Goal: Transaction & Acquisition: Purchase product/service

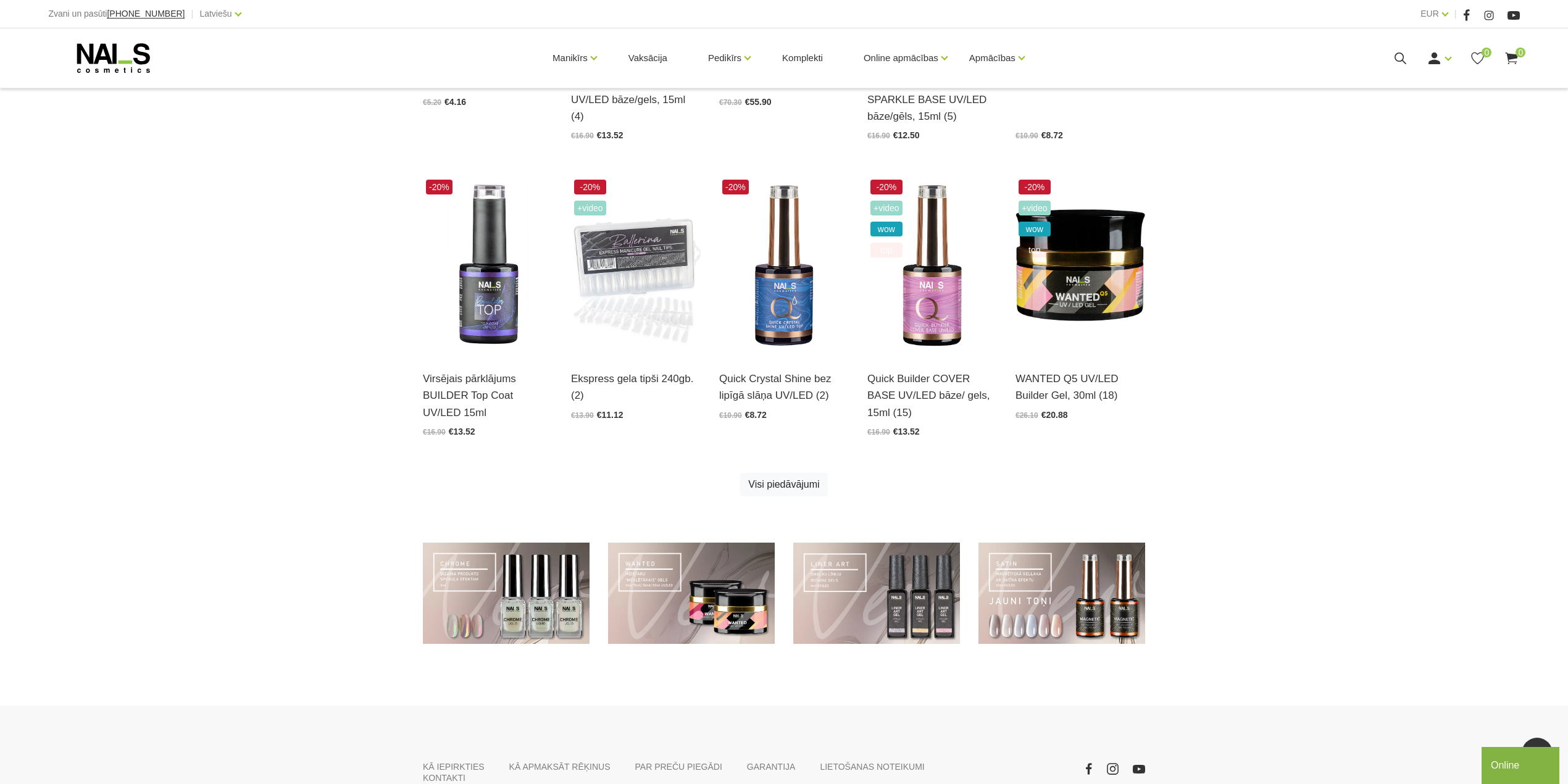
scroll to position [576, 0]
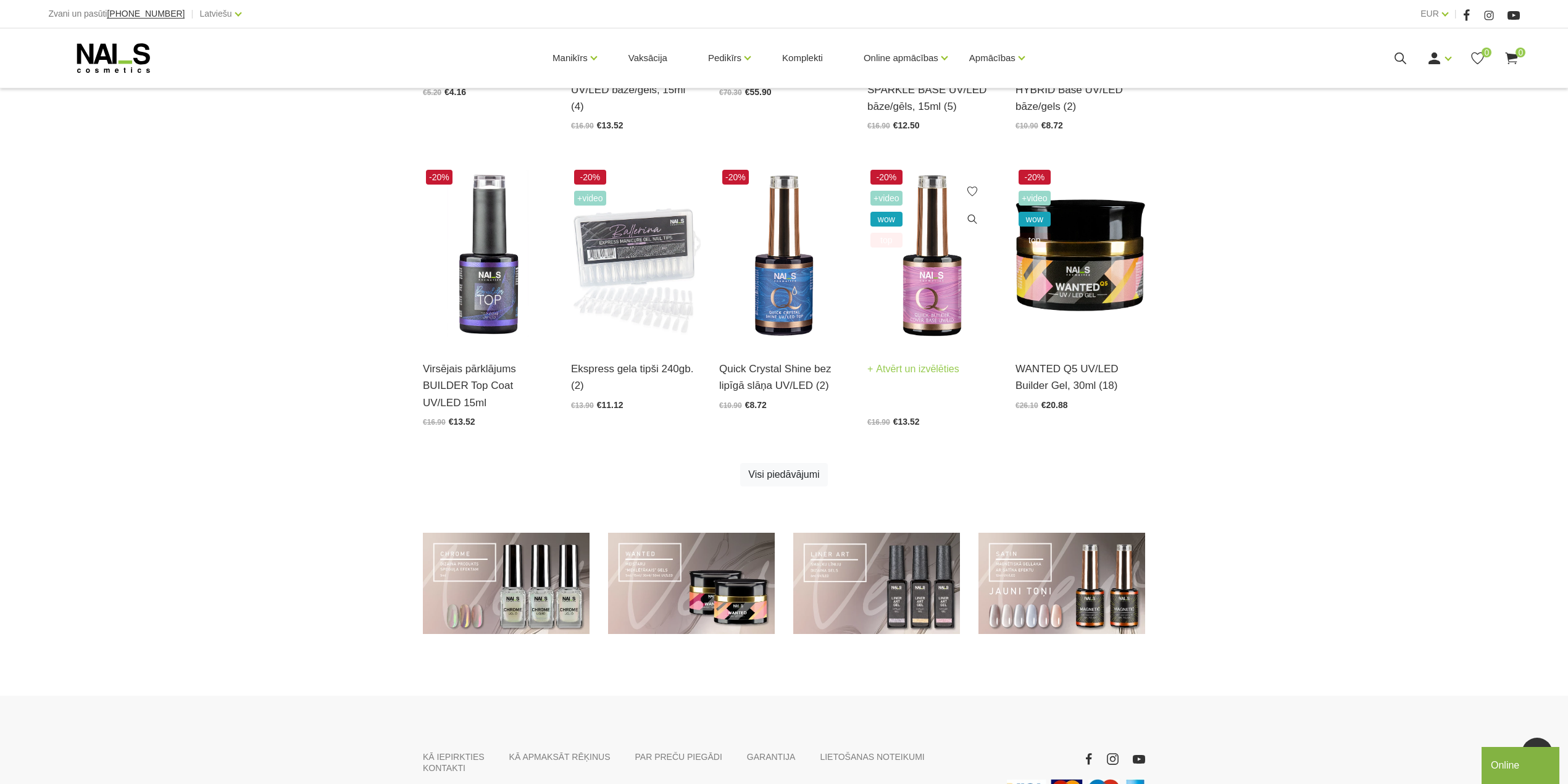
click at [901, 284] on img at bounding box center [932, 255] width 130 height 178
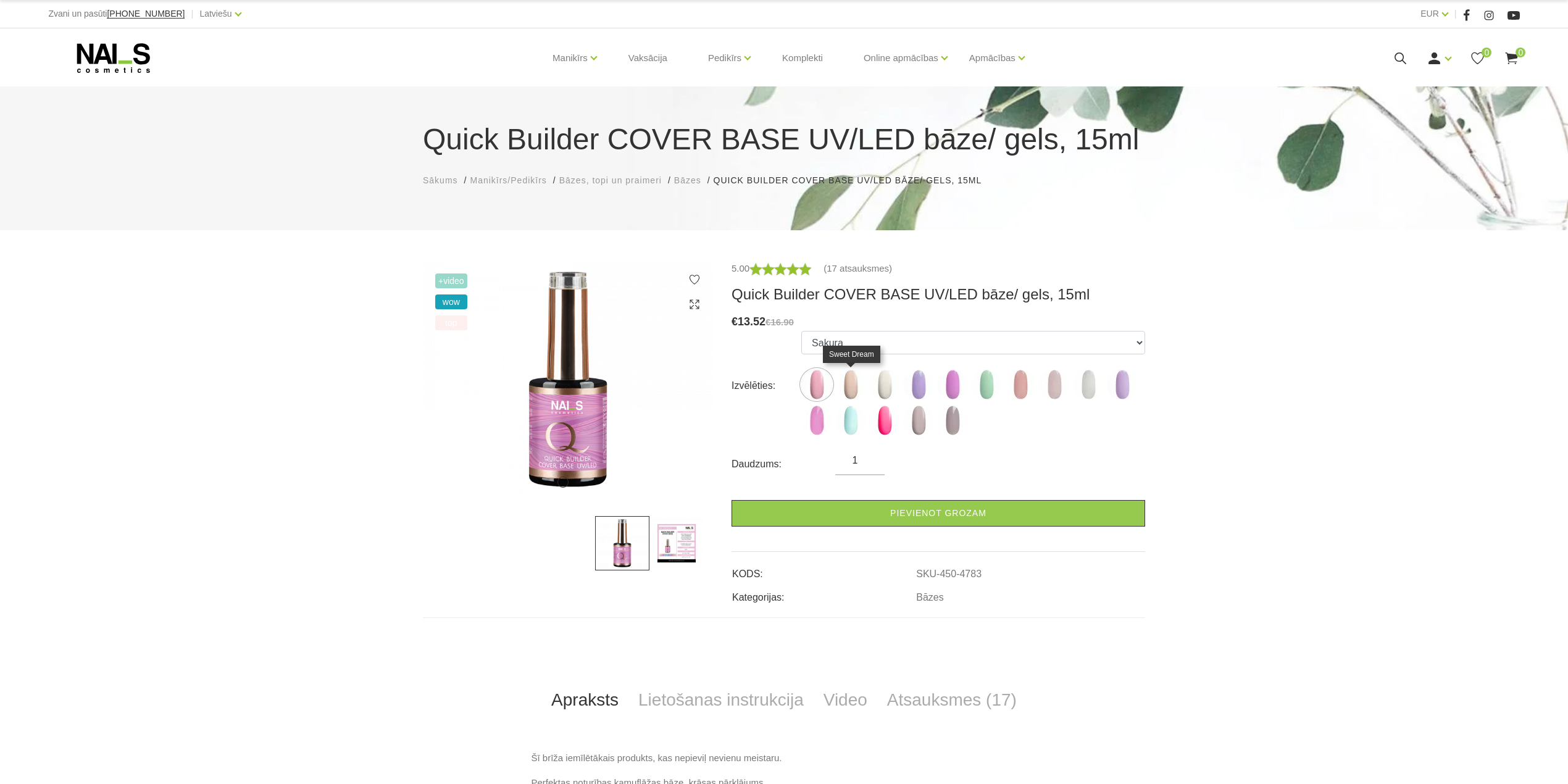
click at [856, 388] on img at bounding box center [850, 384] width 30 height 30
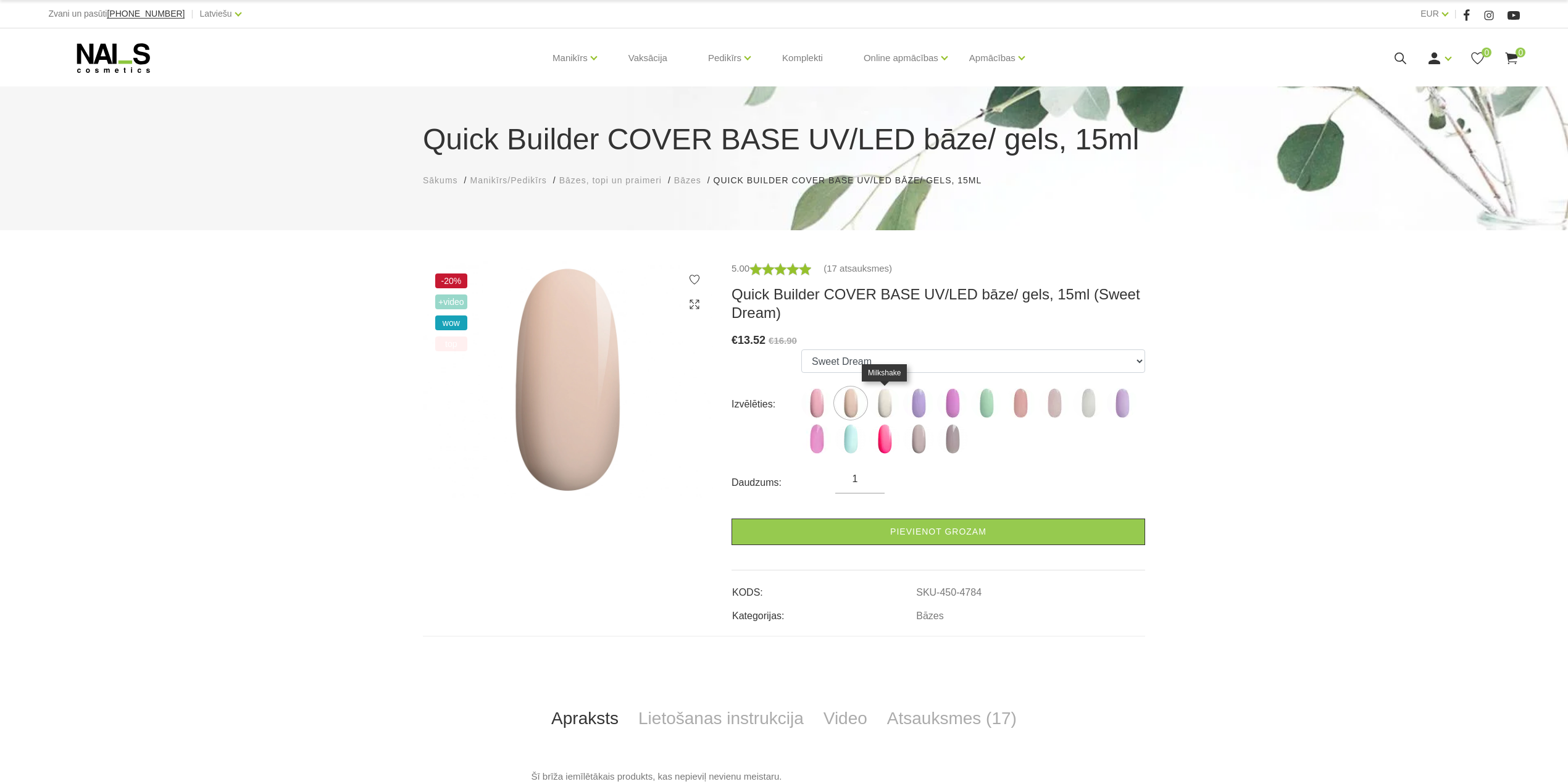
click at [885, 406] on img at bounding box center [884, 403] width 30 height 30
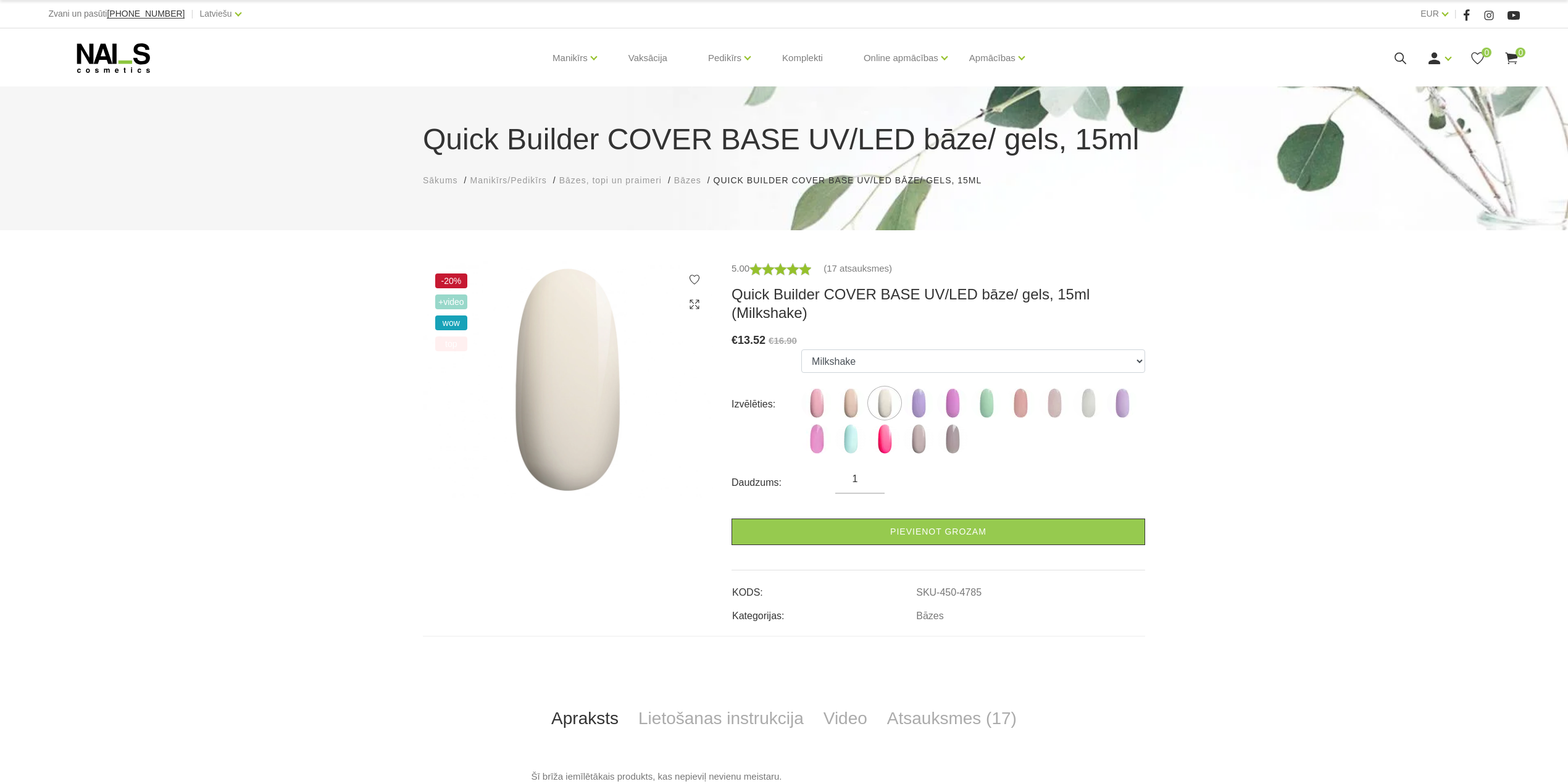
drag, startPoint x: 902, startPoint y: 405, endPoint x: 910, endPoint y: 406, distance: 8.1
click at [904, 405] on ul "Sakura Sweet Dream Milkshake May Lilac with Shimmer Pink Peony with Shimmer Min…" at bounding box center [973, 404] width 344 height 110
click at [920, 406] on img at bounding box center [918, 403] width 30 height 30
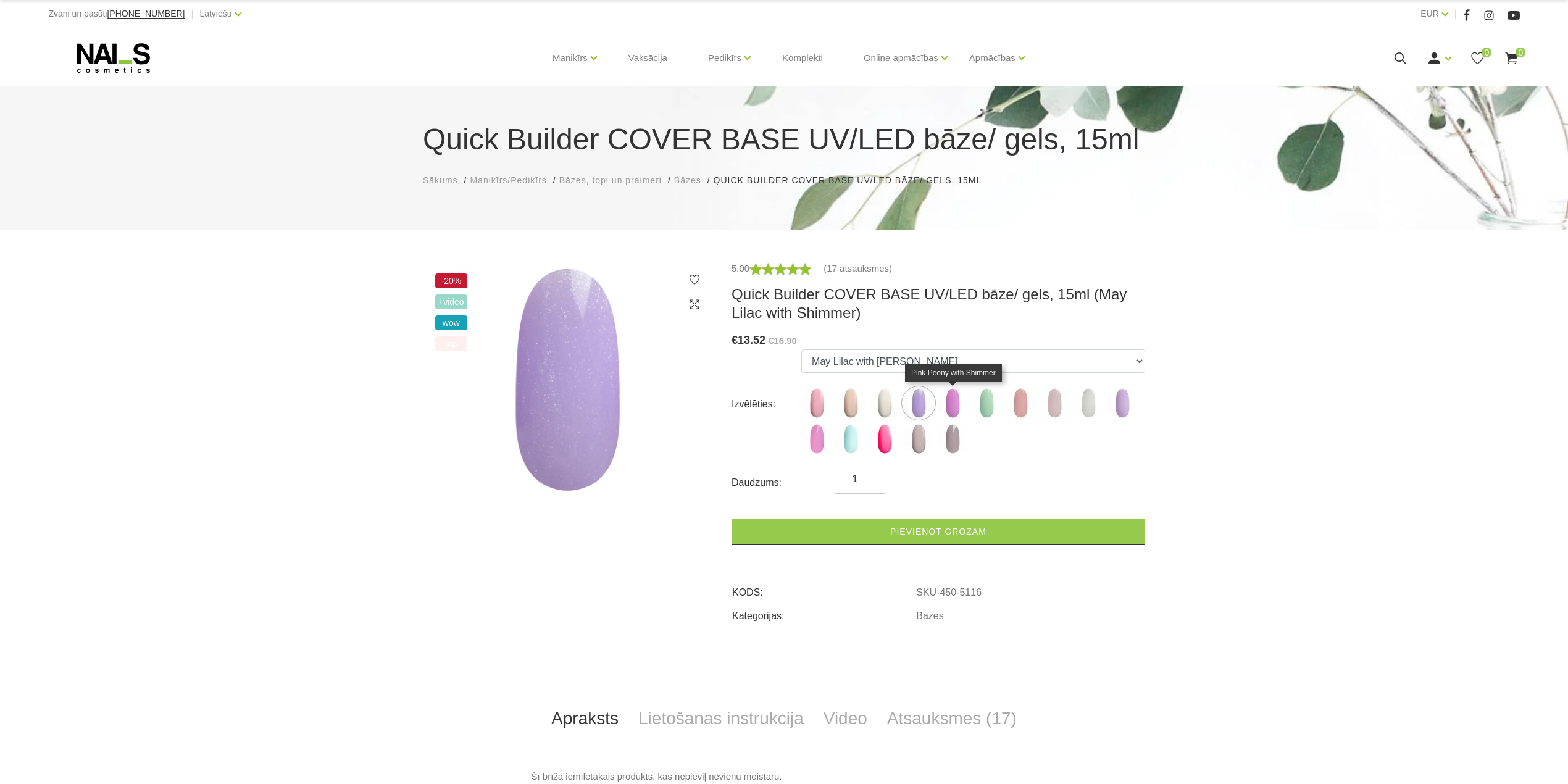
click at [952, 404] on img at bounding box center [952, 403] width 30 height 30
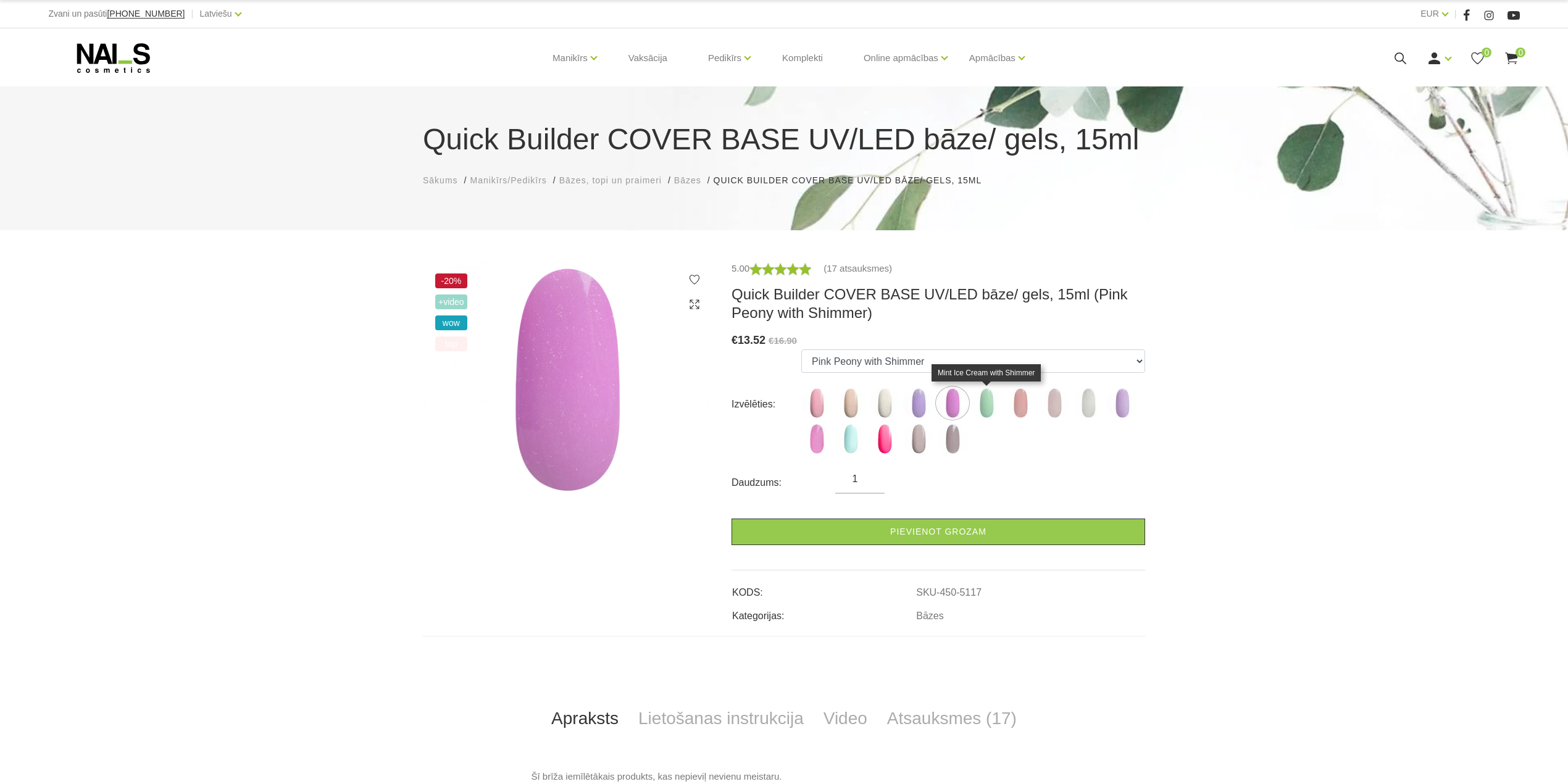
click at [995, 406] on img at bounding box center [986, 403] width 30 height 30
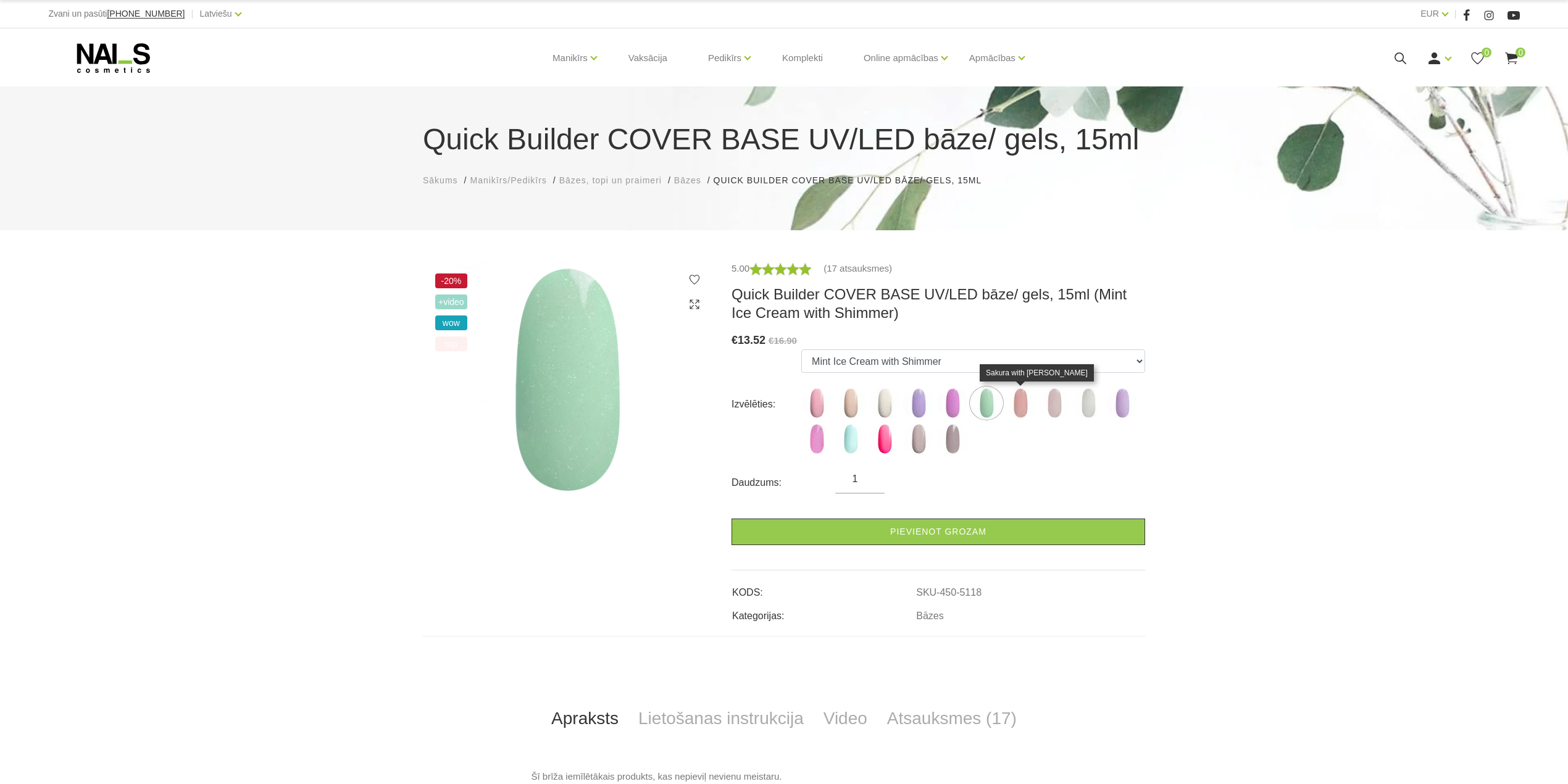
click at [1025, 409] on img at bounding box center [1021, 403] width 30 height 30
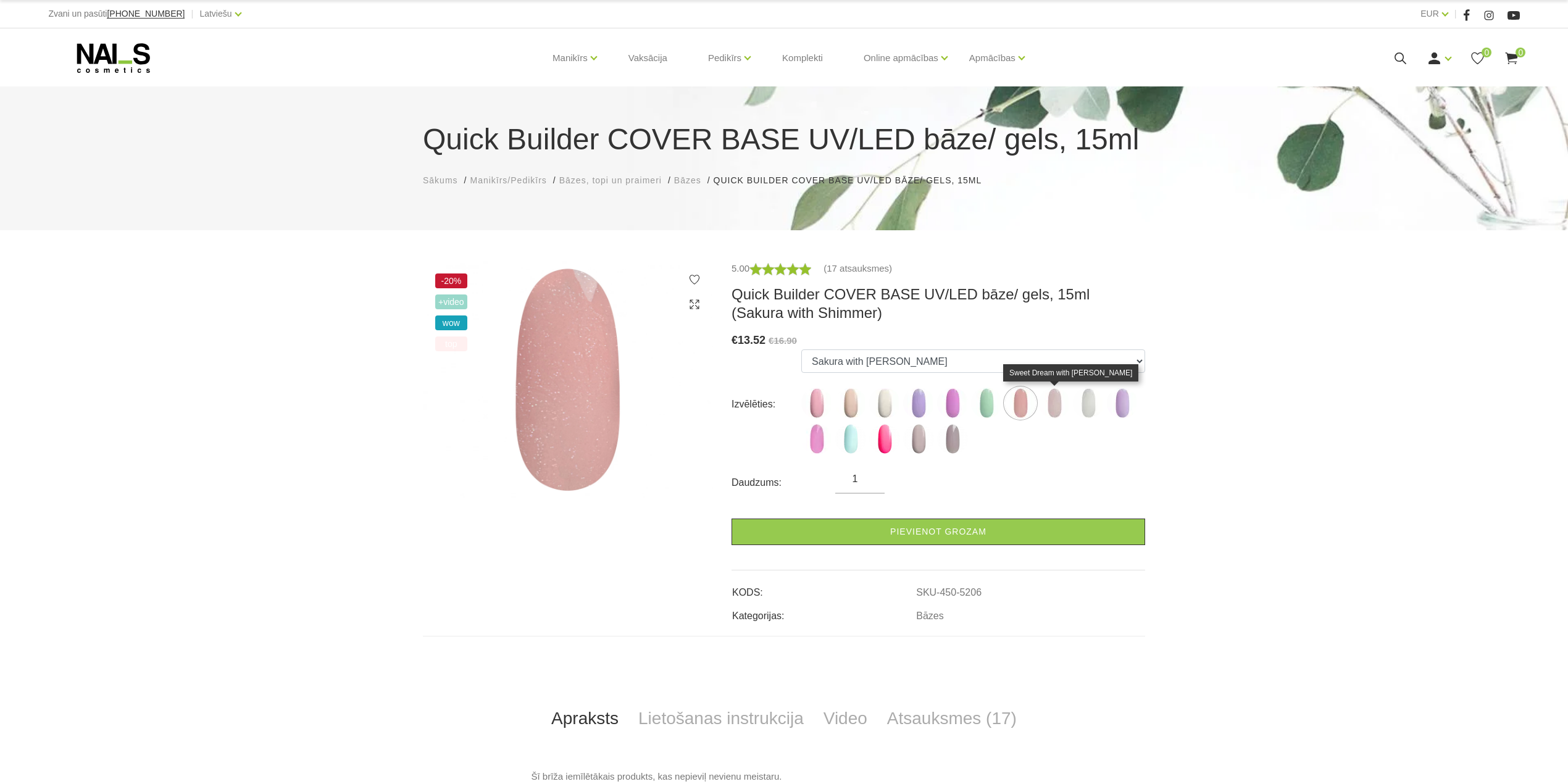
click at [1050, 406] on img at bounding box center [1055, 403] width 30 height 30
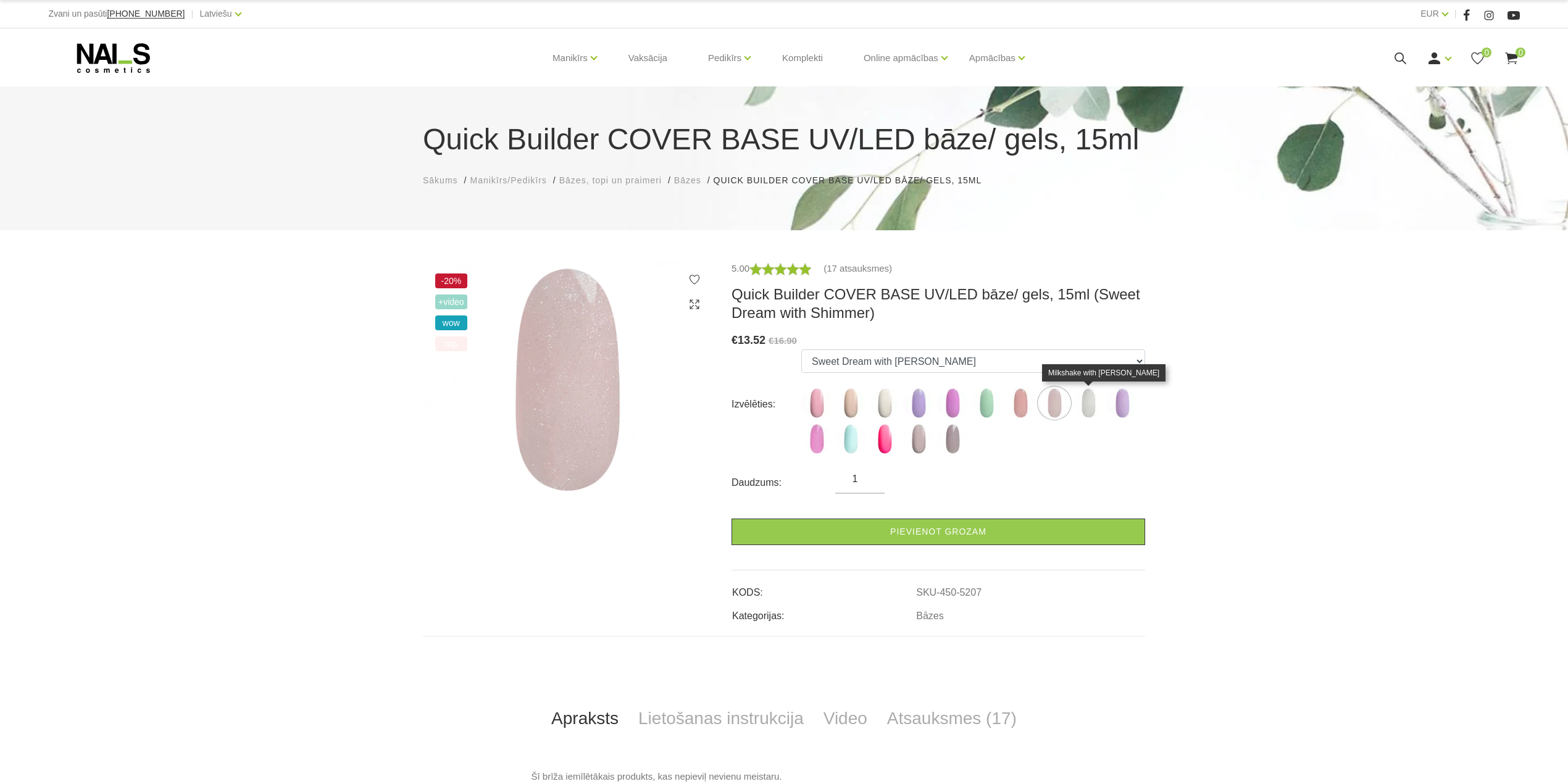
click at [1080, 406] on img at bounding box center [1089, 403] width 30 height 30
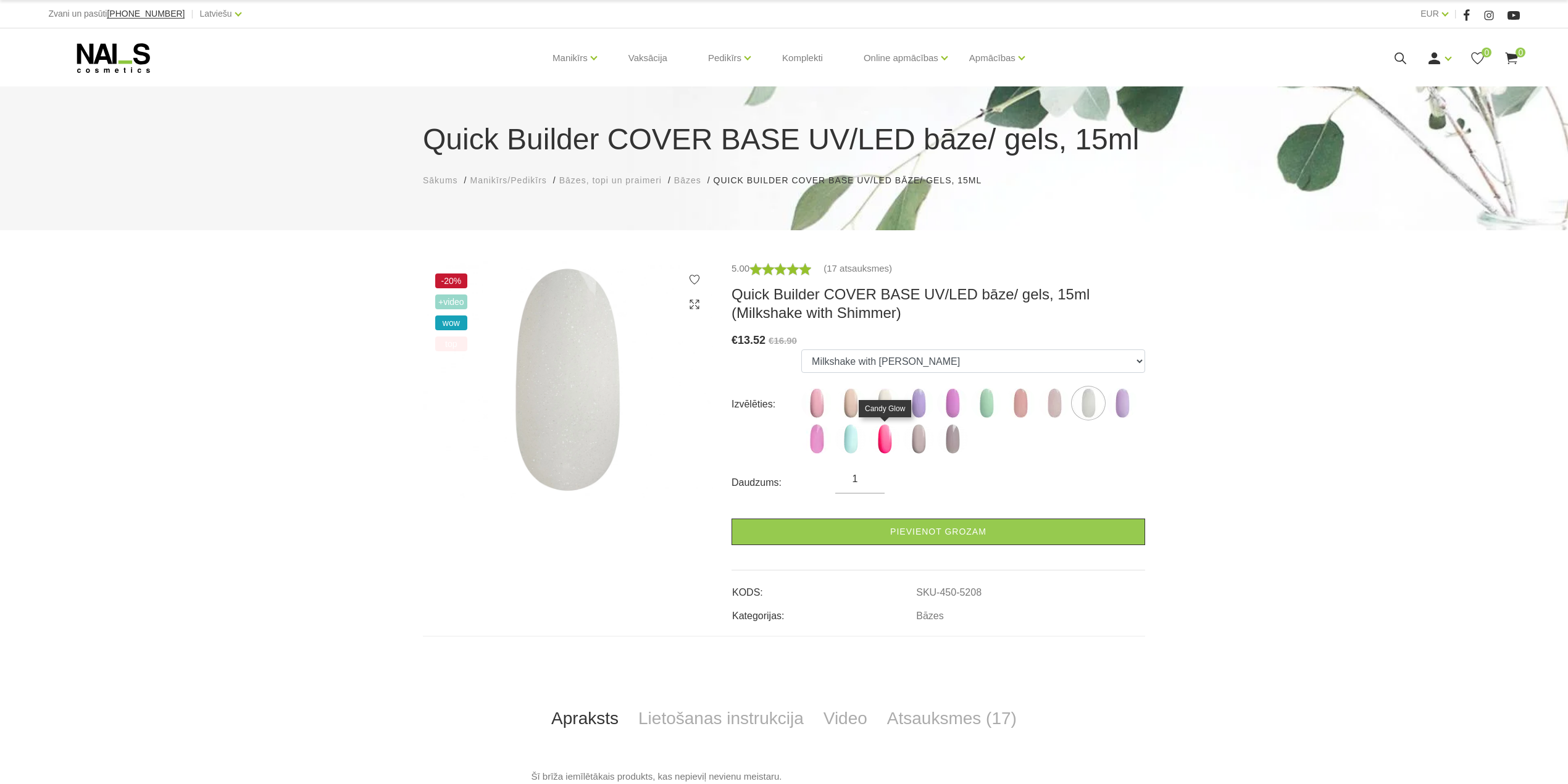
click at [883, 445] on img at bounding box center [884, 439] width 30 height 30
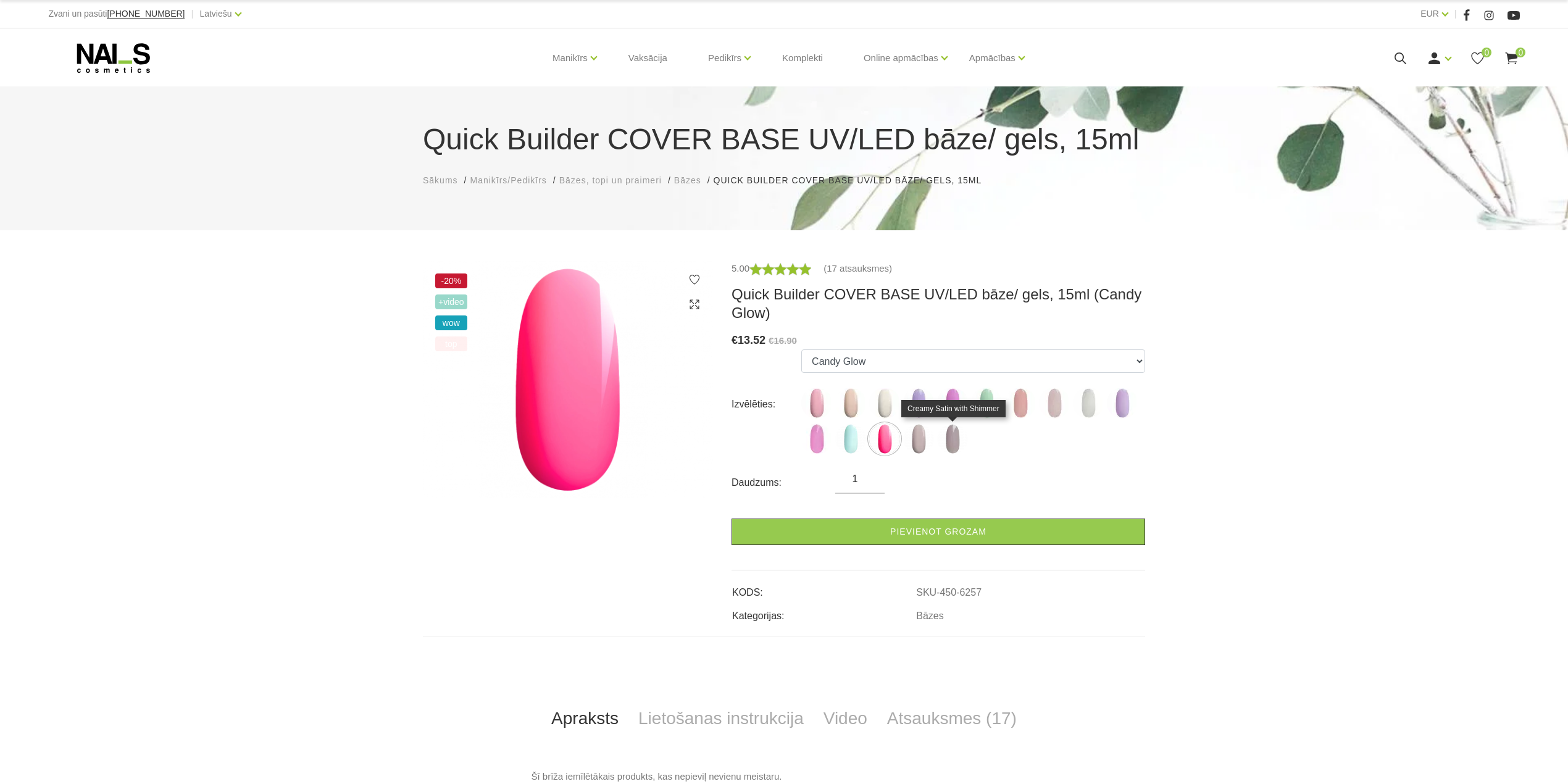
click at [954, 447] on img at bounding box center [952, 439] width 30 height 30
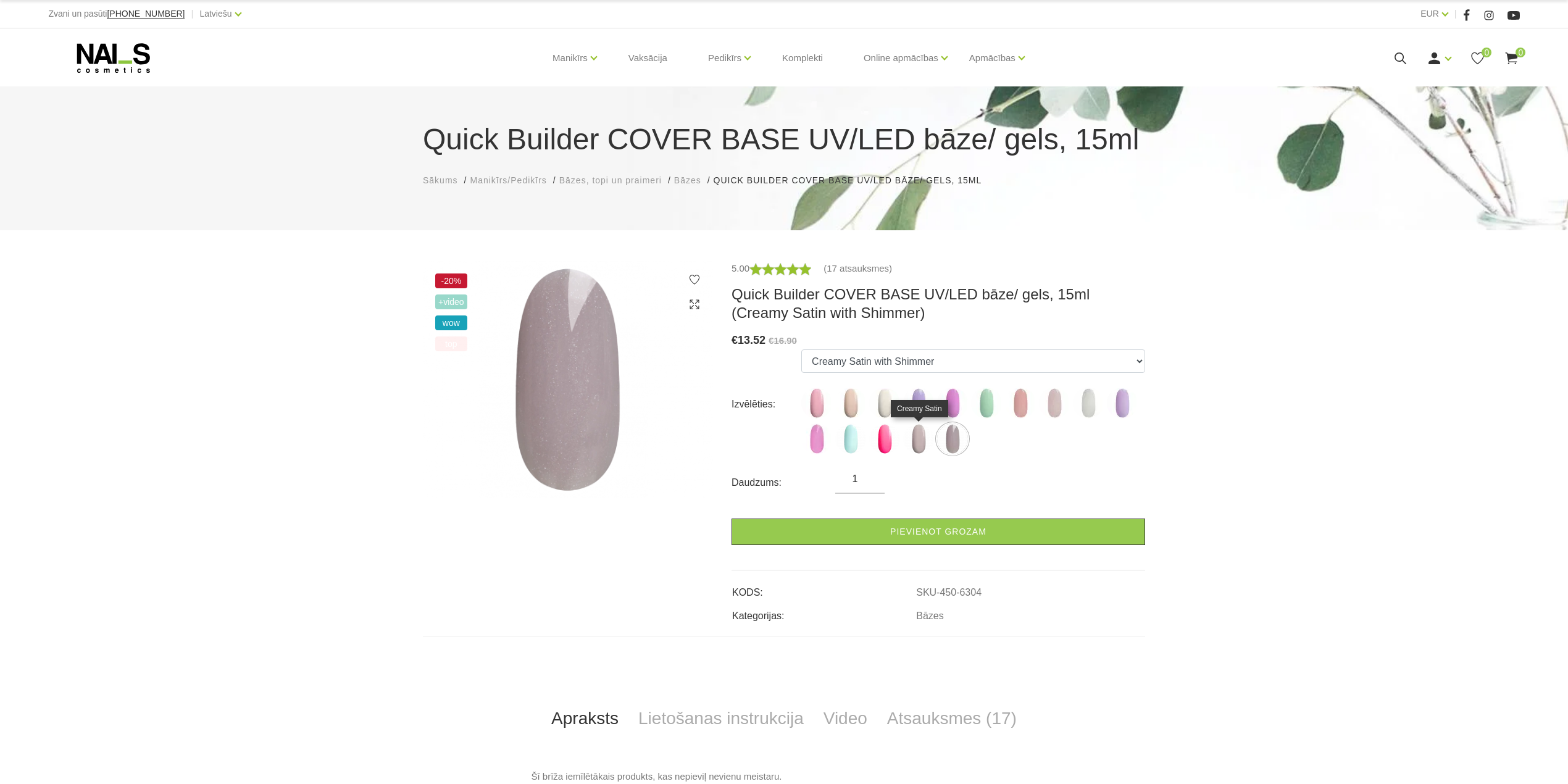
click at [918, 441] on img at bounding box center [918, 439] width 30 height 30
select select "6258"
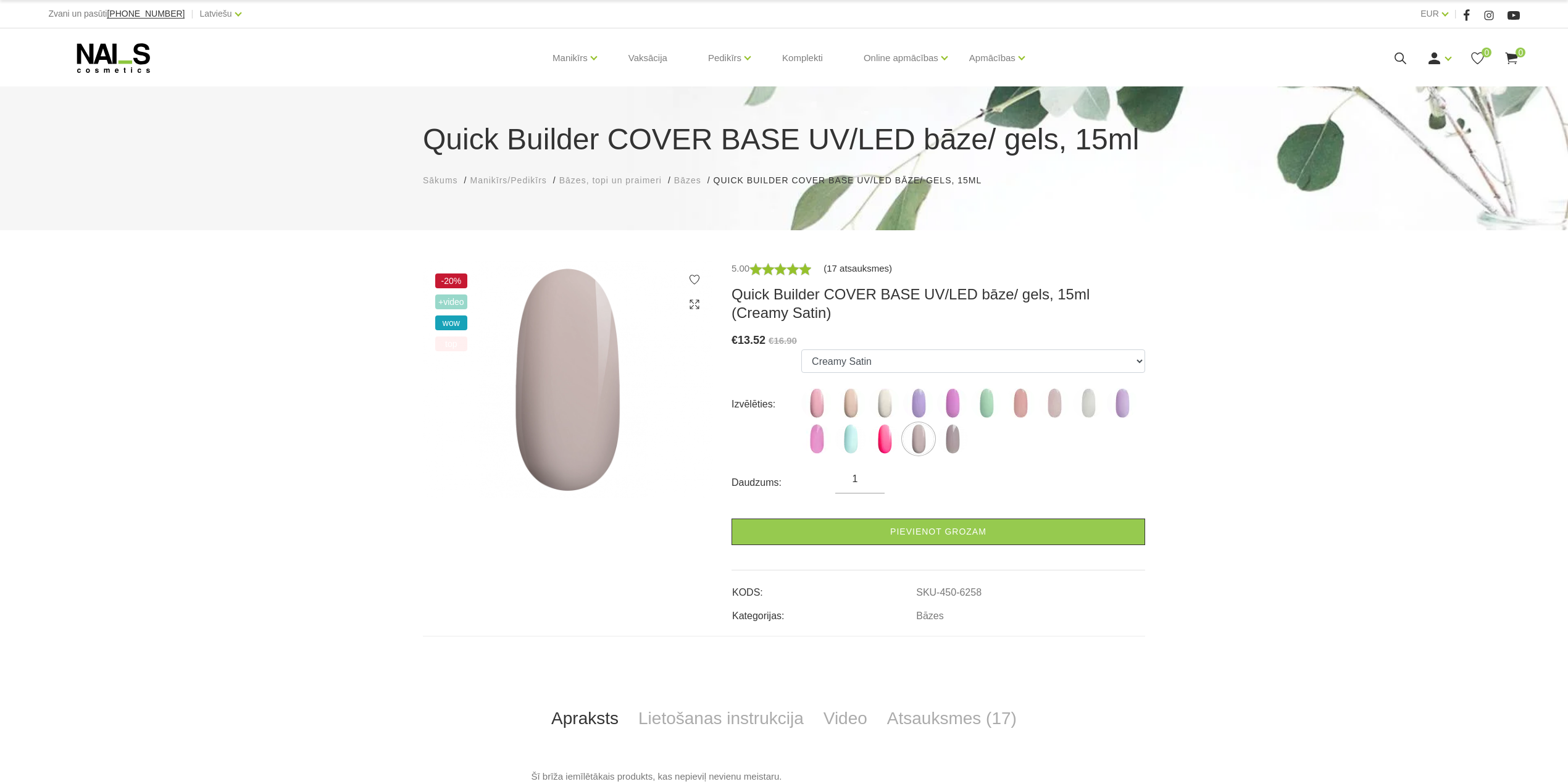
click at [853, 271] on link "(17 atsauksmes)" at bounding box center [857, 269] width 68 height 15
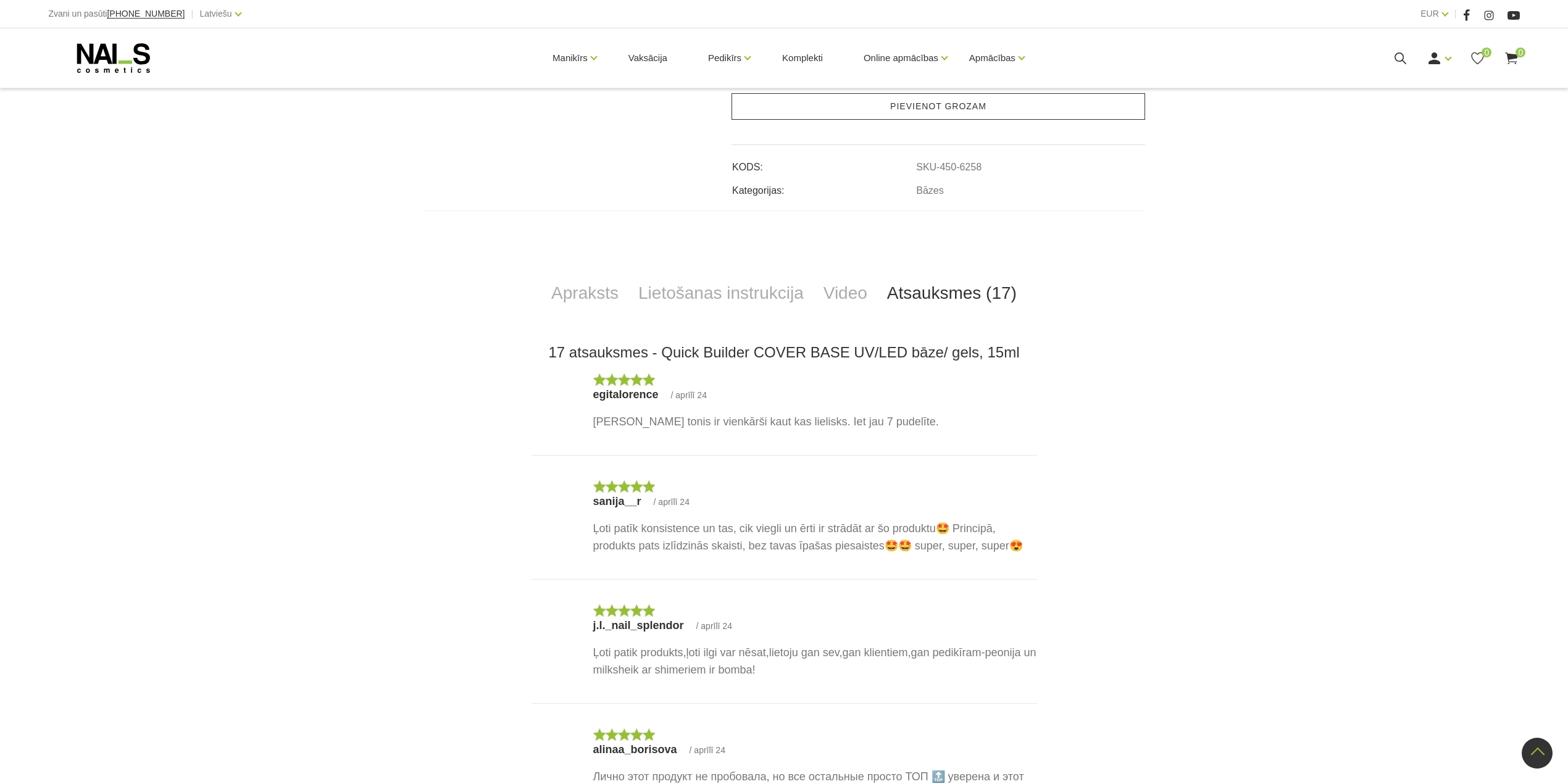
scroll to position [590, 0]
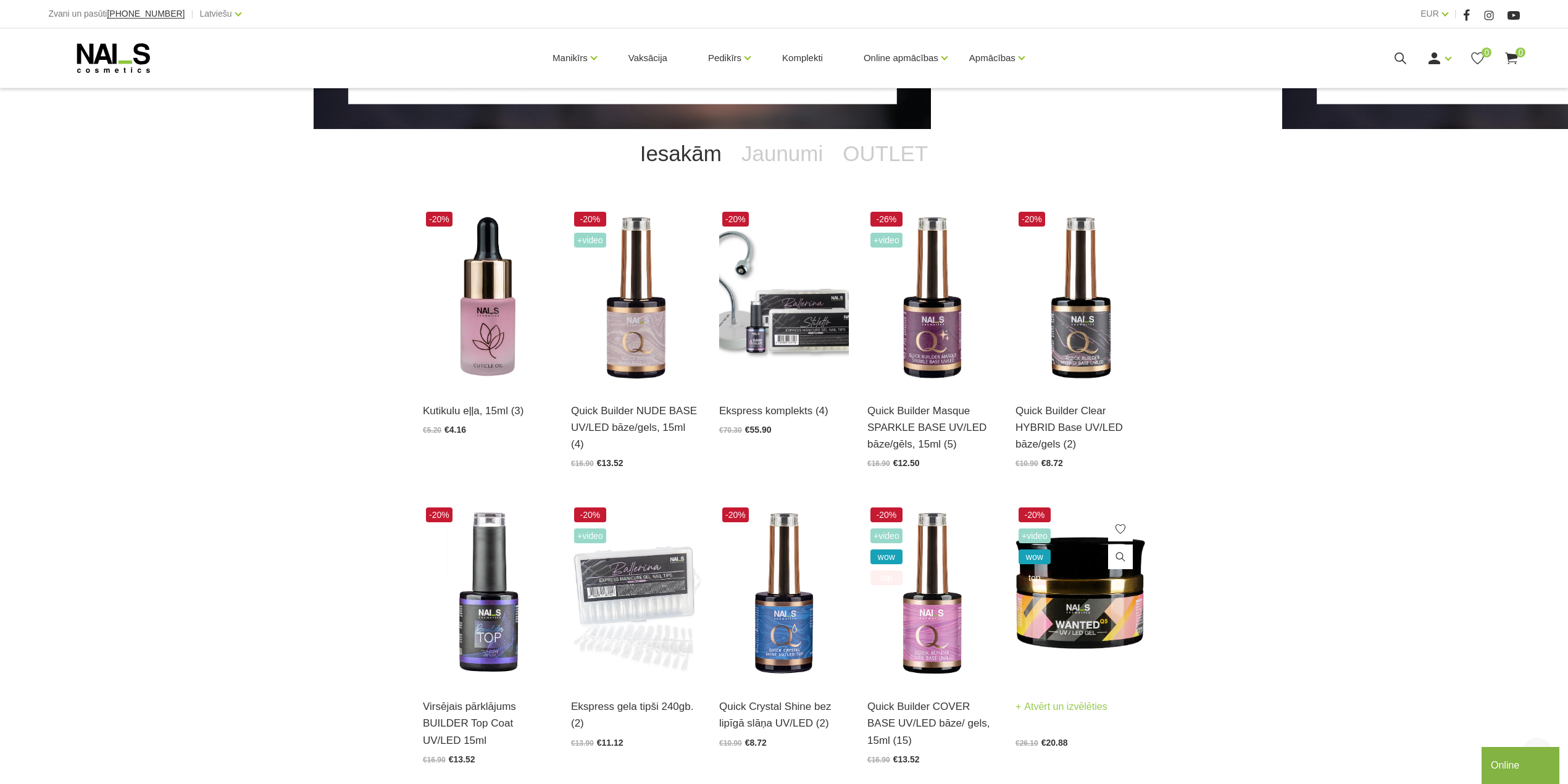
scroll to position [247, 0]
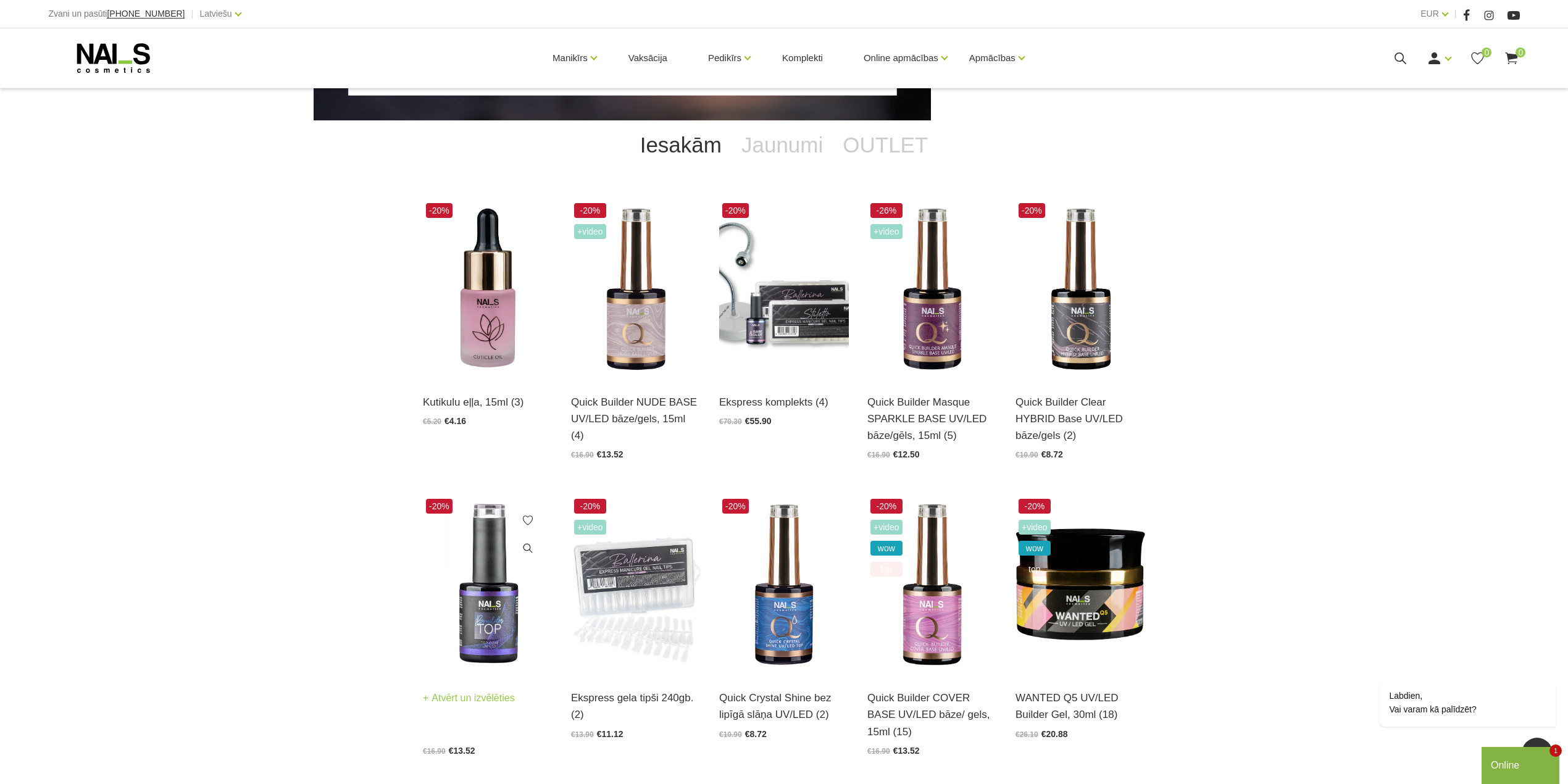
click at [492, 599] on img at bounding box center [487, 584] width 130 height 178
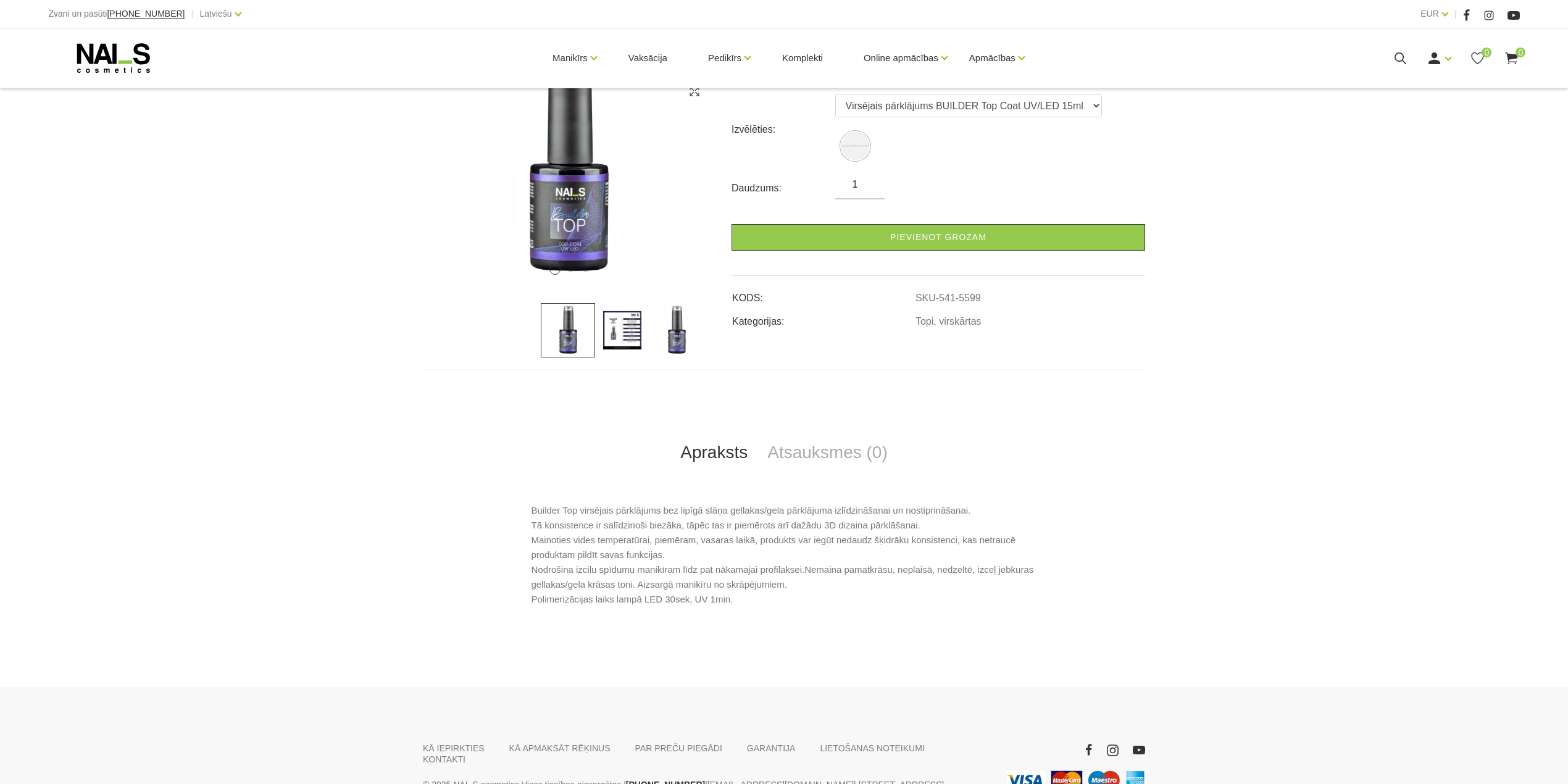
scroll to position [299, 0]
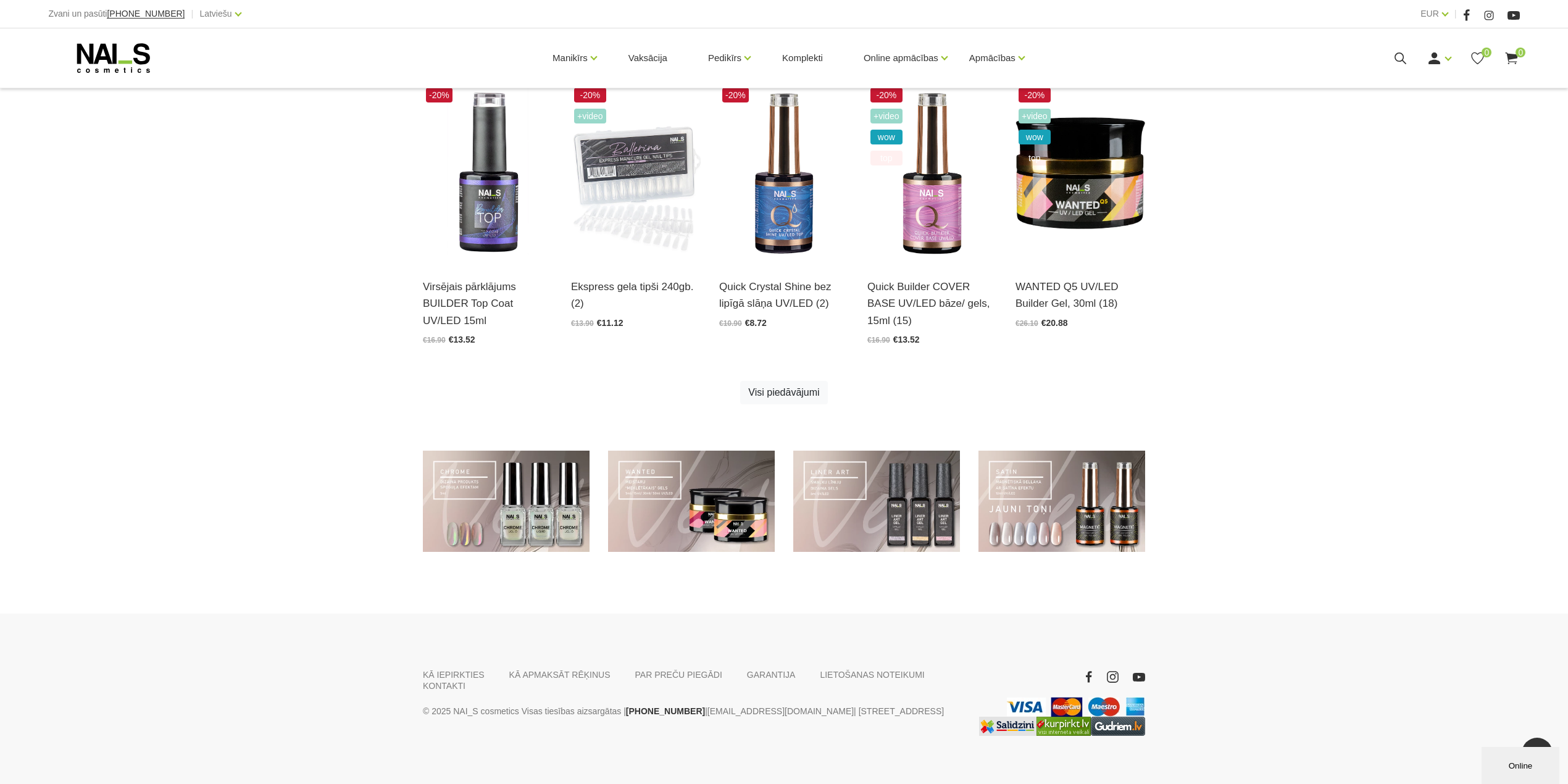
scroll to position [494, 0]
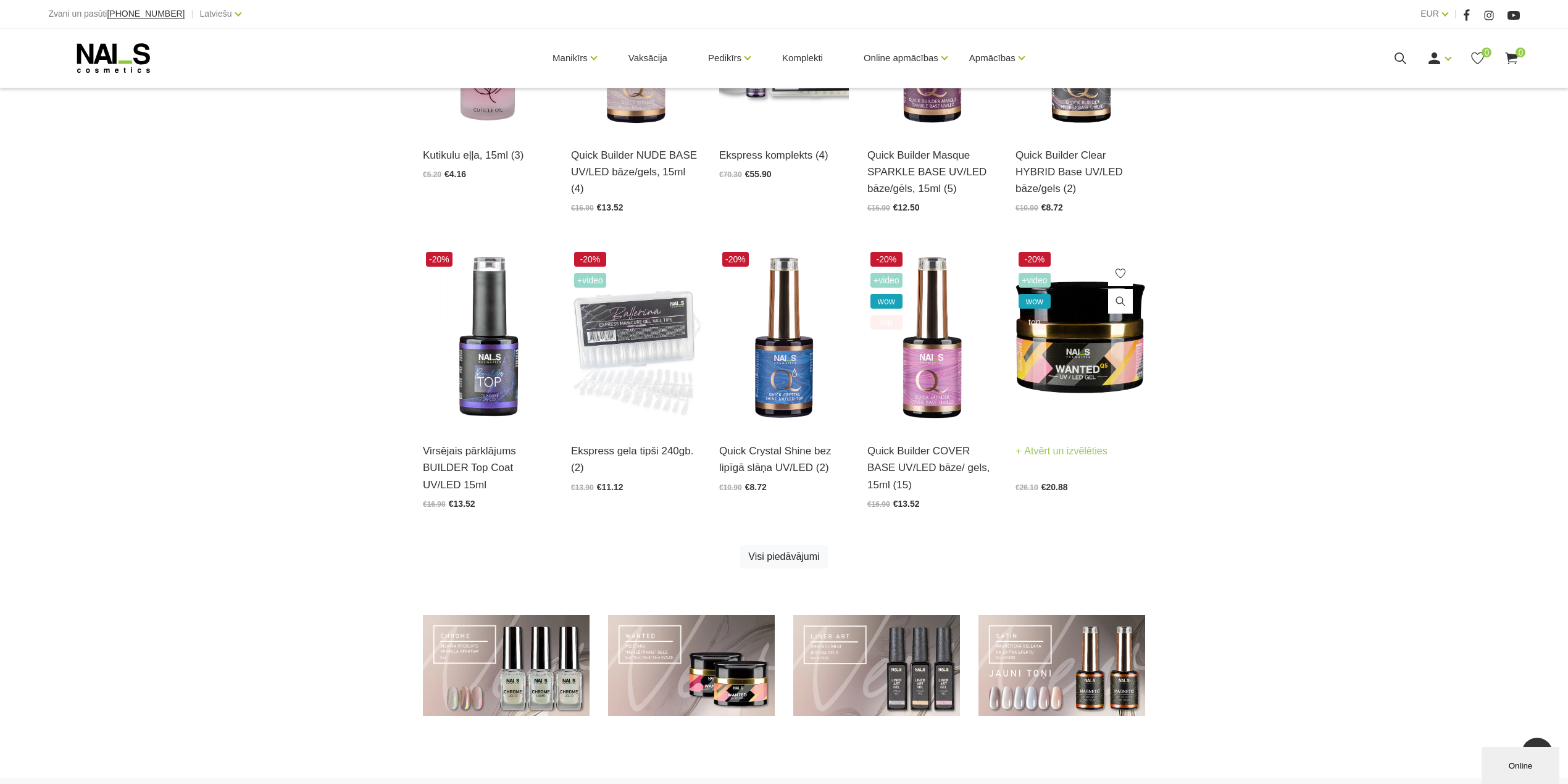
click at [1092, 343] on img at bounding box center [1081, 338] width 130 height 178
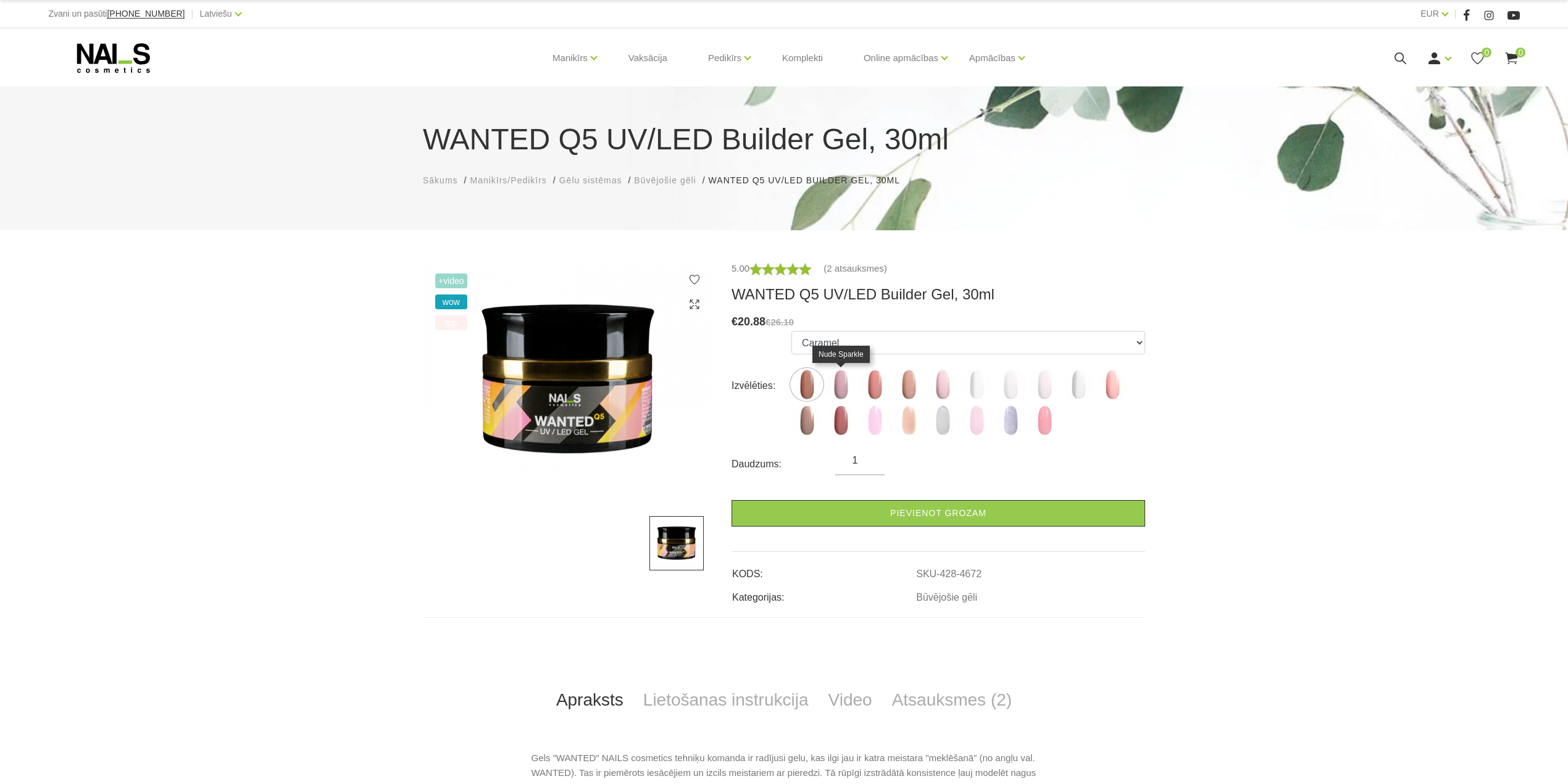
click at [839, 384] on img at bounding box center [840, 384] width 30 height 30
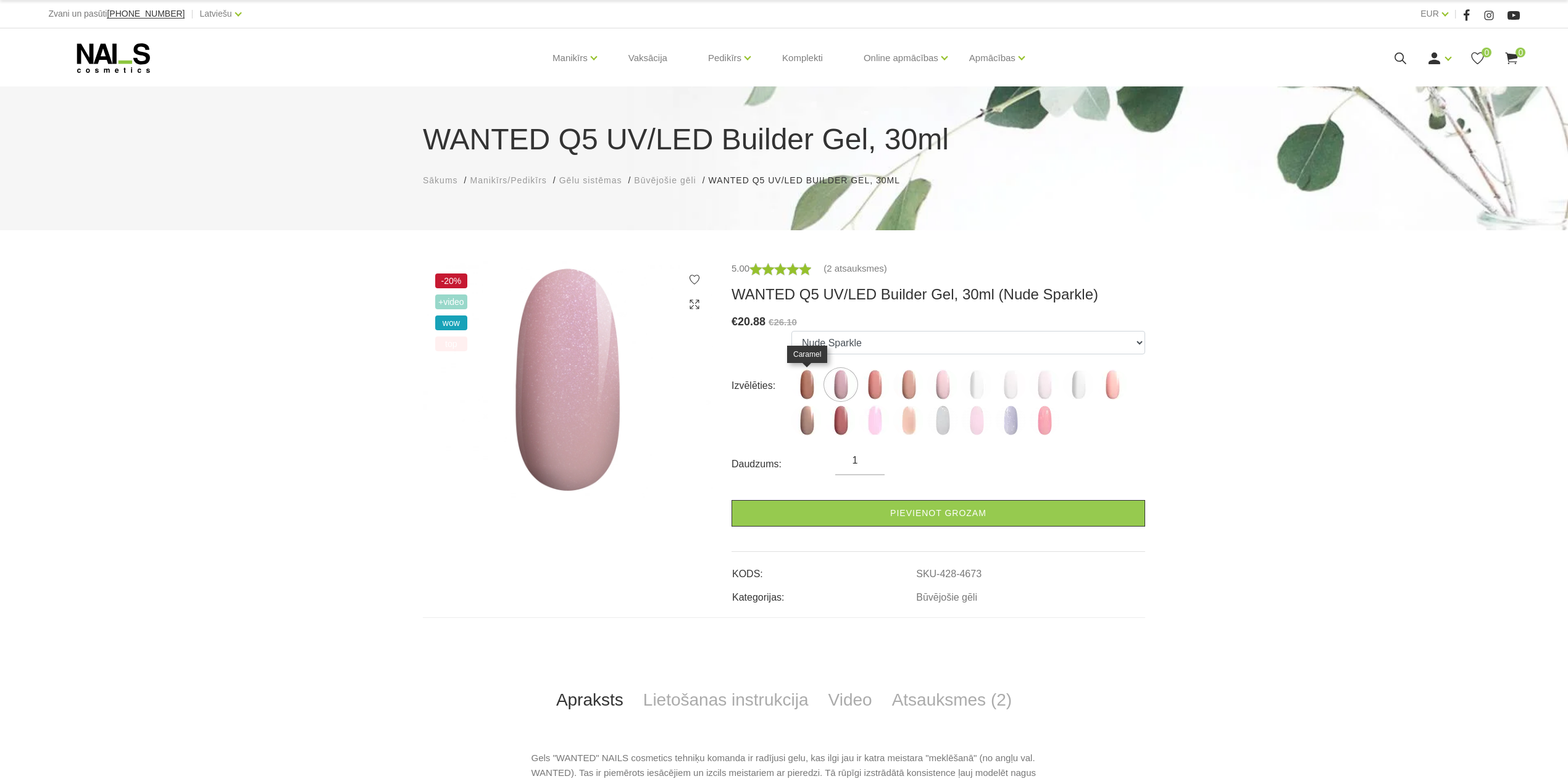
click at [809, 383] on img at bounding box center [806, 384] width 30 height 30
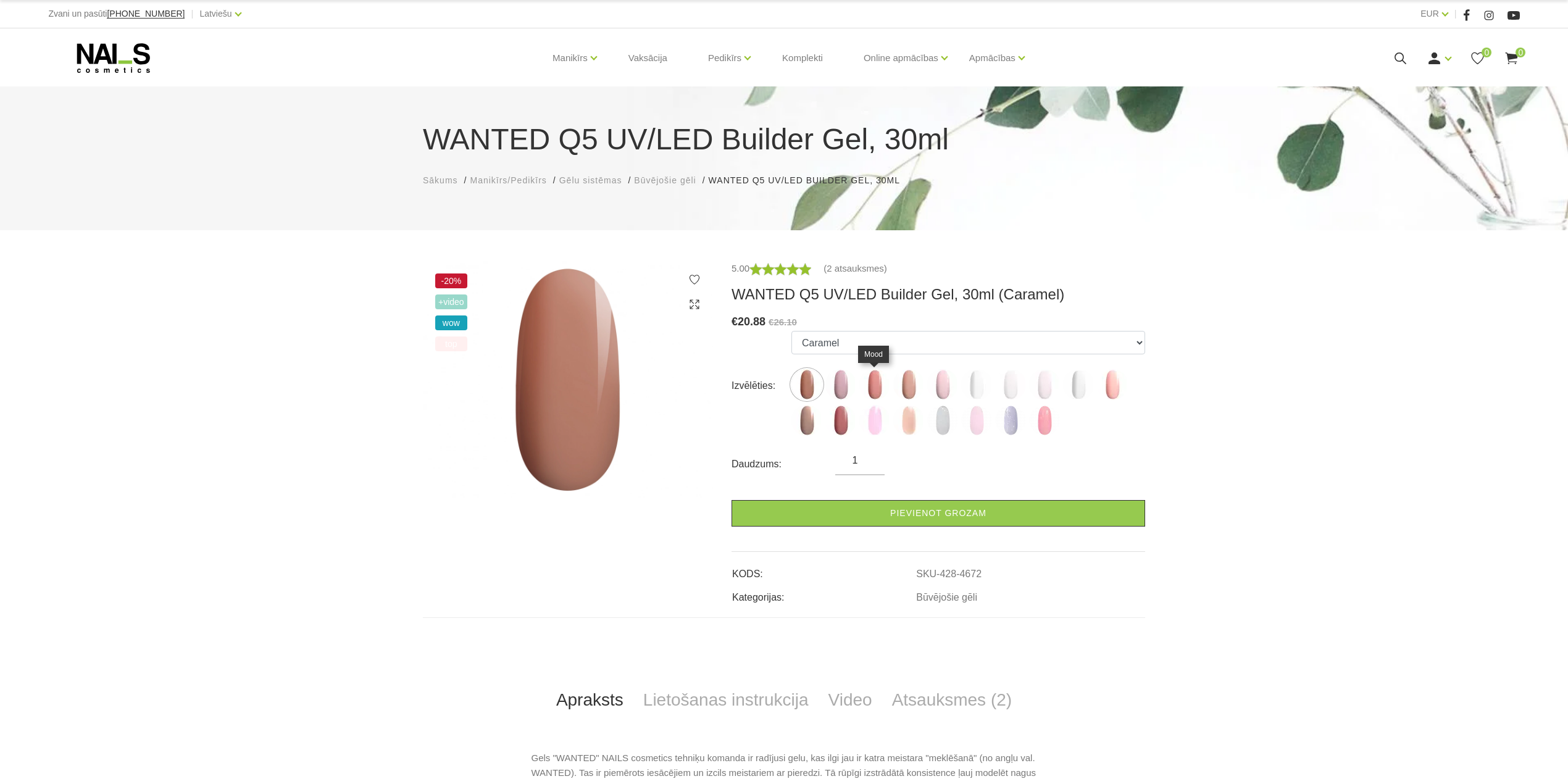
click at [877, 381] on img at bounding box center [874, 384] width 30 height 30
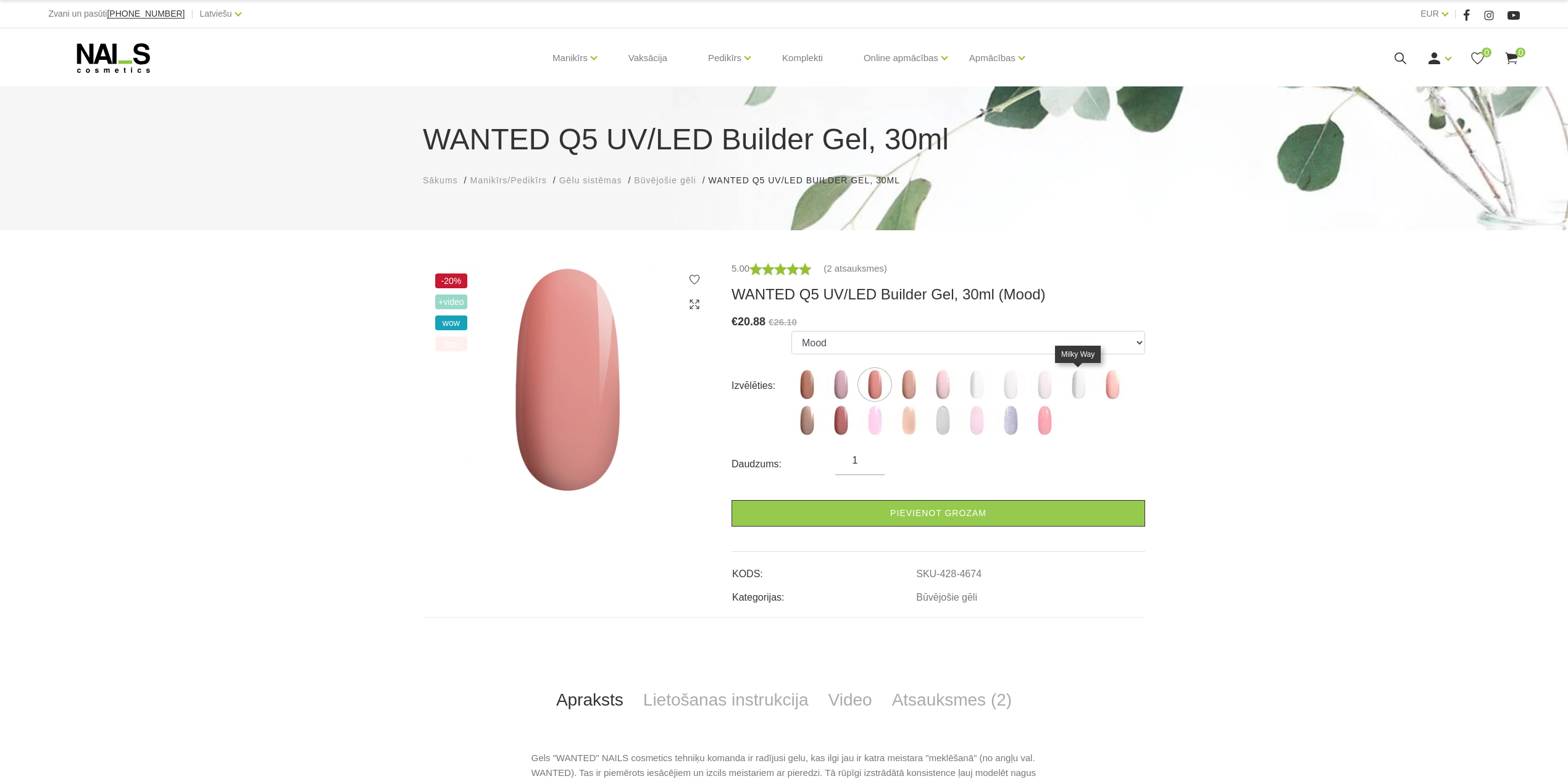
click at [1077, 386] on img at bounding box center [1079, 384] width 30 height 30
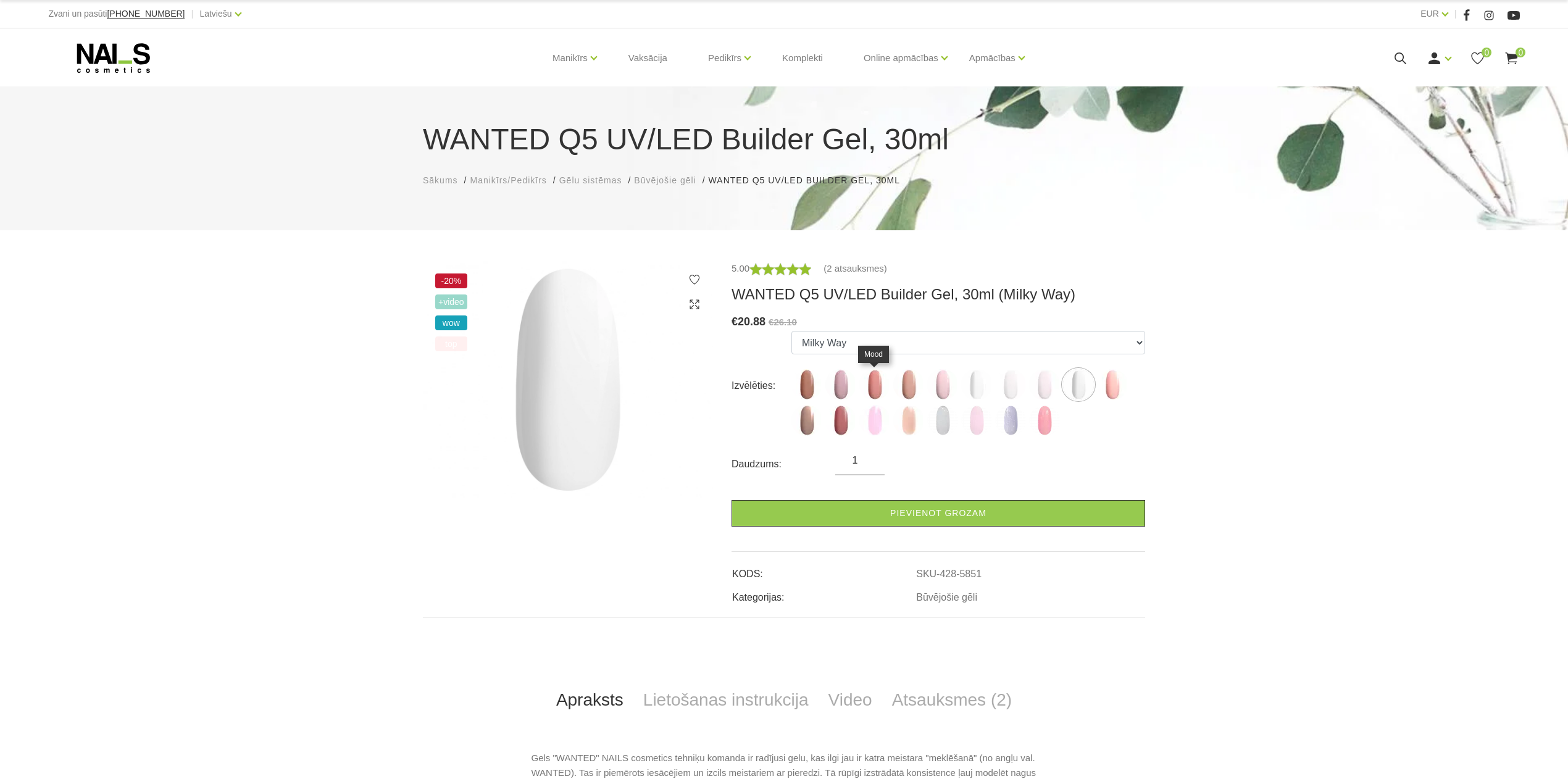
click at [871, 398] on img at bounding box center [874, 384] width 30 height 30
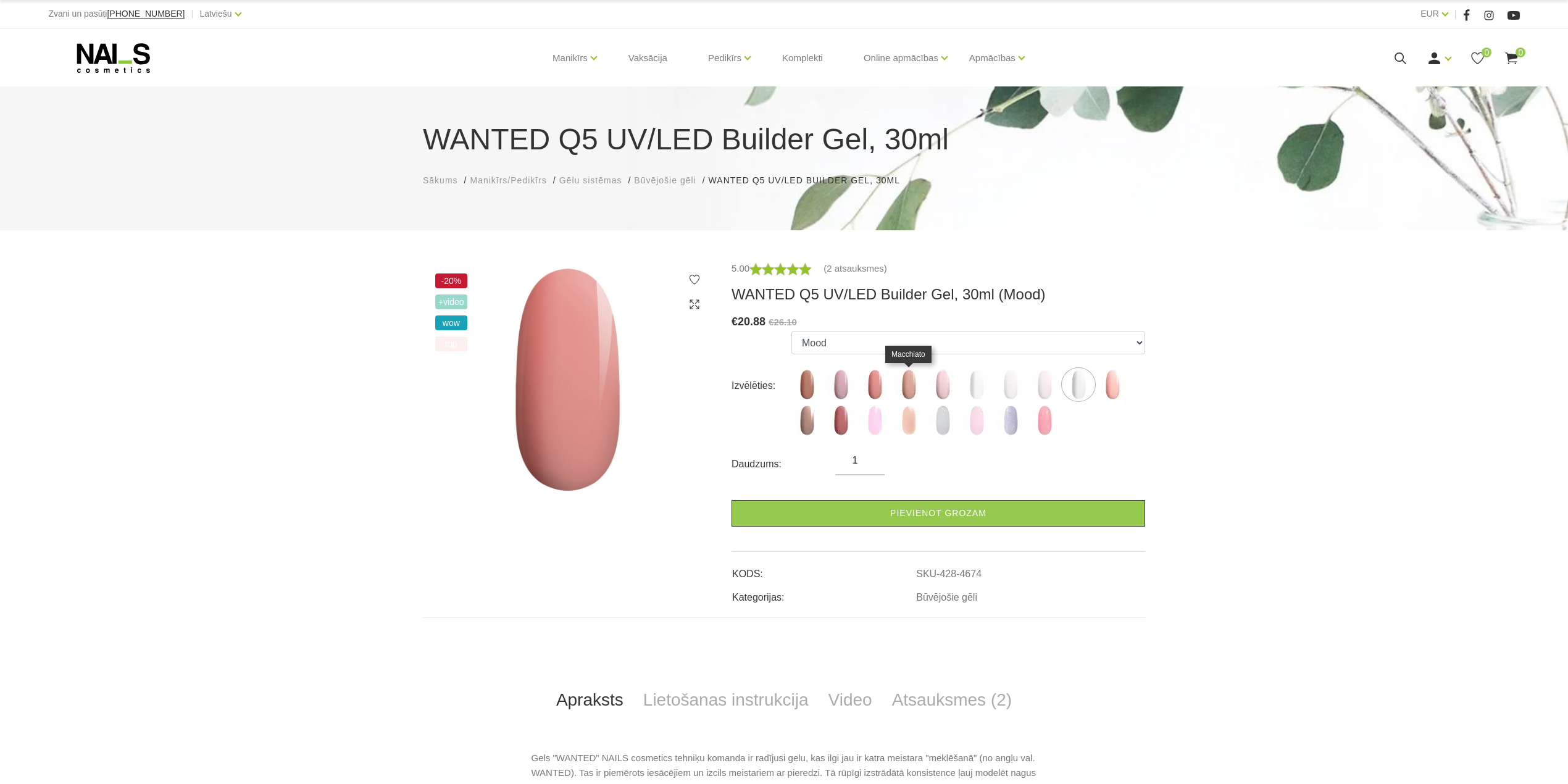
click at [908, 392] on img at bounding box center [909, 384] width 30 height 30
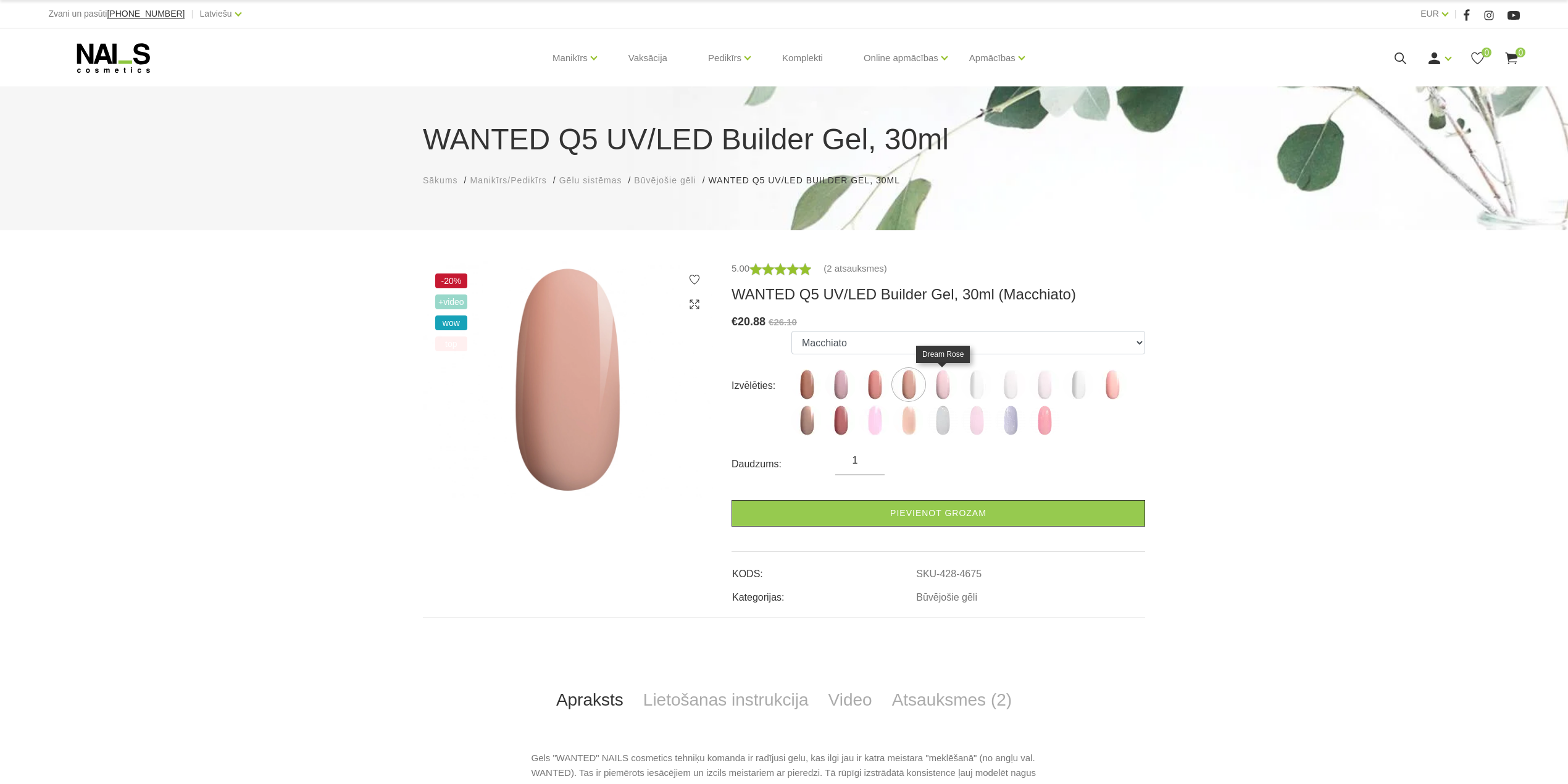
click at [947, 392] on img at bounding box center [943, 384] width 30 height 30
select select "4676"
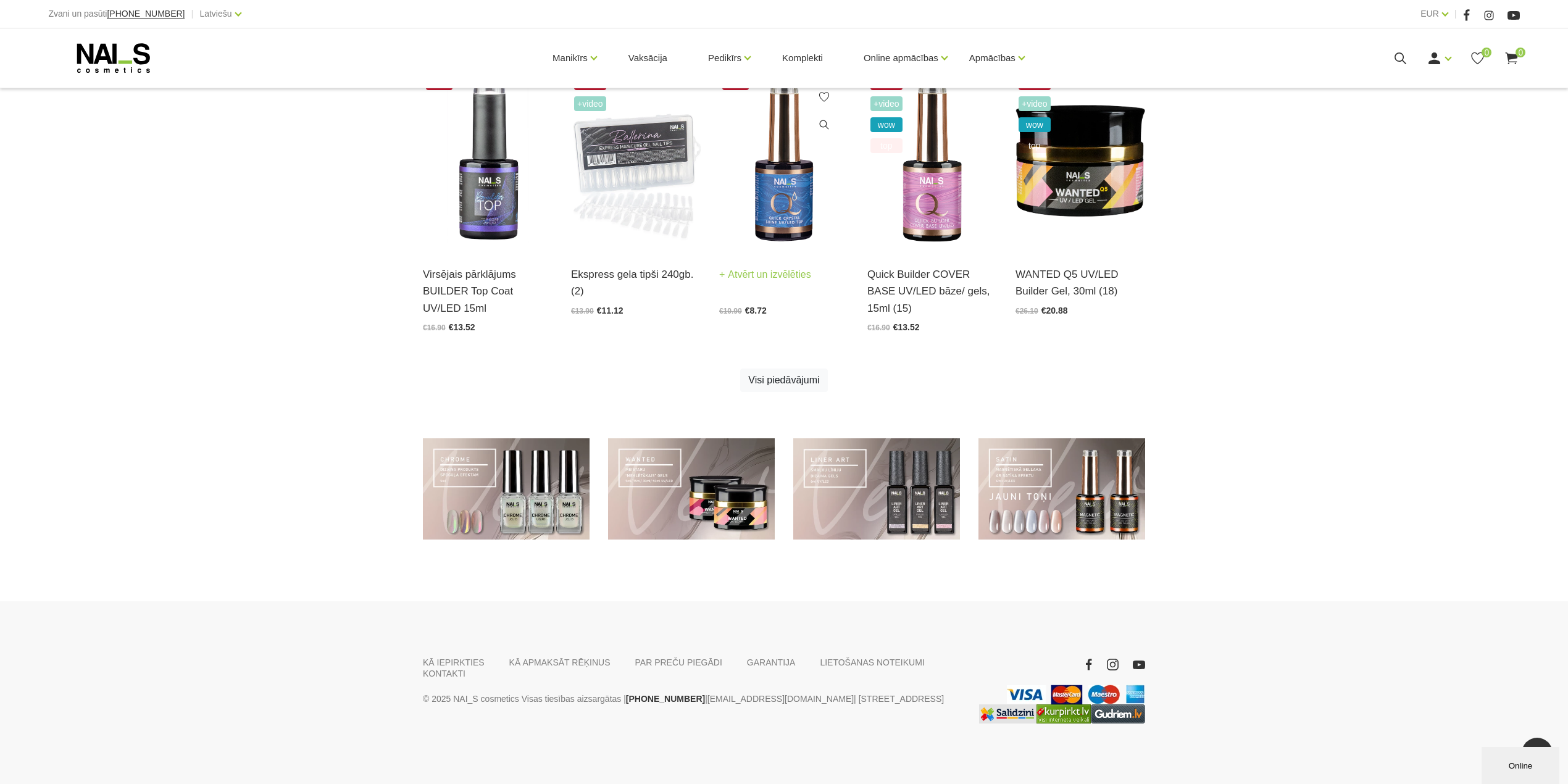
scroll to position [672, 0]
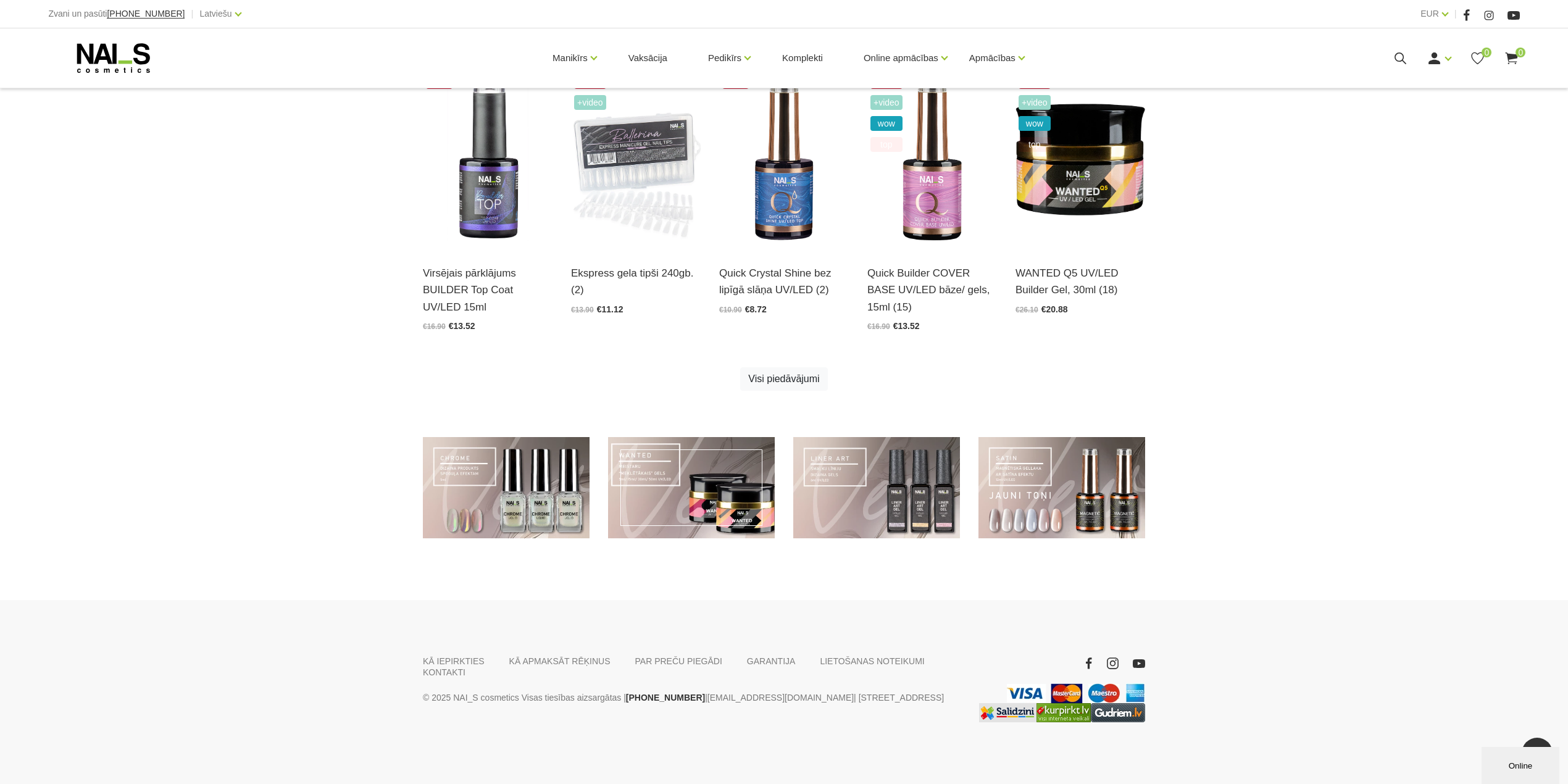
click at [623, 484] on link at bounding box center [692, 488] width 167 height 102
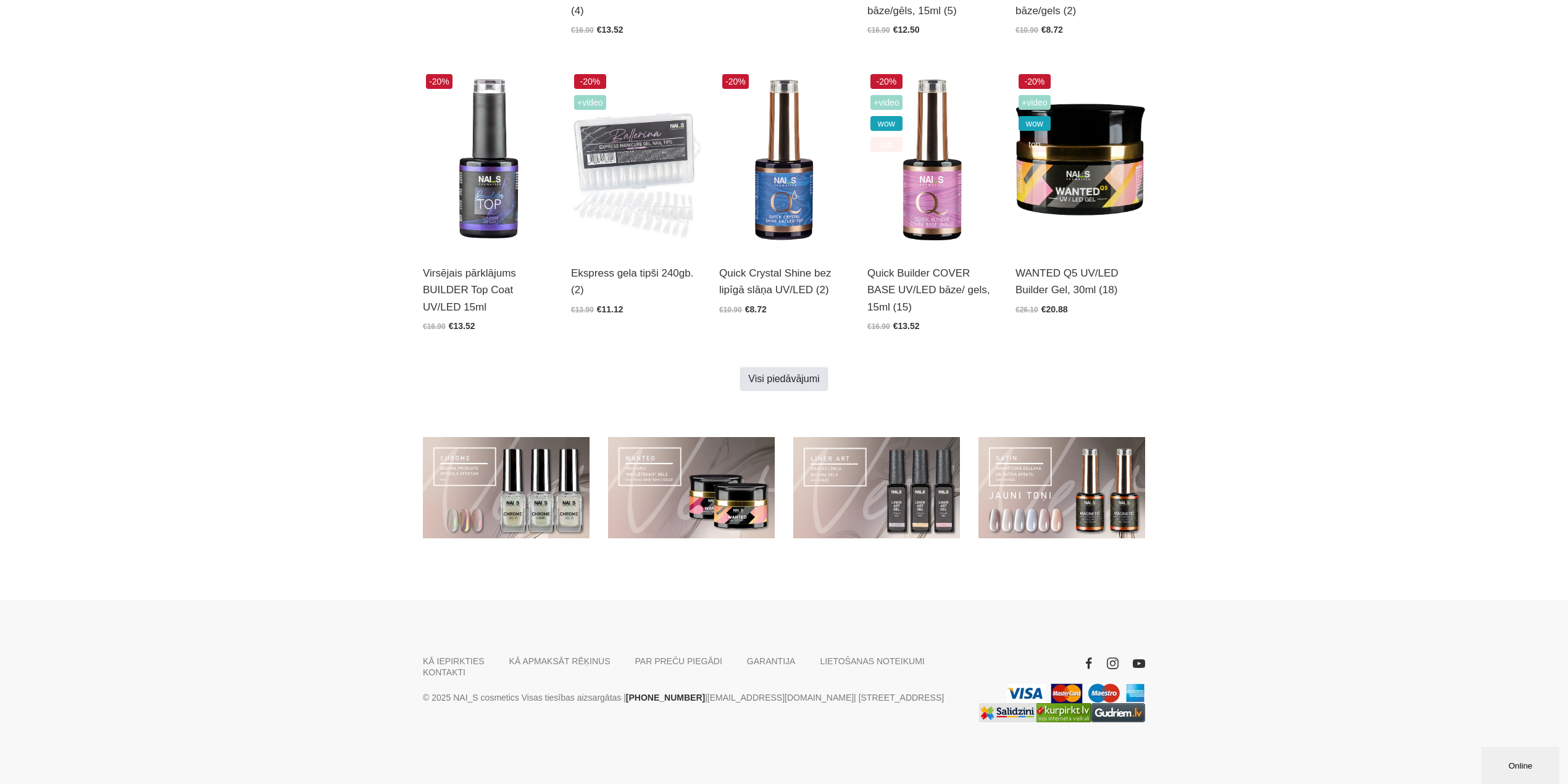
click at [771, 388] on link "Visi piedāvājumi" at bounding box center [783, 379] width 87 height 23
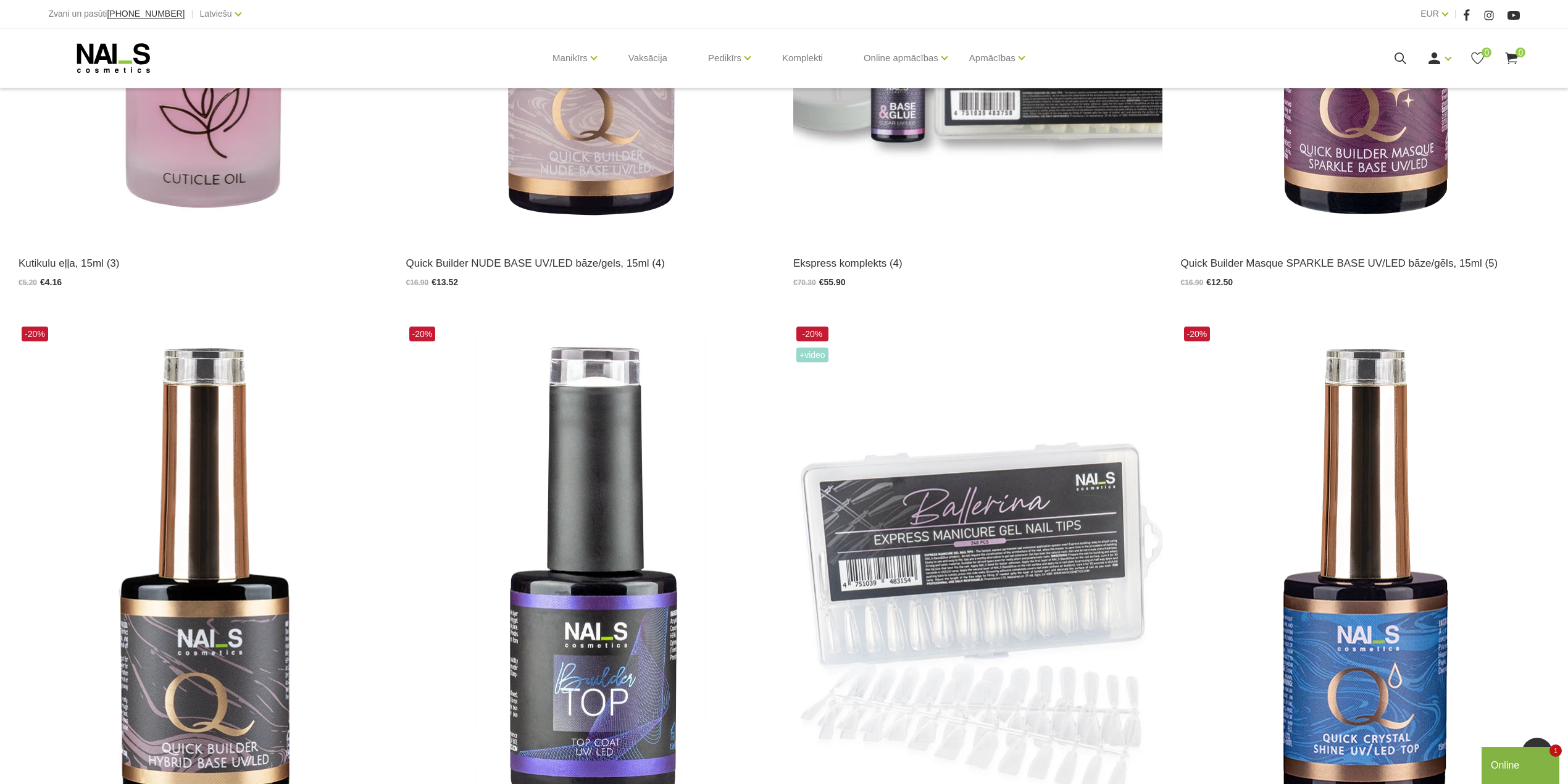
scroll to position [576, 0]
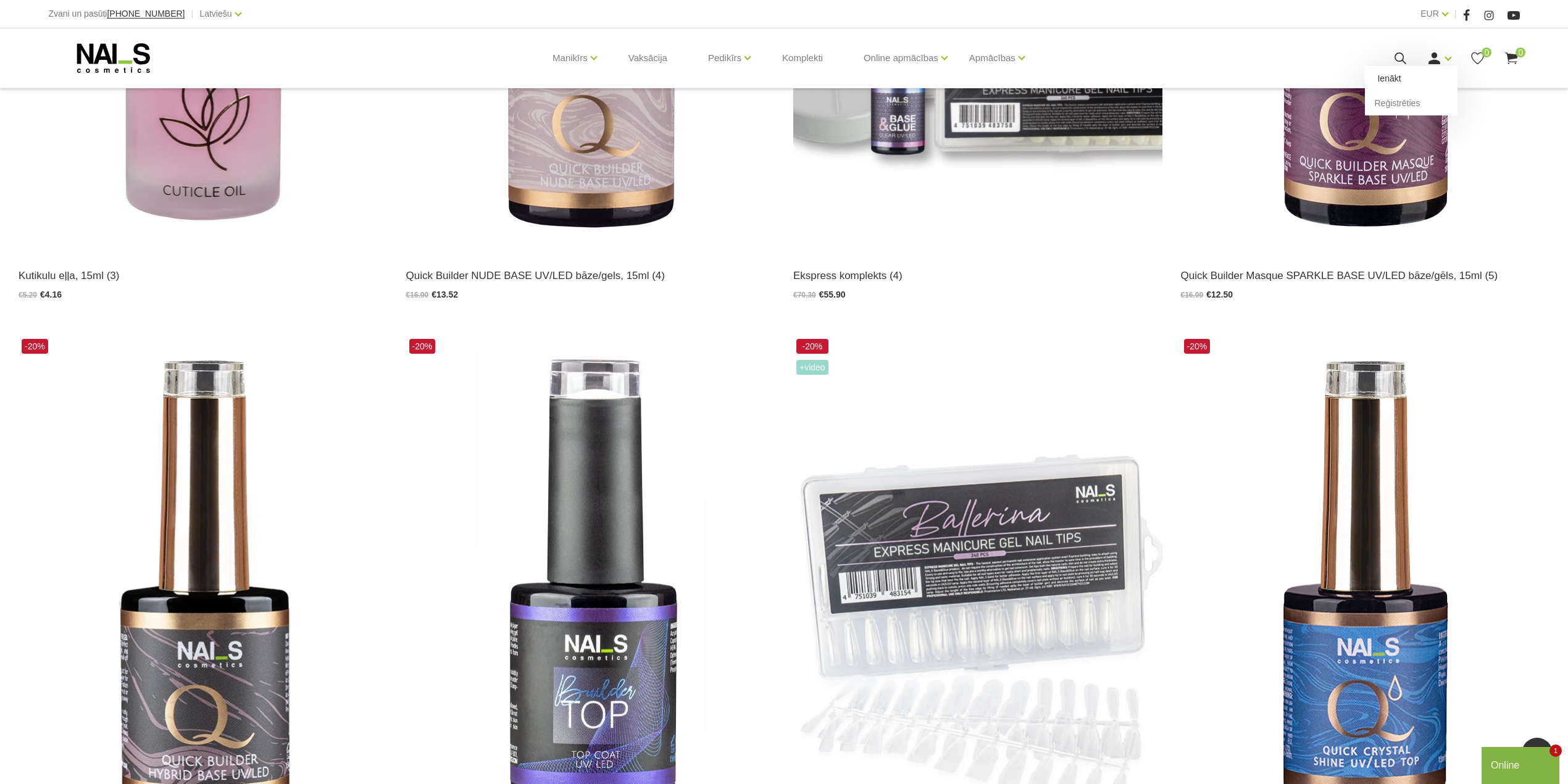
click at [1399, 82] on link "Ienākt" at bounding box center [1411, 79] width 92 height 25
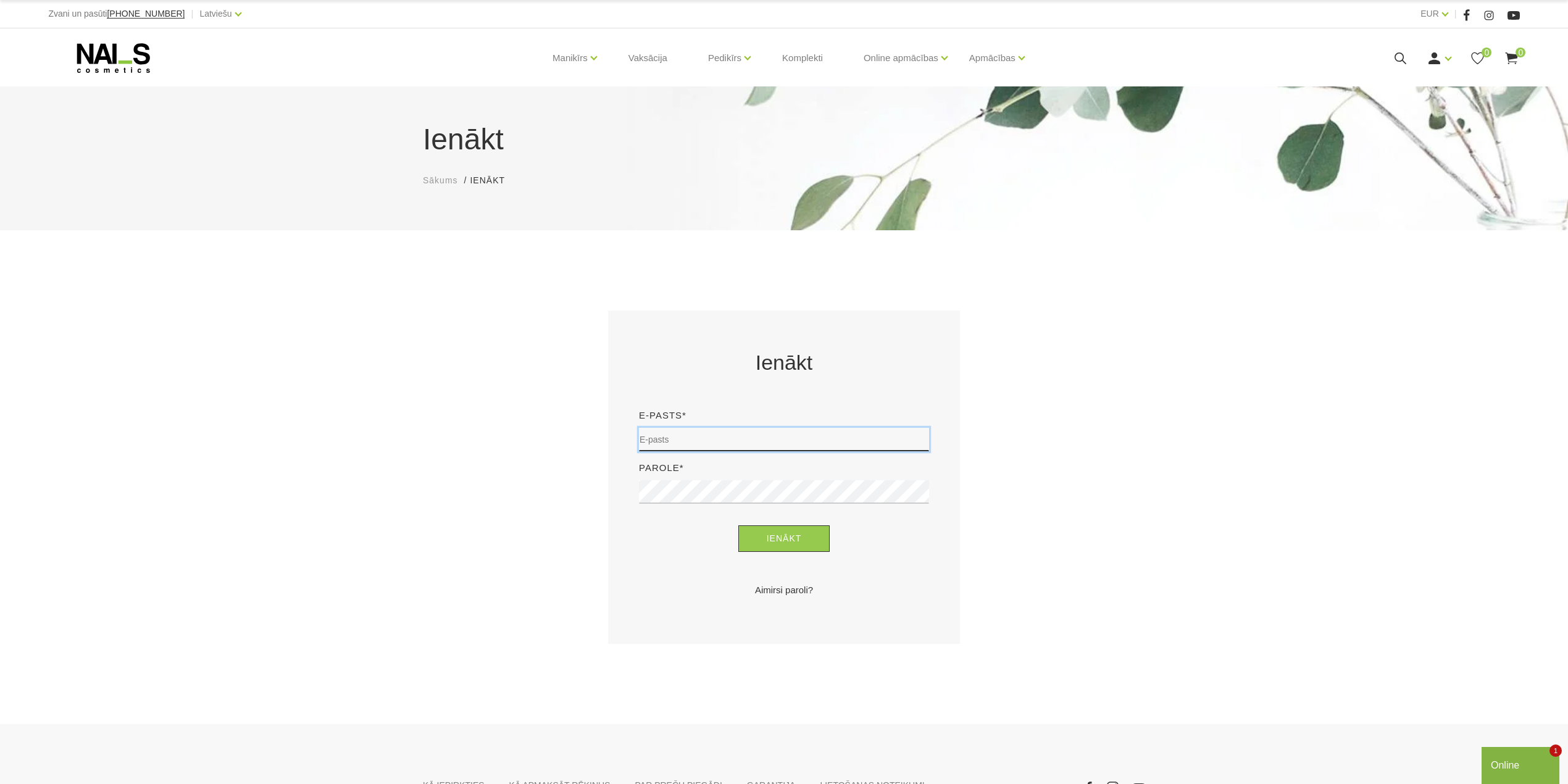
click at [693, 432] on input "email" at bounding box center [784, 440] width 290 height 23
type input "evija.slaudere@inbox.lv"
click at [804, 544] on button "Ienākt" at bounding box center [784, 538] width 92 height 27
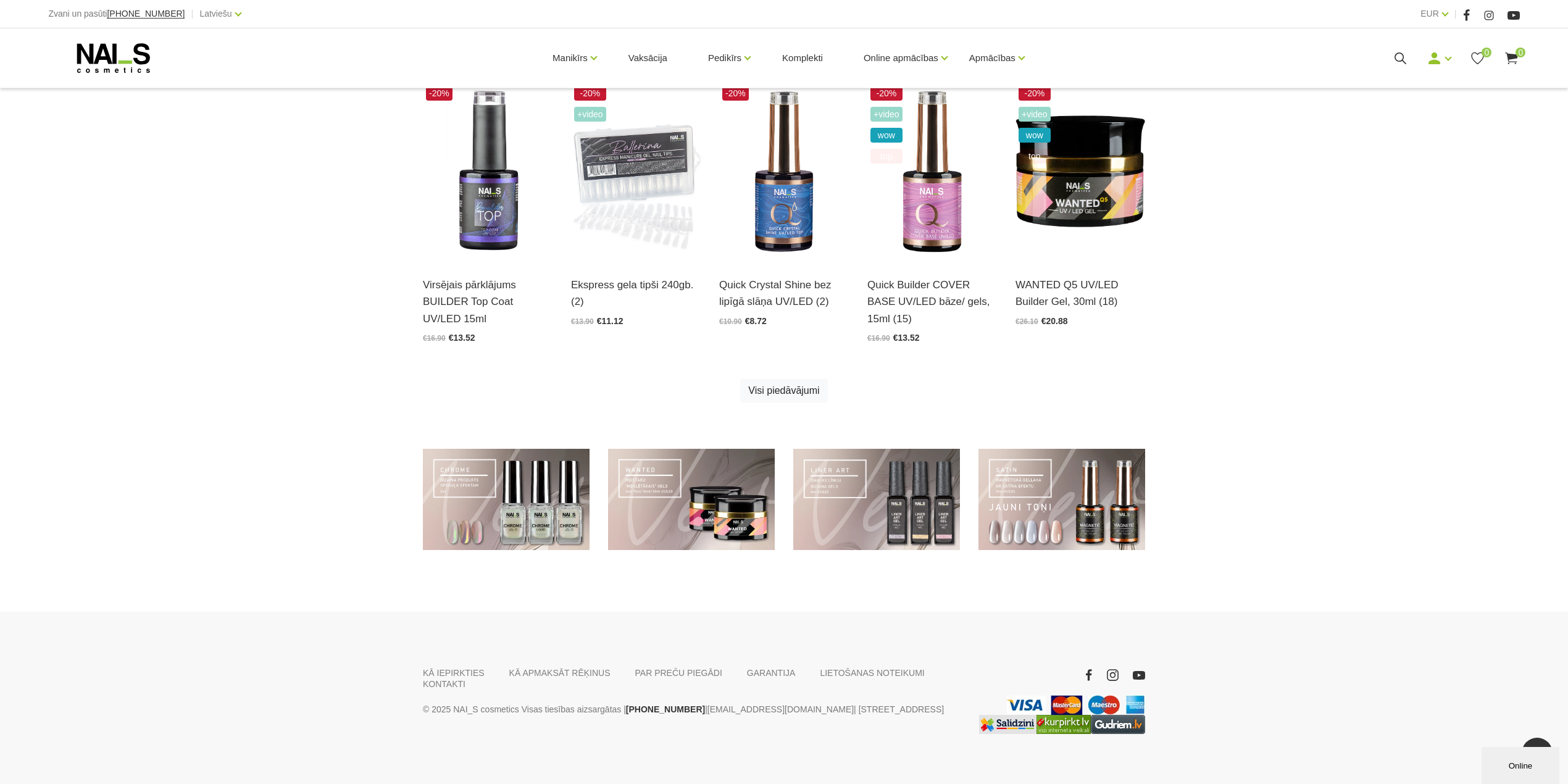
scroll to position [672, 0]
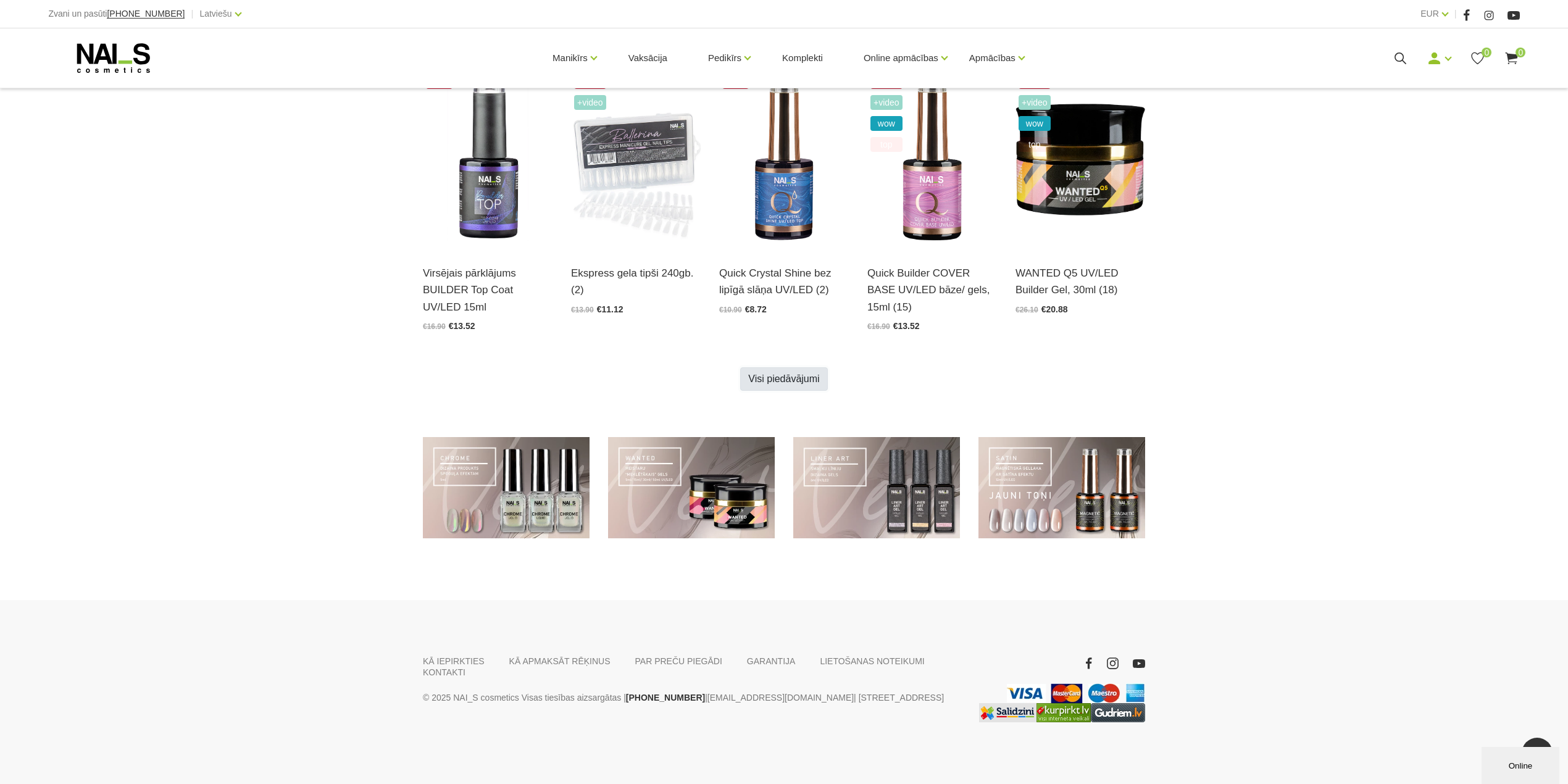
click at [781, 371] on link "Visi piedāvājumi" at bounding box center [783, 379] width 87 height 23
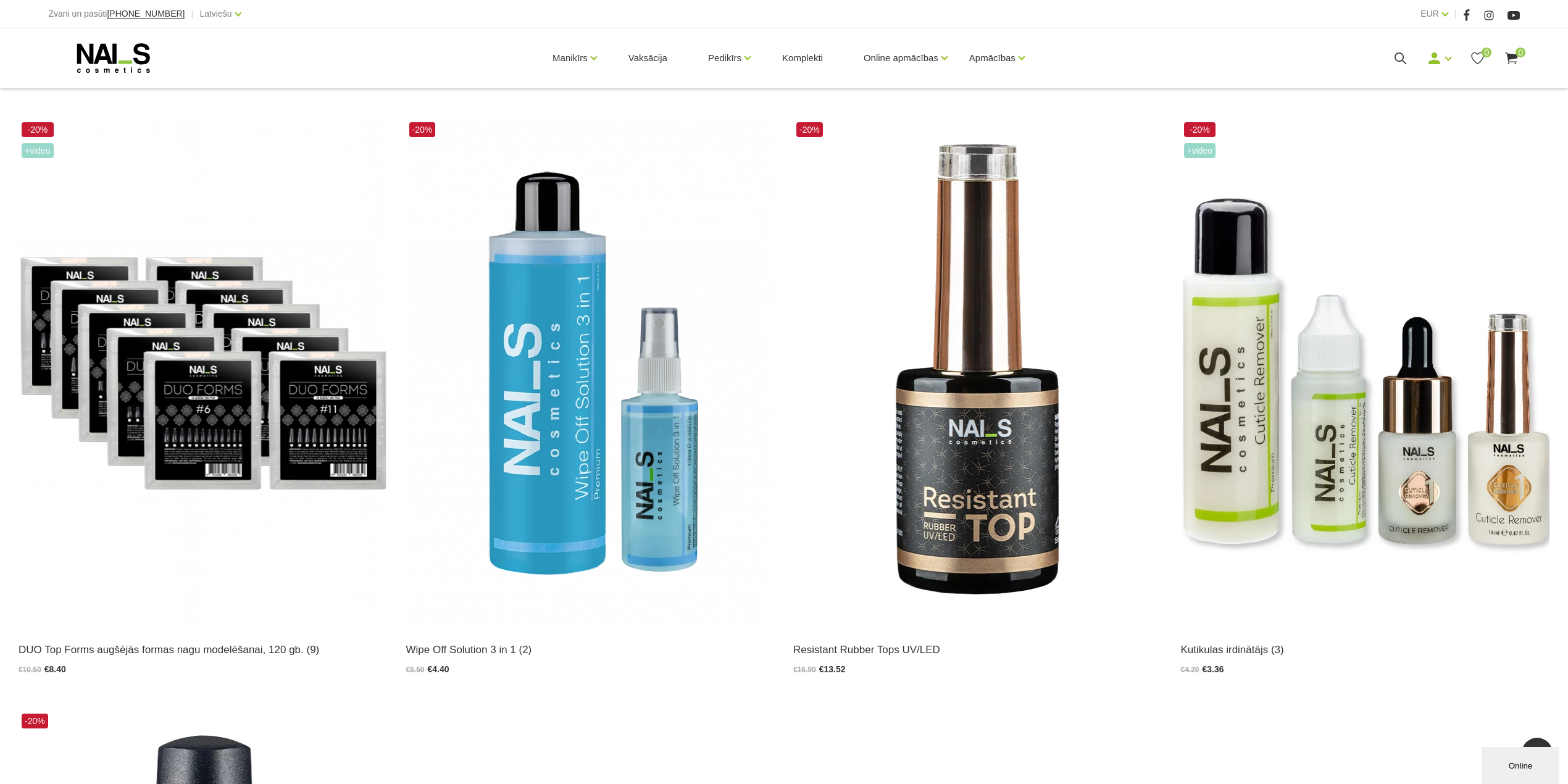
scroll to position [2058, 0]
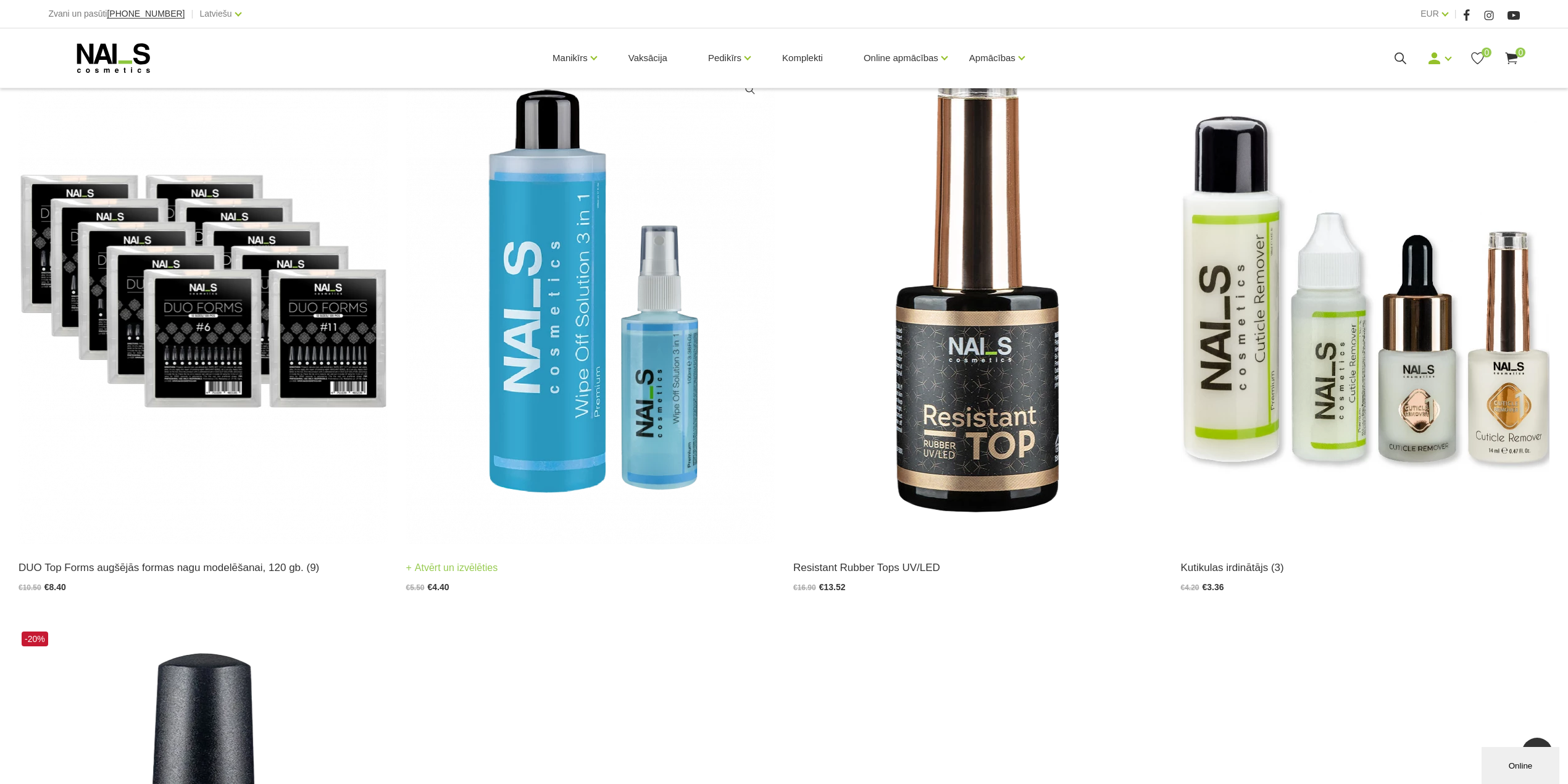
click at [544, 324] on img at bounding box center [590, 290] width 369 height 507
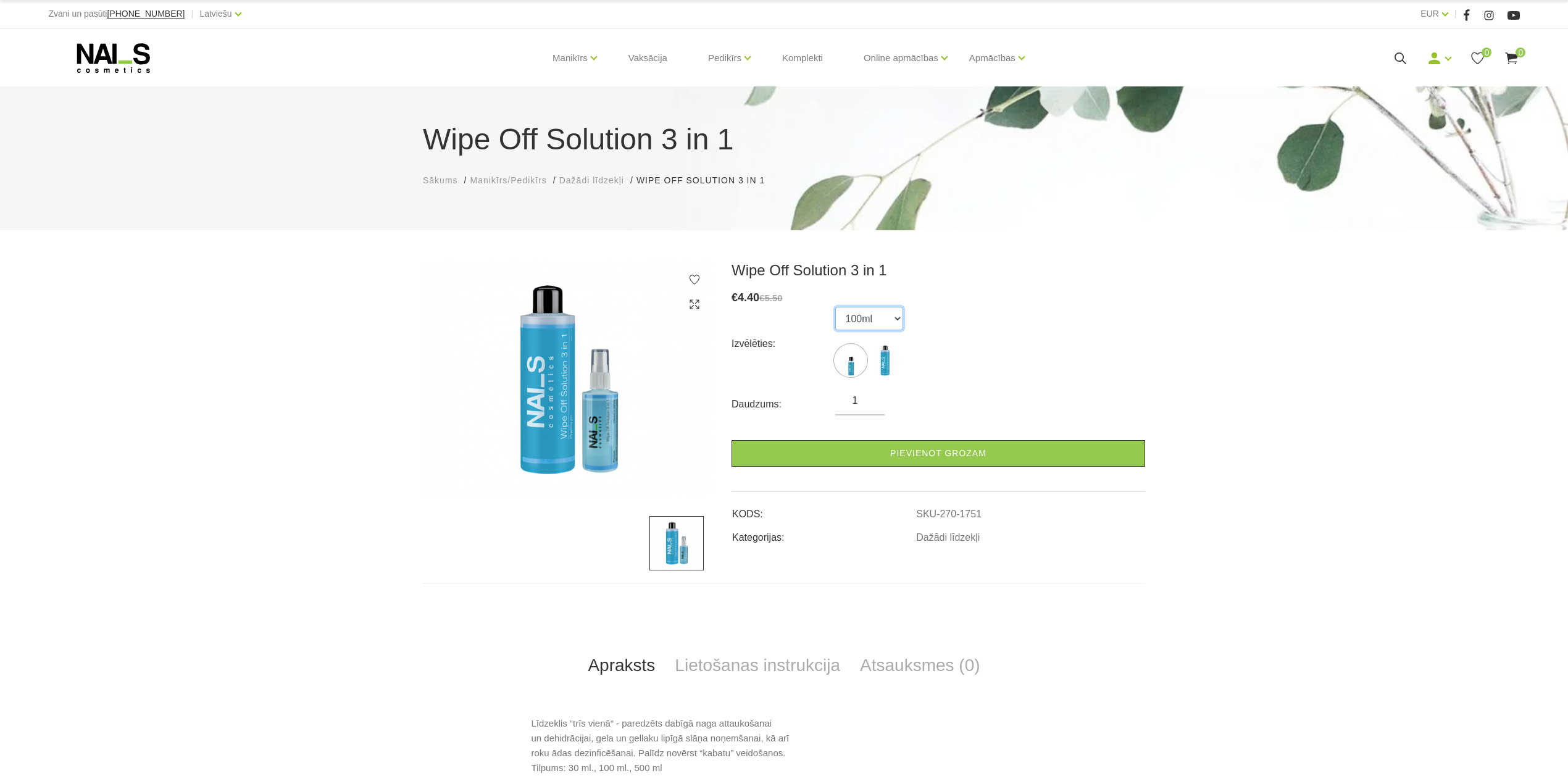
click at [898, 322] on select "100ml 500ml" at bounding box center [869, 318] width 68 height 23
select select "1752"
click at [835, 306] on select "100ml 500ml" at bounding box center [869, 318] width 68 height 23
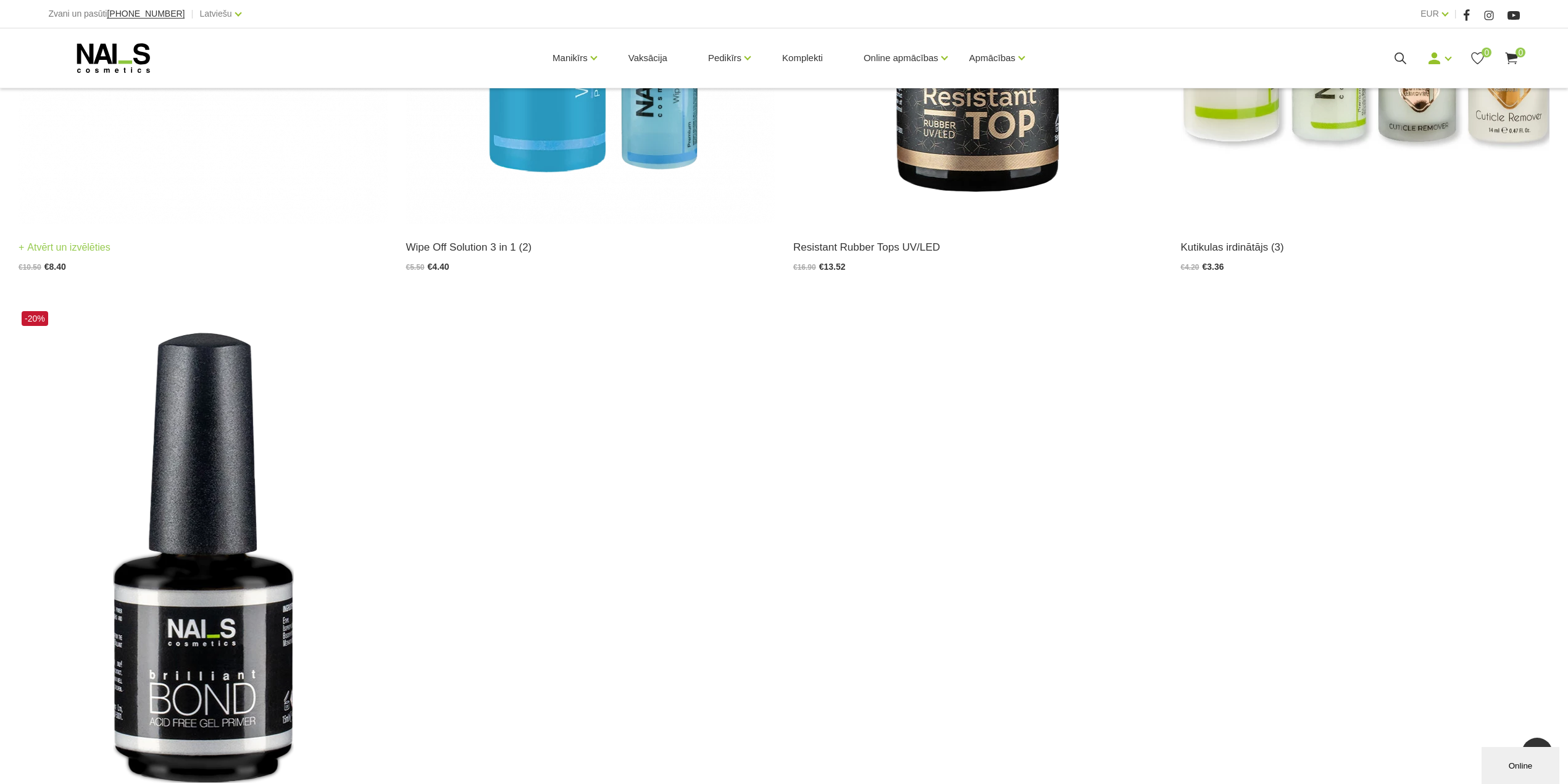
scroll to position [2632, 0]
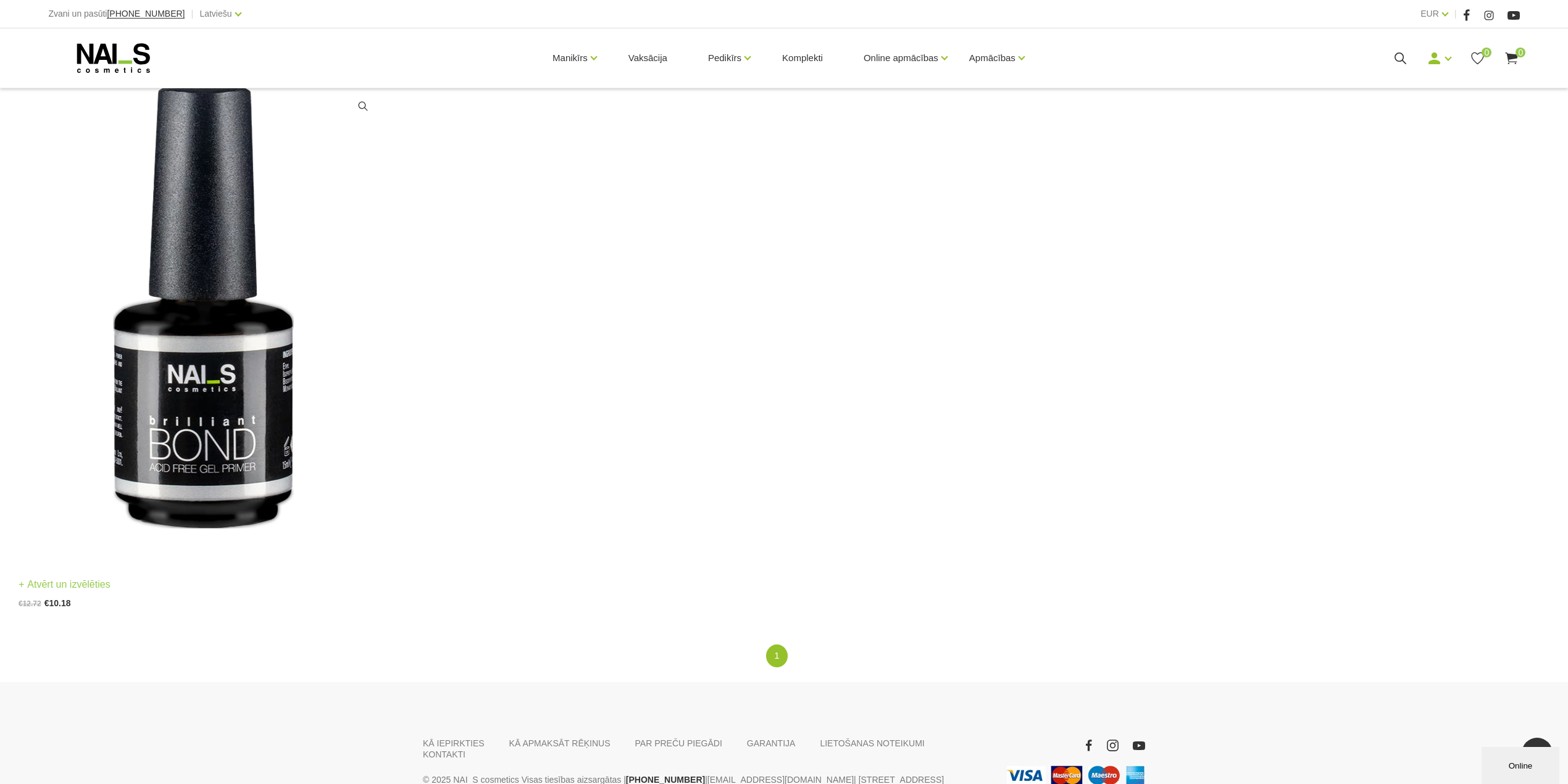
click at [253, 386] on img at bounding box center [203, 307] width 369 height 507
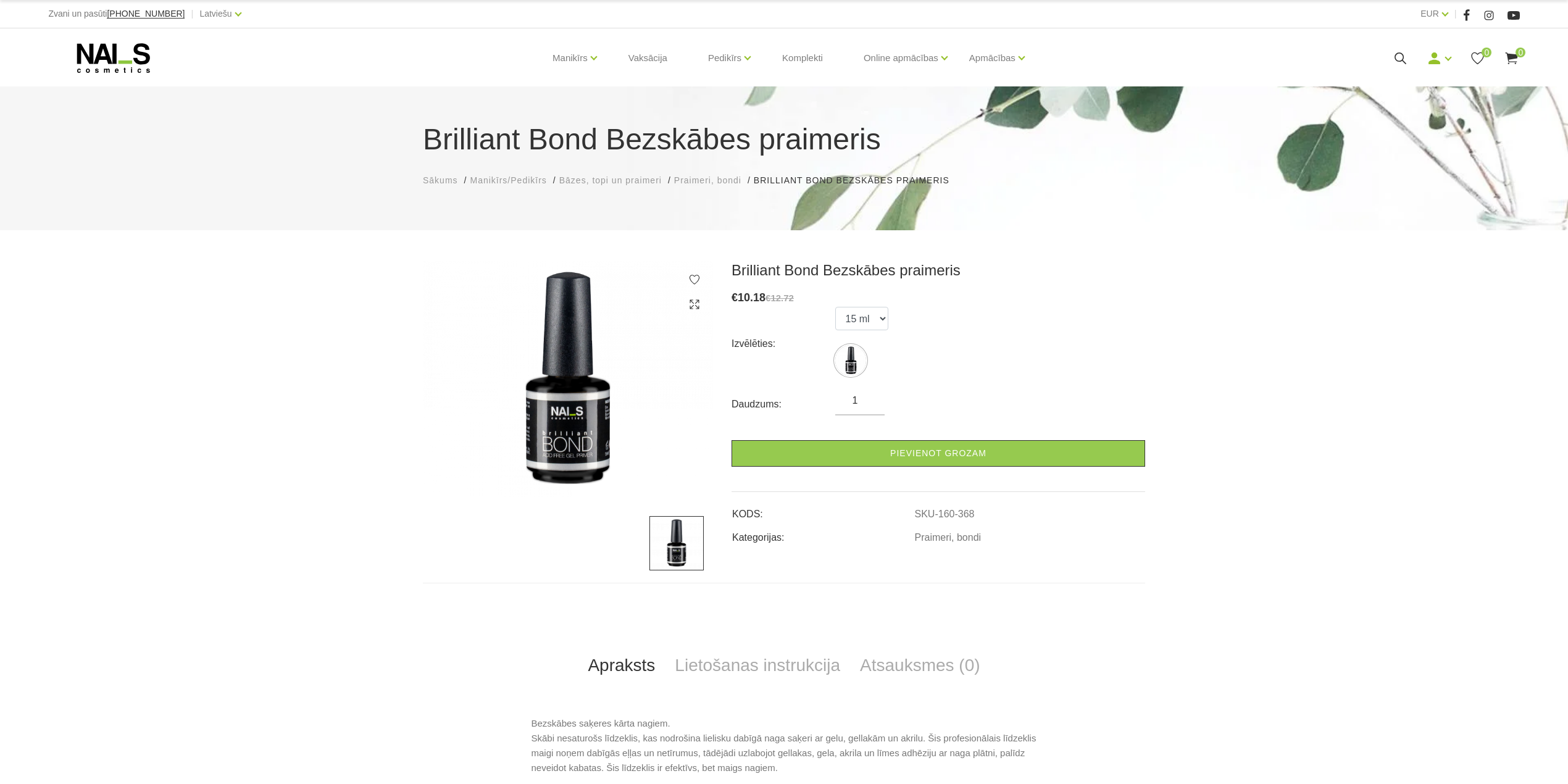
click at [571, 398] on img at bounding box center [568, 380] width 290 height 237
click at [845, 363] on img at bounding box center [850, 360] width 30 height 30
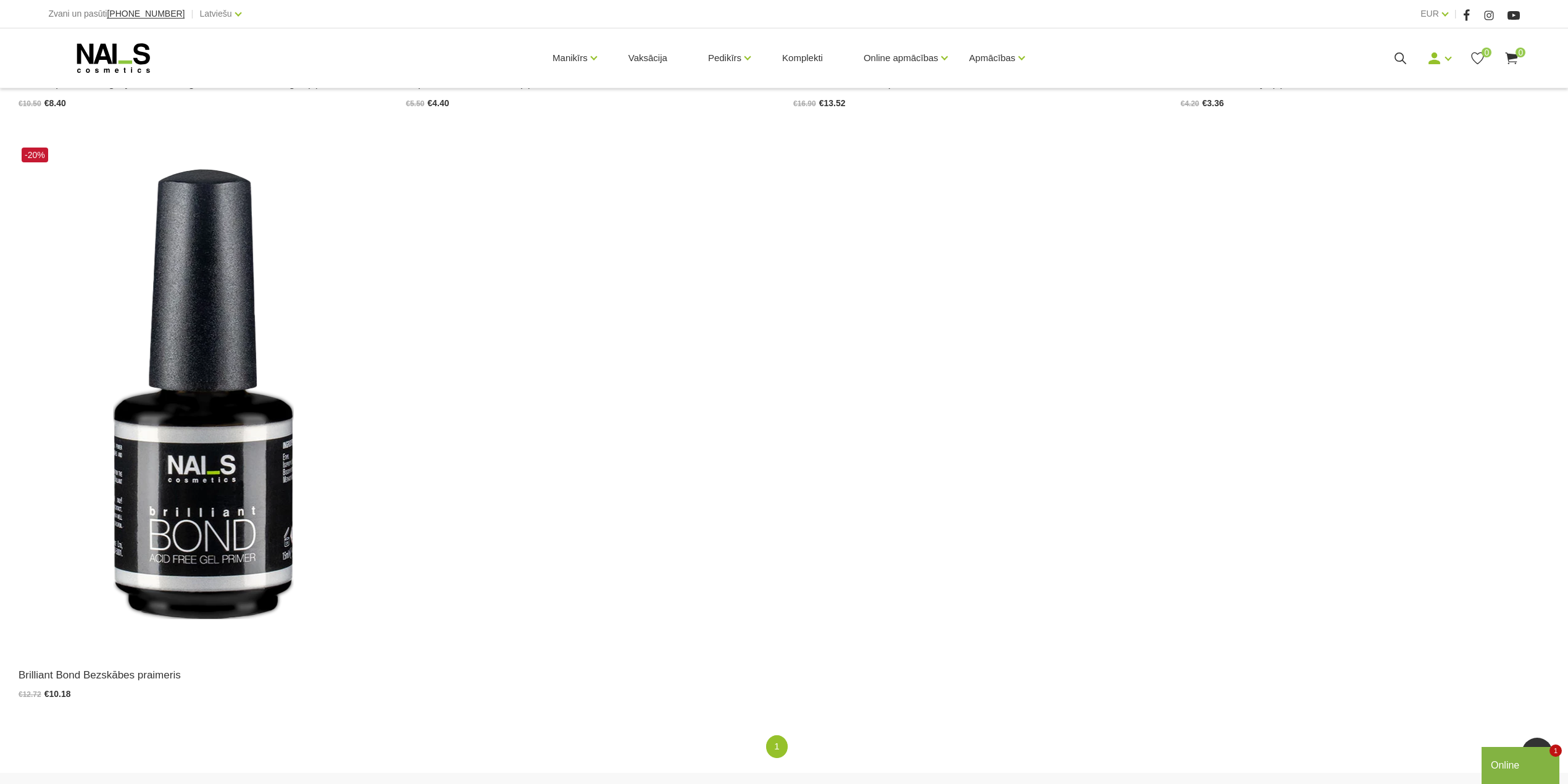
scroll to position [2552, 0]
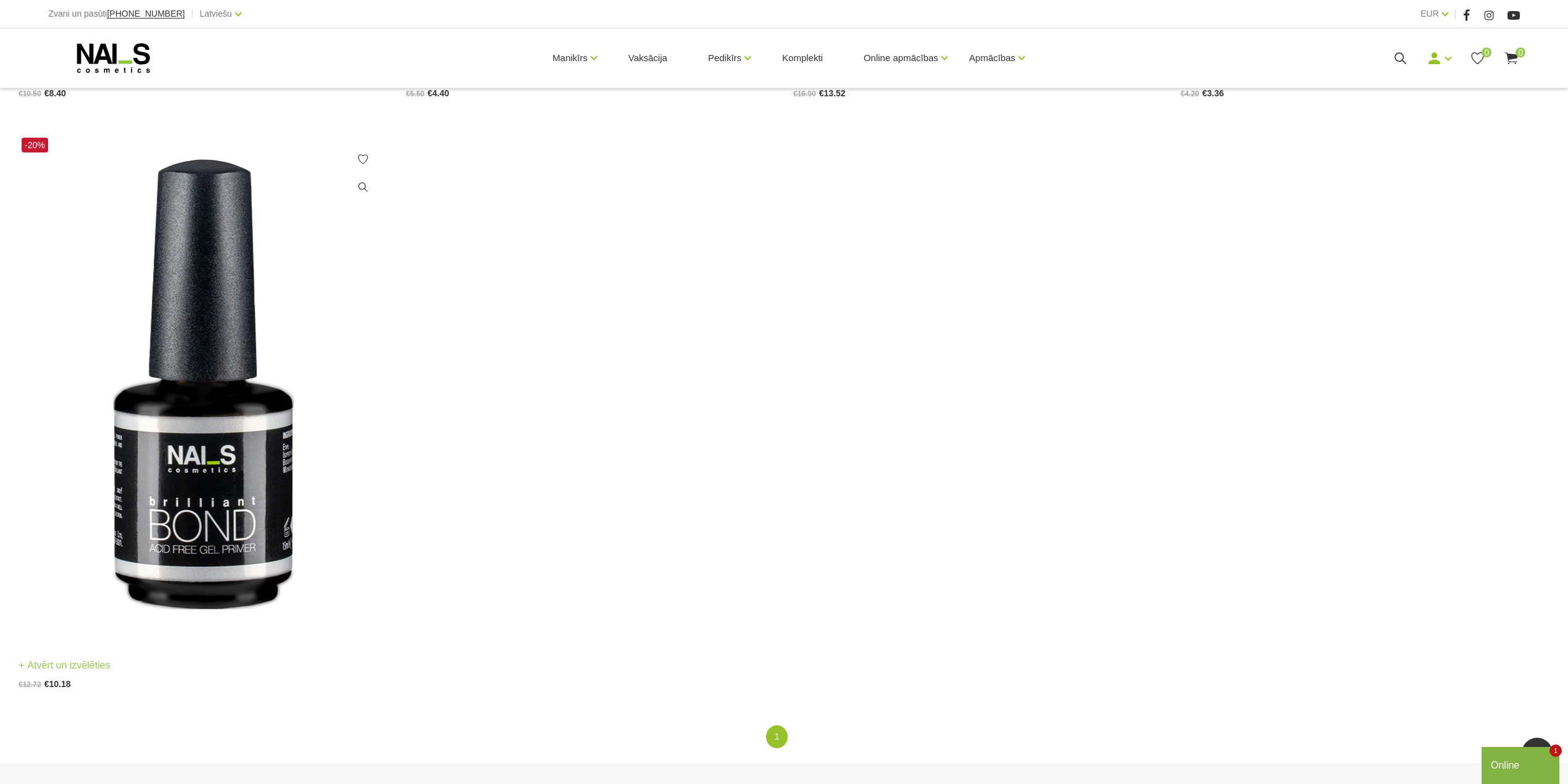
click at [194, 557] on img at bounding box center [203, 388] width 369 height 507
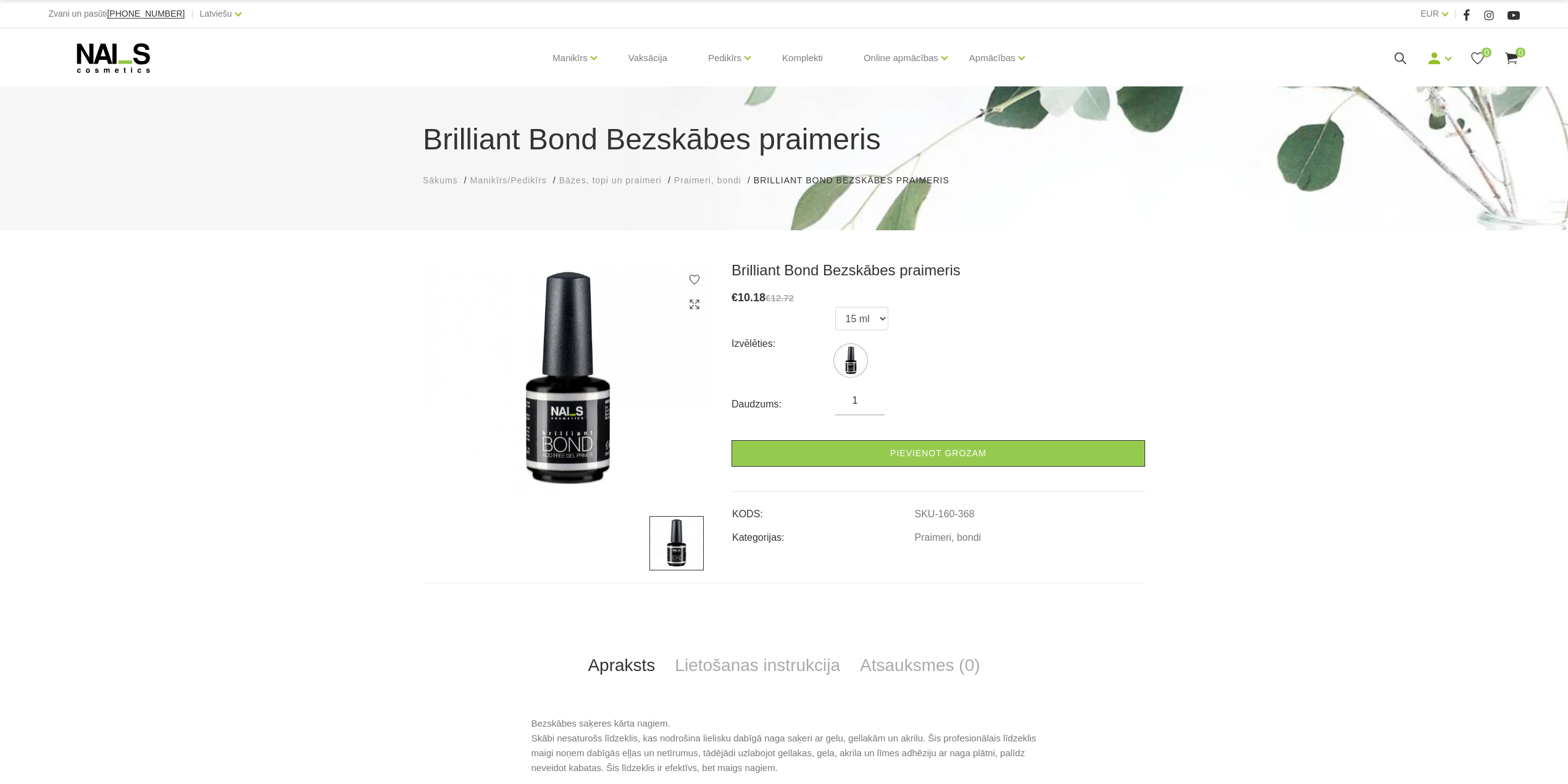
scroll to position [379, 0]
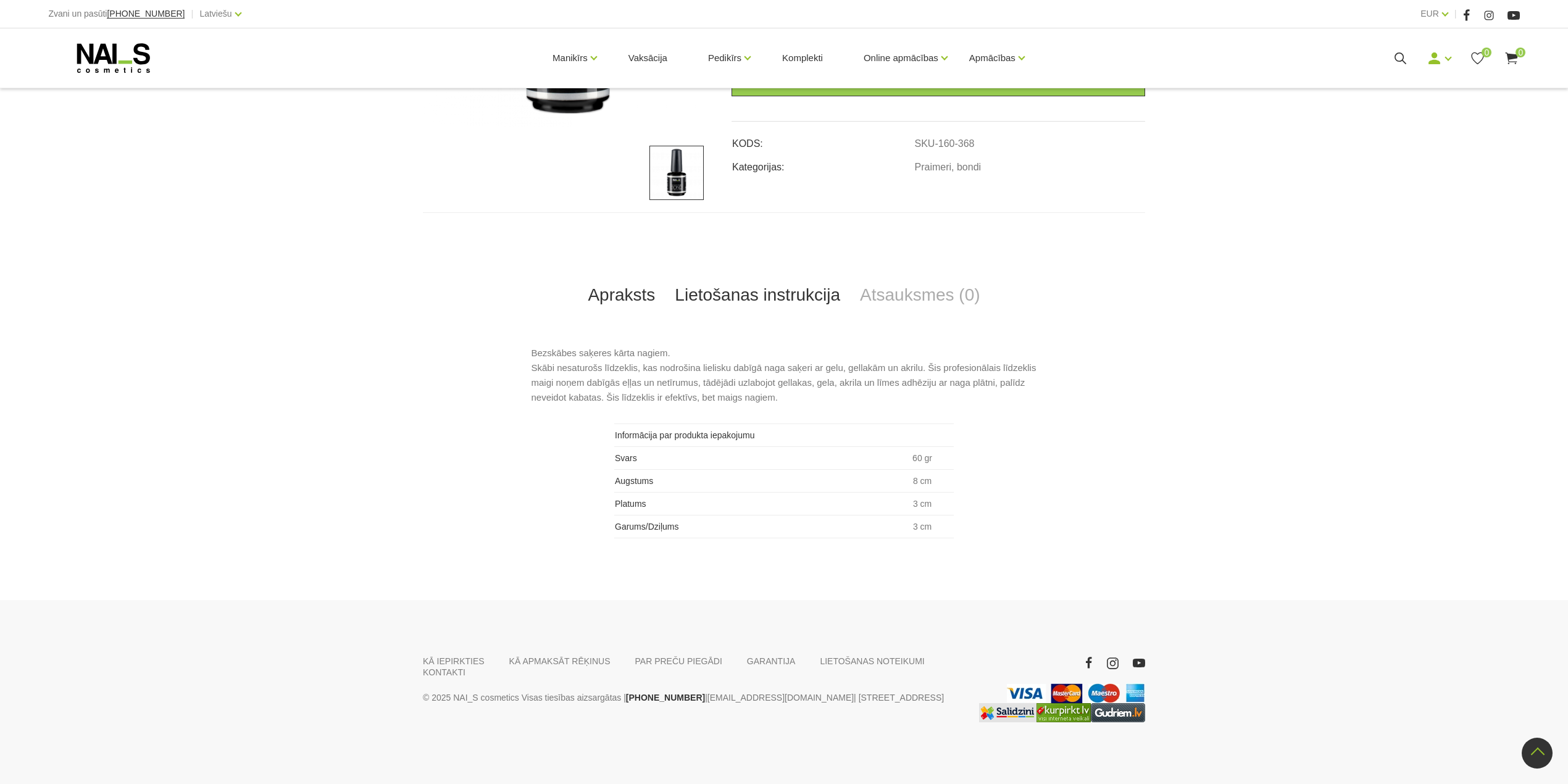
click at [771, 295] on link "Lietošanas instrukcija" at bounding box center [757, 295] width 185 height 40
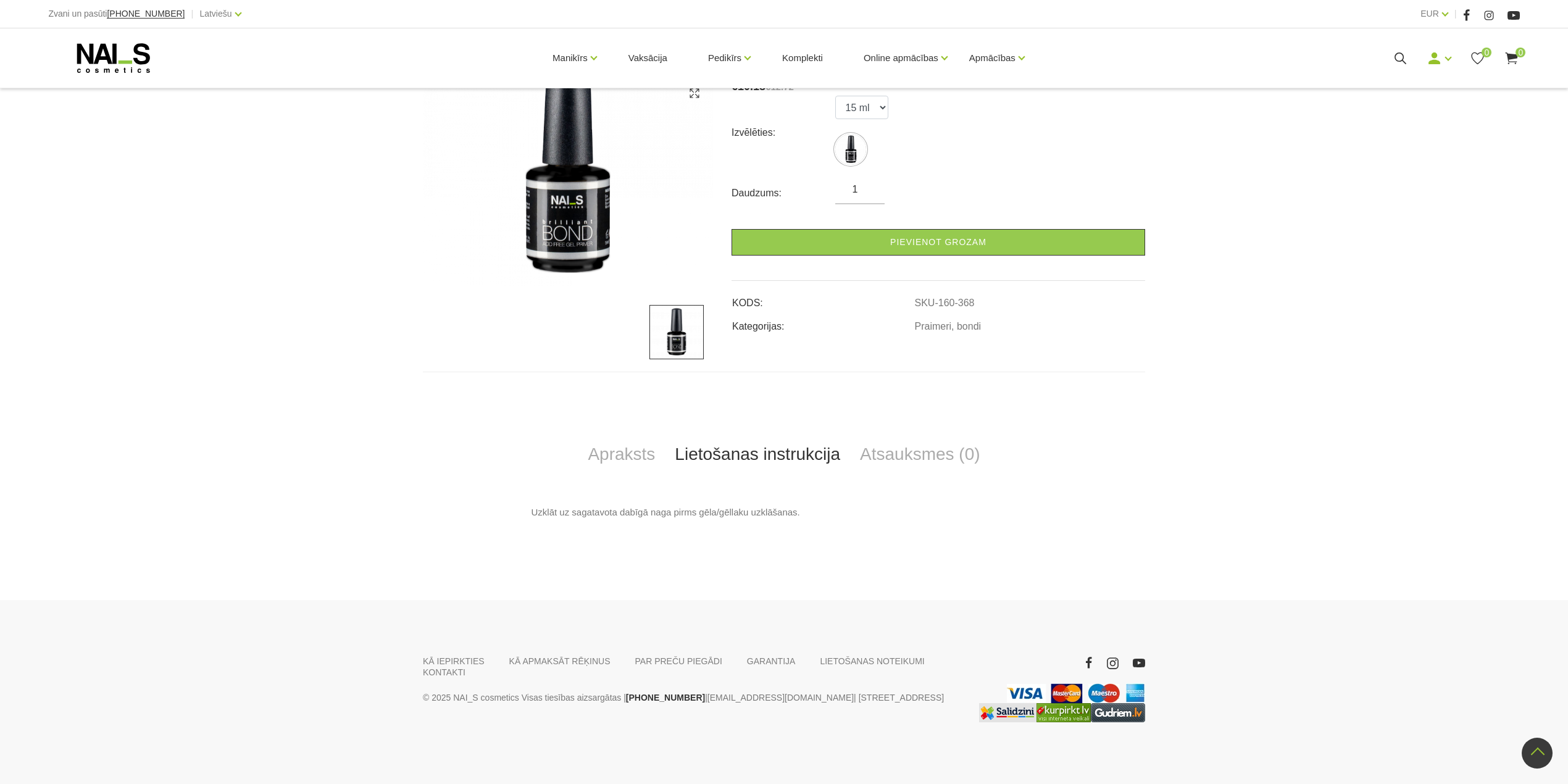
scroll to position [211, 0]
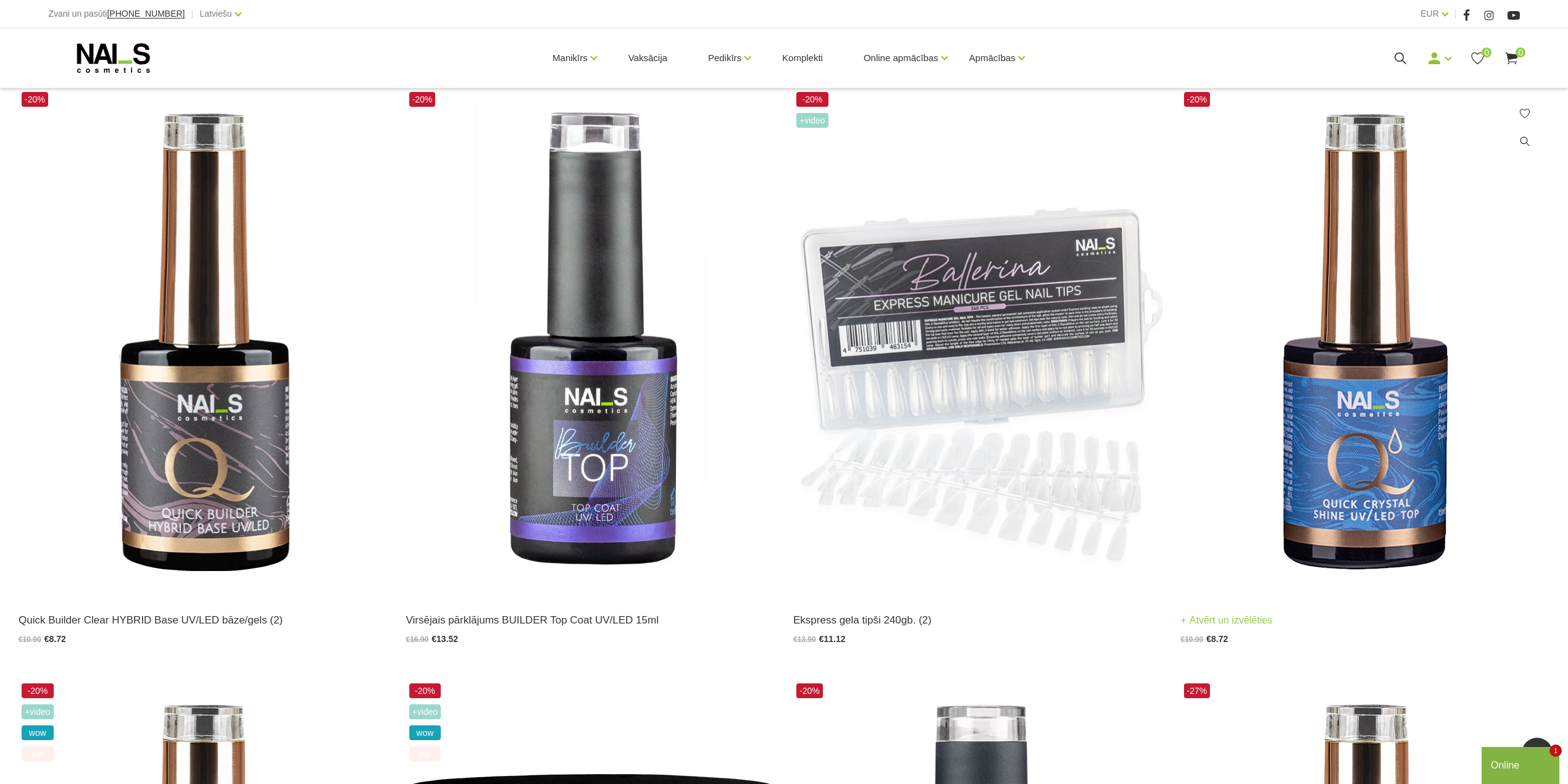
scroll to position [1317, 0]
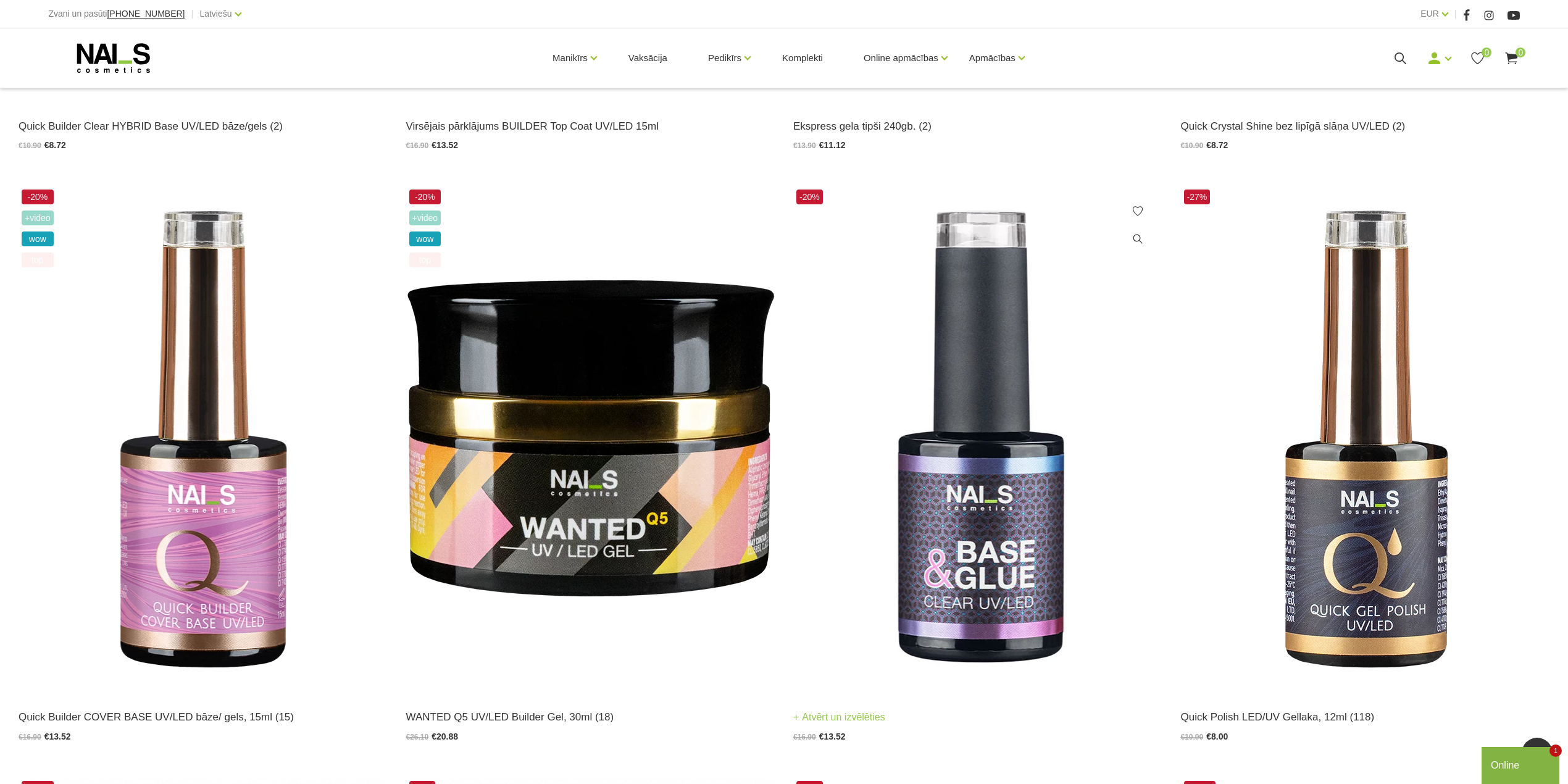
click at [1028, 513] on img at bounding box center [978, 440] width 369 height 507
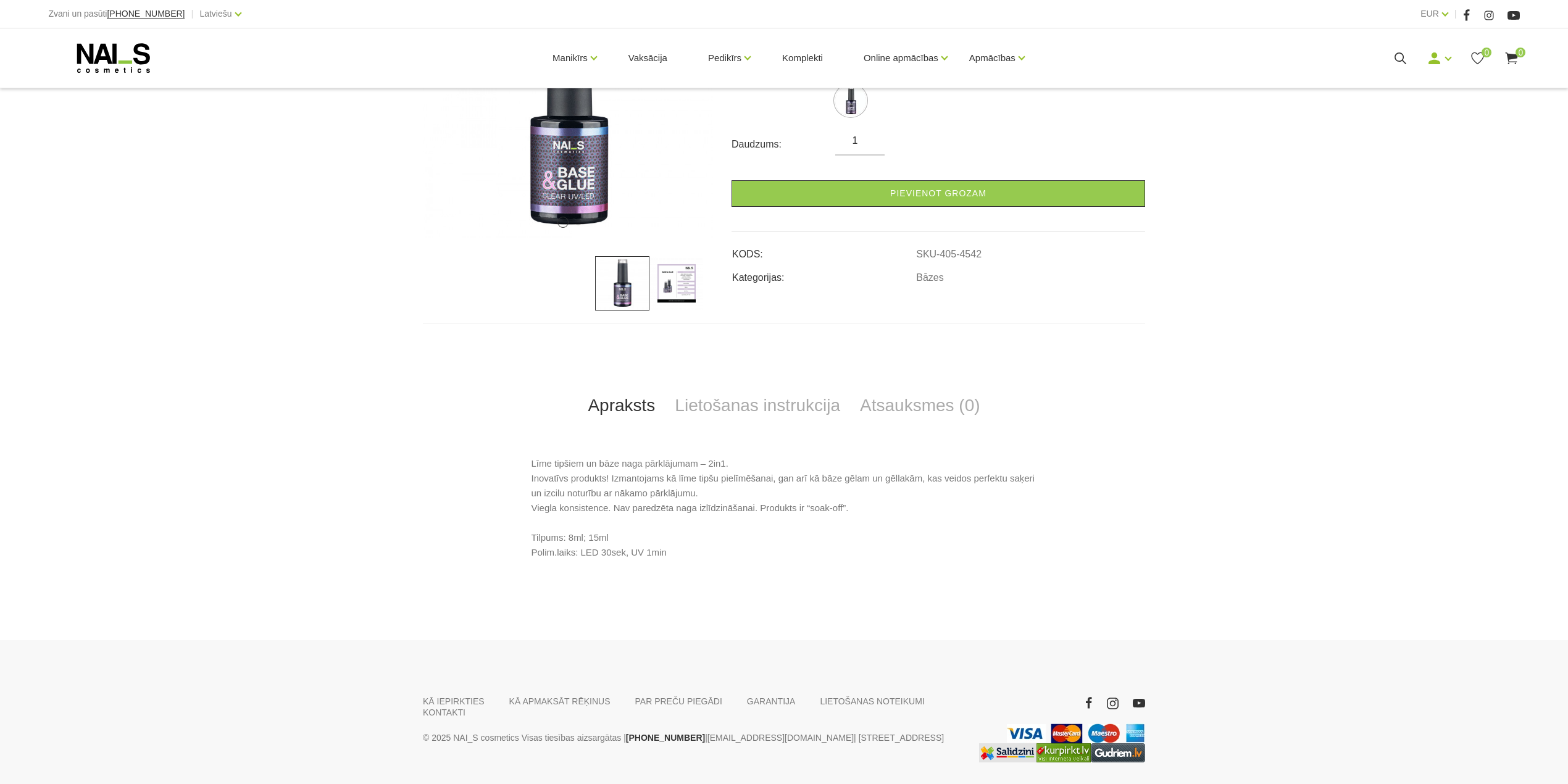
scroll to position [299, 0]
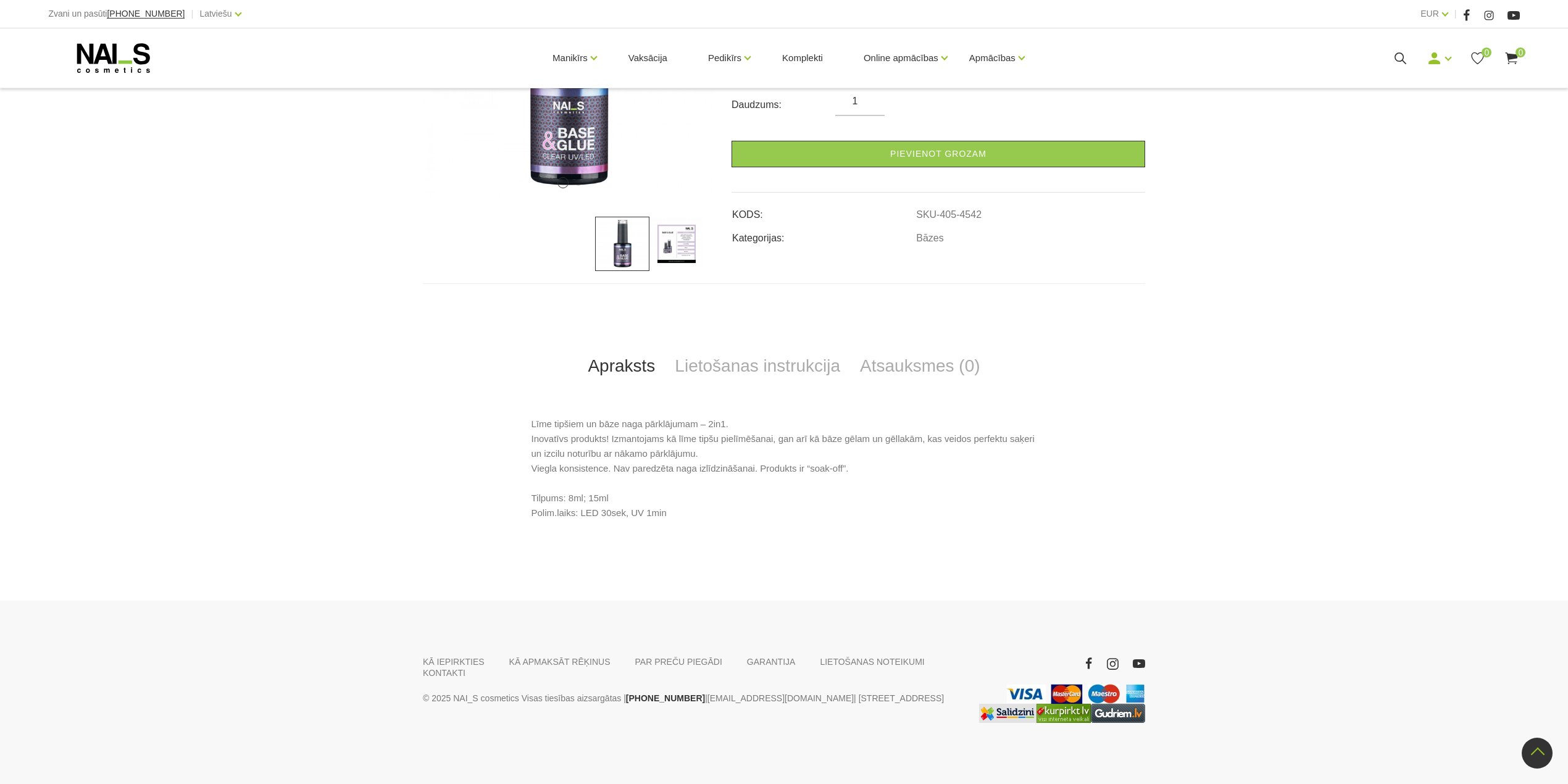
click at [683, 247] on img at bounding box center [676, 244] width 55 height 55
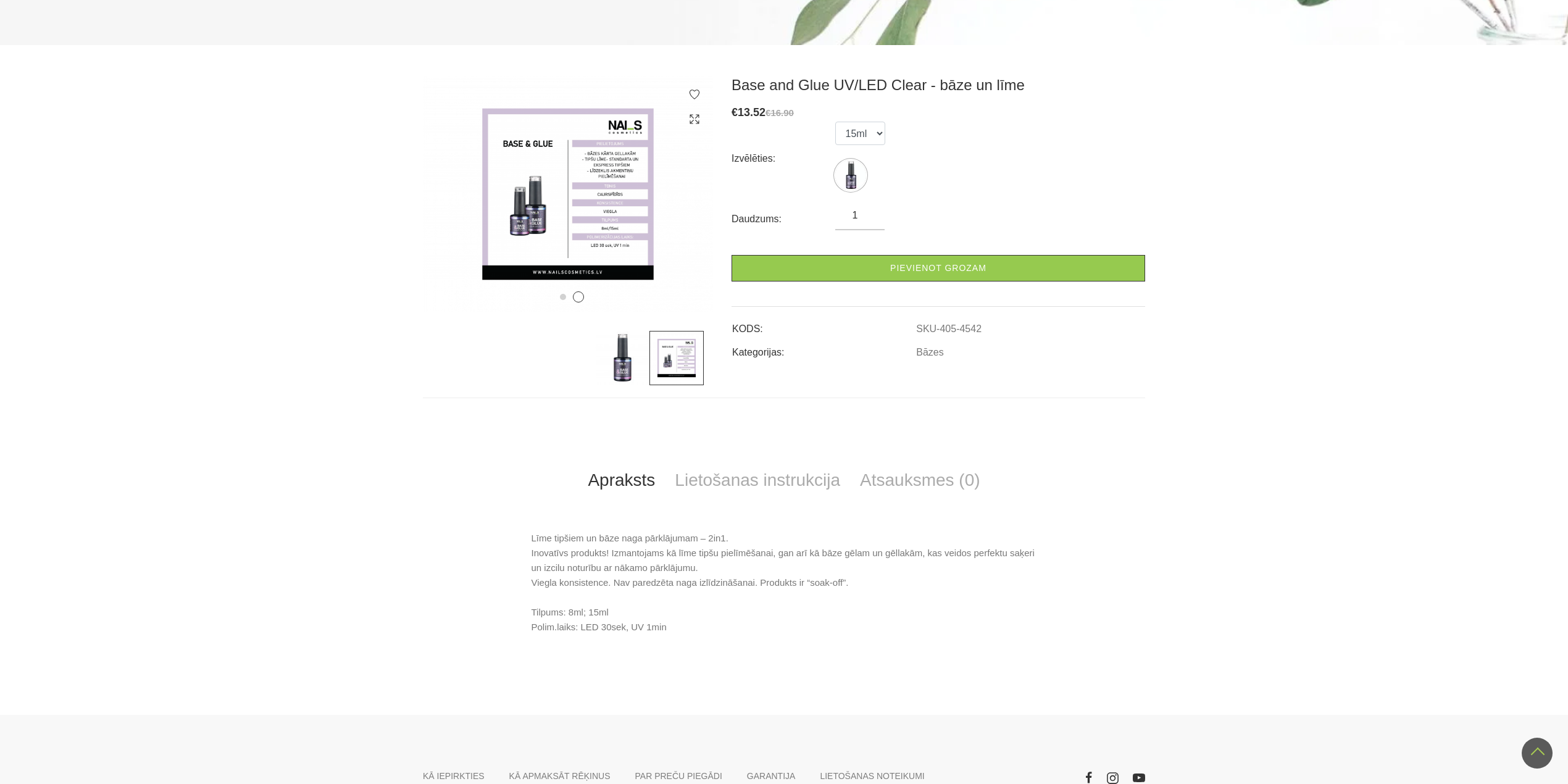
scroll to position [53, 0]
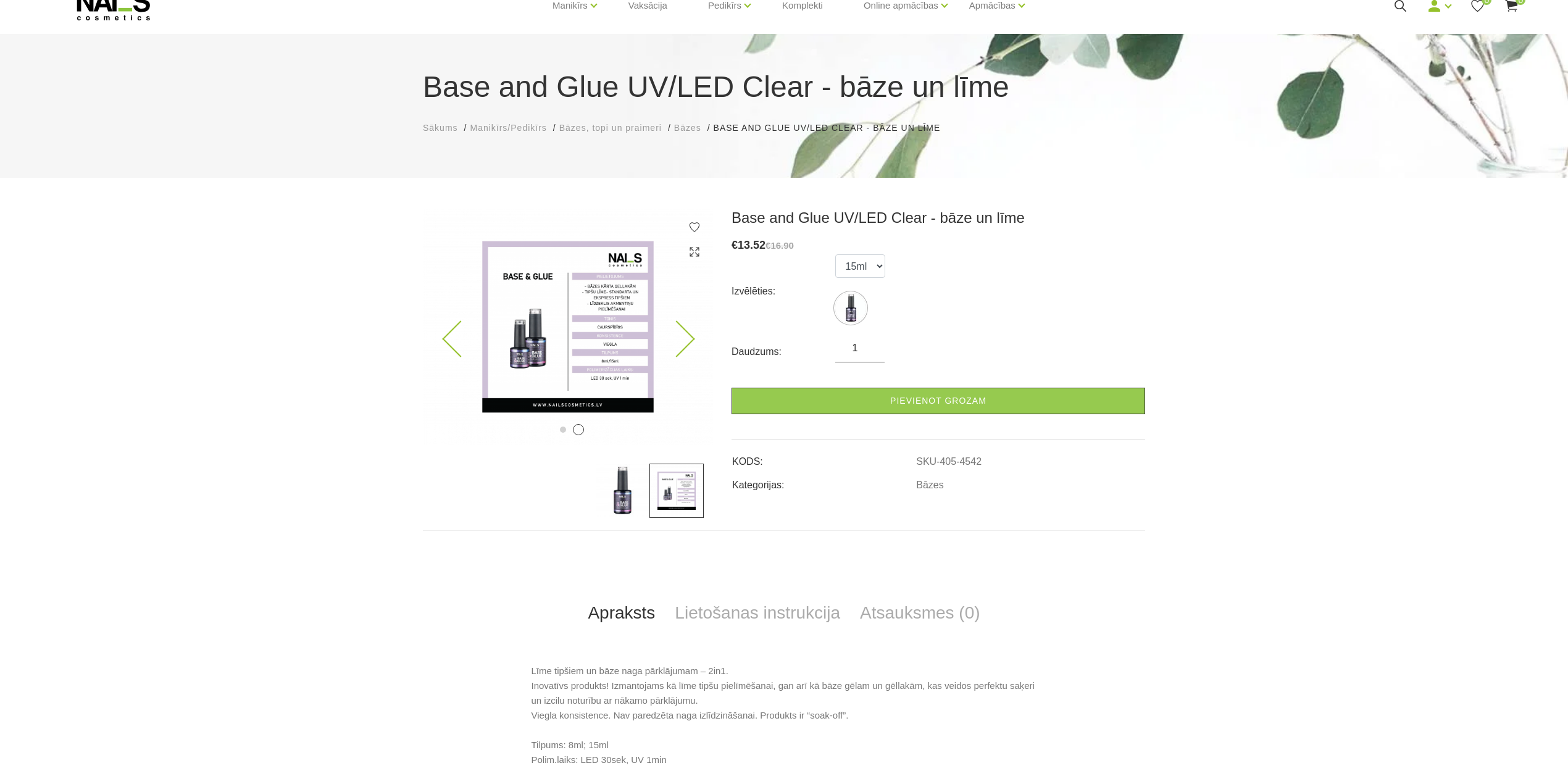
click at [611, 309] on img at bounding box center [568, 327] width 290 height 237
click at [659, 489] on img at bounding box center [676, 491] width 55 height 55
click at [728, 610] on link "Lietošanas instrukcija" at bounding box center [757, 613] width 185 height 40
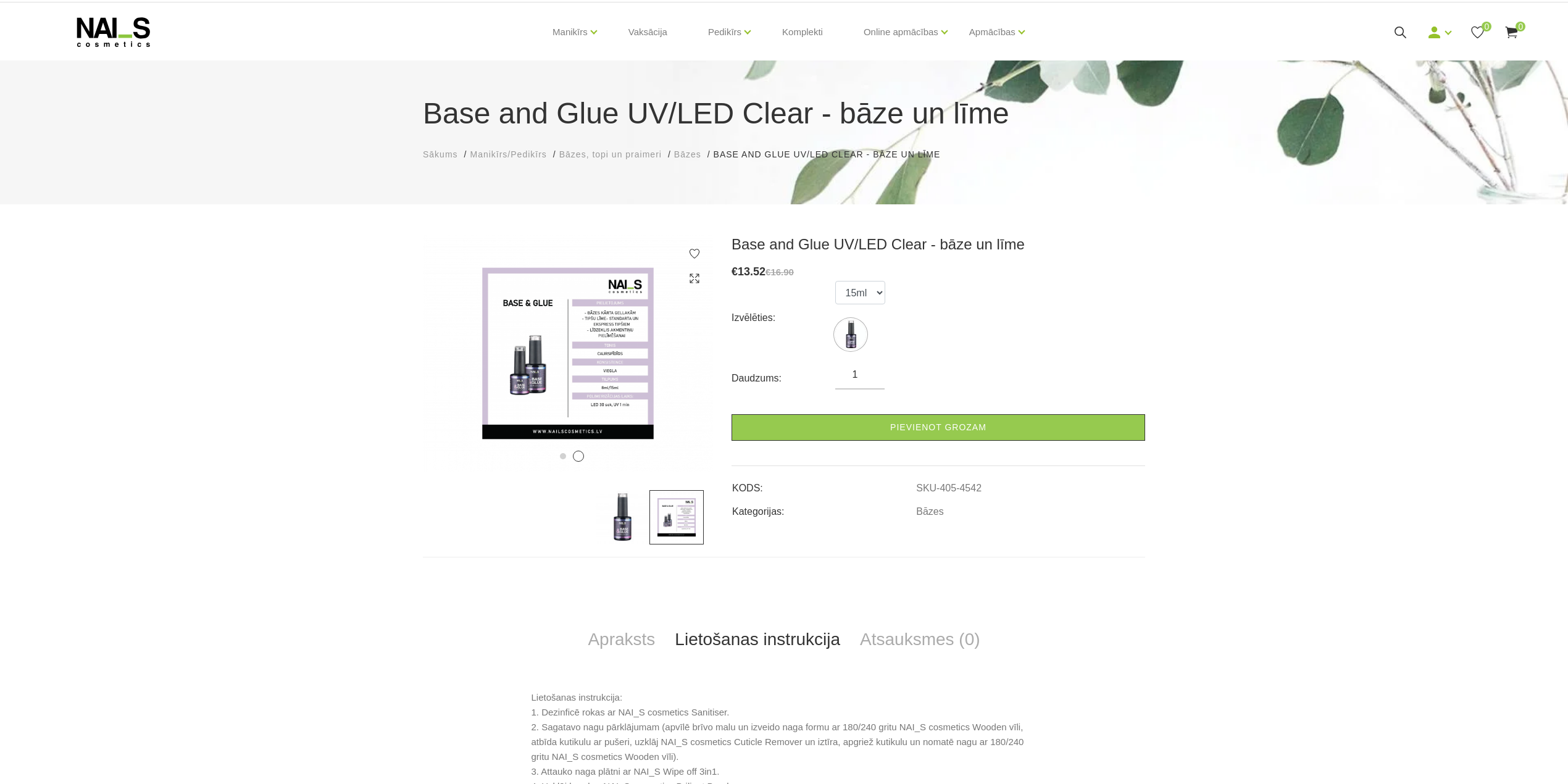
scroll to position [0, 0]
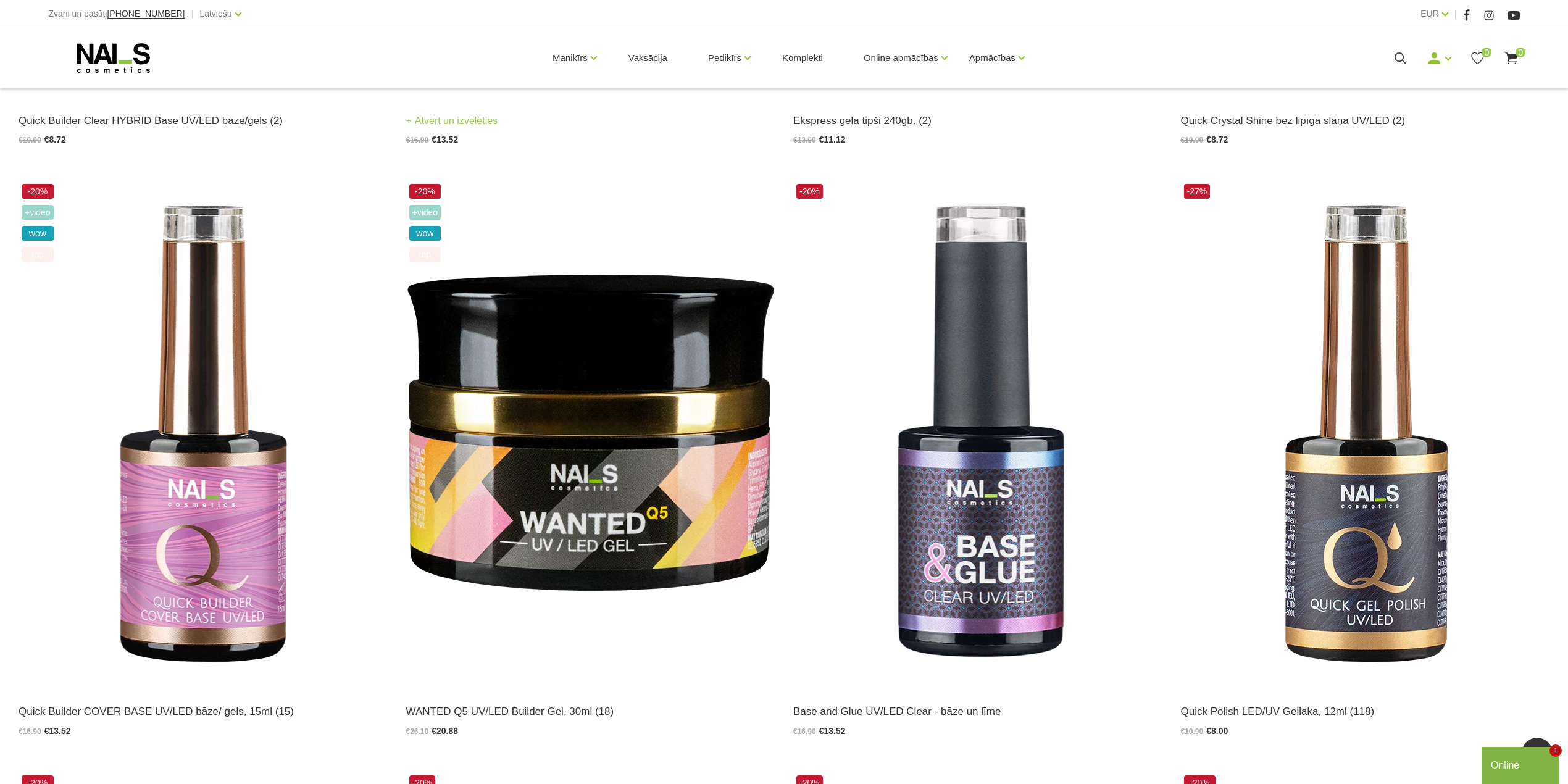
scroll to position [1482, 0]
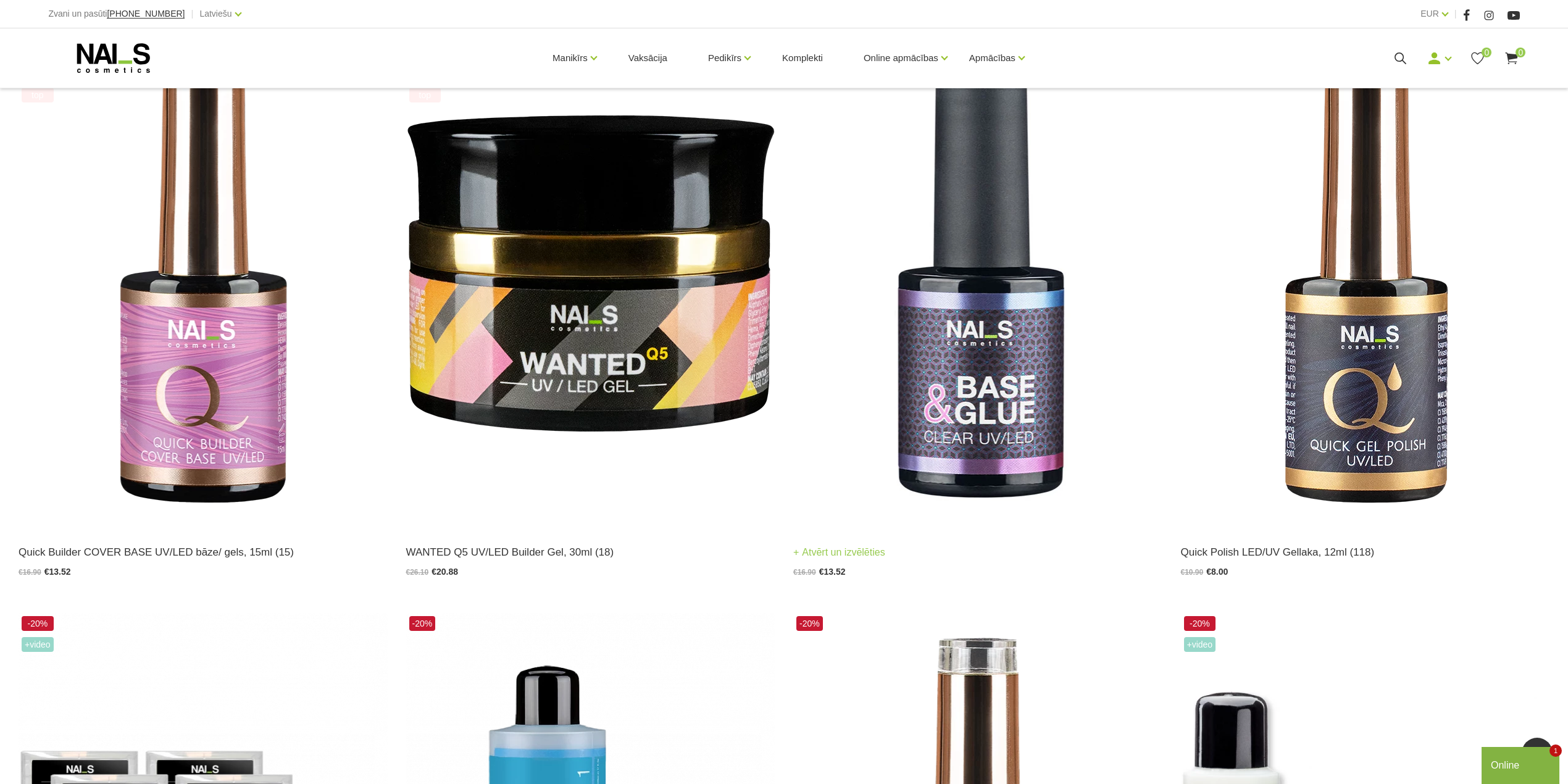
click at [967, 440] on img at bounding box center [978, 275] width 369 height 507
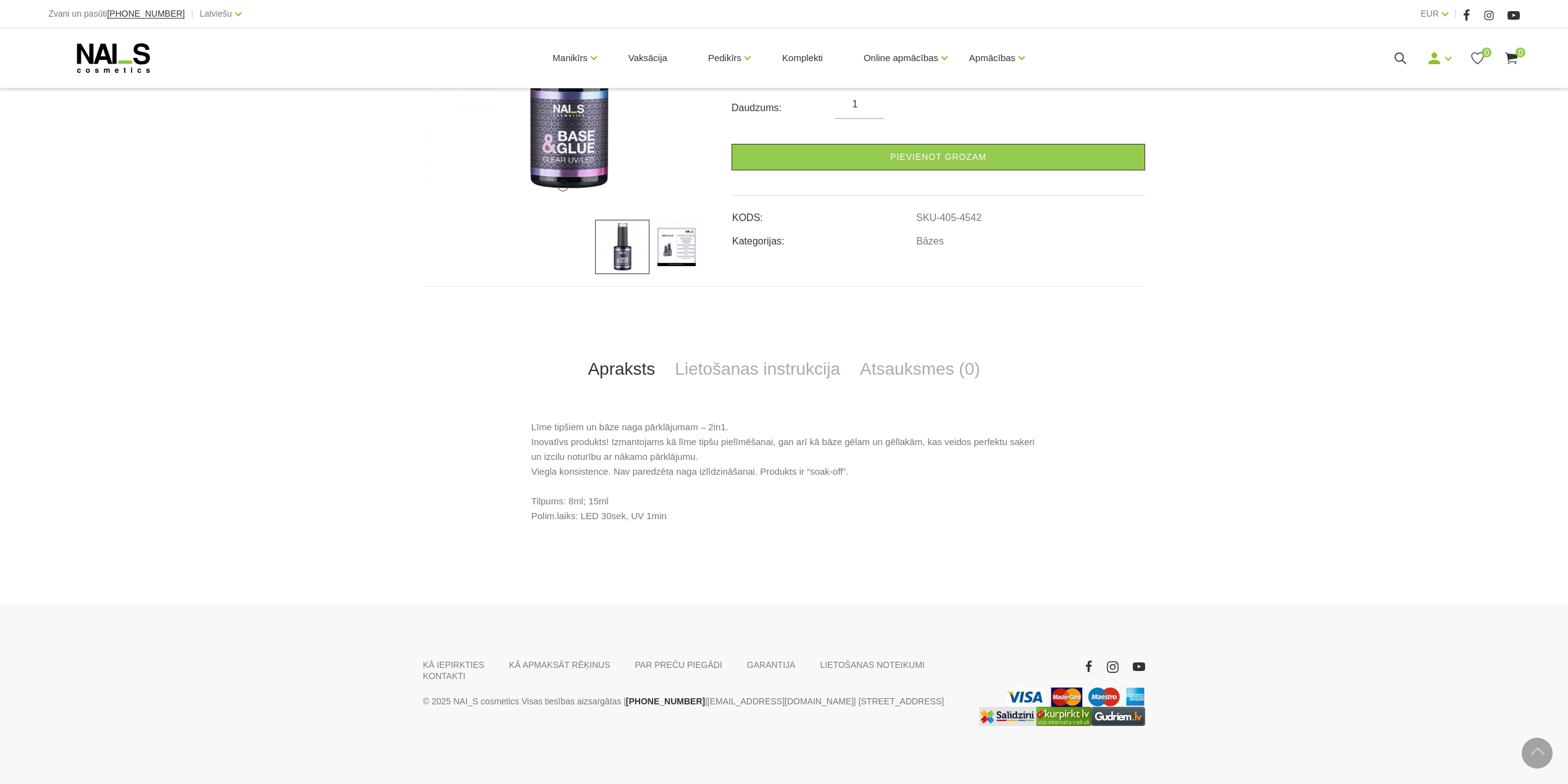
scroll to position [299, 0]
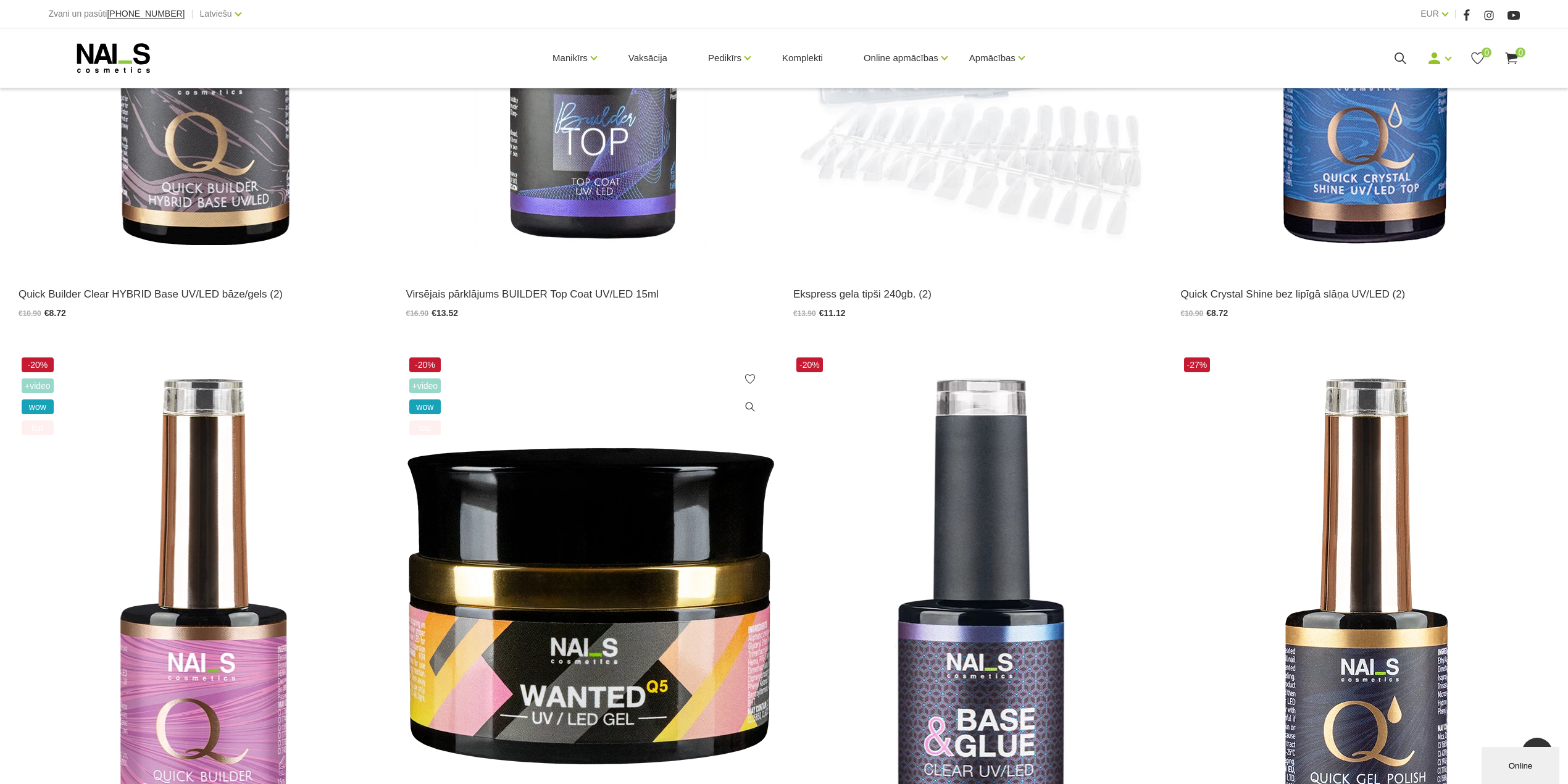
scroll to position [1151, 0]
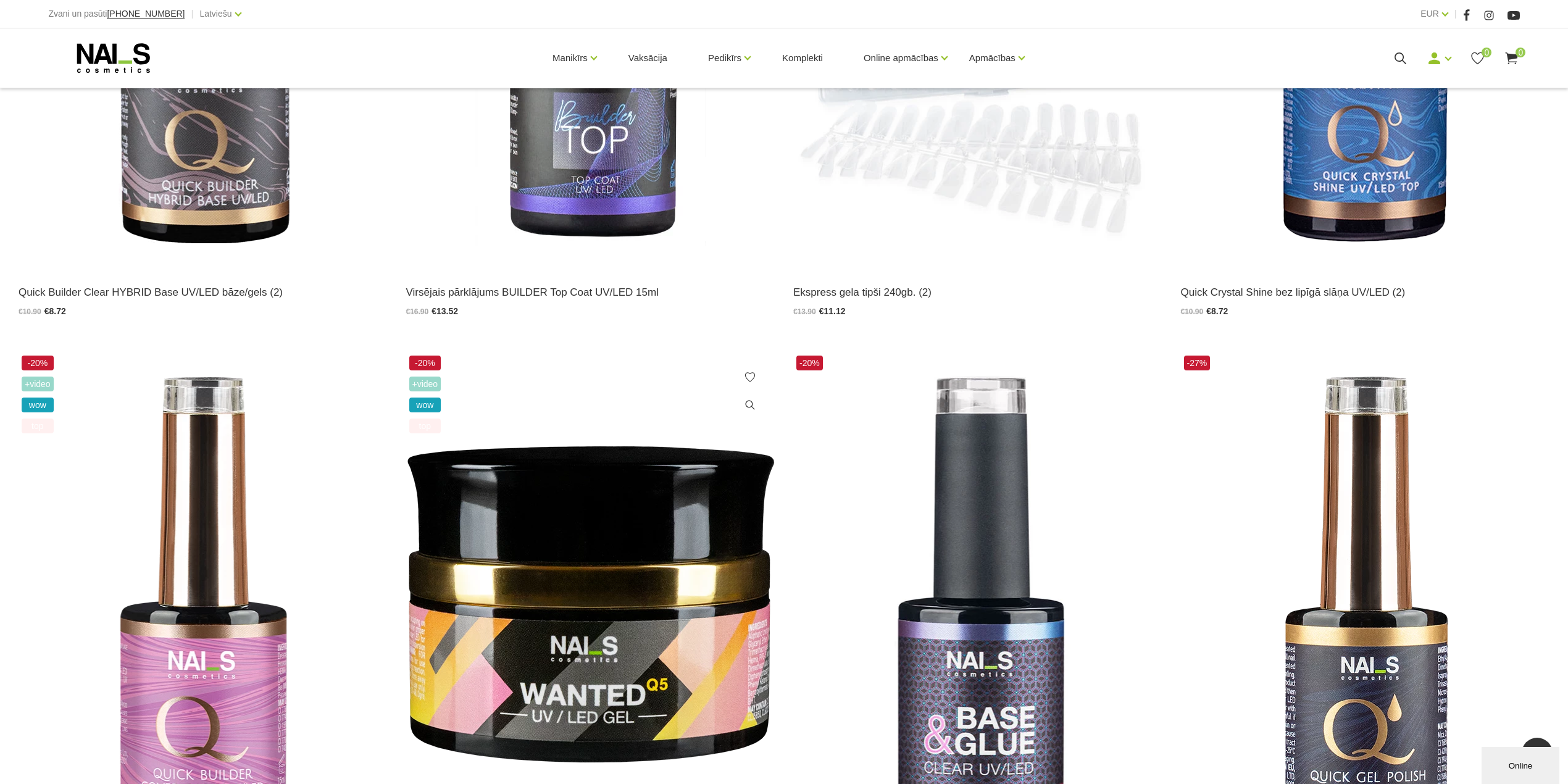
click at [562, 593] on img at bounding box center [590, 606] width 369 height 507
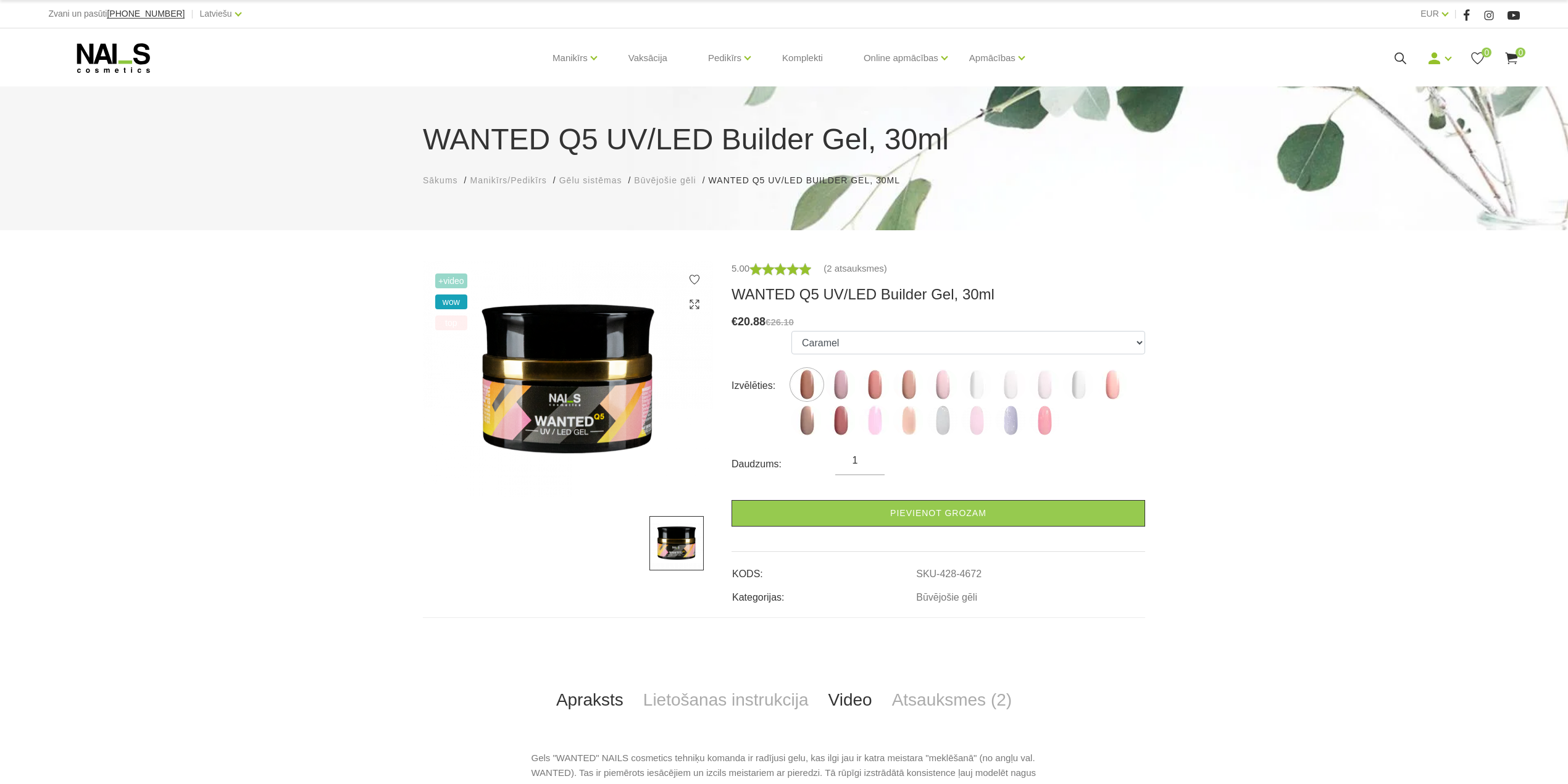
click at [846, 704] on link "Video" at bounding box center [850, 700] width 64 height 40
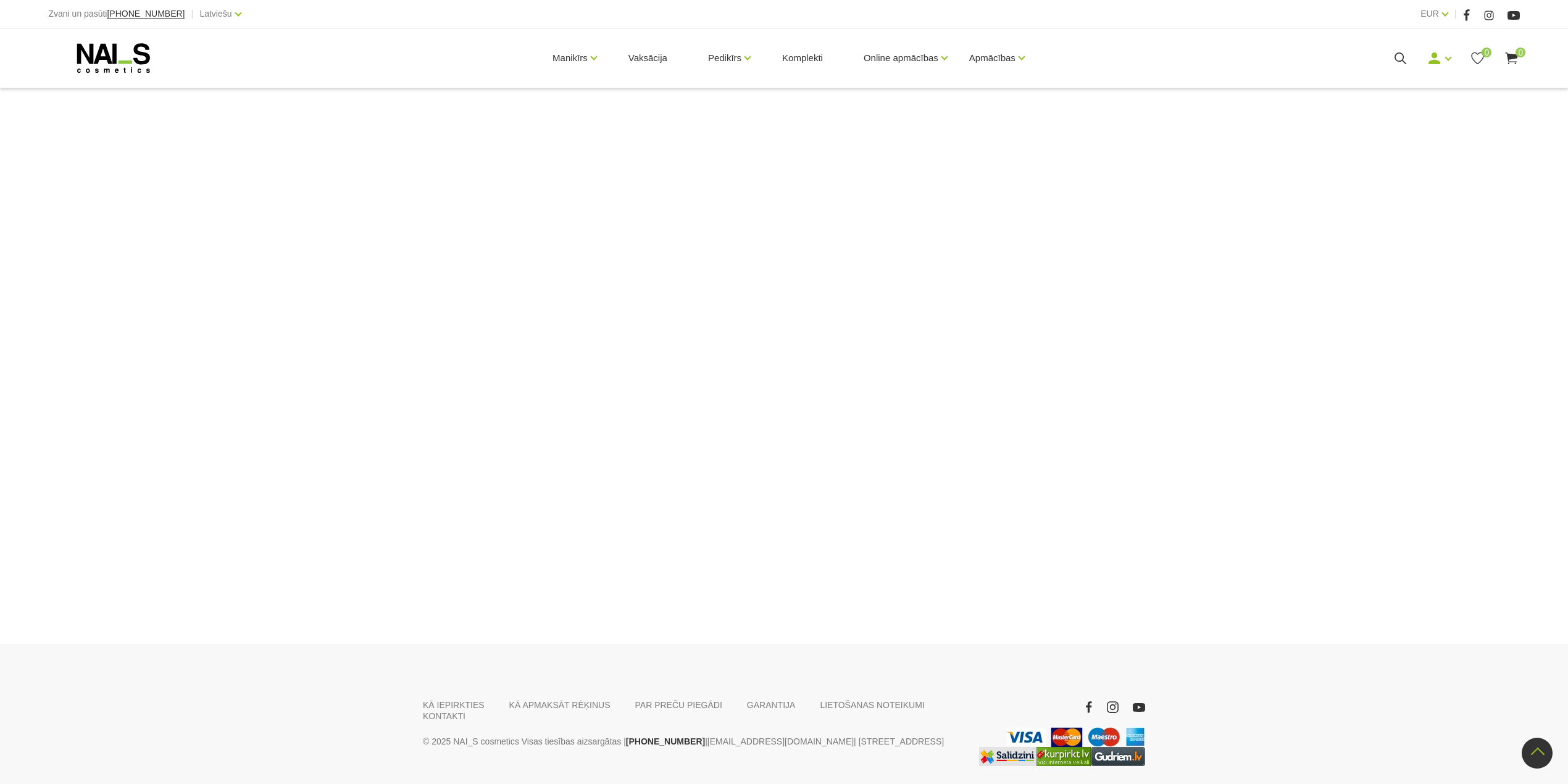
scroll to position [660, 0]
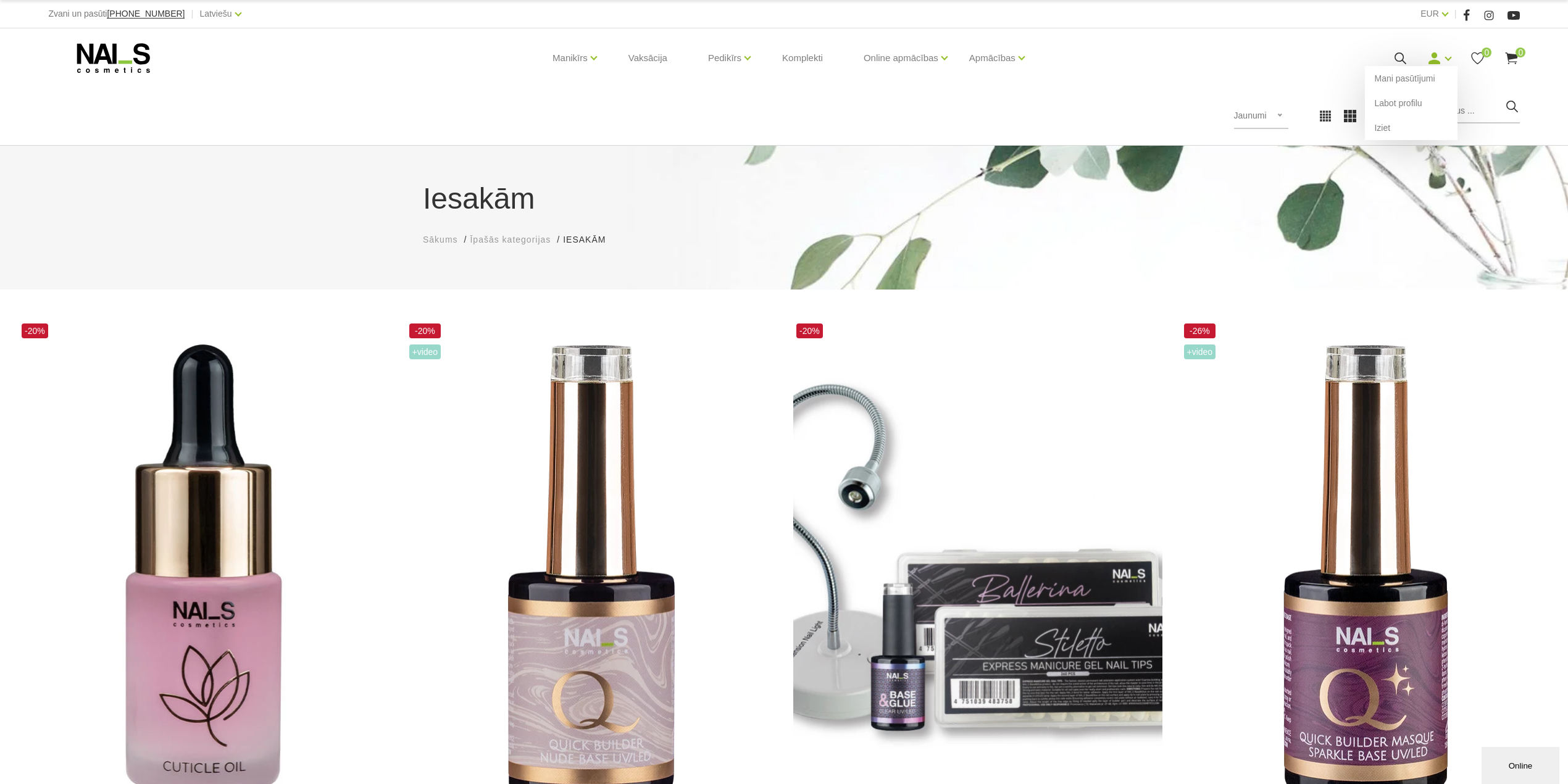
click at [1435, 63] on use at bounding box center [1434, 58] width 12 height 12
click at [1401, 125] on link "Iziet" at bounding box center [1411, 128] width 92 height 25
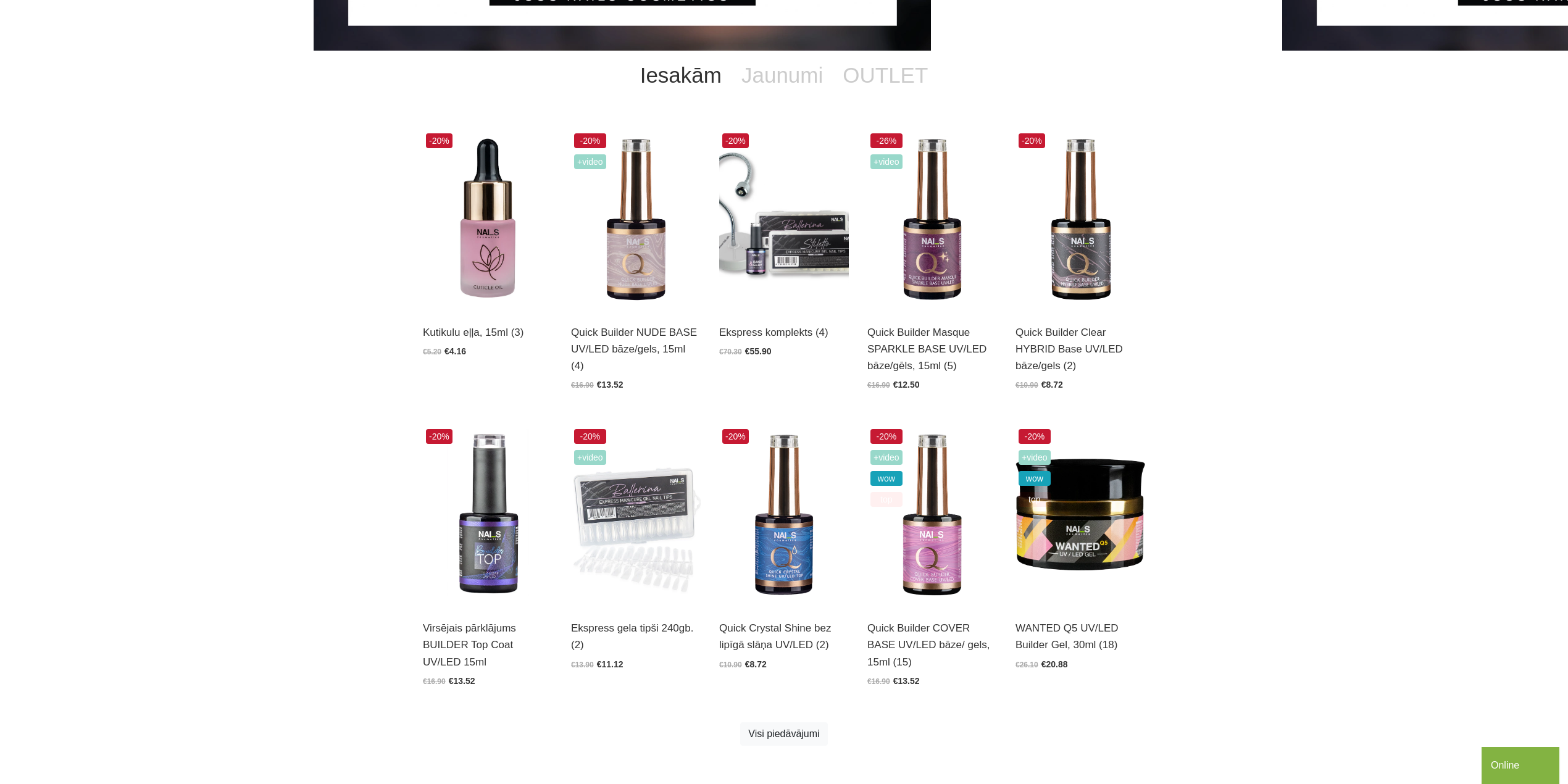
scroll to position [329, 0]
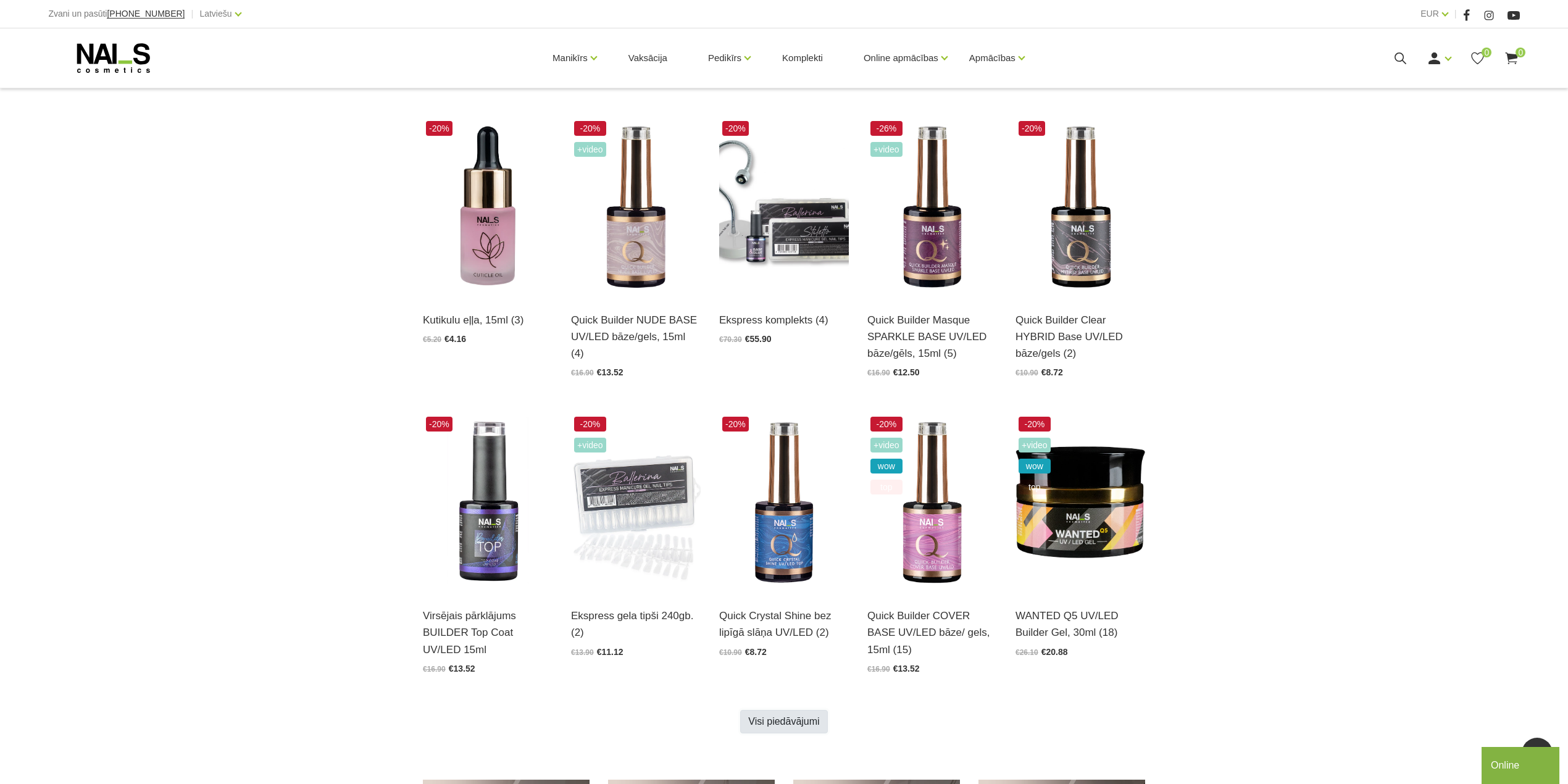
click at [788, 720] on link "Visi piedāvājumi" at bounding box center [783, 722] width 87 height 23
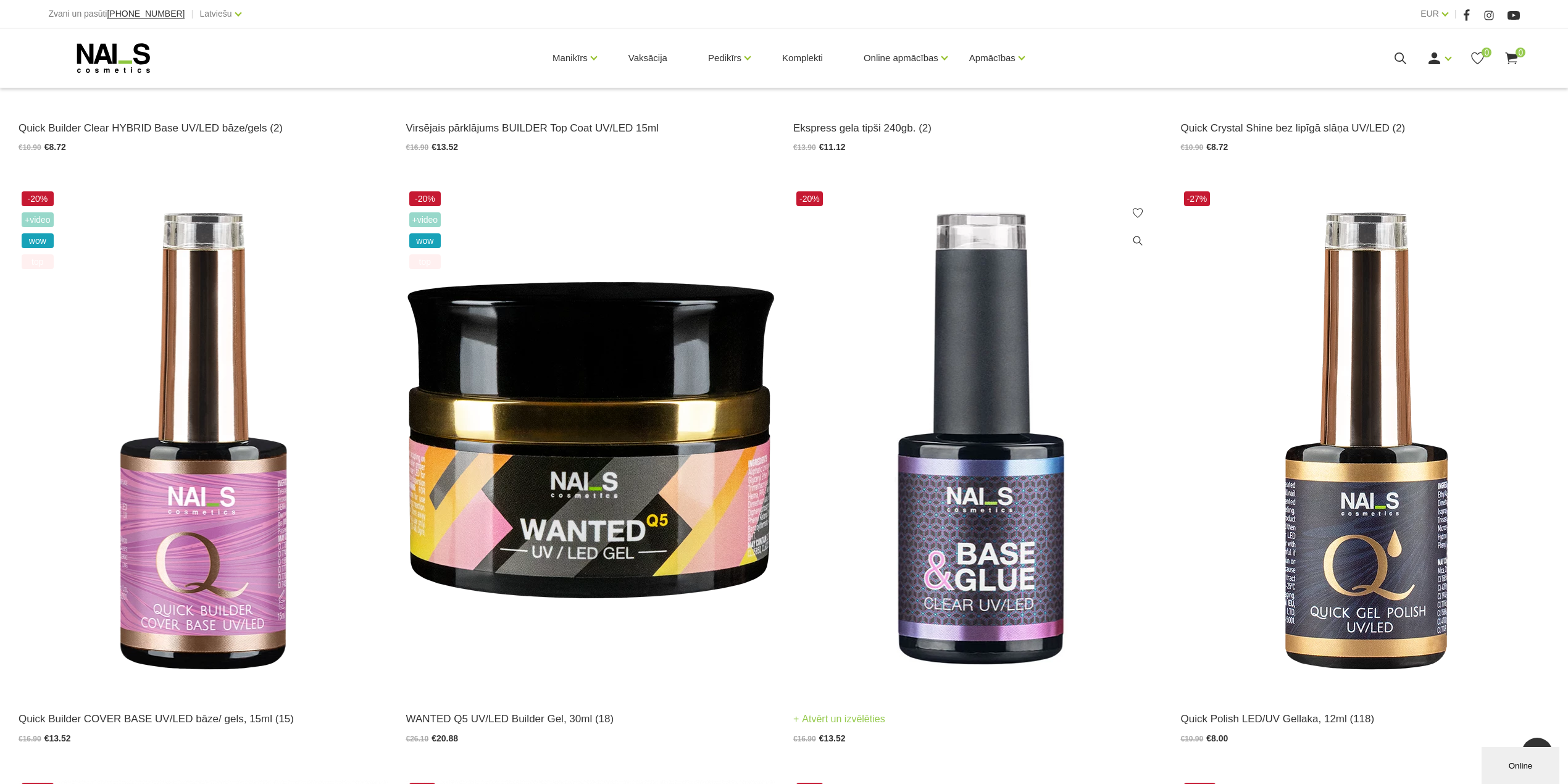
scroll to position [1317, 0]
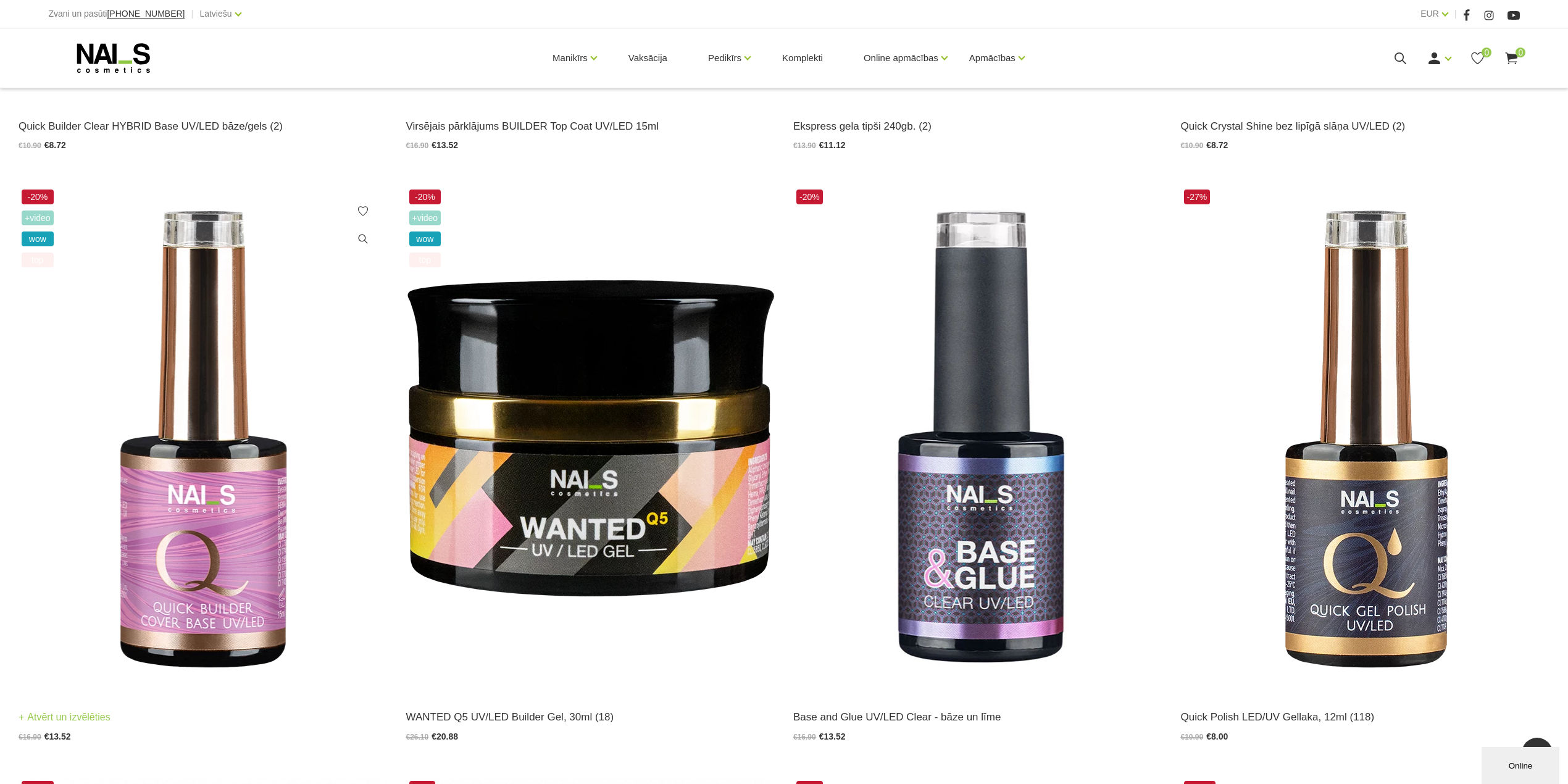
click at [205, 527] on img at bounding box center [203, 440] width 369 height 507
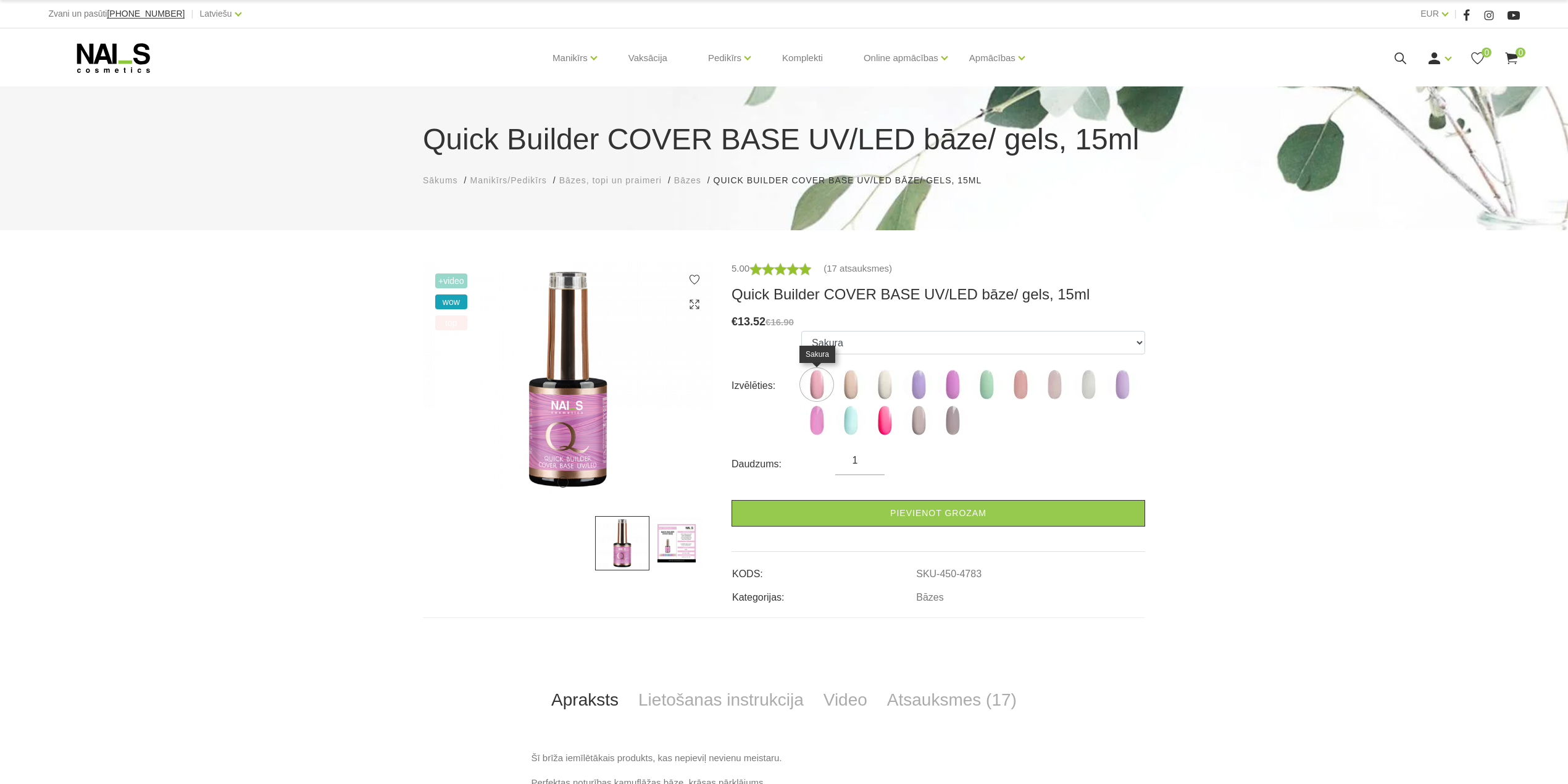
click at [811, 388] on img at bounding box center [816, 384] width 30 height 30
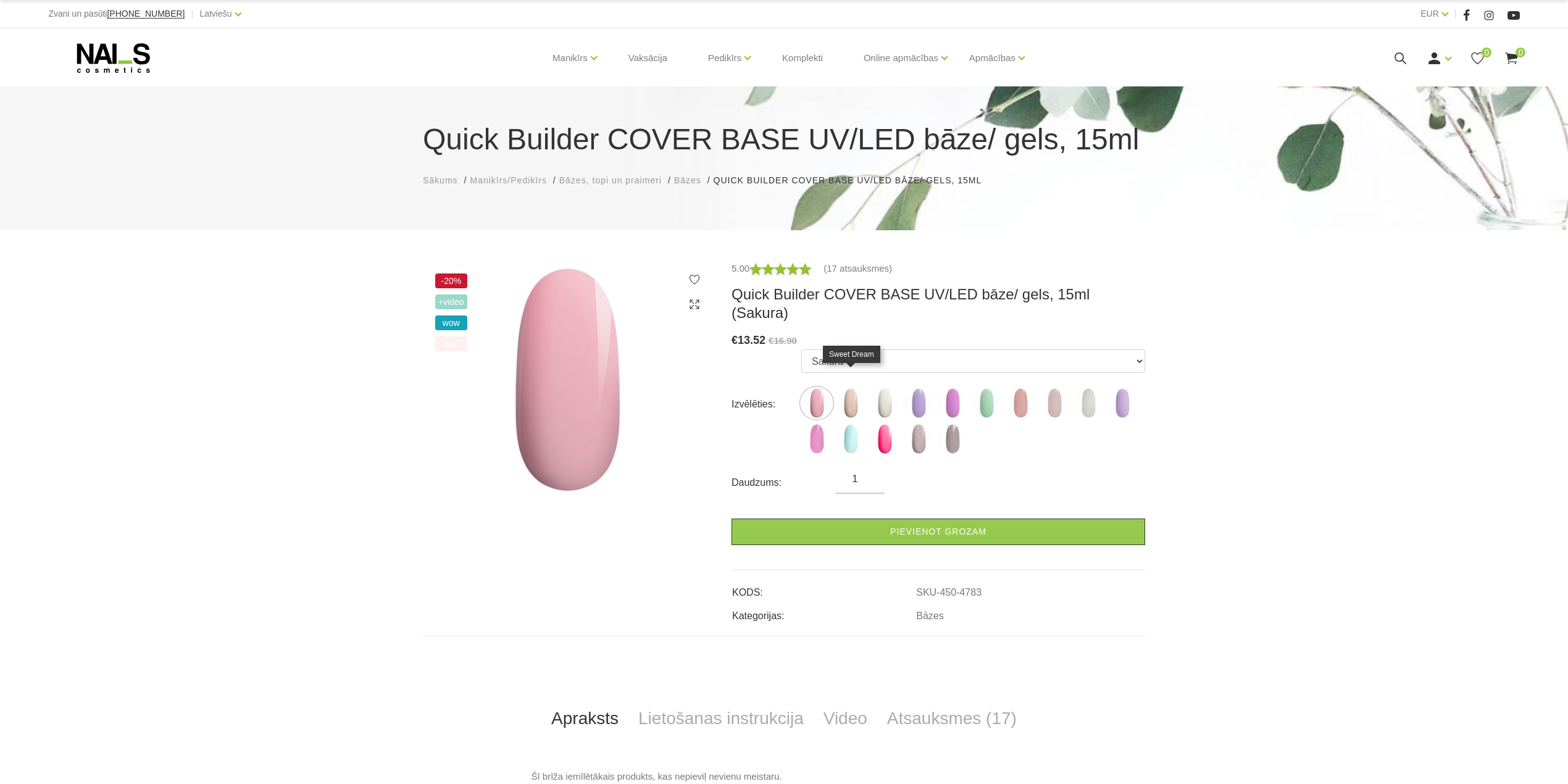
click at [852, 388] on img at bounding box center [850, 403] width 30 height 30
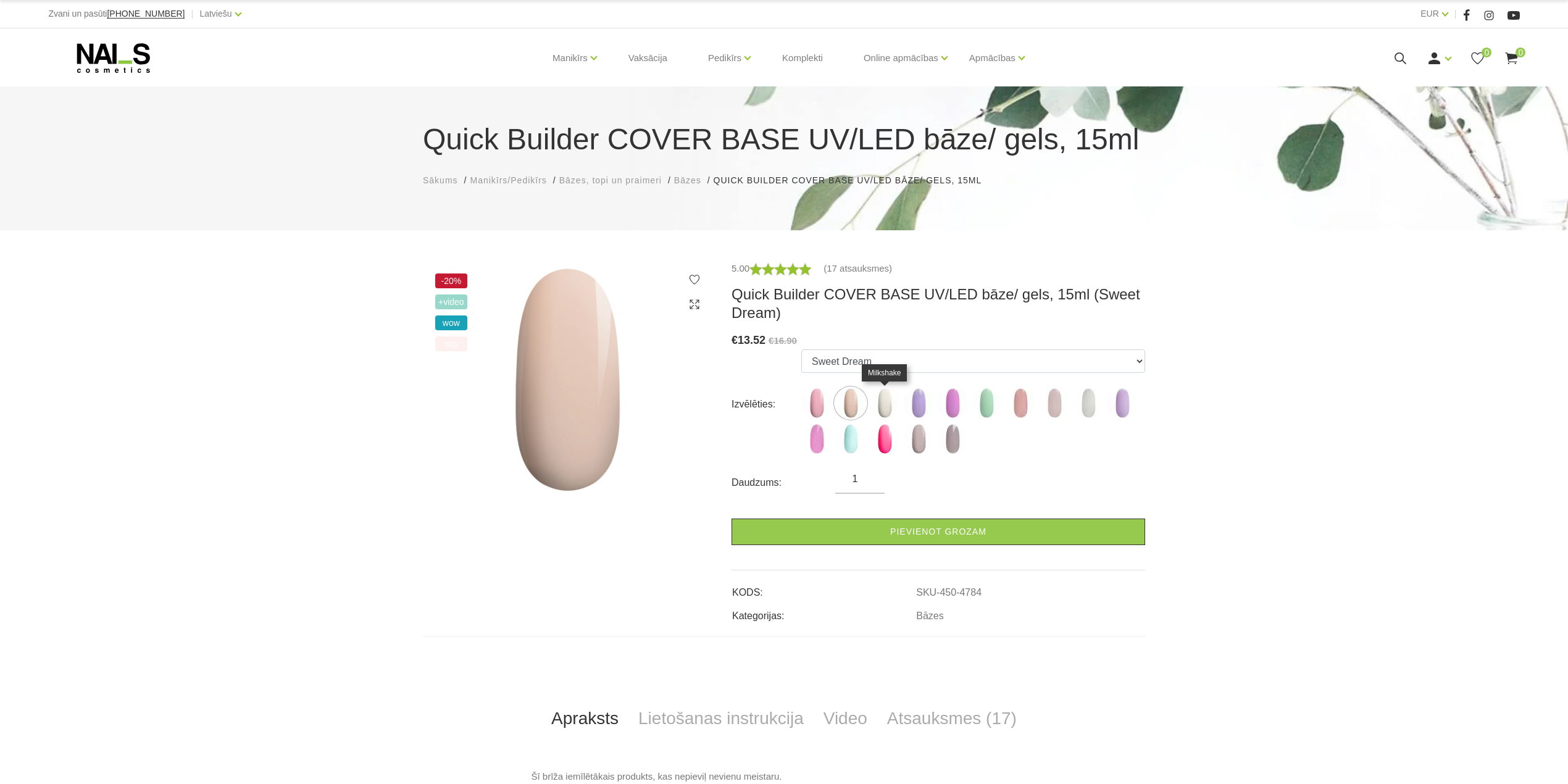
click at [879, 388] on img at bounding box center [884, 403] width 30 height 30
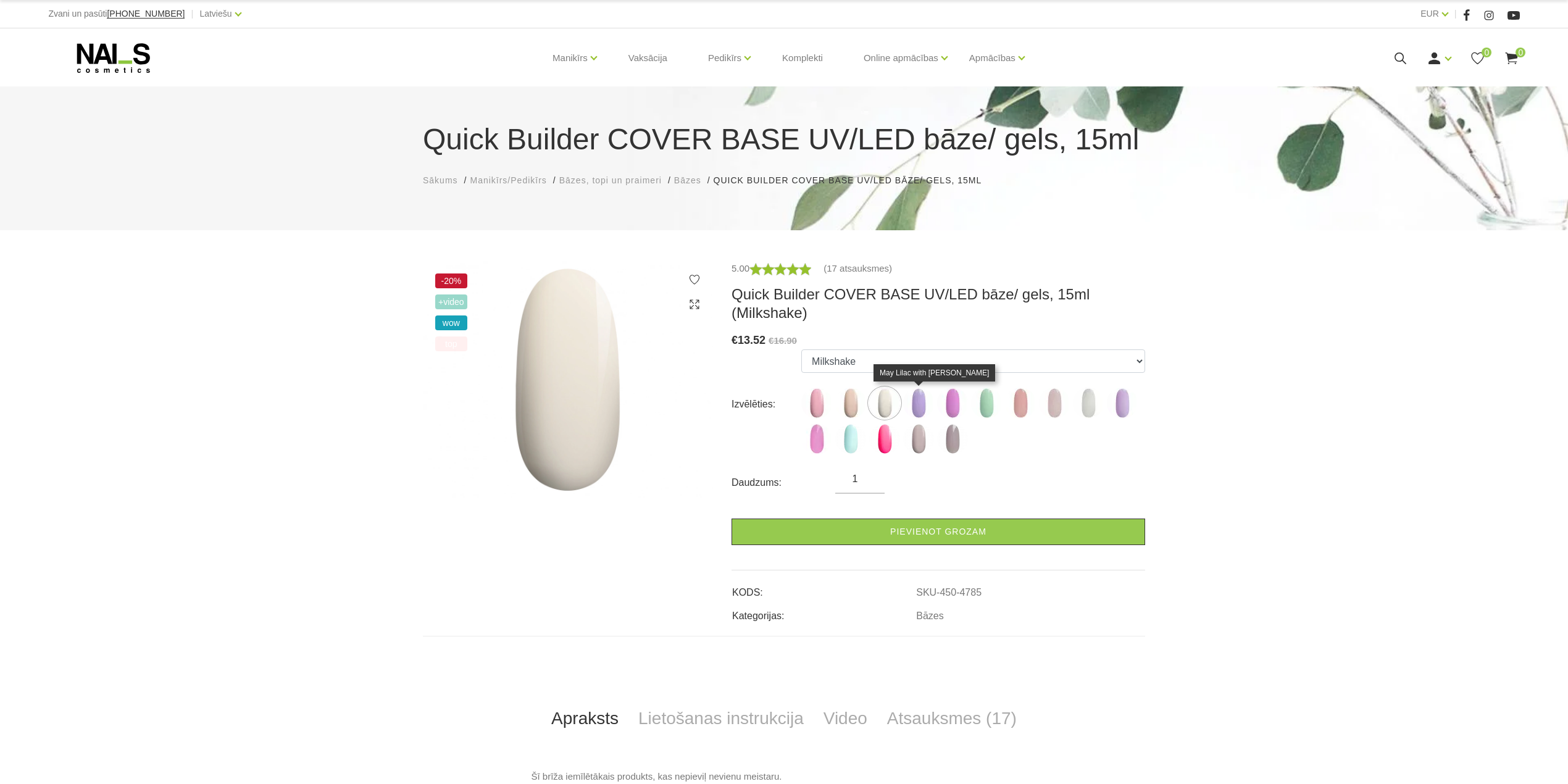
click at [921, 406] on img at bounding box center [918, 403] width 30 height 30
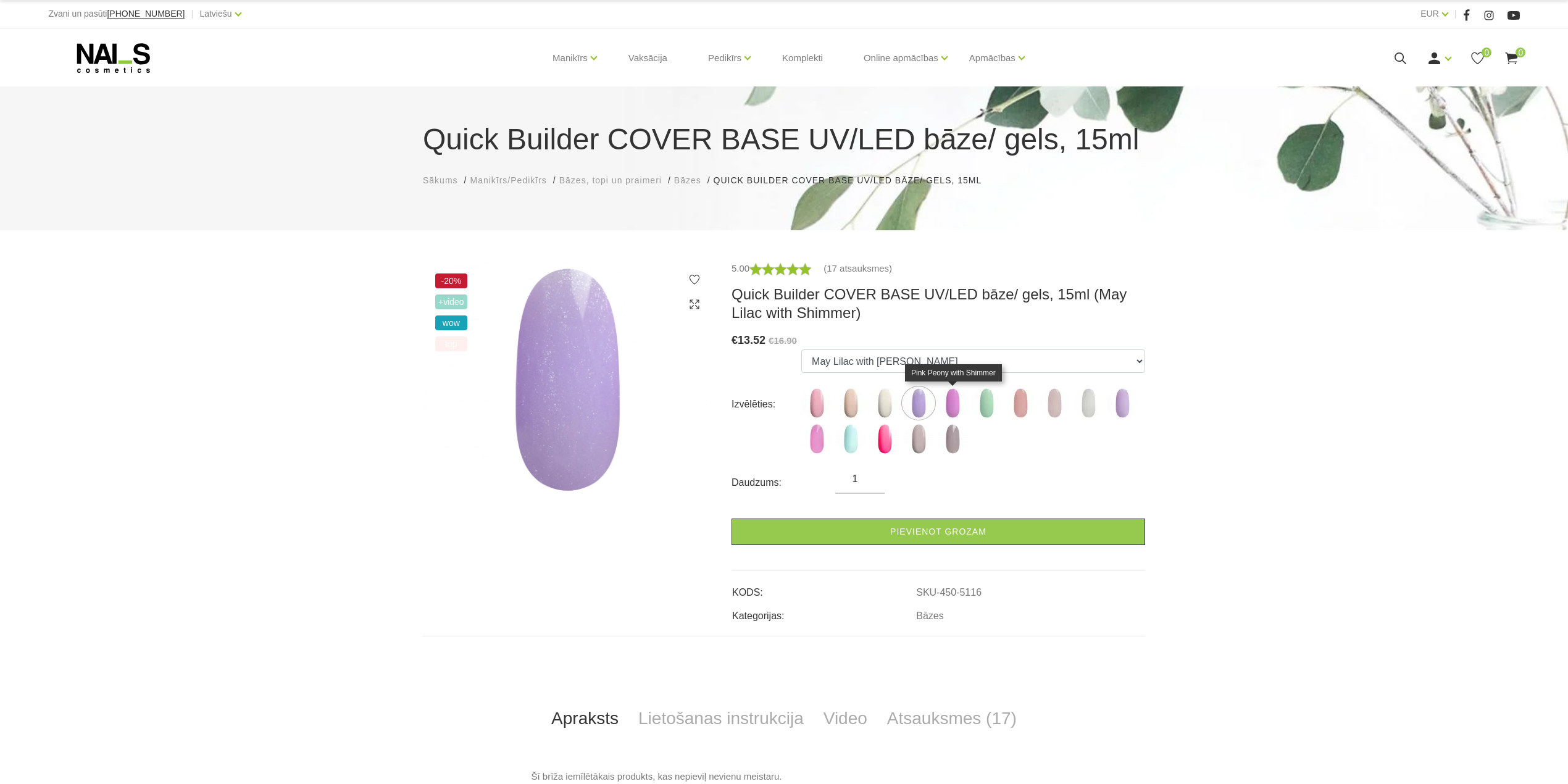
click at [956, 409] on img at bounding box center [952, 403] width 30 height 30
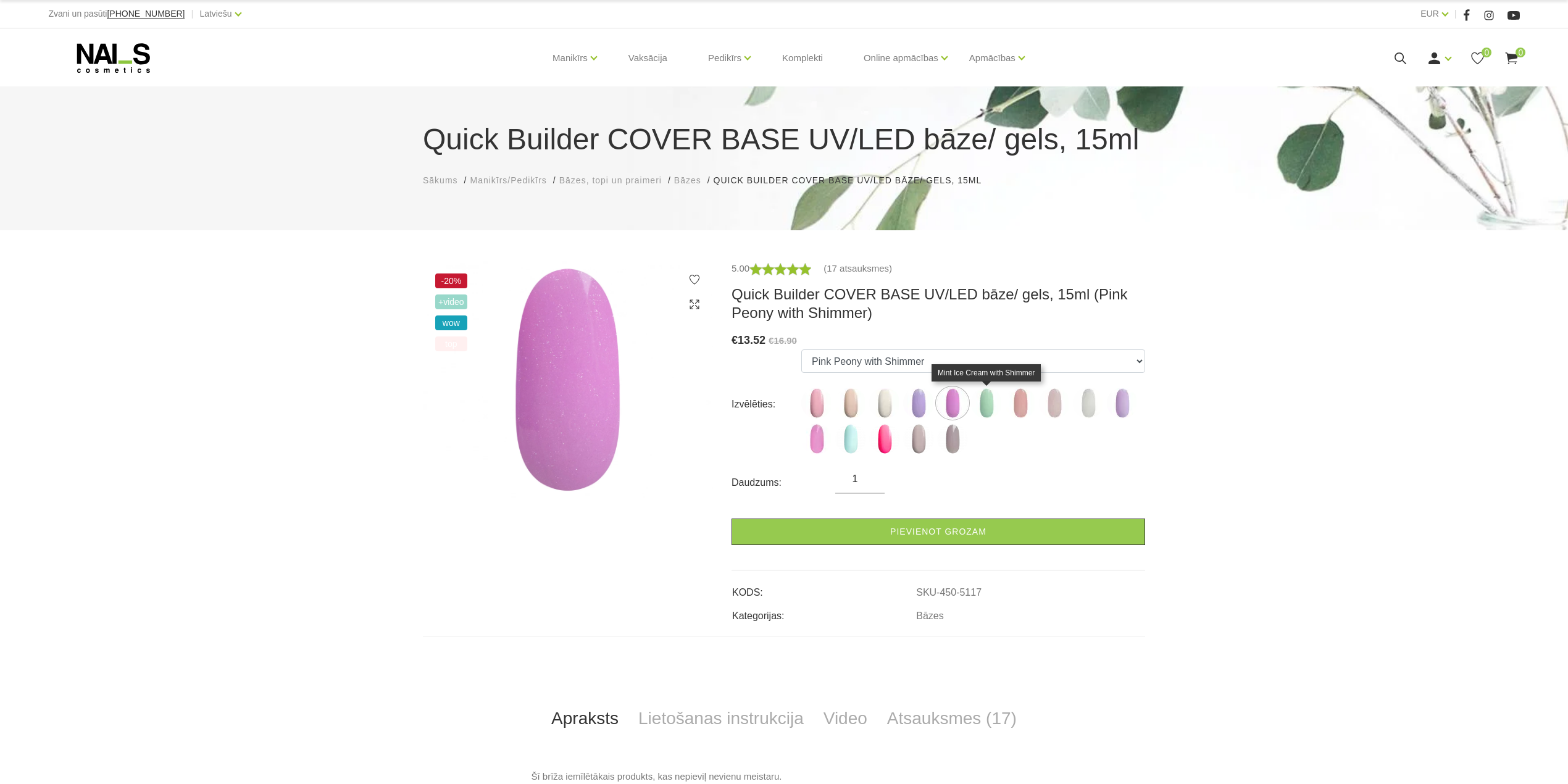
click at [988, 409] on img at bounding box center [986, 403] width 30 height 30
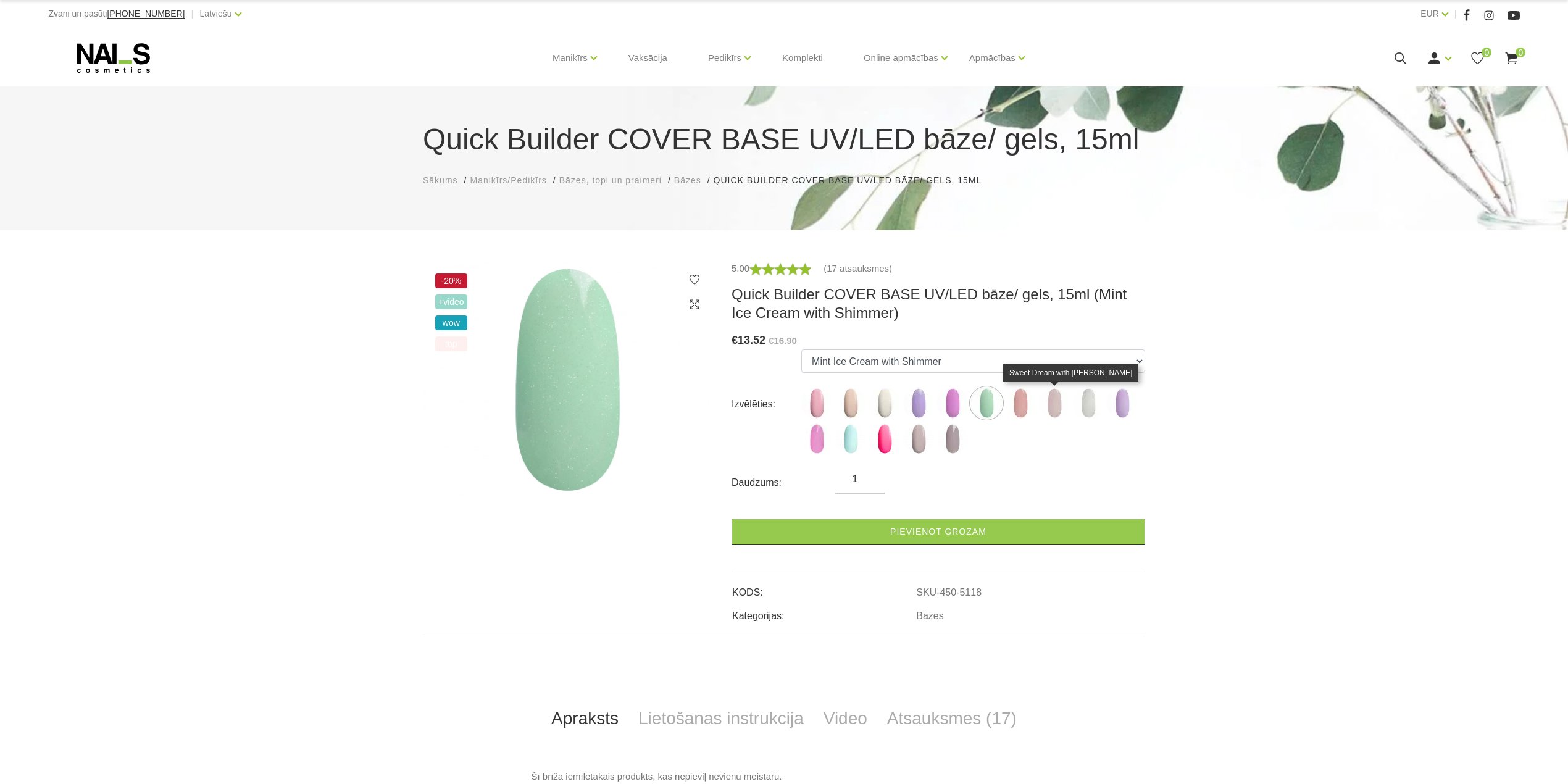
click at [1040, 408] on img at bounding box center [1055, 403] width 30 height 30
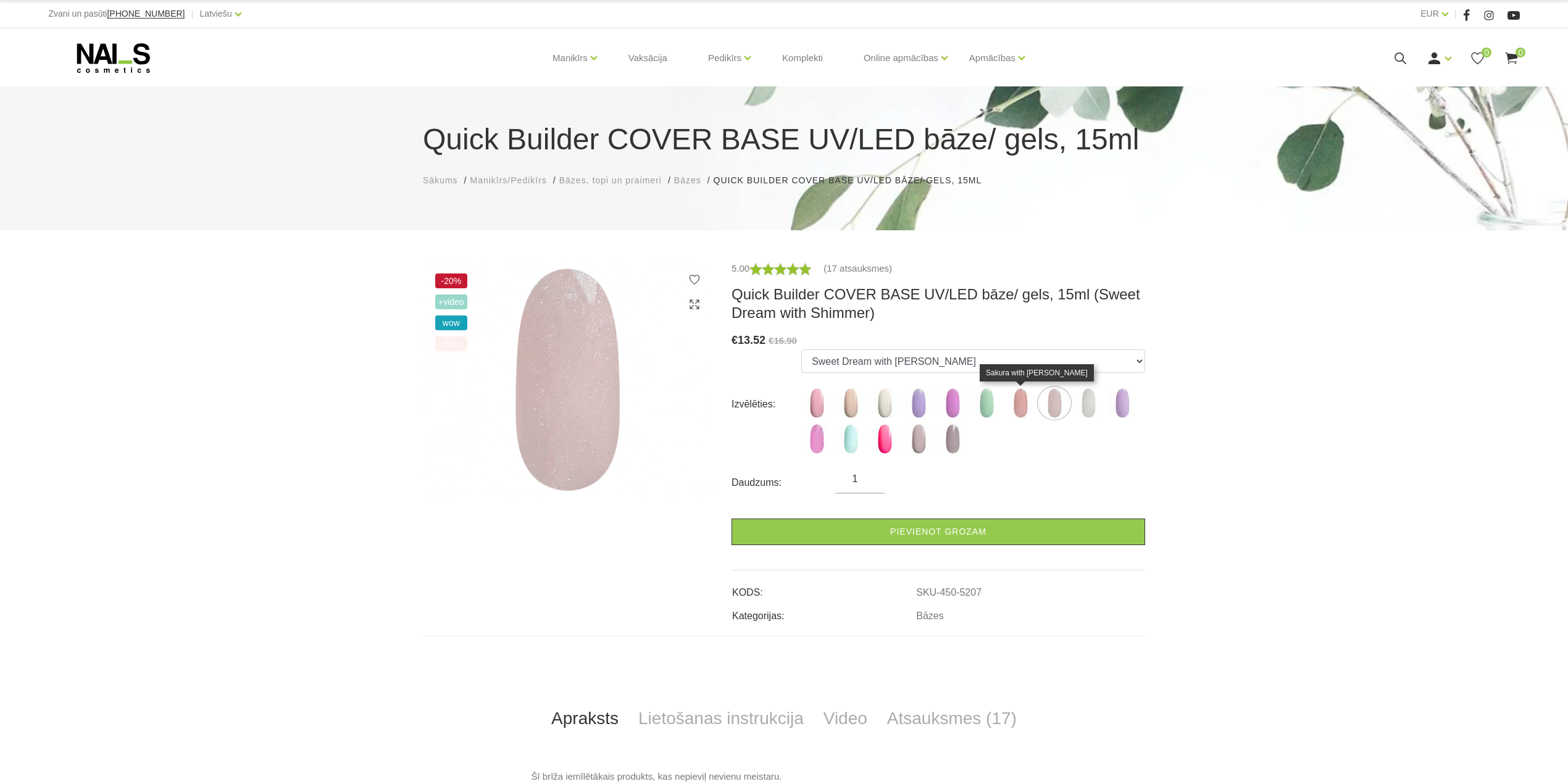
click at [1025, 401] on img at bounding box center [1021, 403] width 30 height 30
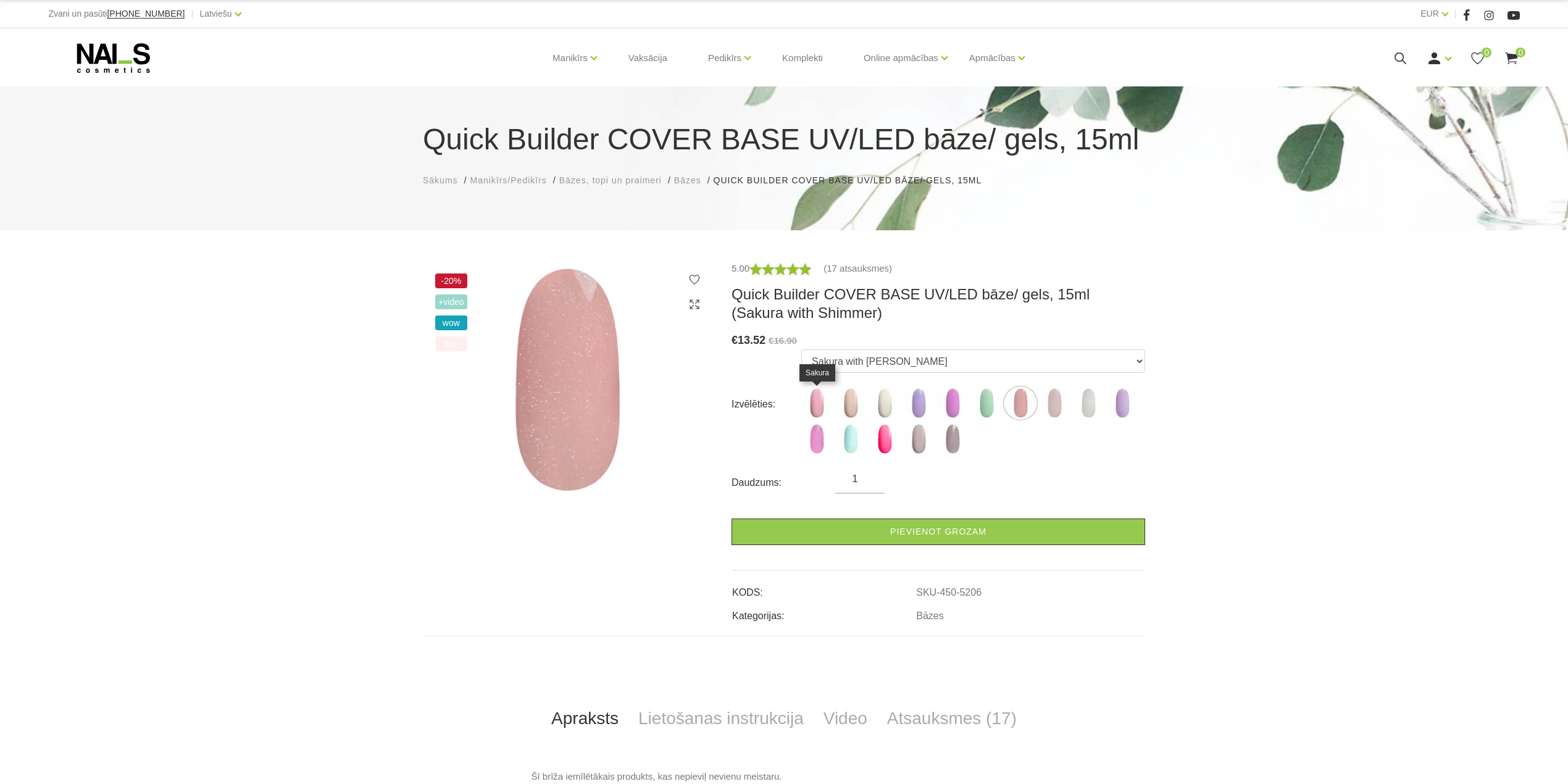
click at [815, 412] on img at bounding box center [816, 403] width 30 height 30
select select "4783"
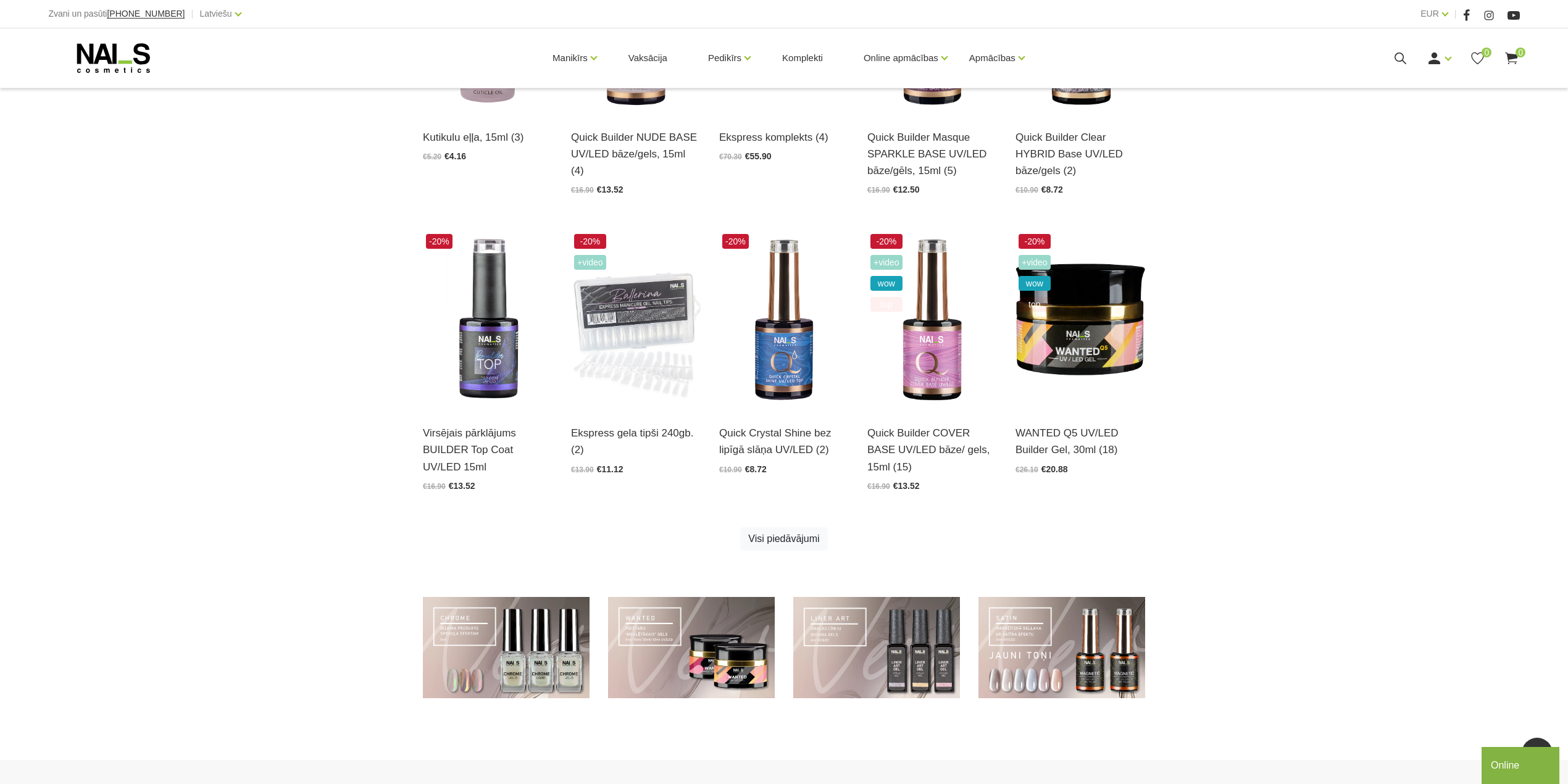
scroll to position [507, 0]
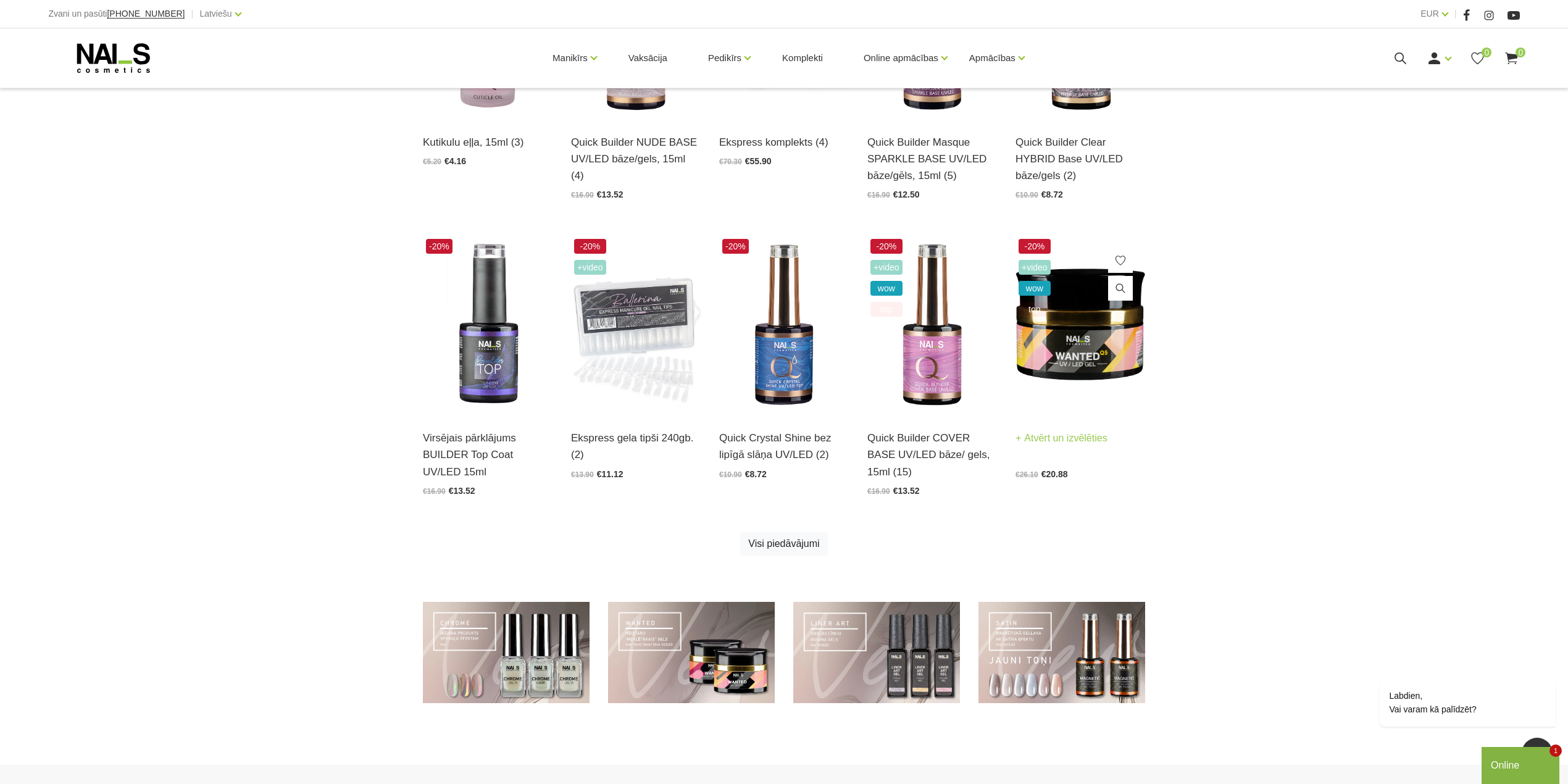
click at [1095, 330] on img at bounding box center [1081, 324] width 130 height 178
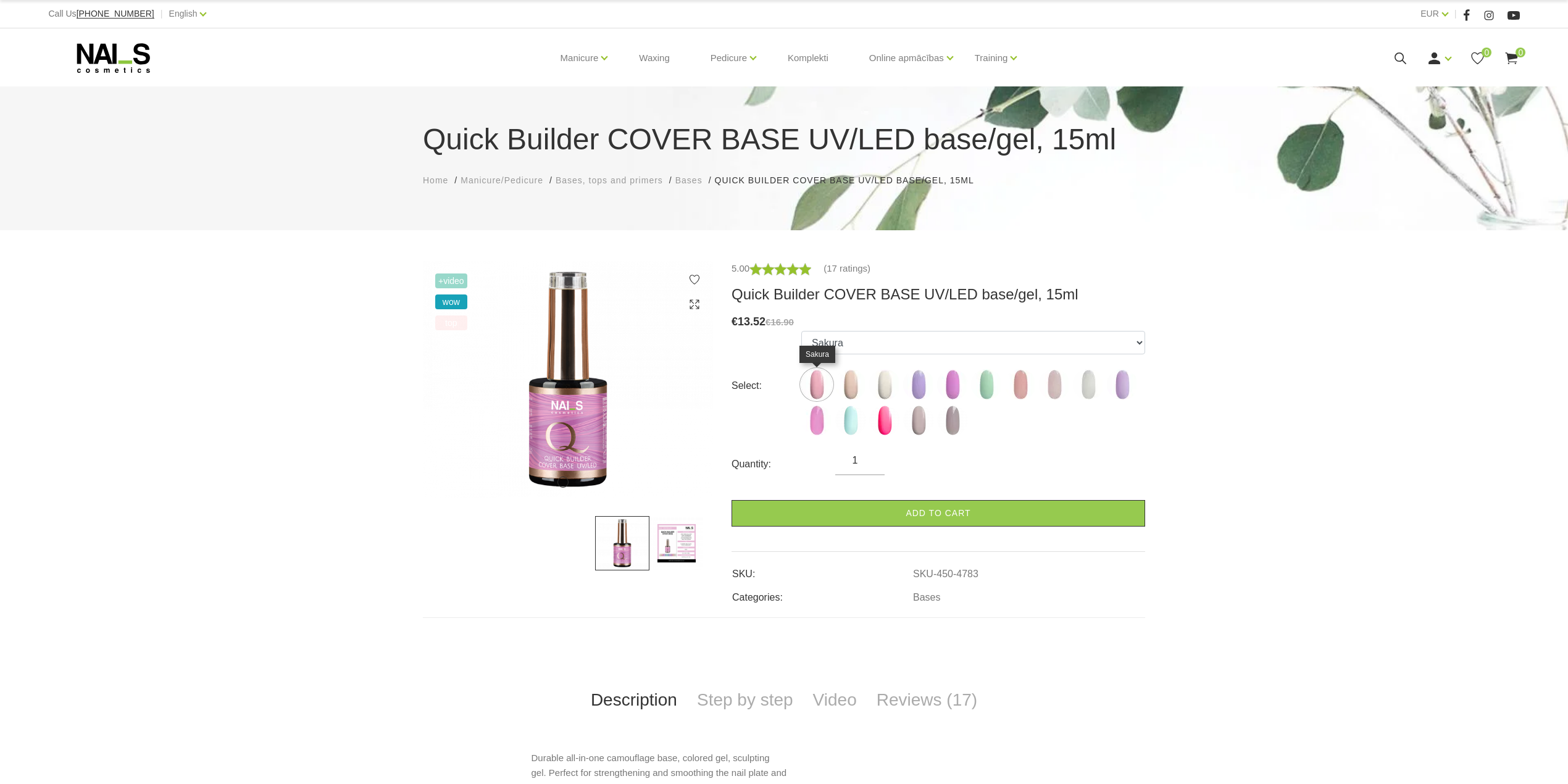
click at [814, 376] on img at bounding box center [816, 384] width 30 height 30
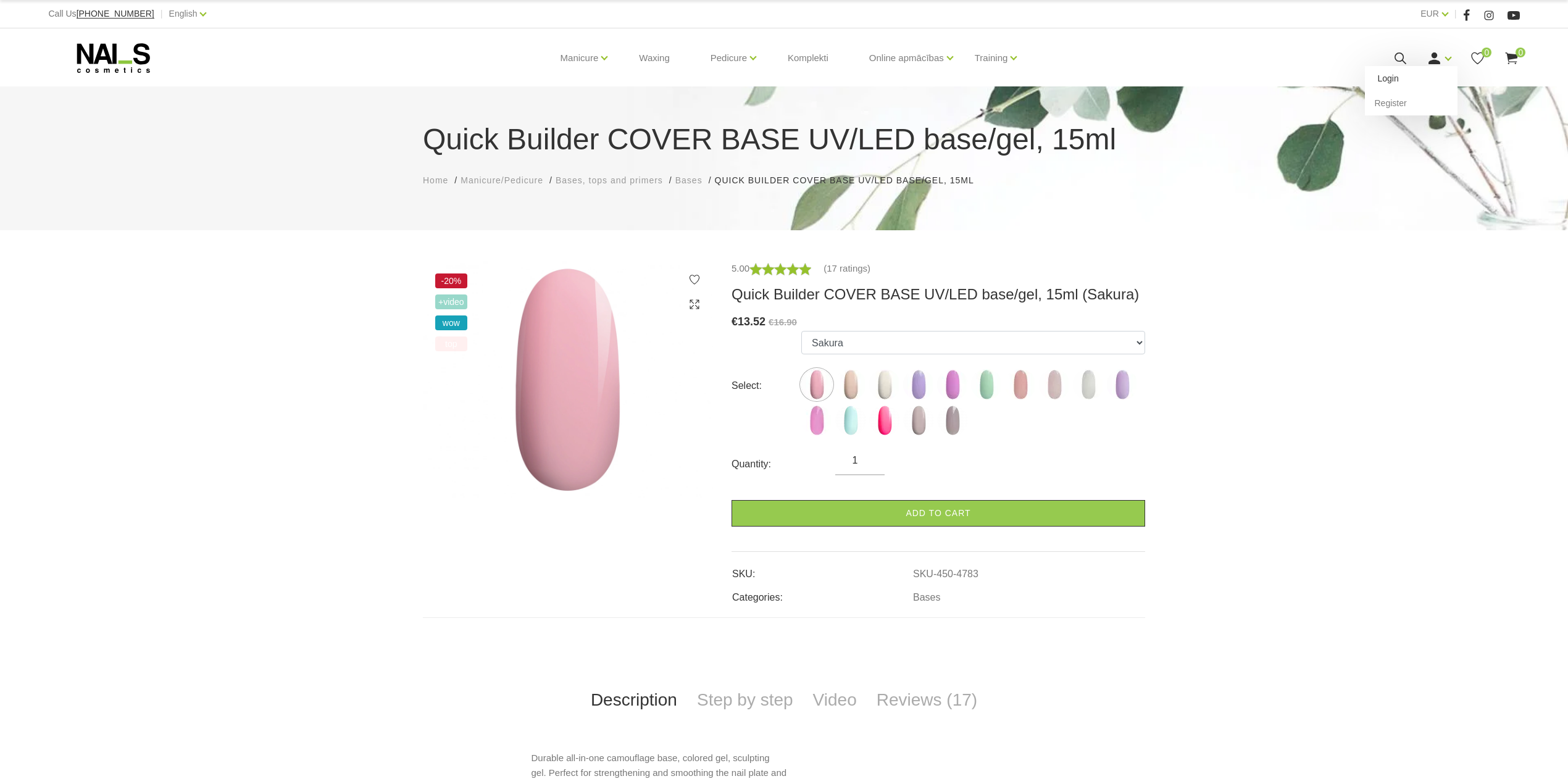
click at [1415, 77] on link "Login" at bounding box center [1411, 79] width 92 height 25
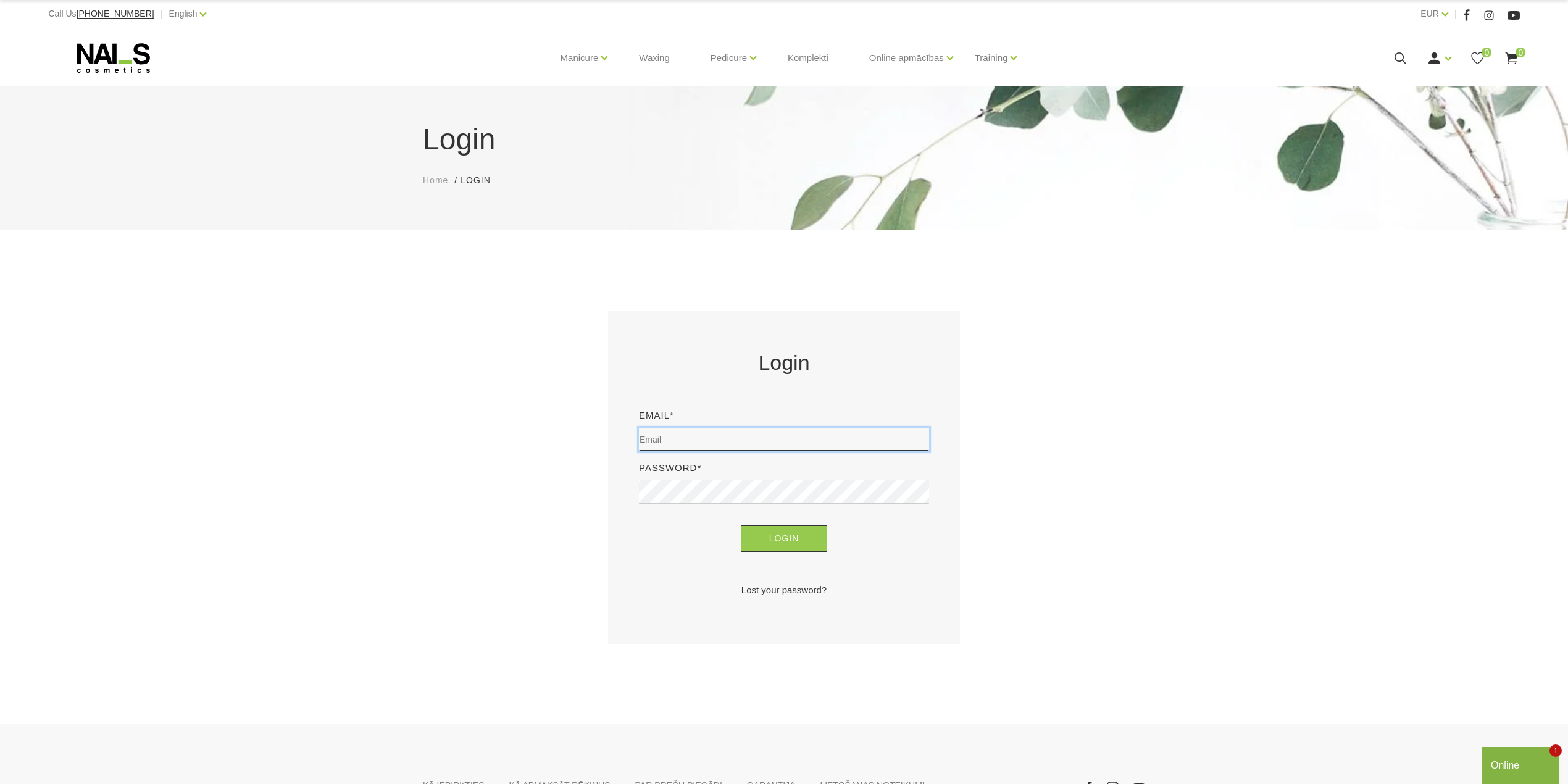
click at [673, 437] on input "email" at bounding box center [784, 440] width 290 height 23
type input "evija.slaudere@inbox.lv"
click at [741, 525] on button "Login" at bounding box center [784, 538] width 87 height 27
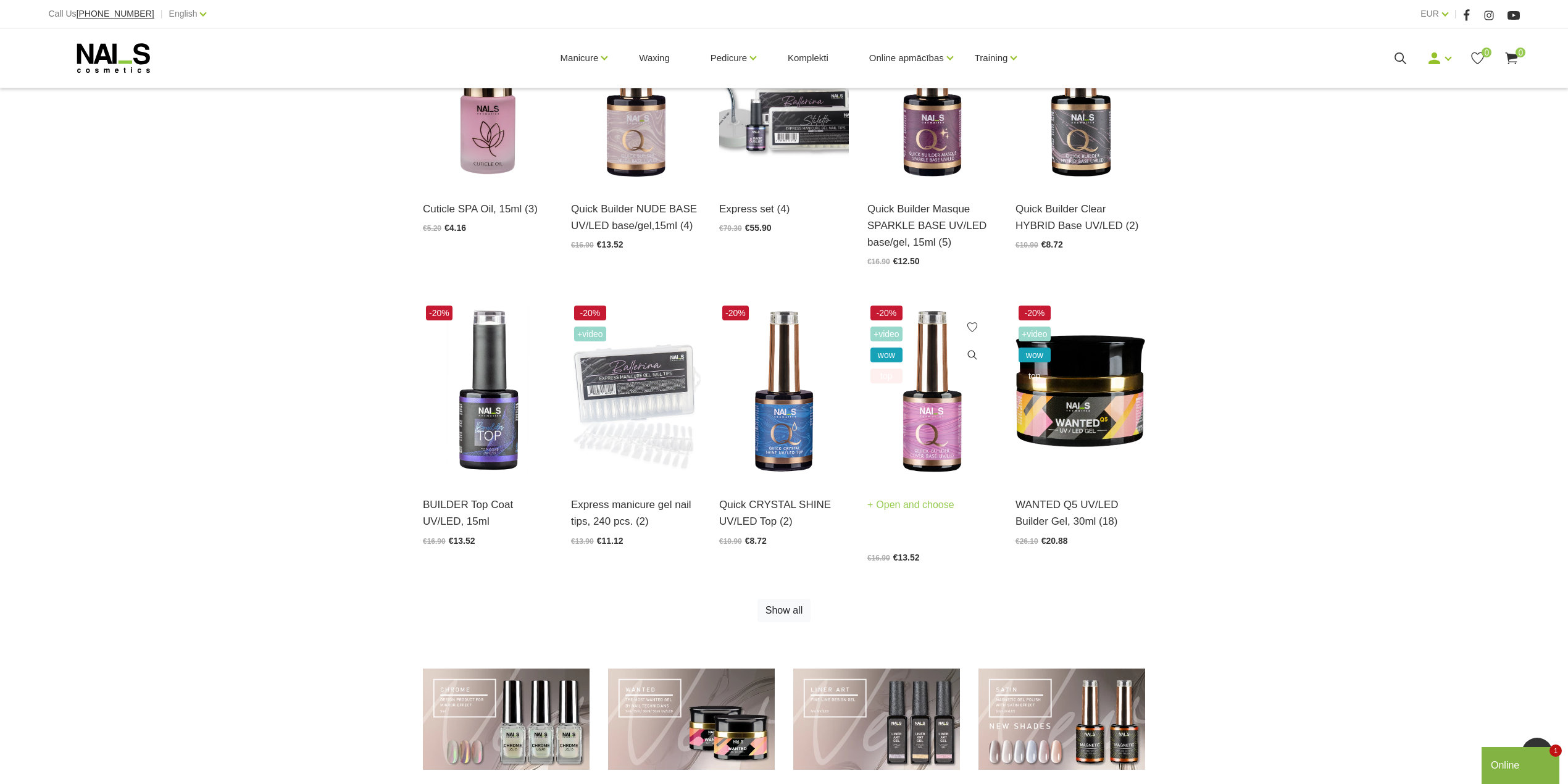
scroll to position [409, 0]
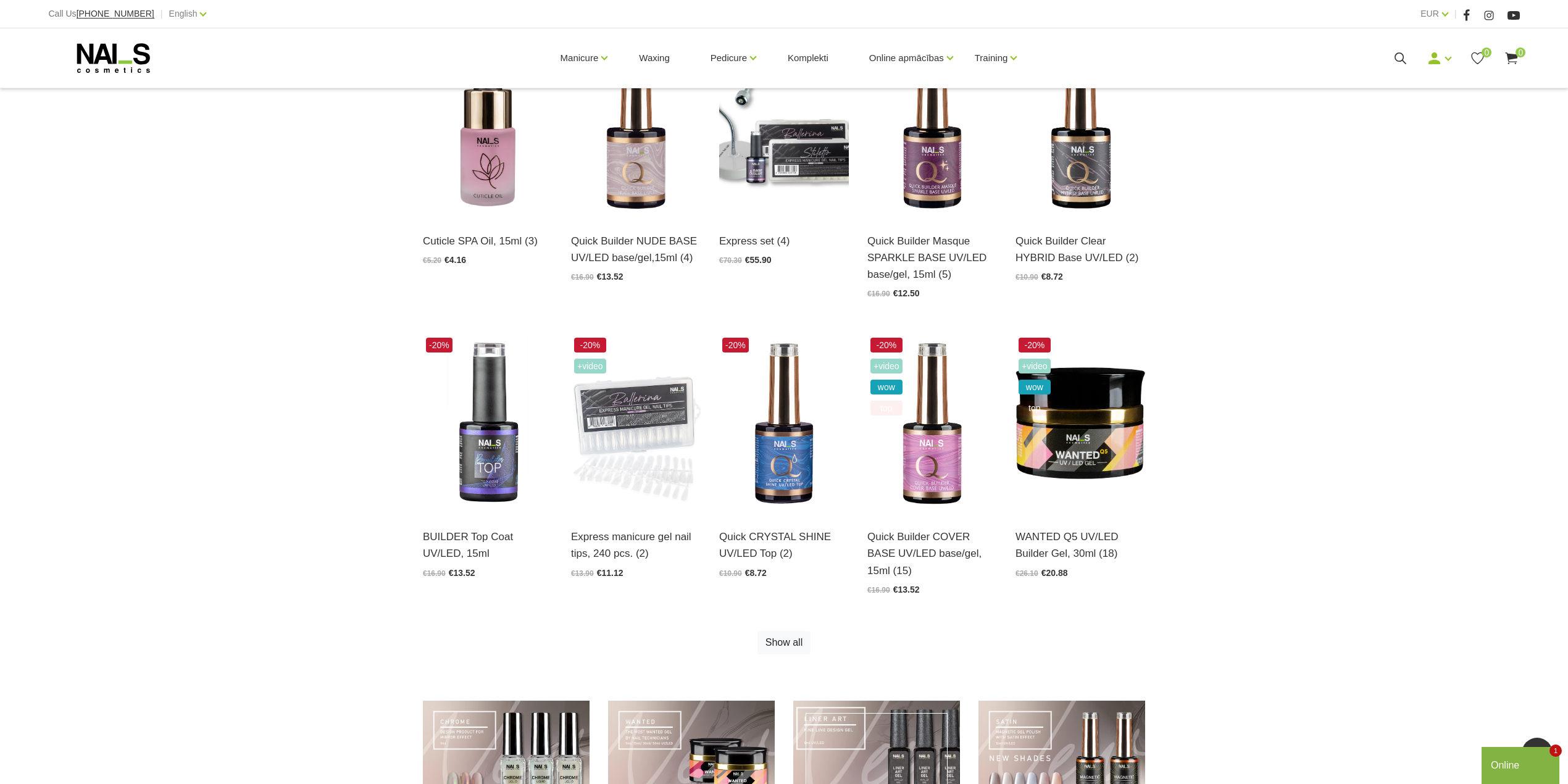
click at [918, 721] on link at bounding box center [877, 752] width 167 height 102
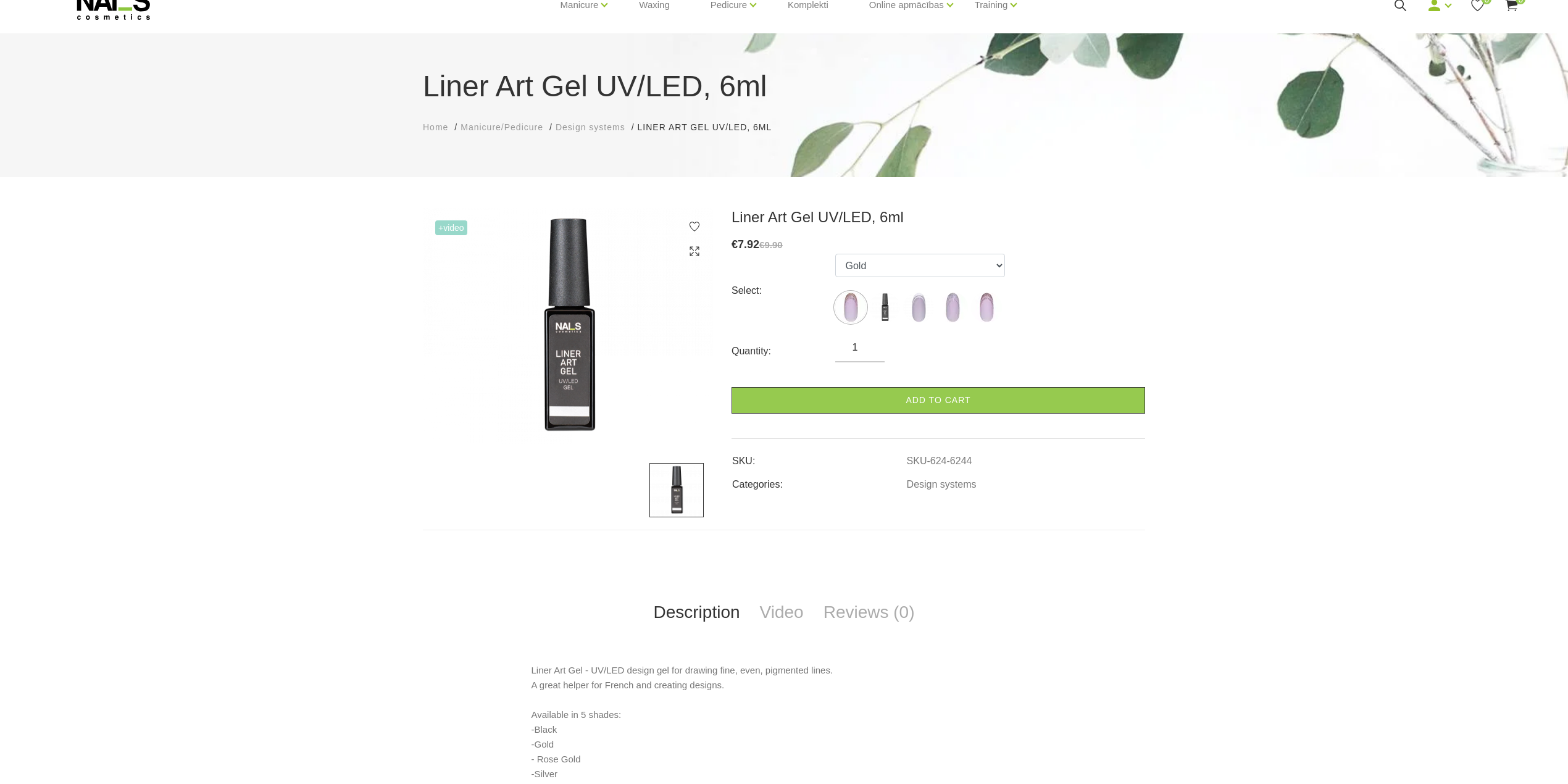
scroll to position [164, 0]
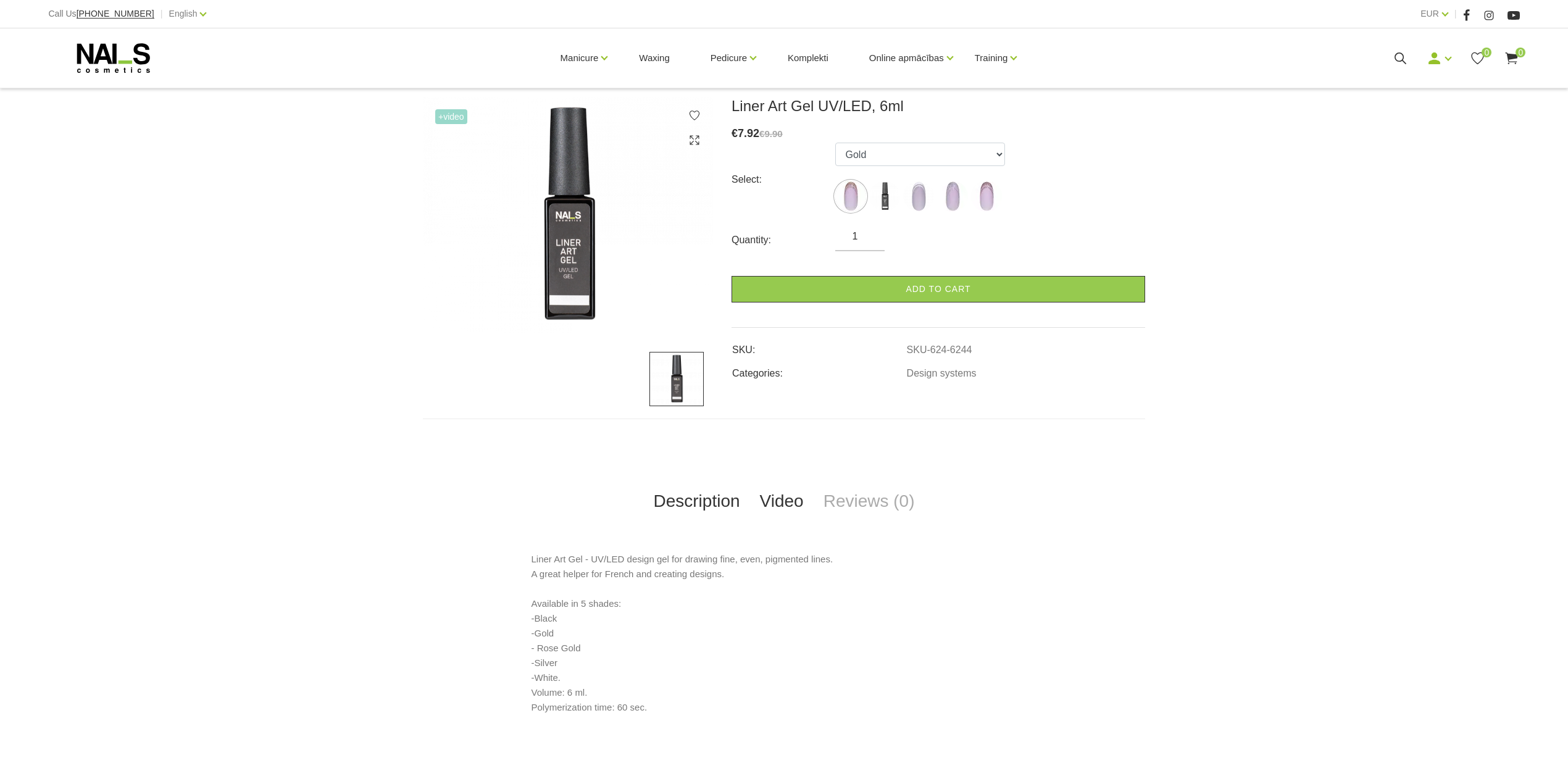
click at [796, 507] on link "Video" at bounding box center [781, 501] width 64 height 40
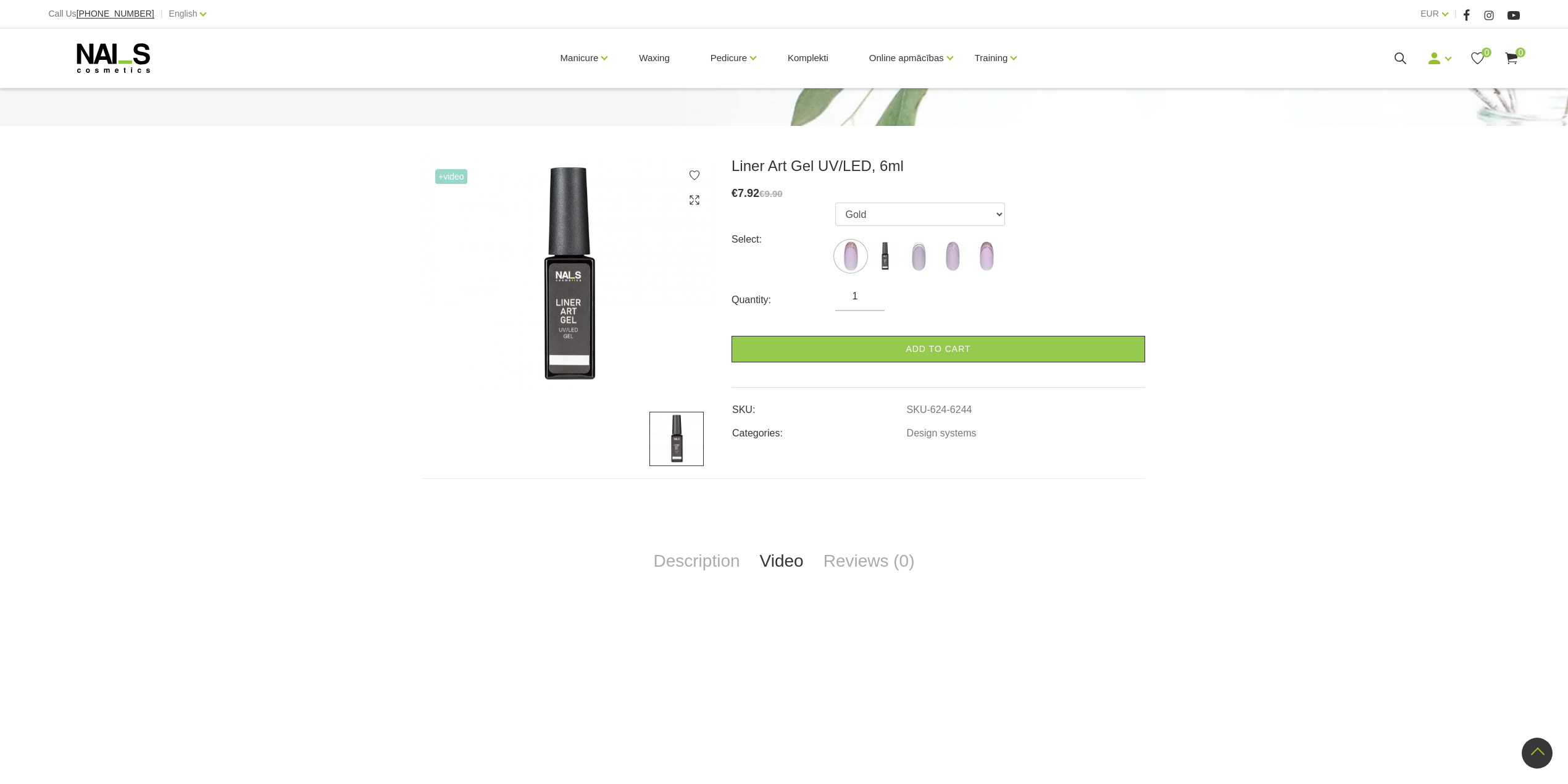
scroll to position [40, 0]
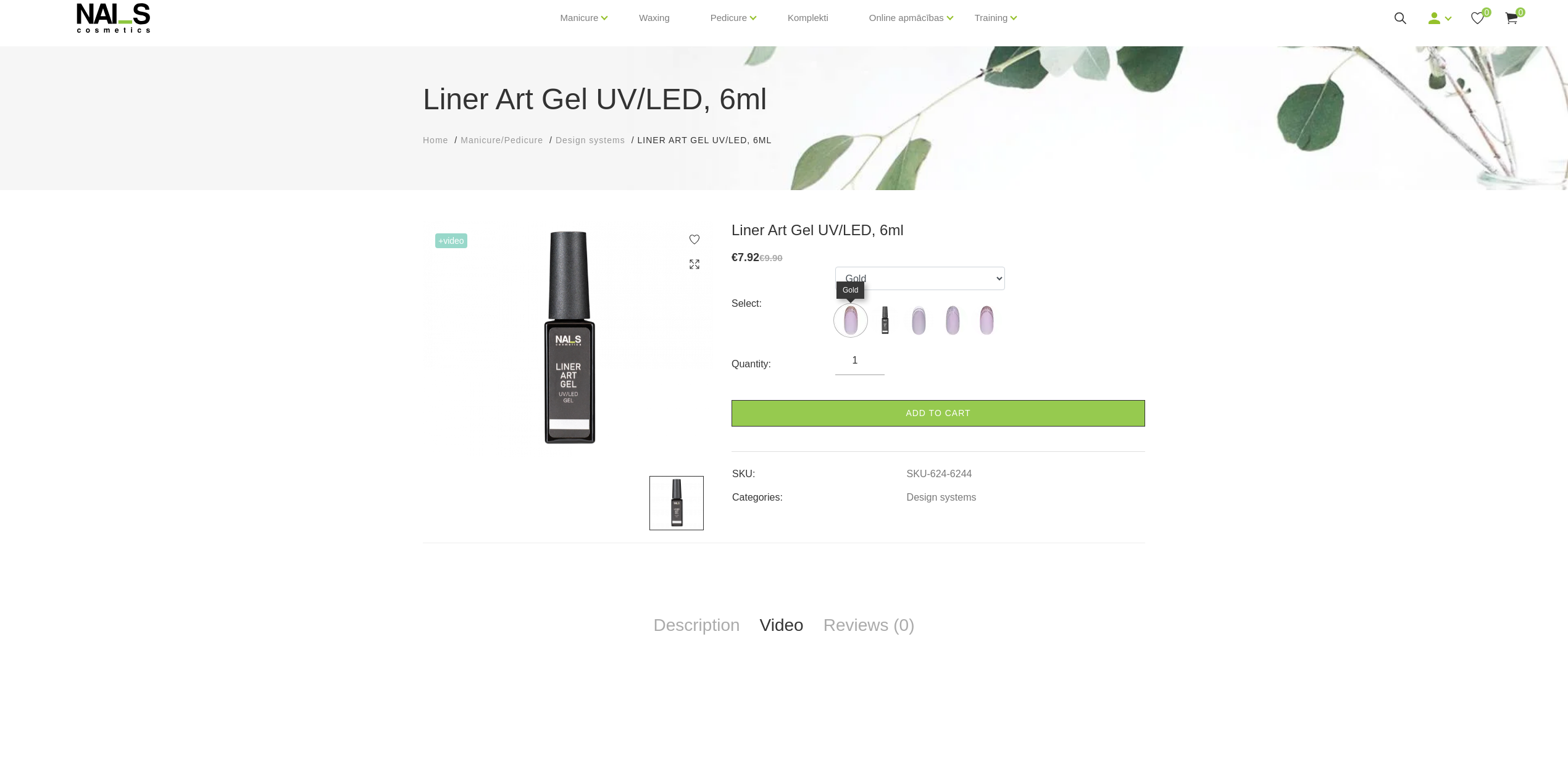
click at [856, 320] on img at bounding box center [850, 320] width 30 height 30
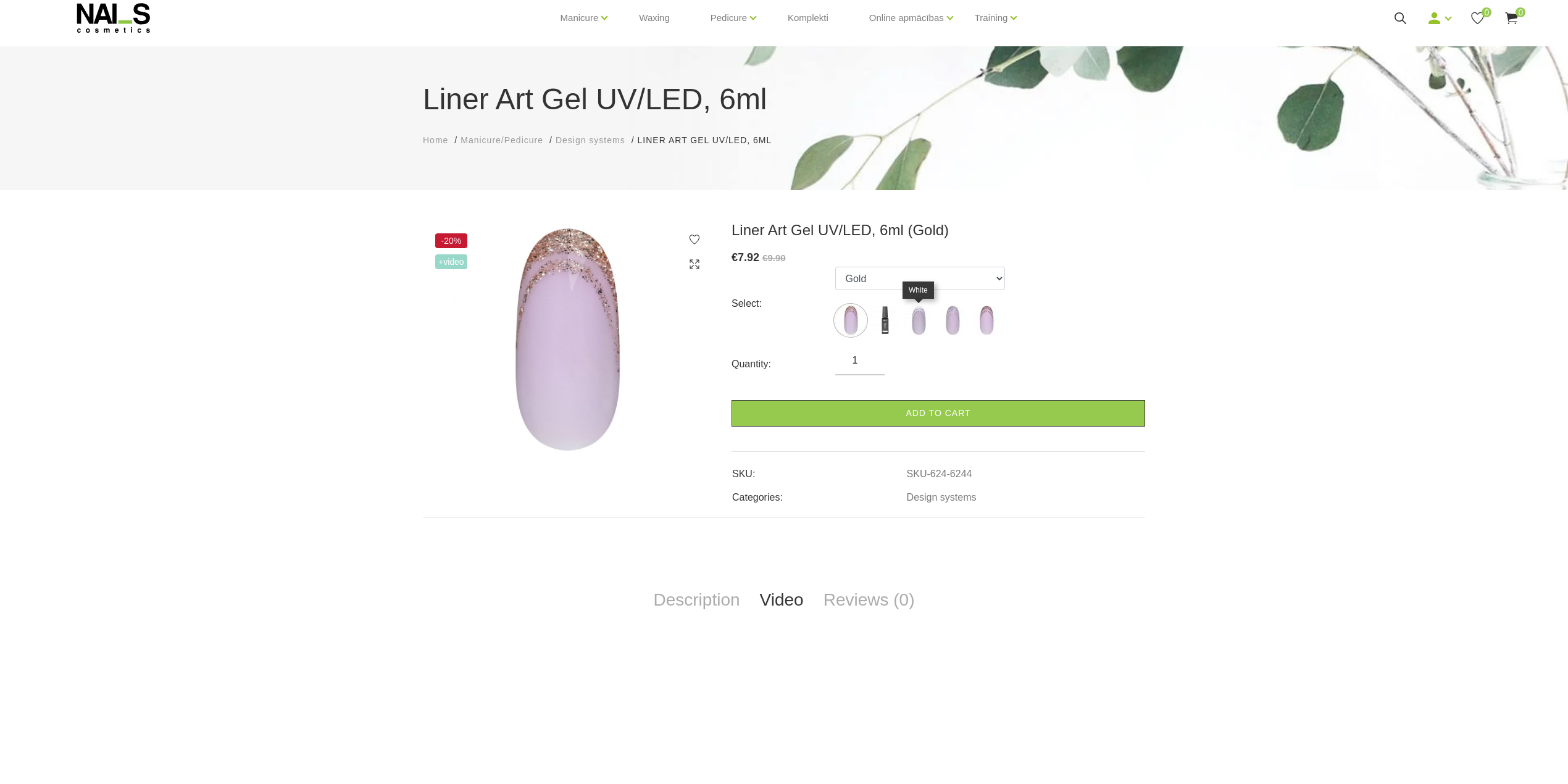
click at [915, 319] on img at bounding box center [918, 320] width 30 height 30
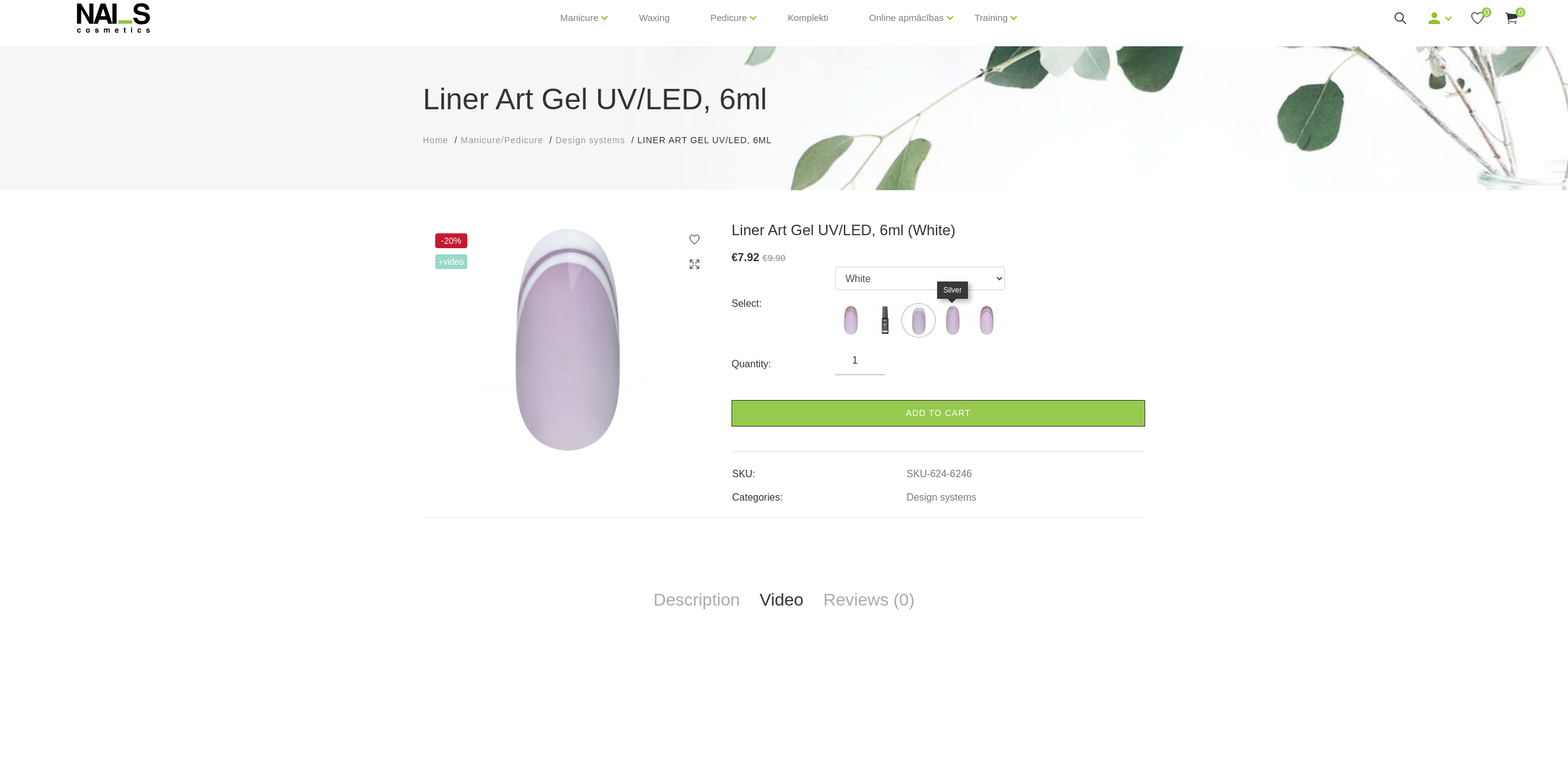
click at [961, 319] on img at bounding box center [952, 320] width 30 height 30
click at [992, 317] on img at bounding box center [986, 320] width 30 height 30
select select "6248"
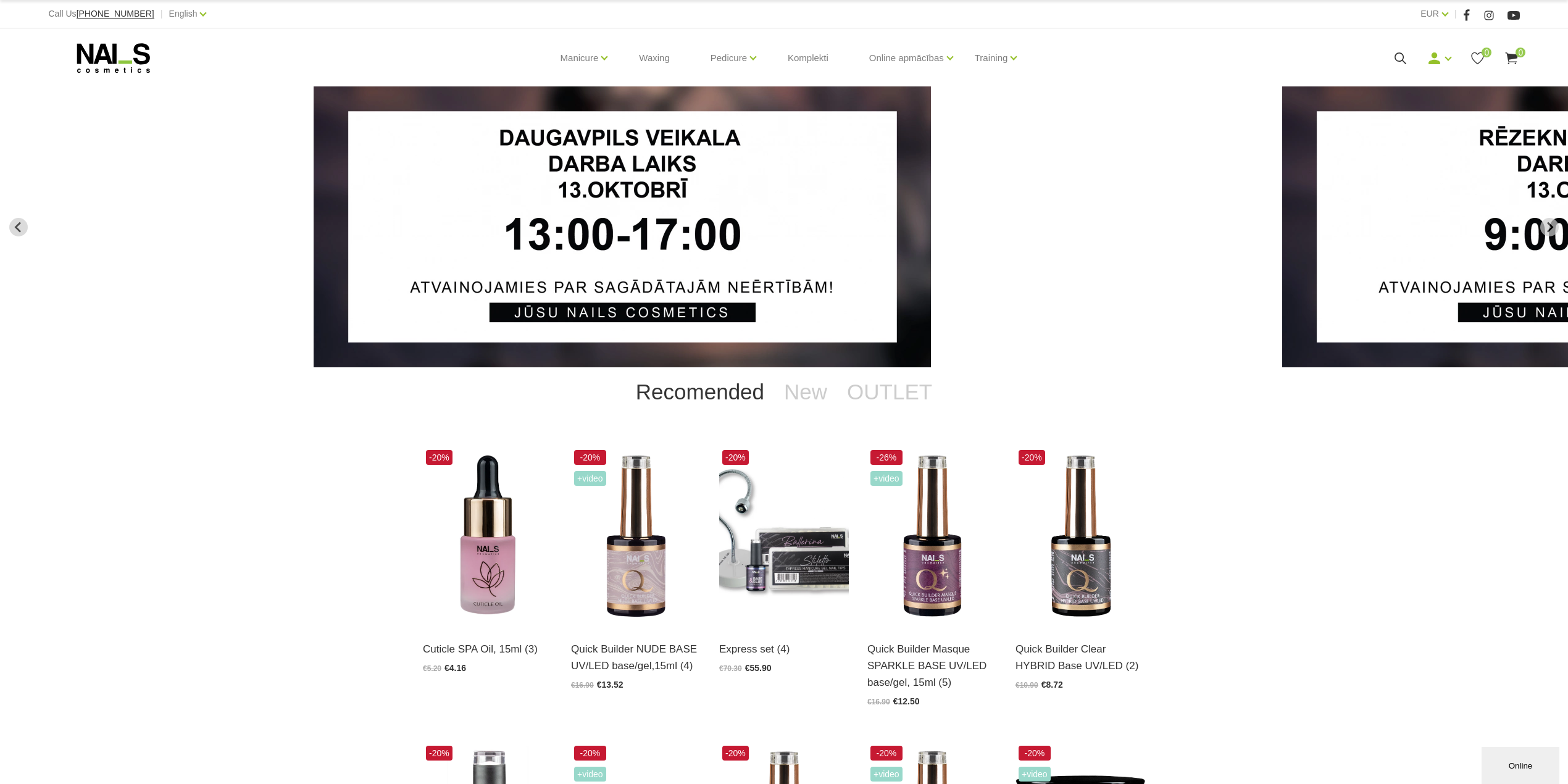
scroll to position [411, 0]
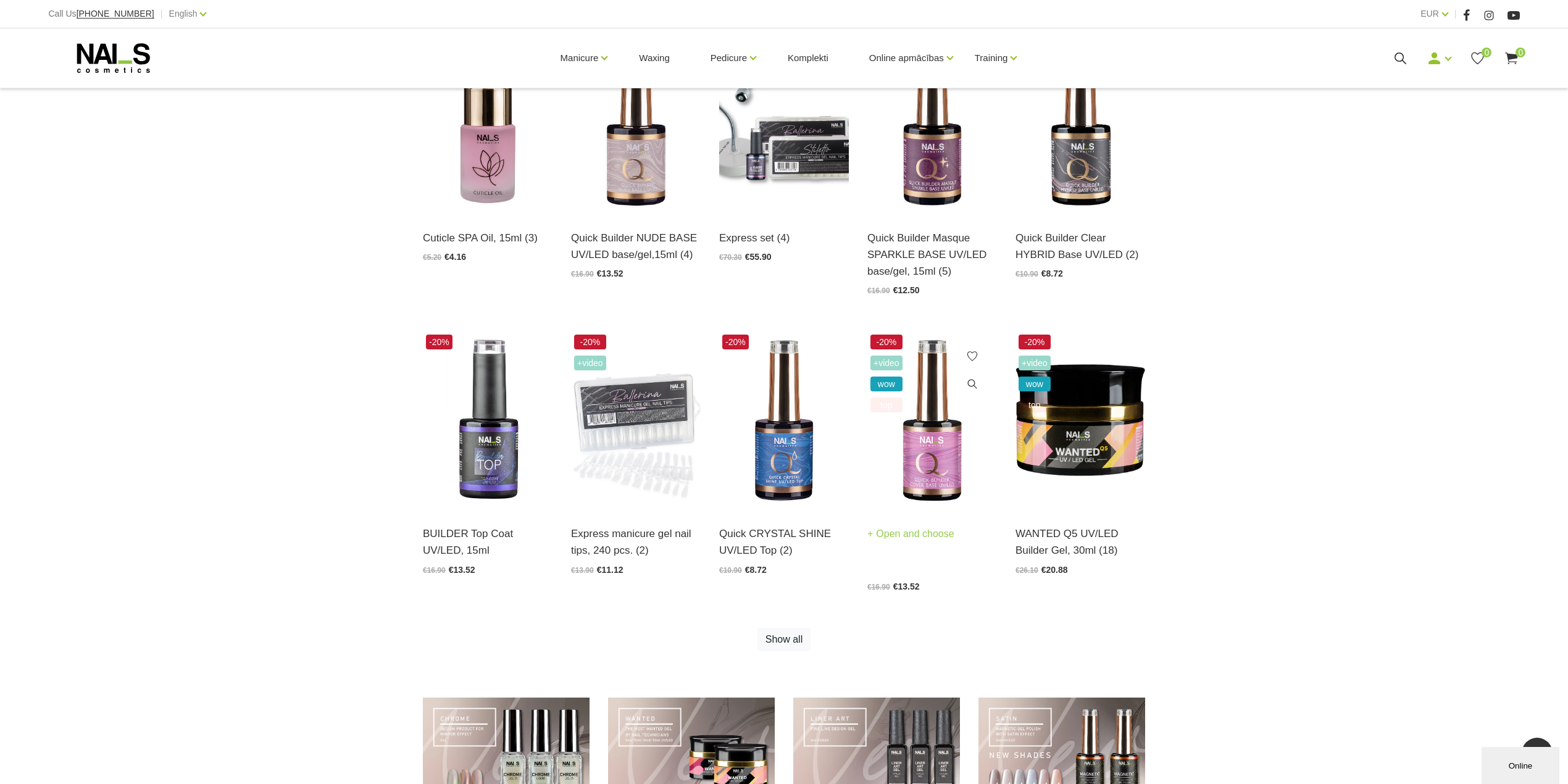
click at [940, 451] on img at bounding box center [932, 420] width 130 height 178
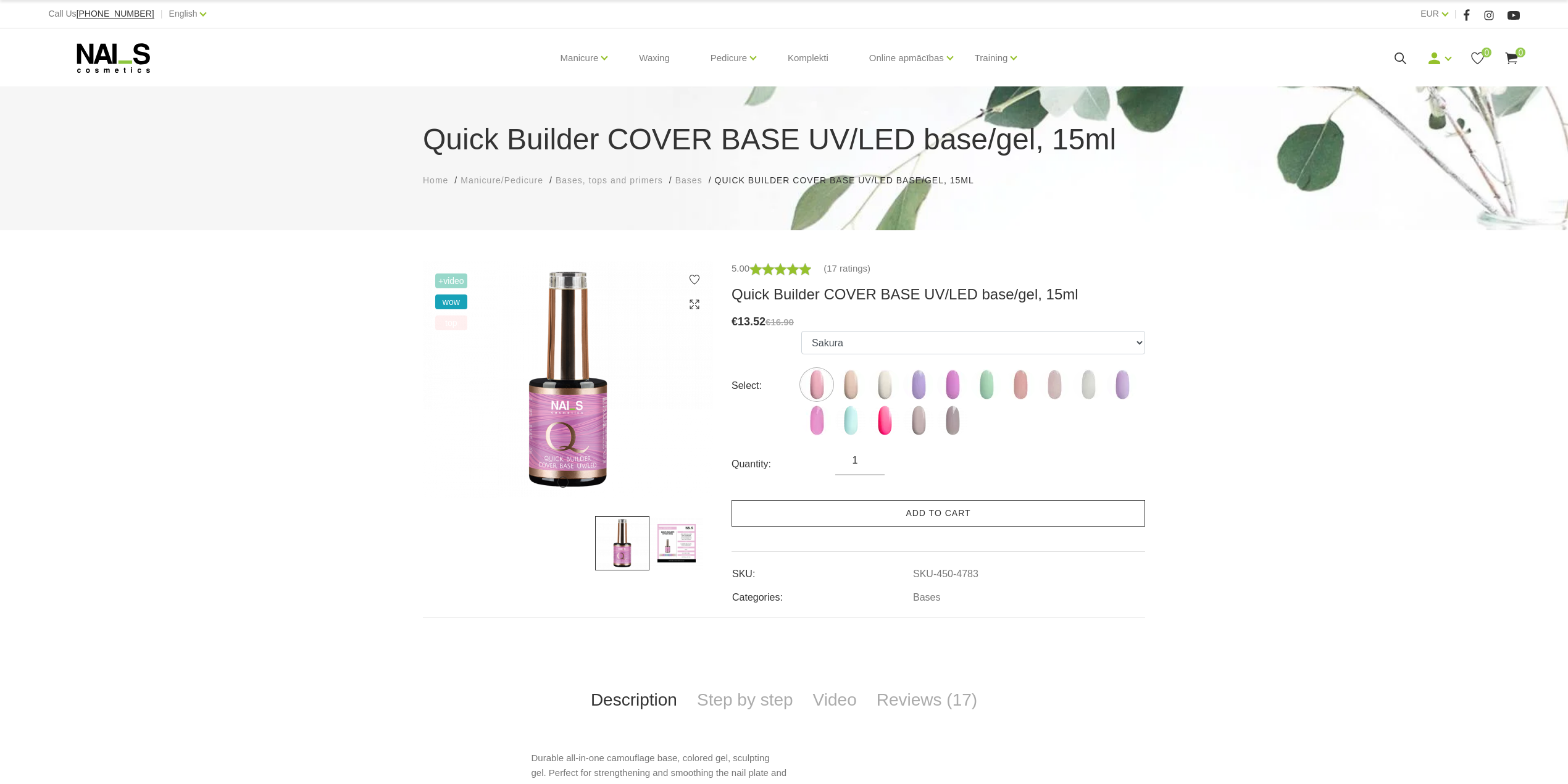
click at [836, 513] on link "Add to cart" at bounding box center [939, 513] width 414 height 27
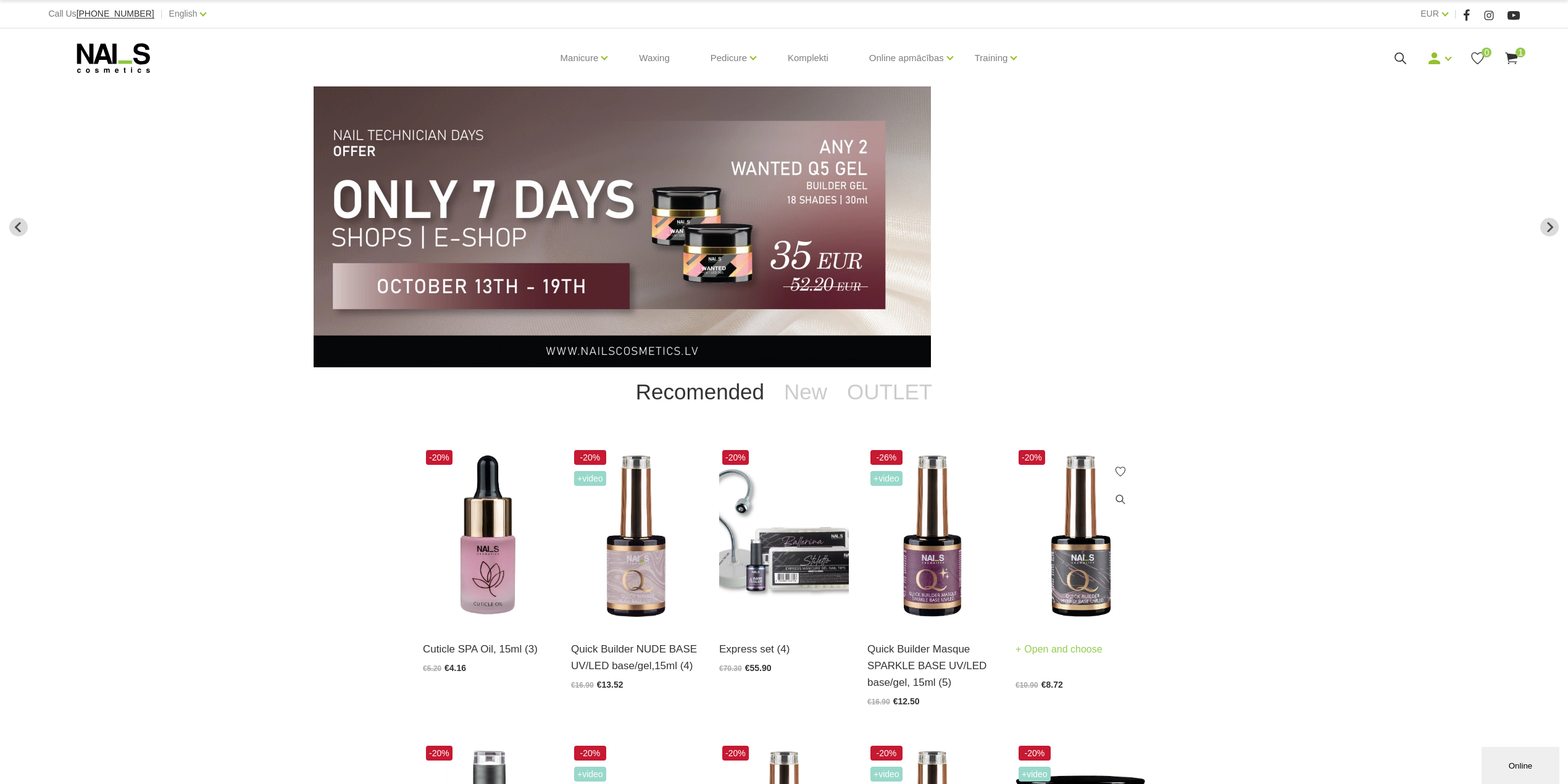
scroll to position [164, 0]
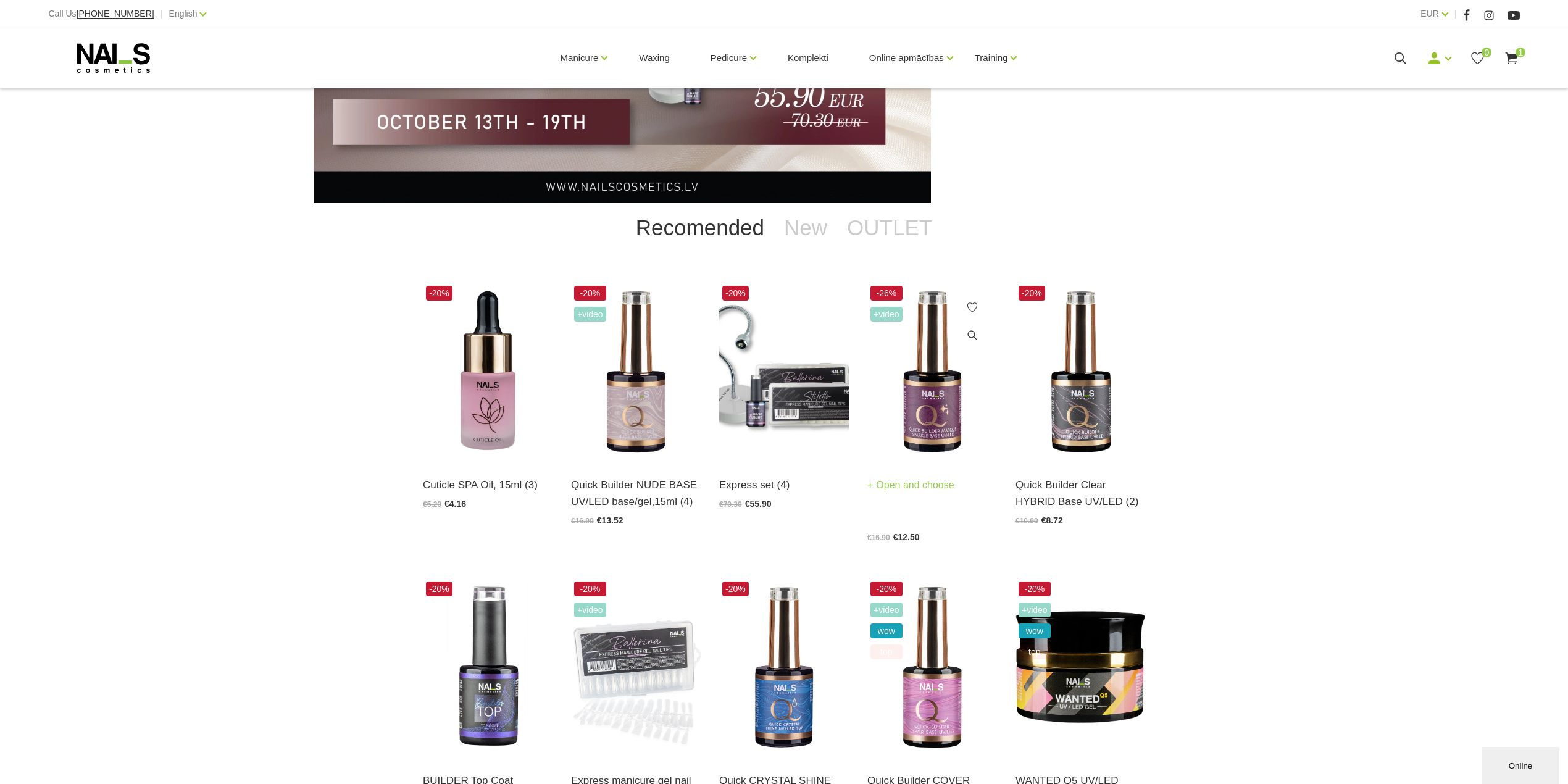
click at [939, 413] on img at bounding box center [932, 372] width 130 height 178
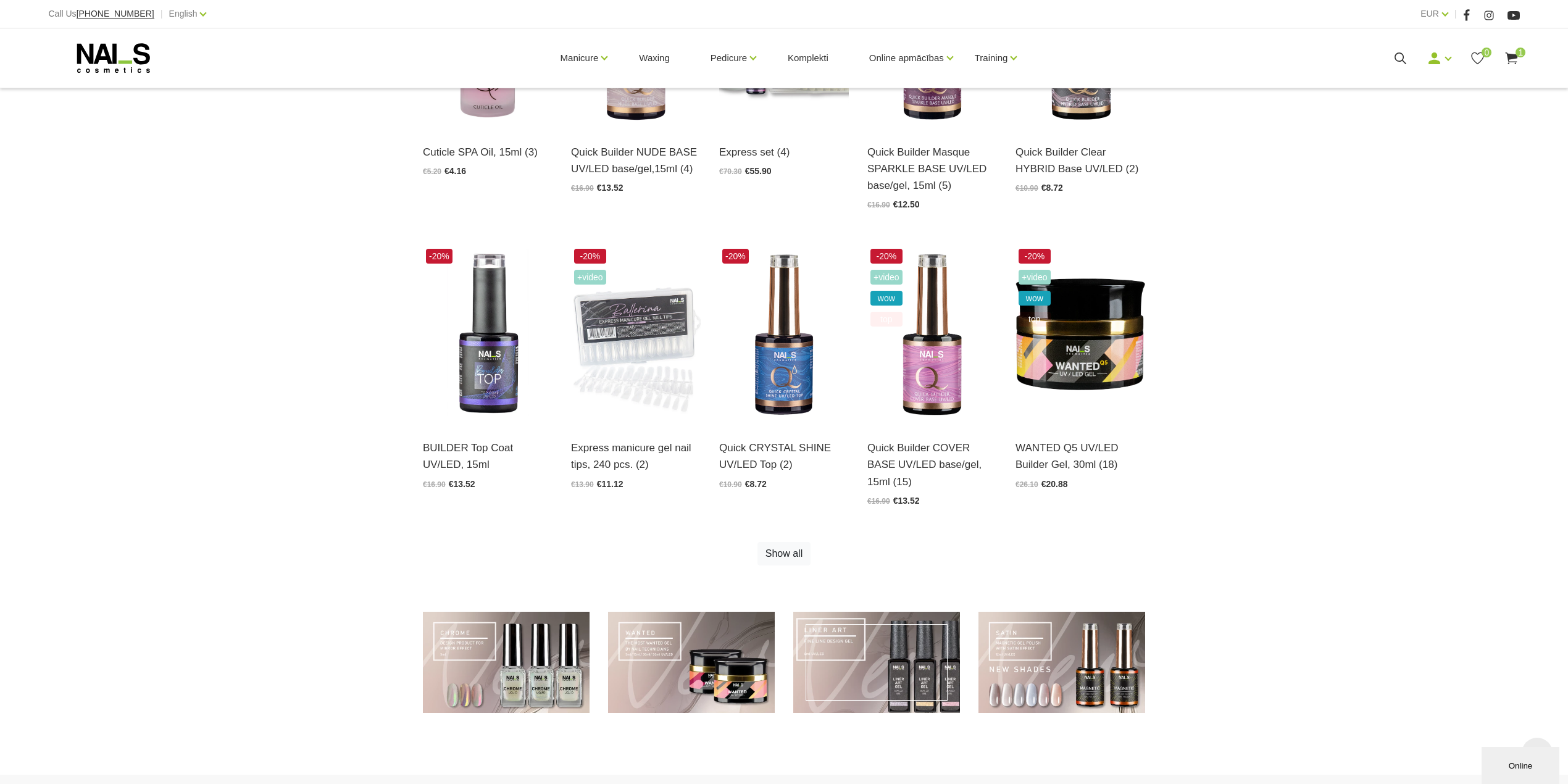
scroll to position [655, 0]
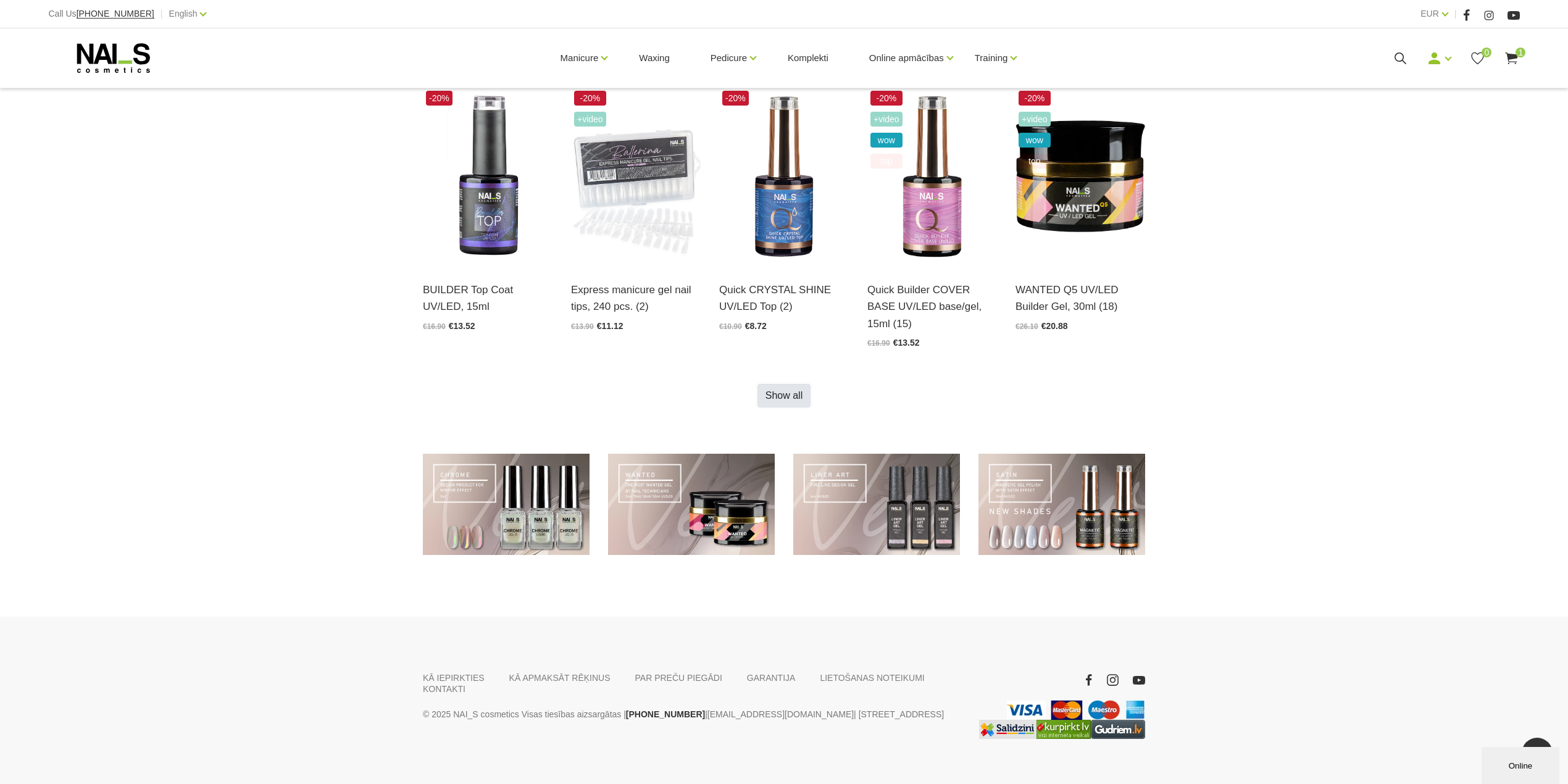
click at [789, 384] on link "Show all" at bounding box center [784, 396] width 53 height 23
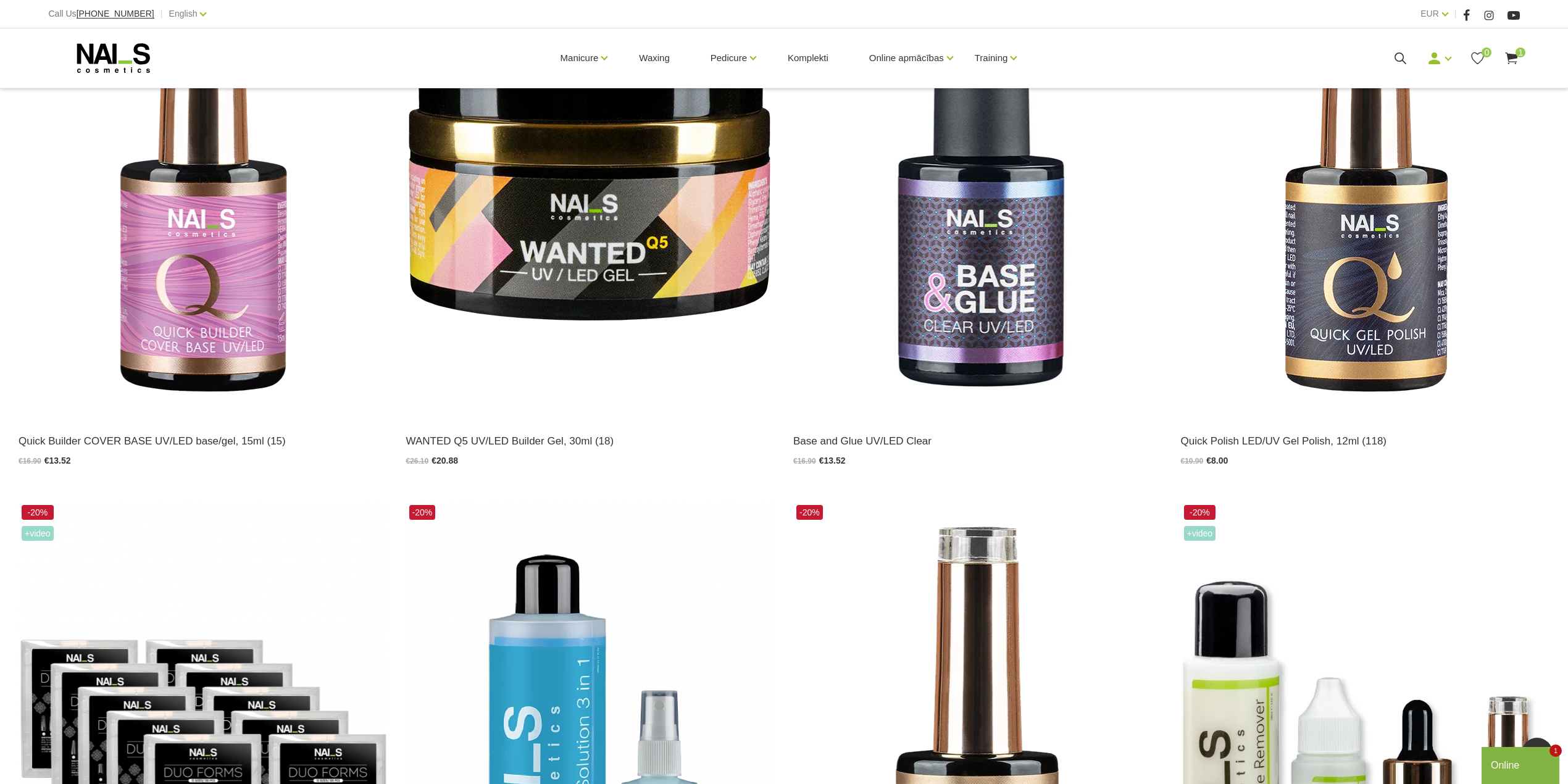
scroll to position [1646, 0]
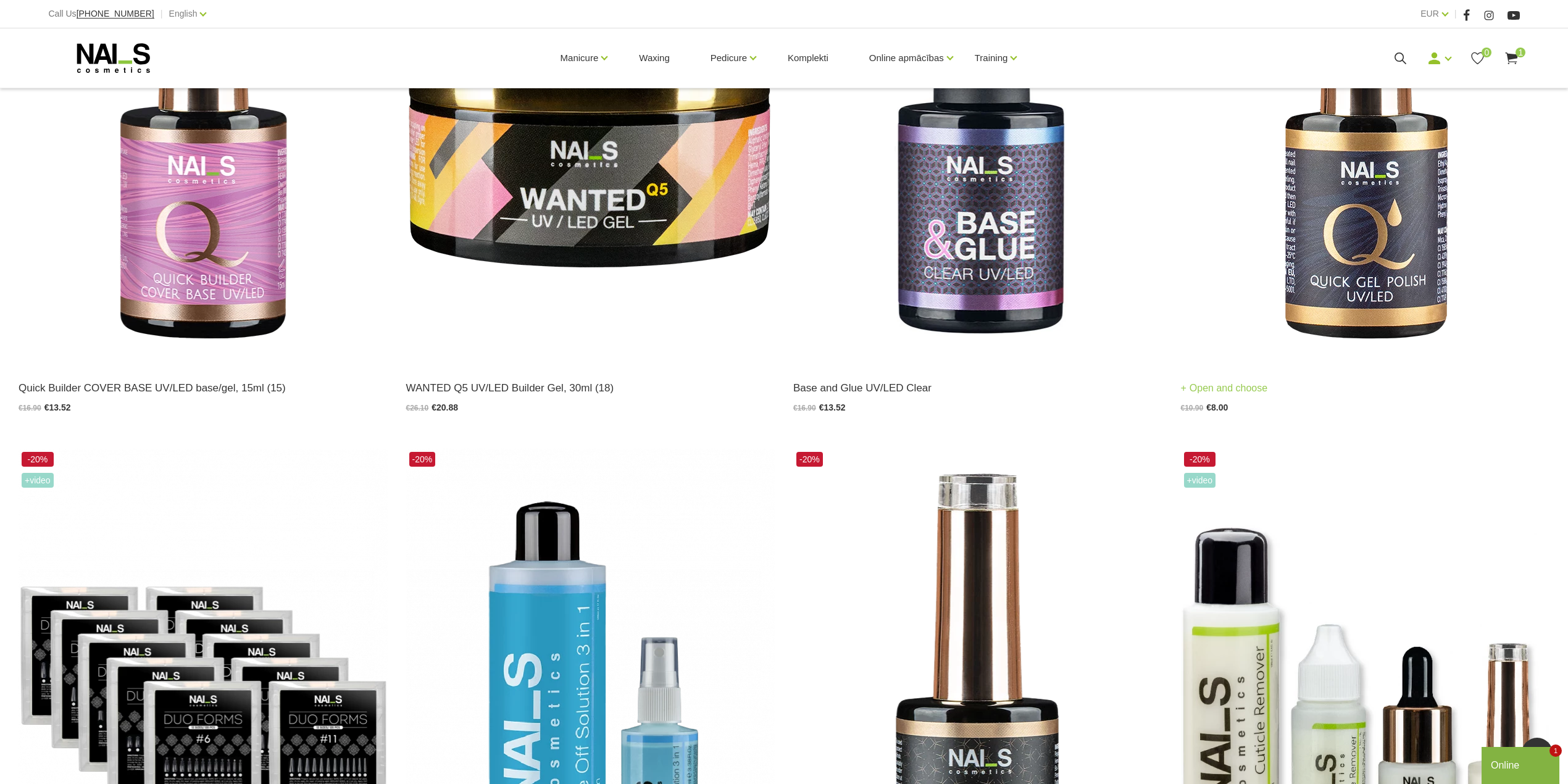
click at [1377, 262] on img at bounding box center [1366, 111] width 369 height 507
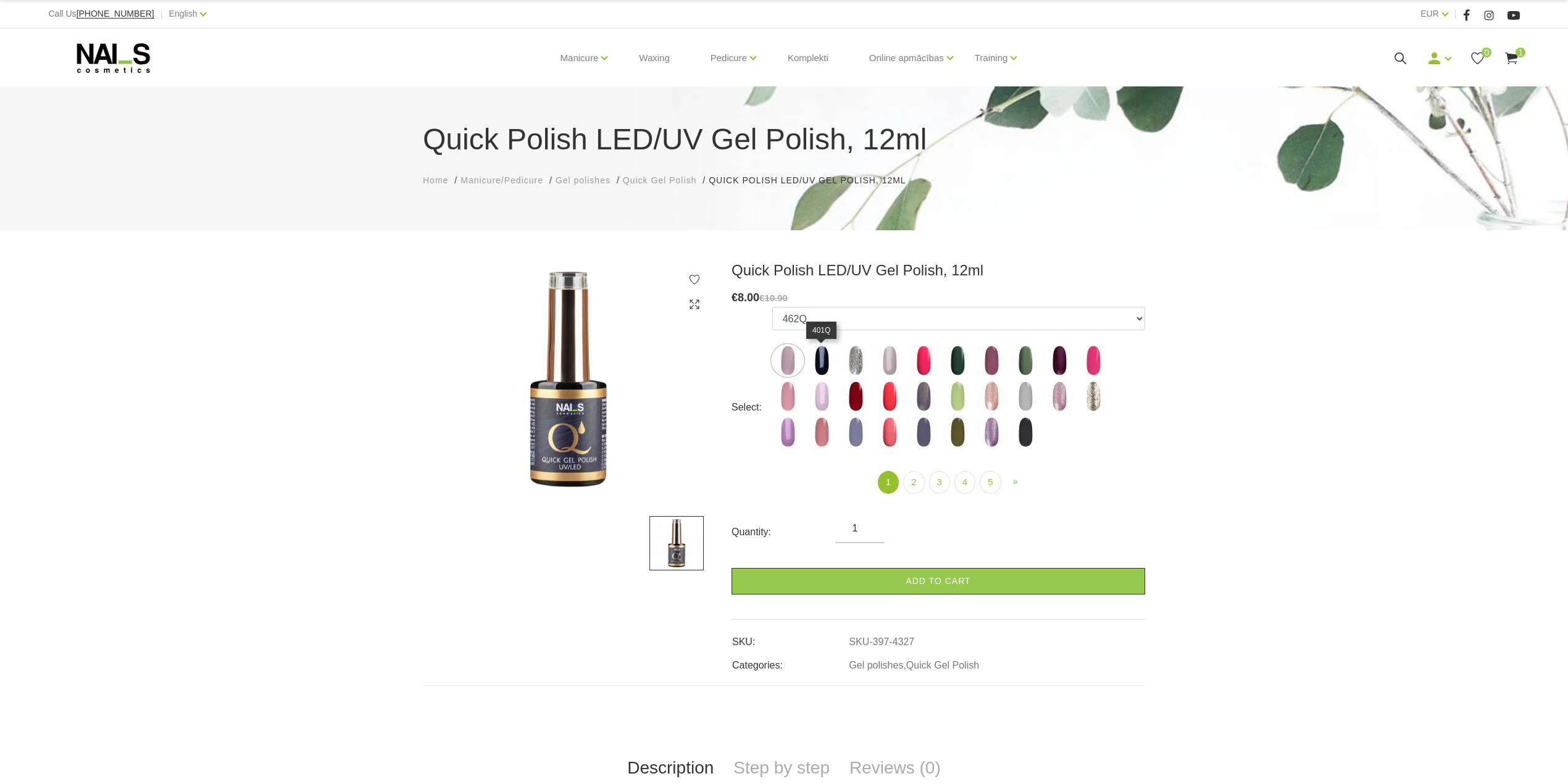
click at [816, 363] on img at bounding box center [822, 360] width 30 height 30
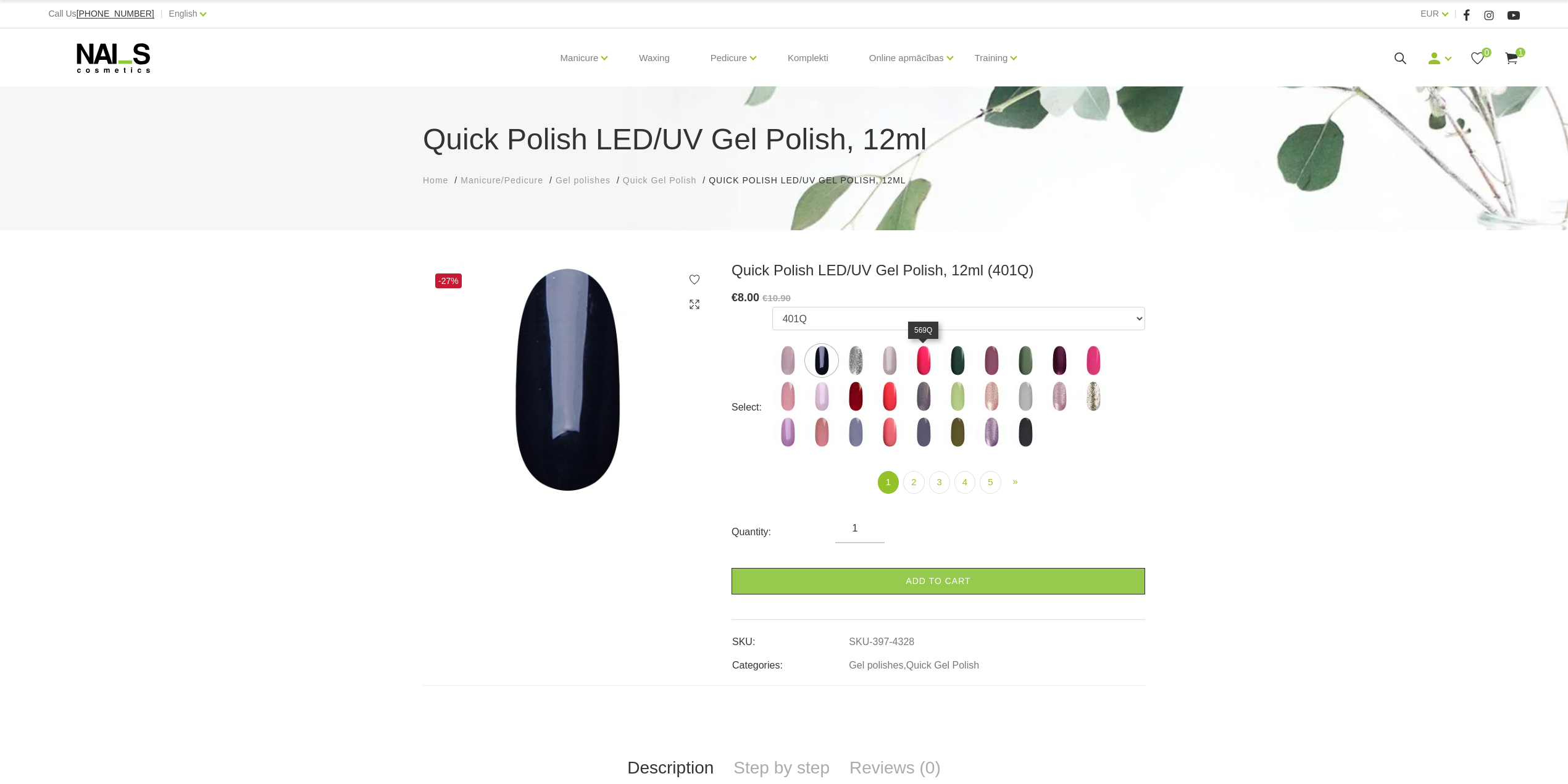
click at [922, 357] on img at bounding box center [924, 360] width 30 height 30
select select "4333"
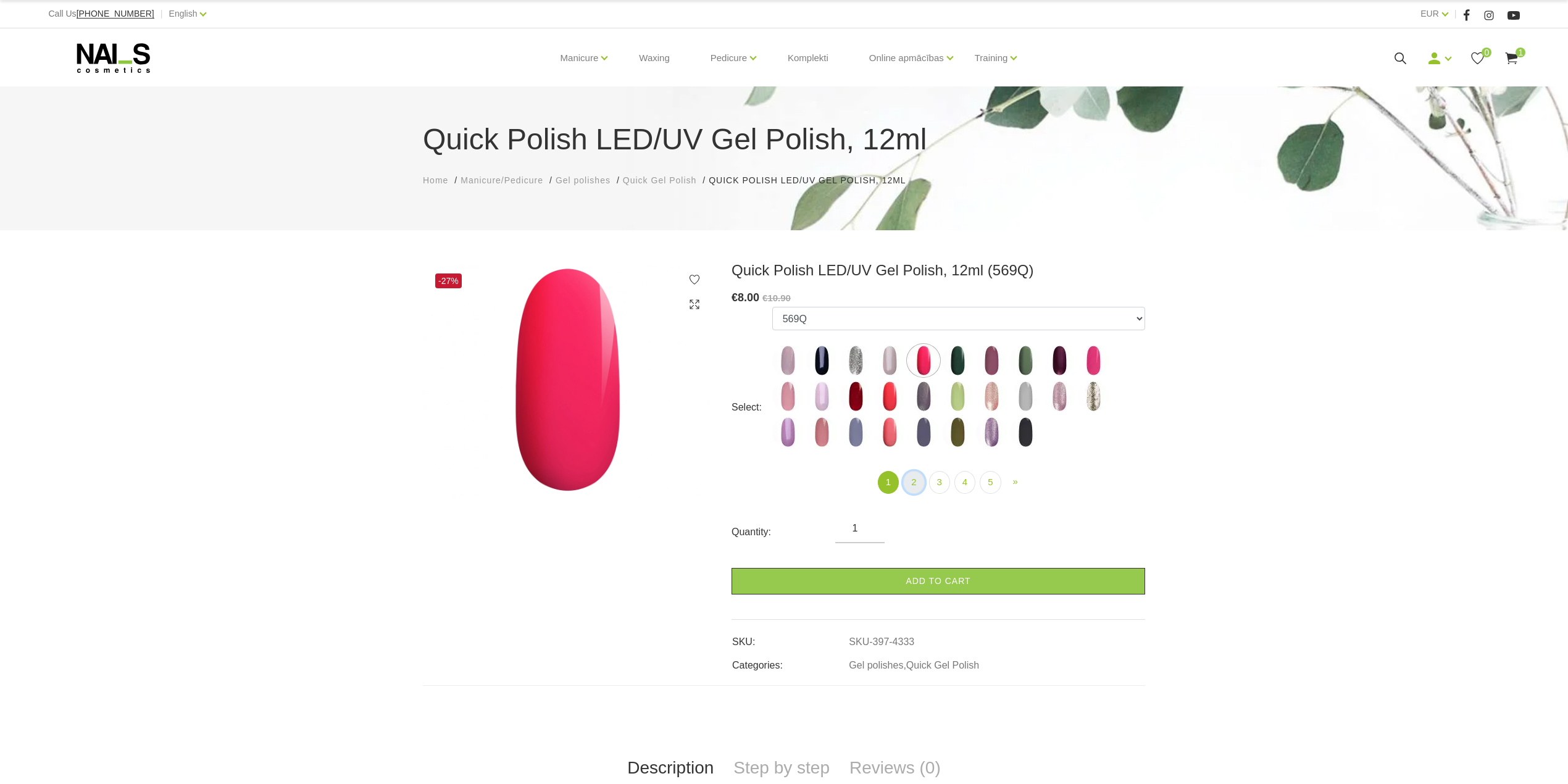
click at [905, 482] on link "2" at bounding box center [913, 482] width 21 height 22
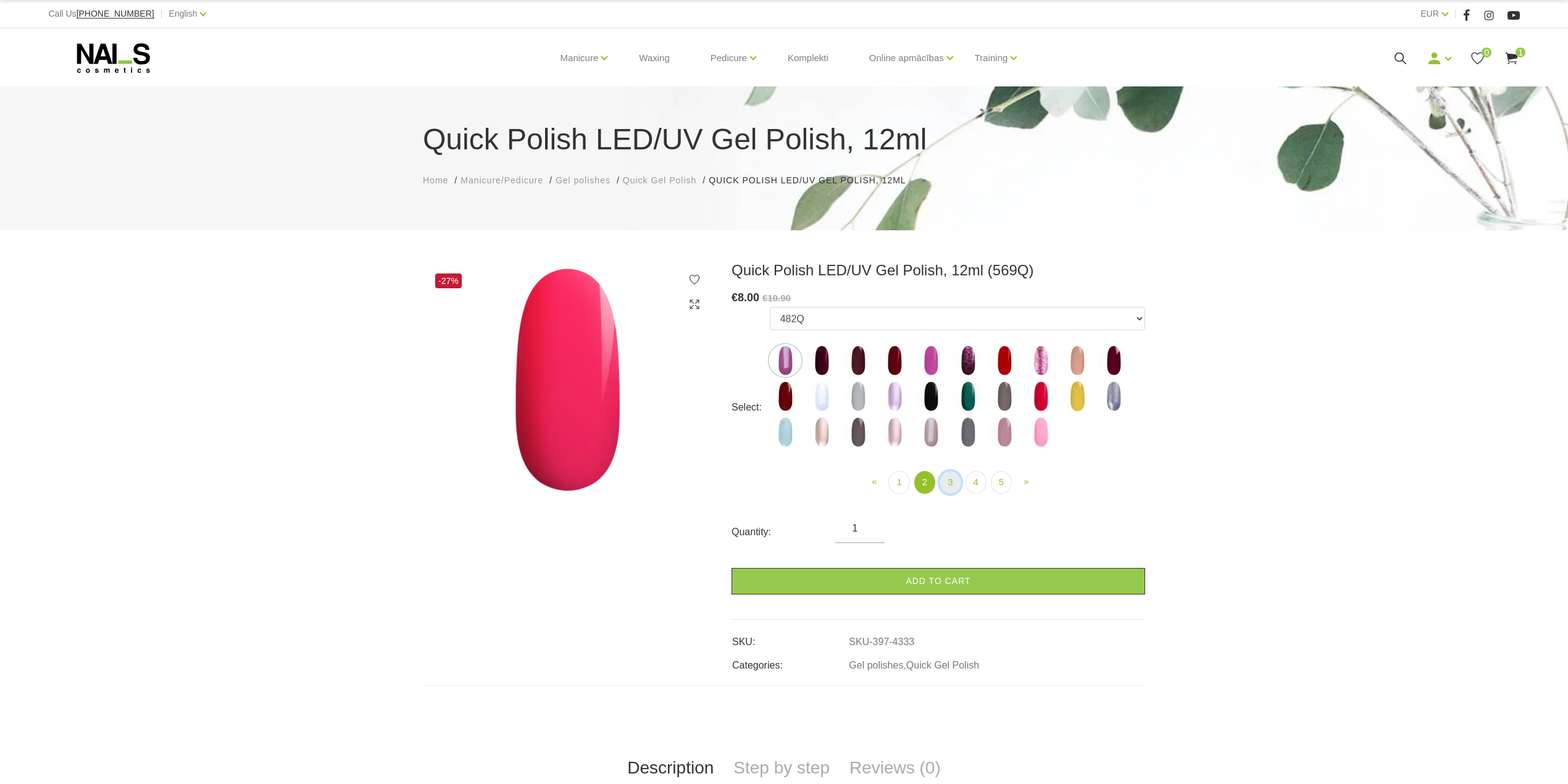
click at [947, 483] on link "3" at bounding box center [950, 482] width 21 height 22
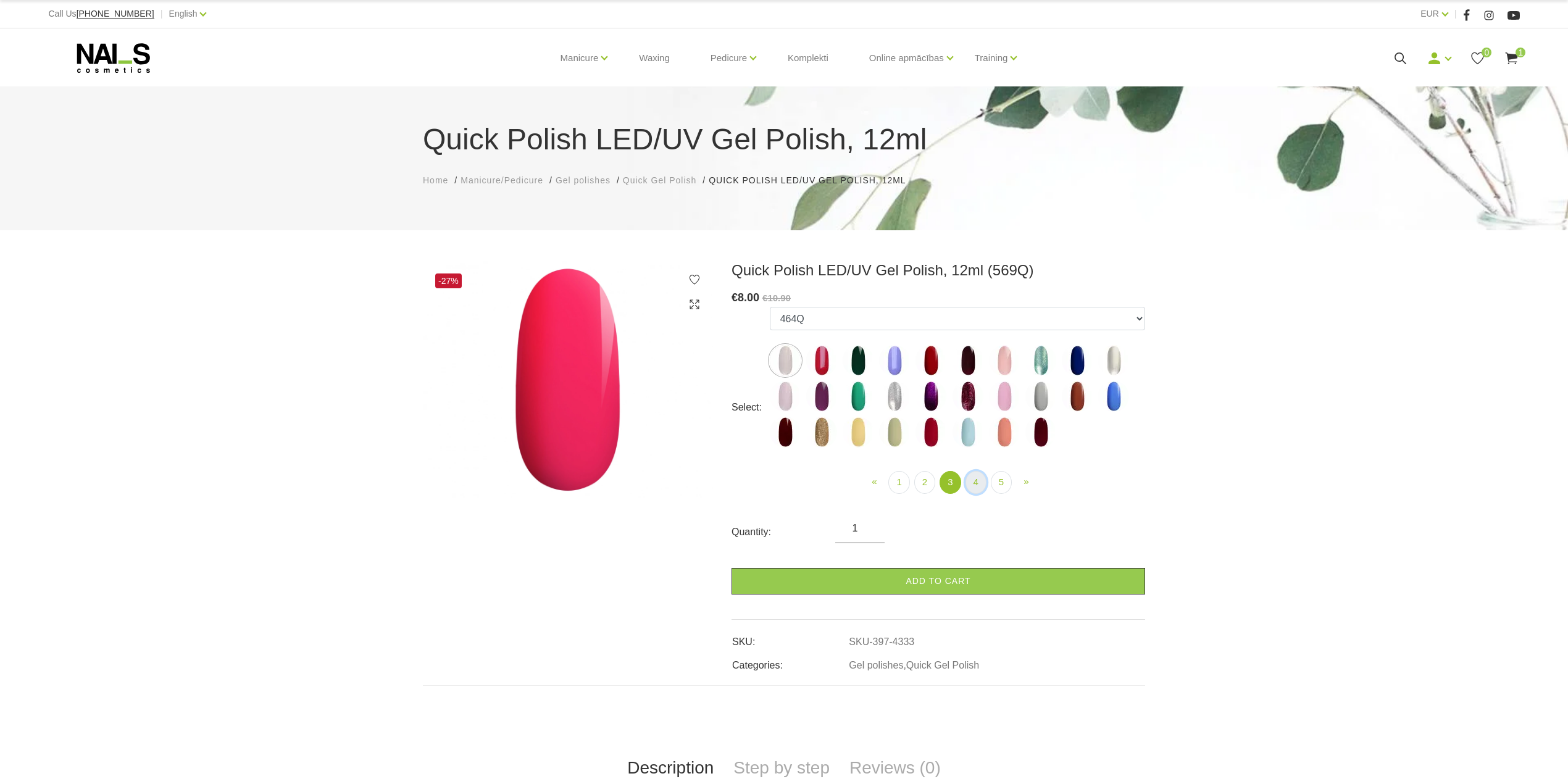
click at [972, 489] on link "4" at bounding box center [976, 482] width 21 height 22
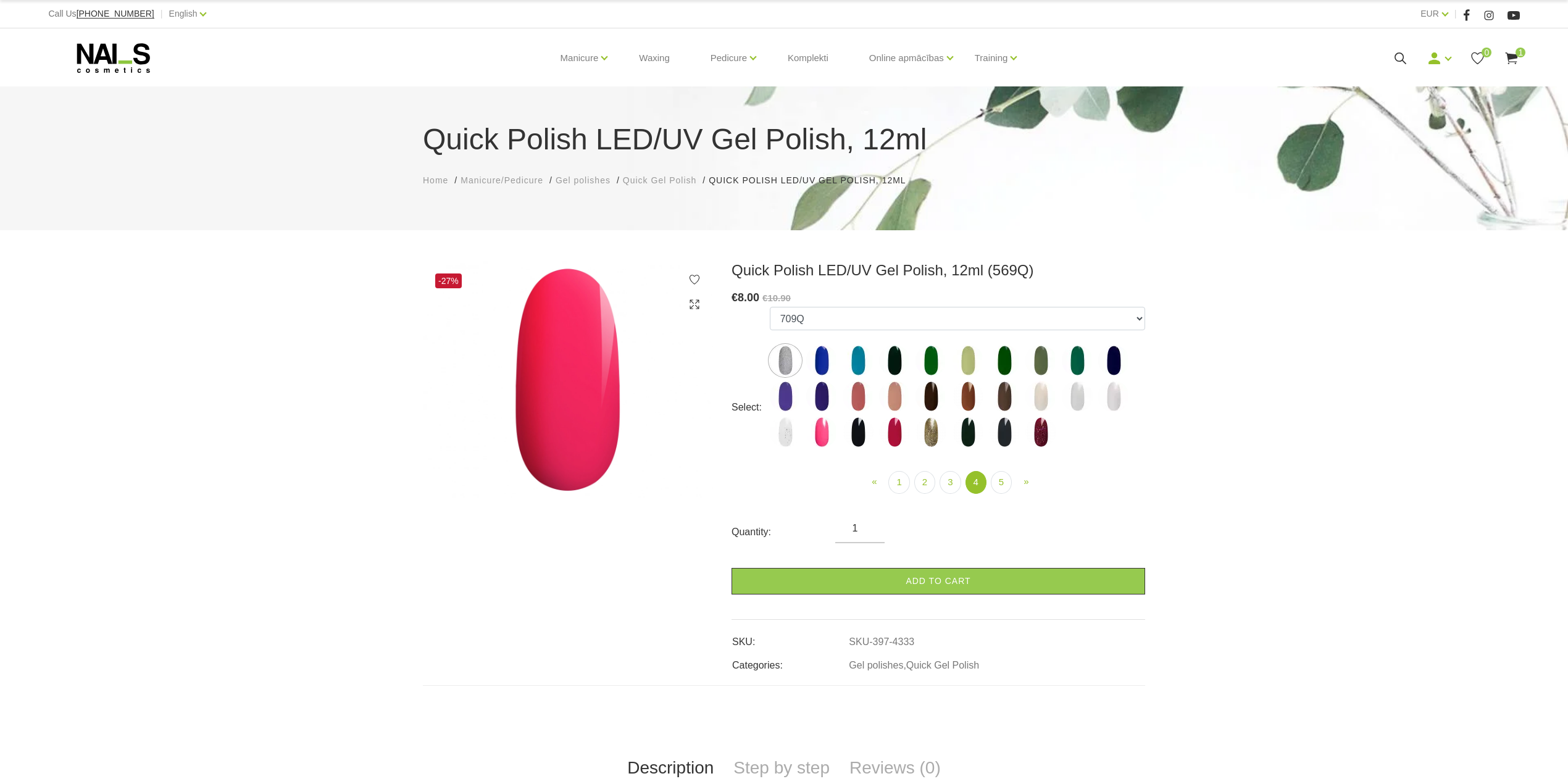
click at [931, 431] on img at bounding box center [931, 432] width 30 height 30
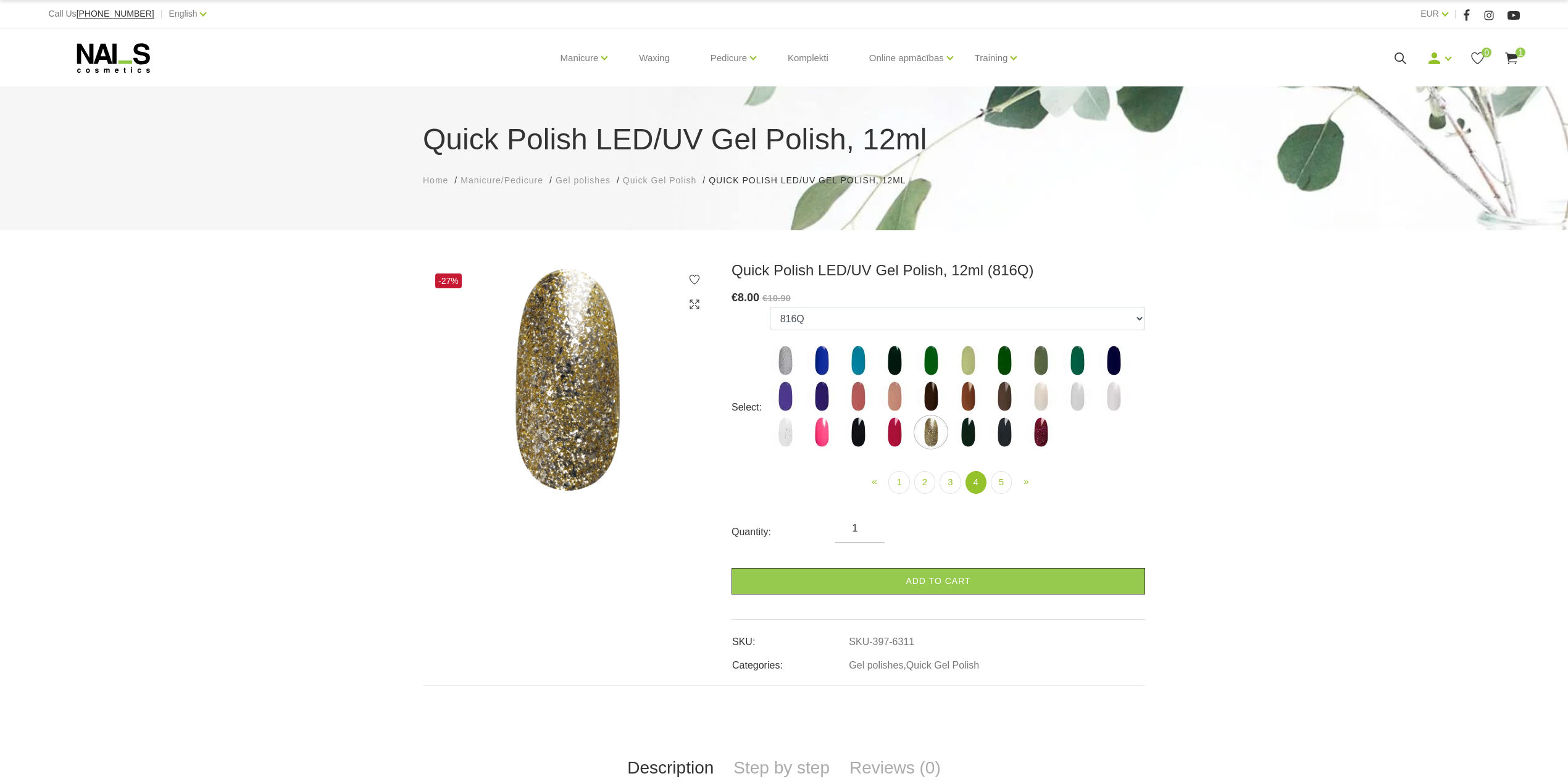
click at [786, 433] on img at bounding box center [785, 432] width 30 height 30
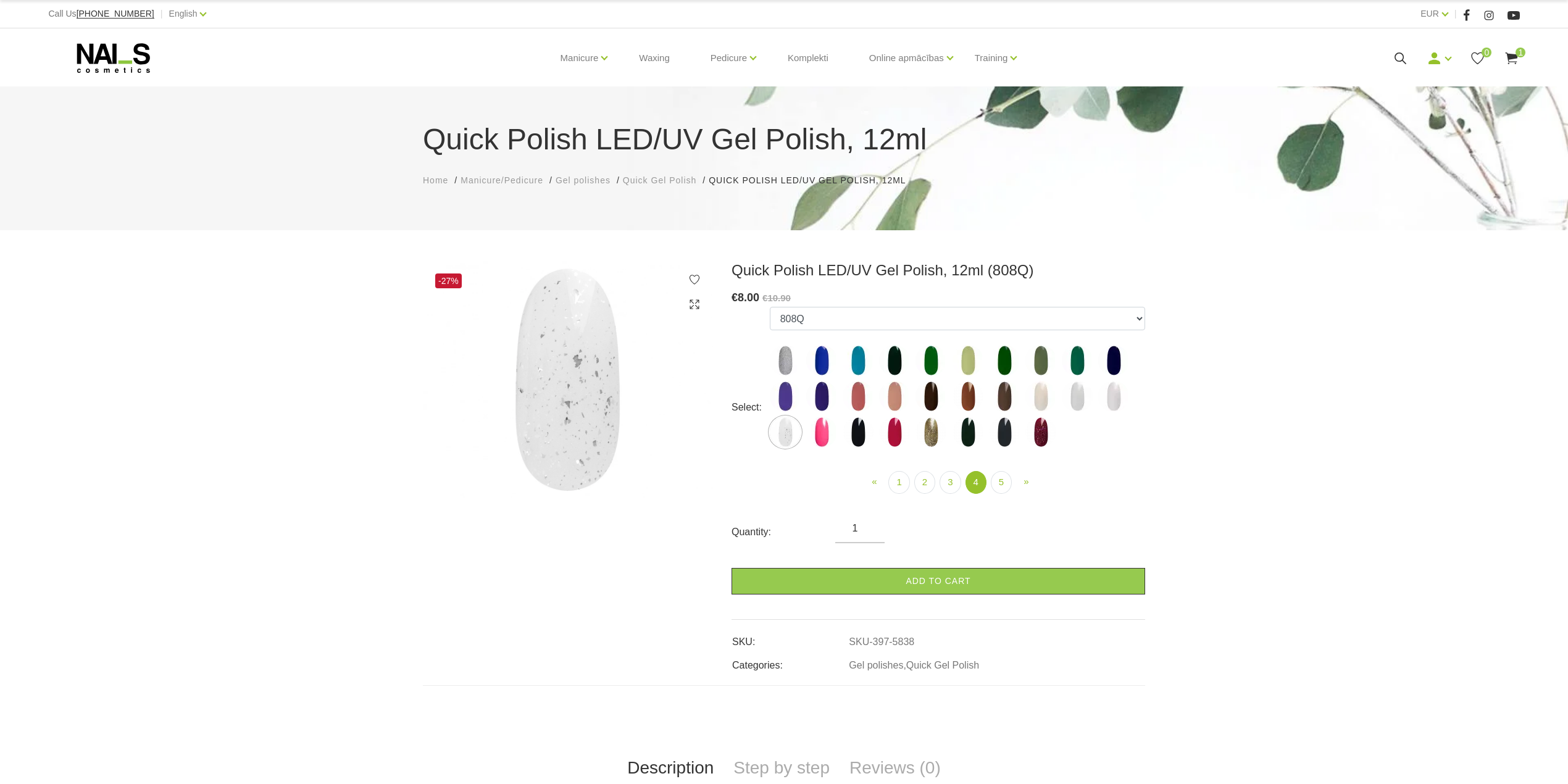
click at [927, 436] on img at bounding box center [931, 432] width 30 height 30
select select "6311"
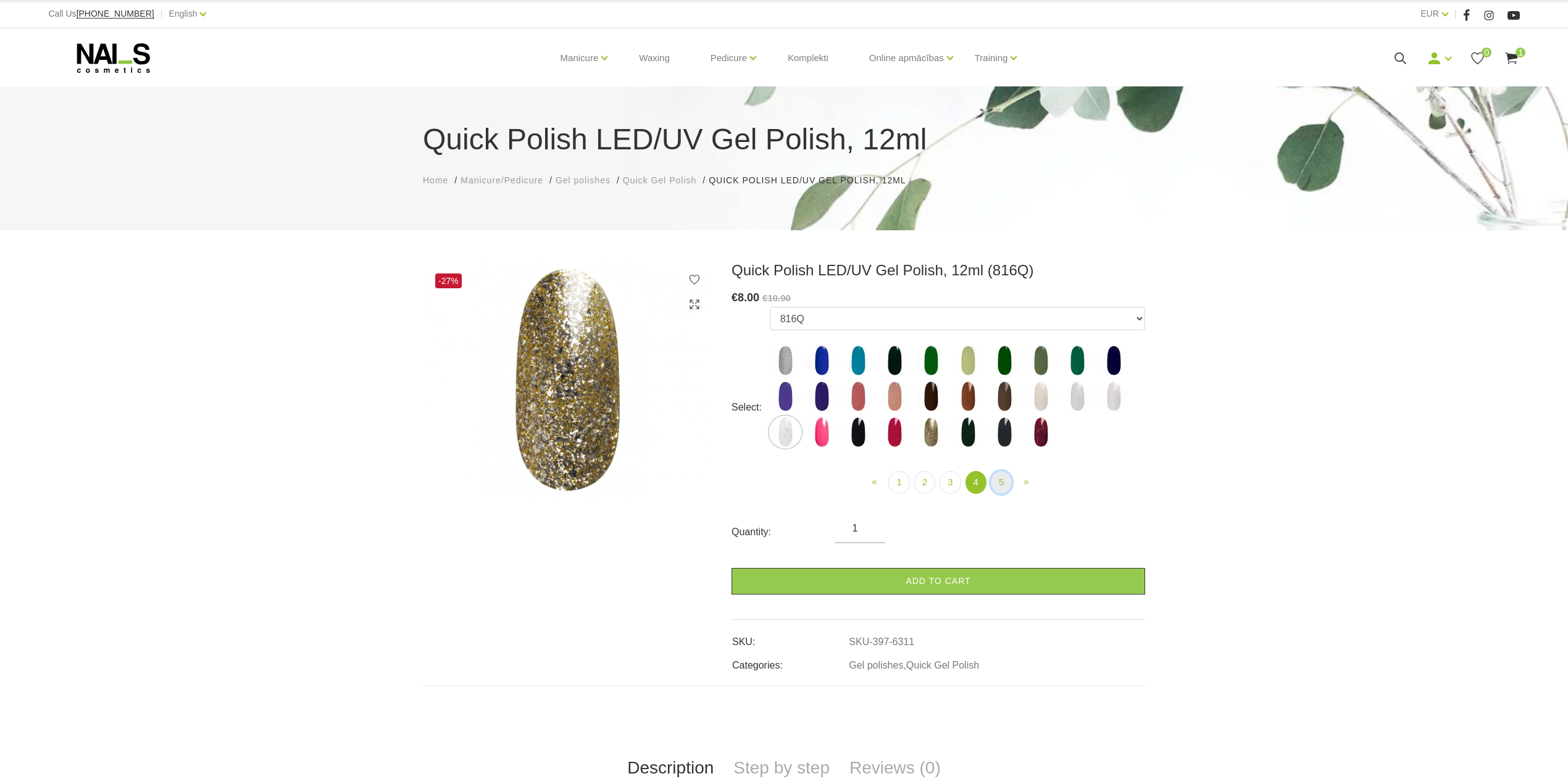
click at [1008, 484] on link "5" at bounding box center [1001, 482] width 21 height 22
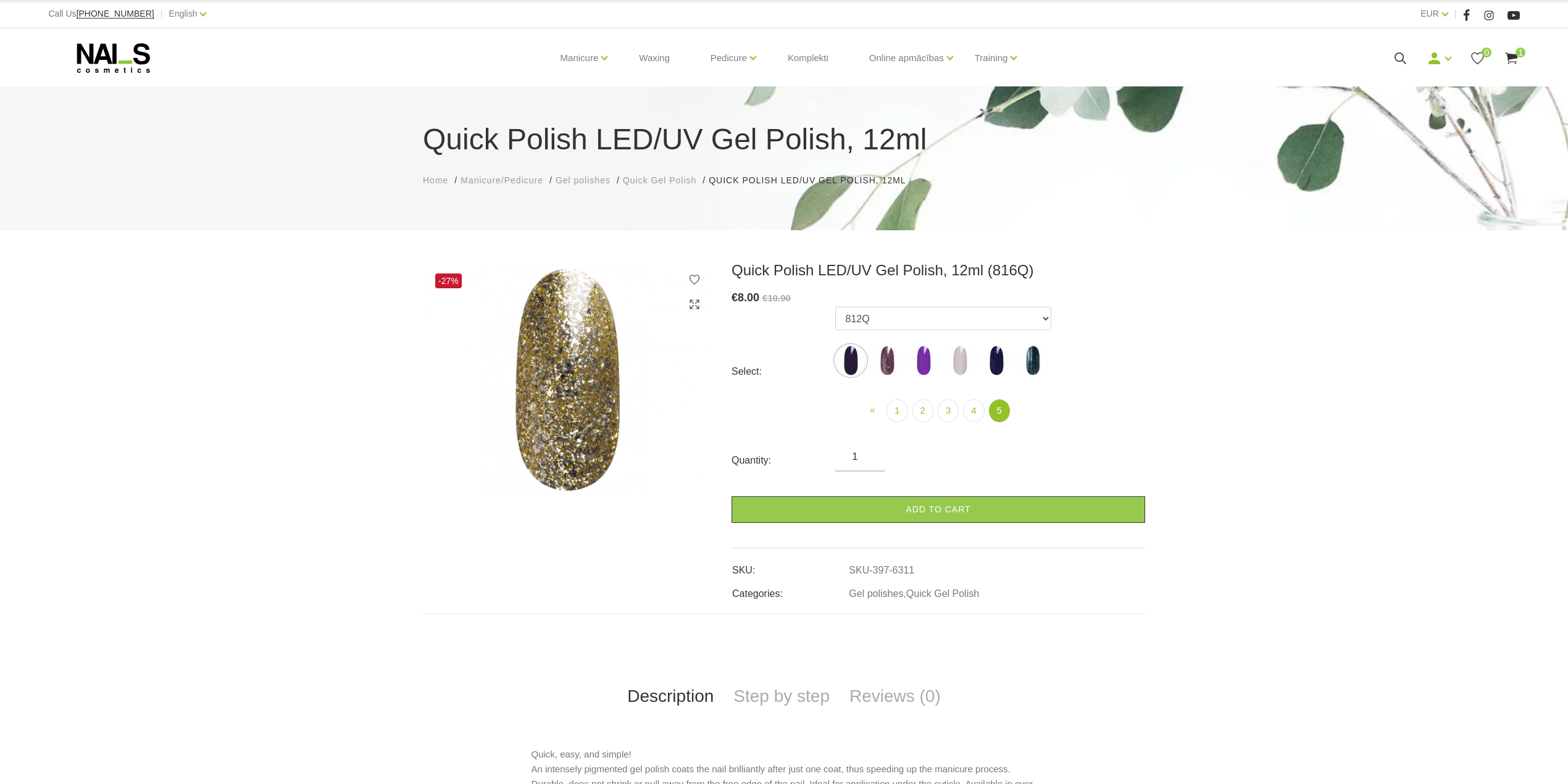
click at [892, 366] on img at bounding box center [887, 360] width 30 height 30
select select "6316"
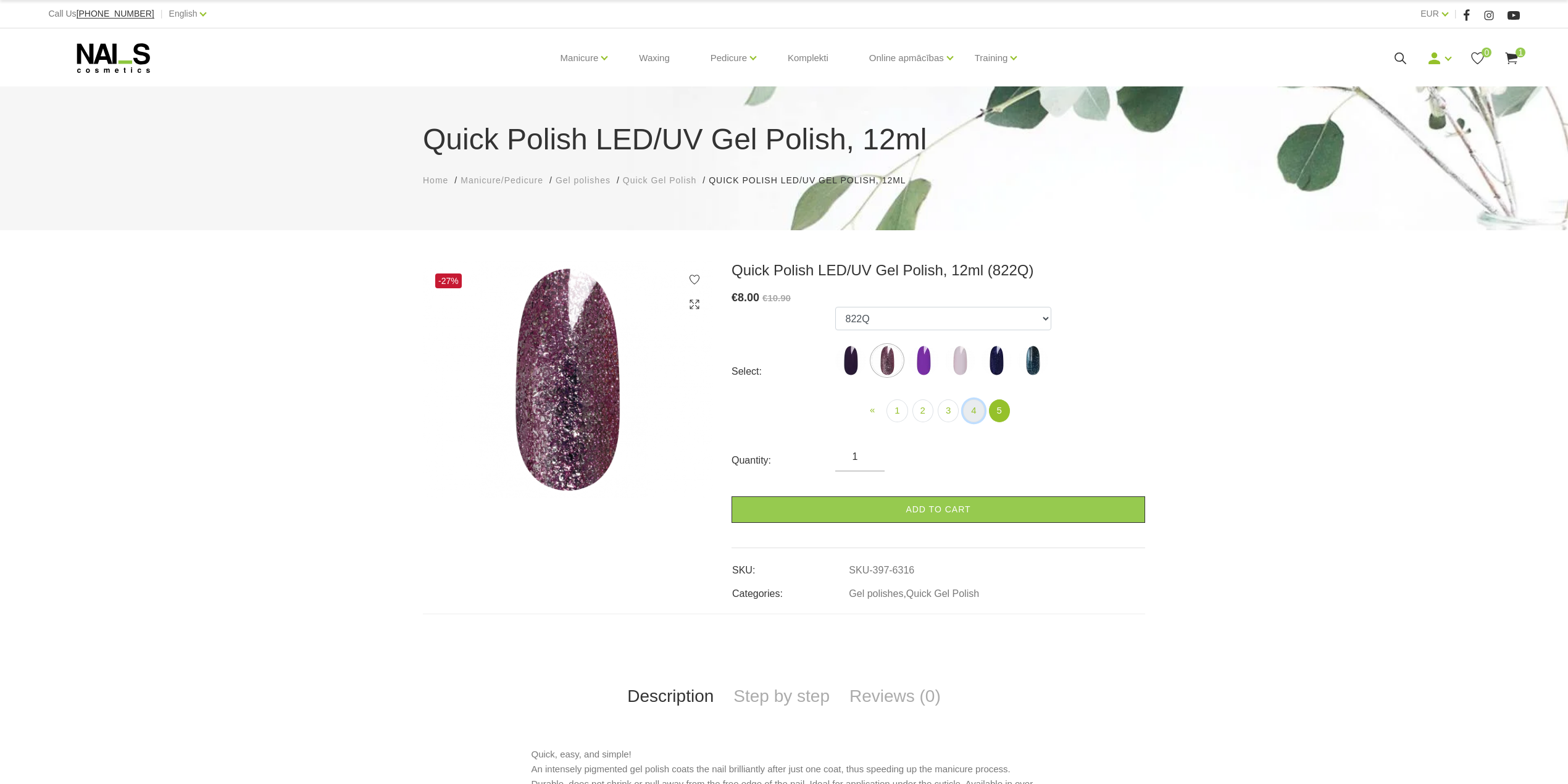
click at [970, 410] on link "4" at bounding box center [973, 410] width 21 height 22
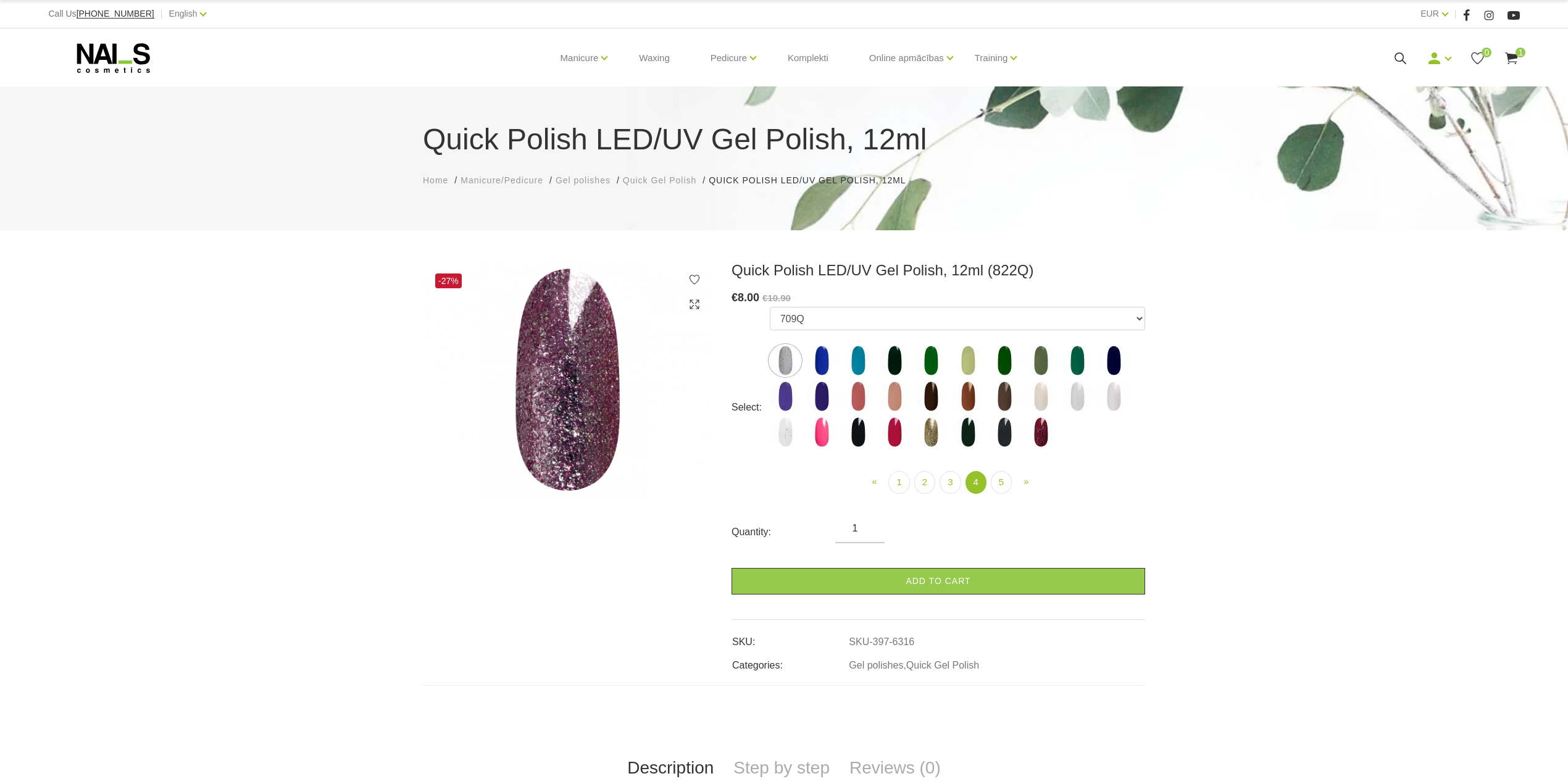
click at [1043, 438] on img at bounding box center [1041, 432] width 30 height 30
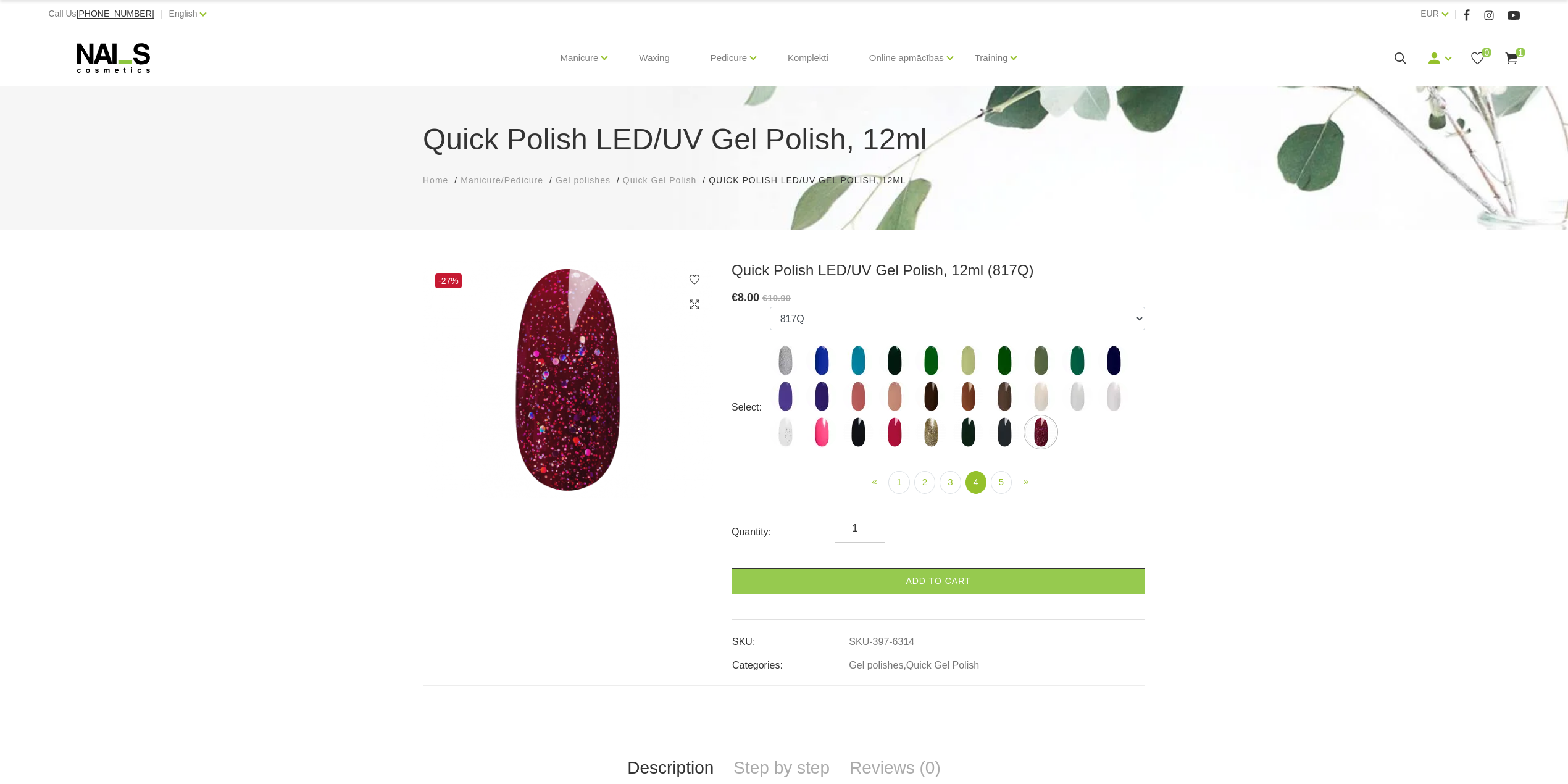
click at [928, 422] on img at bounding box center [931, 432] width 30 height 30
select select "6311"
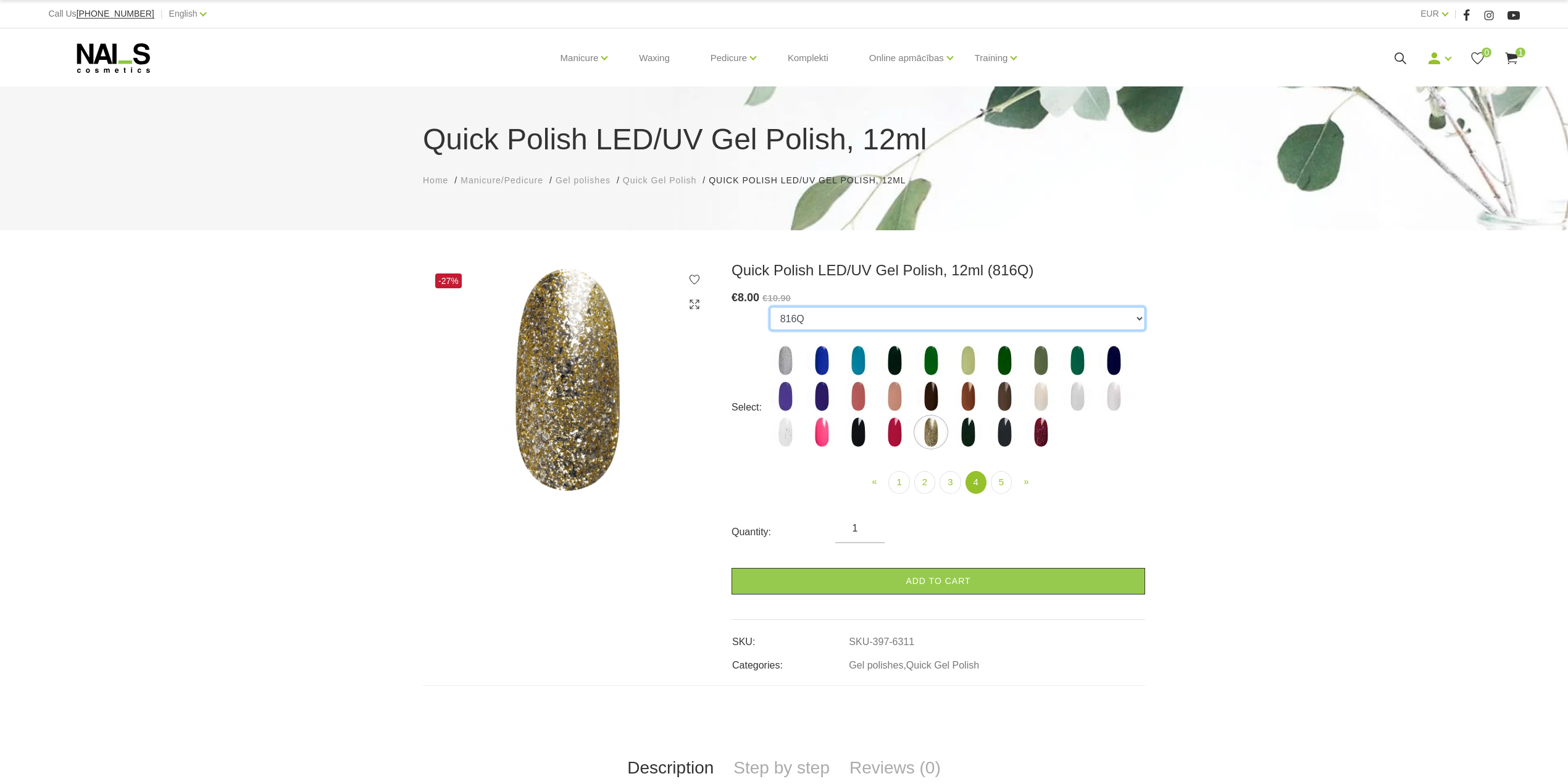
click at [1064, 323] on select "462Q 401Q 443Q 445Q 569Q 560Q 552Q 568Q 510Q 413Q 529Q 484Q 511Q 565Q 459Q 538Q…" at bounding box center [957, 318] width 375 height 23
click at [146, 33] on link "Latviešu" at bounding box center [166, 34] width 92 height 25
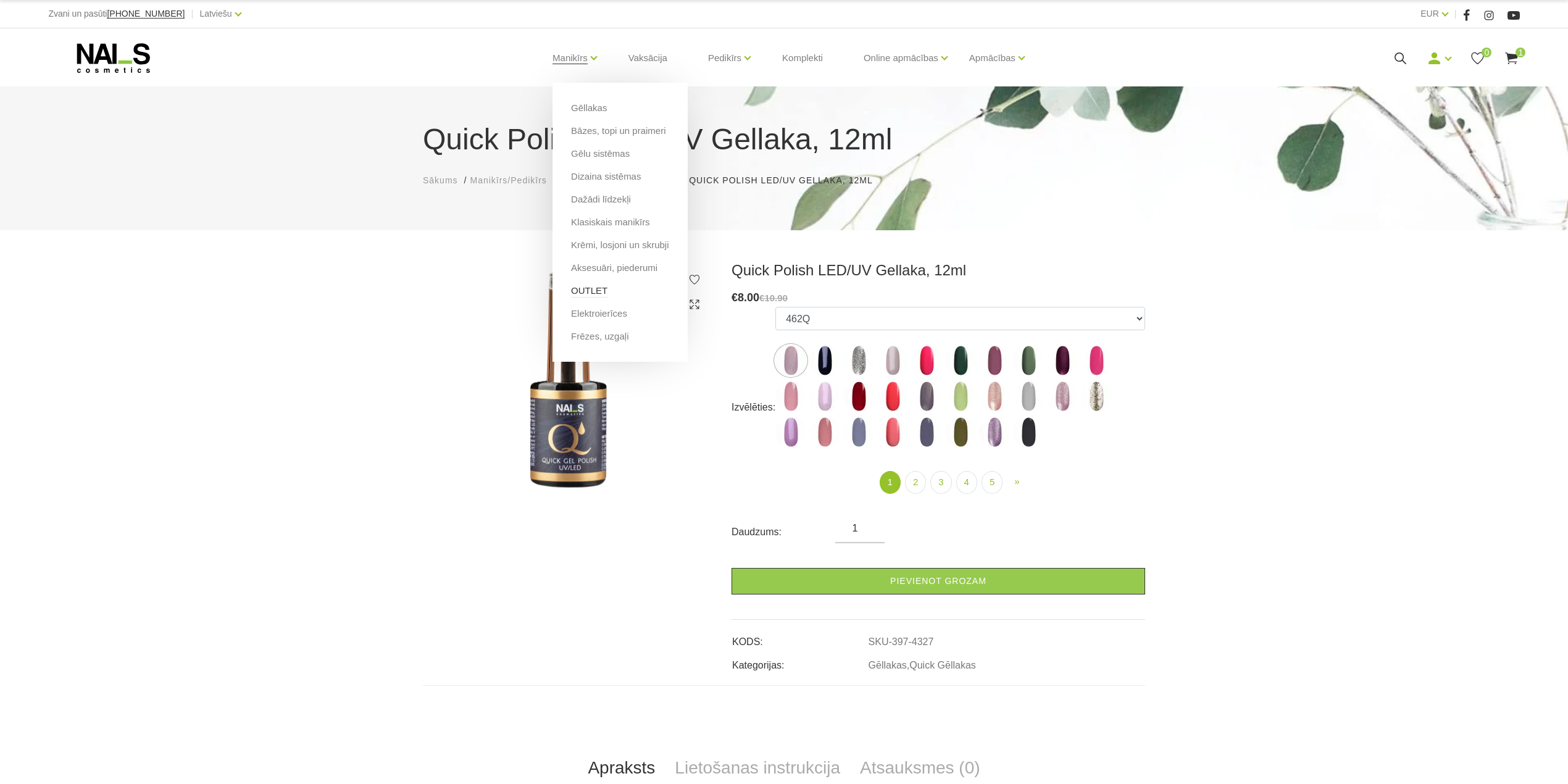
click at [583, 287] on link "OUTLET" at bounding box center [589, 290] width 37 height 13
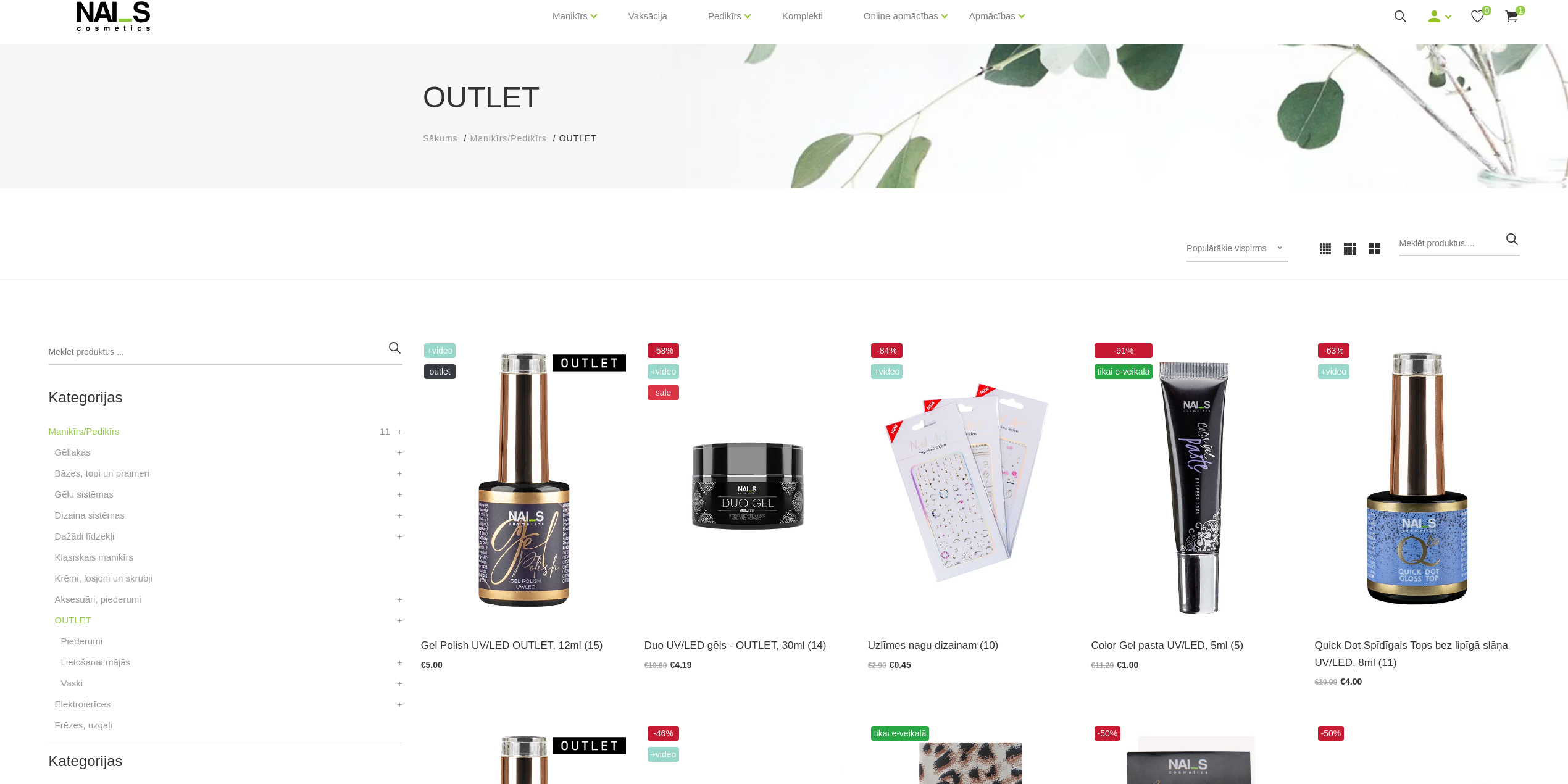
scroll to position [82, 0]
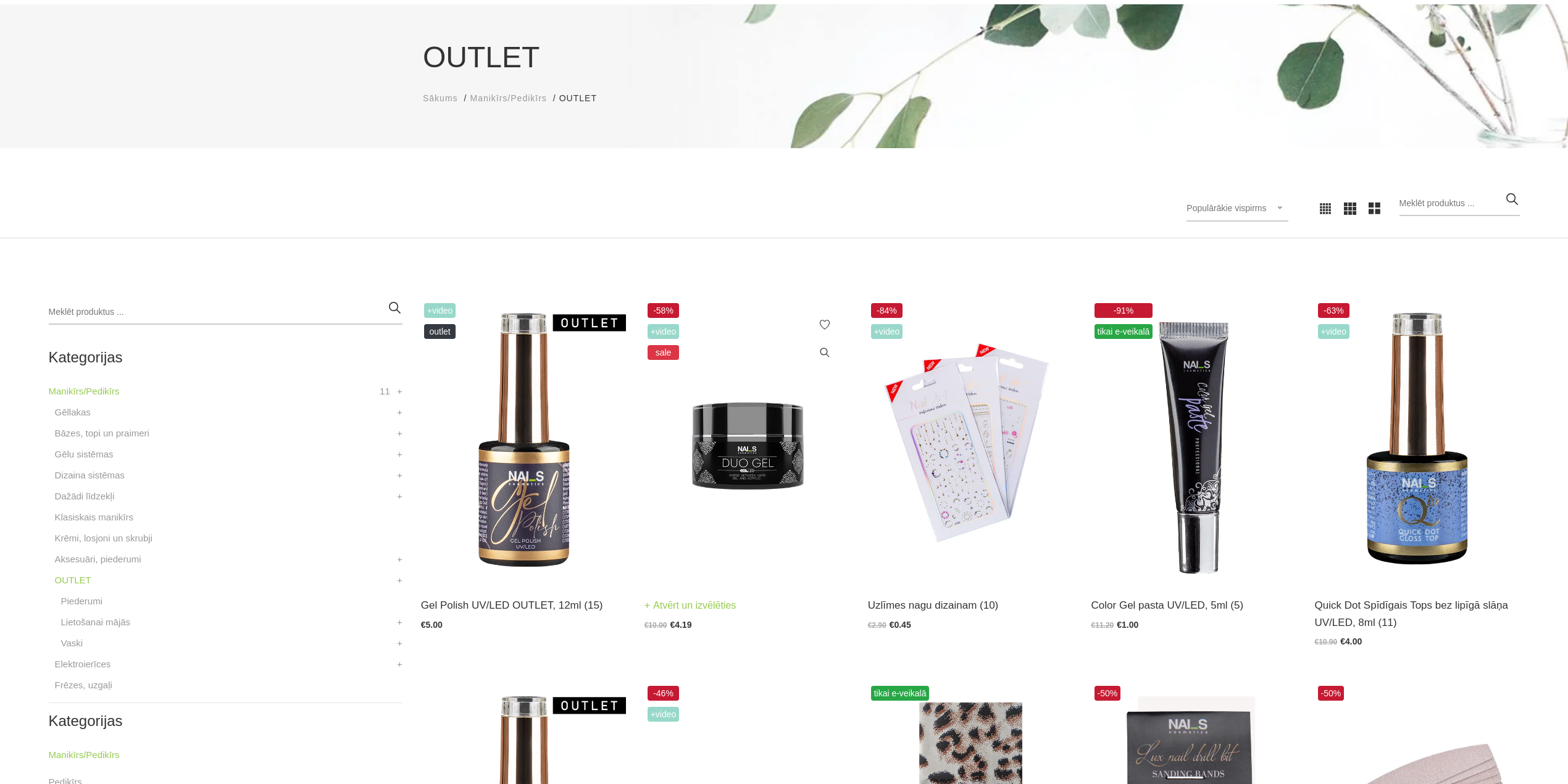
click at [744, 468] on img at bounding box center [746, 441] width 205 height 281
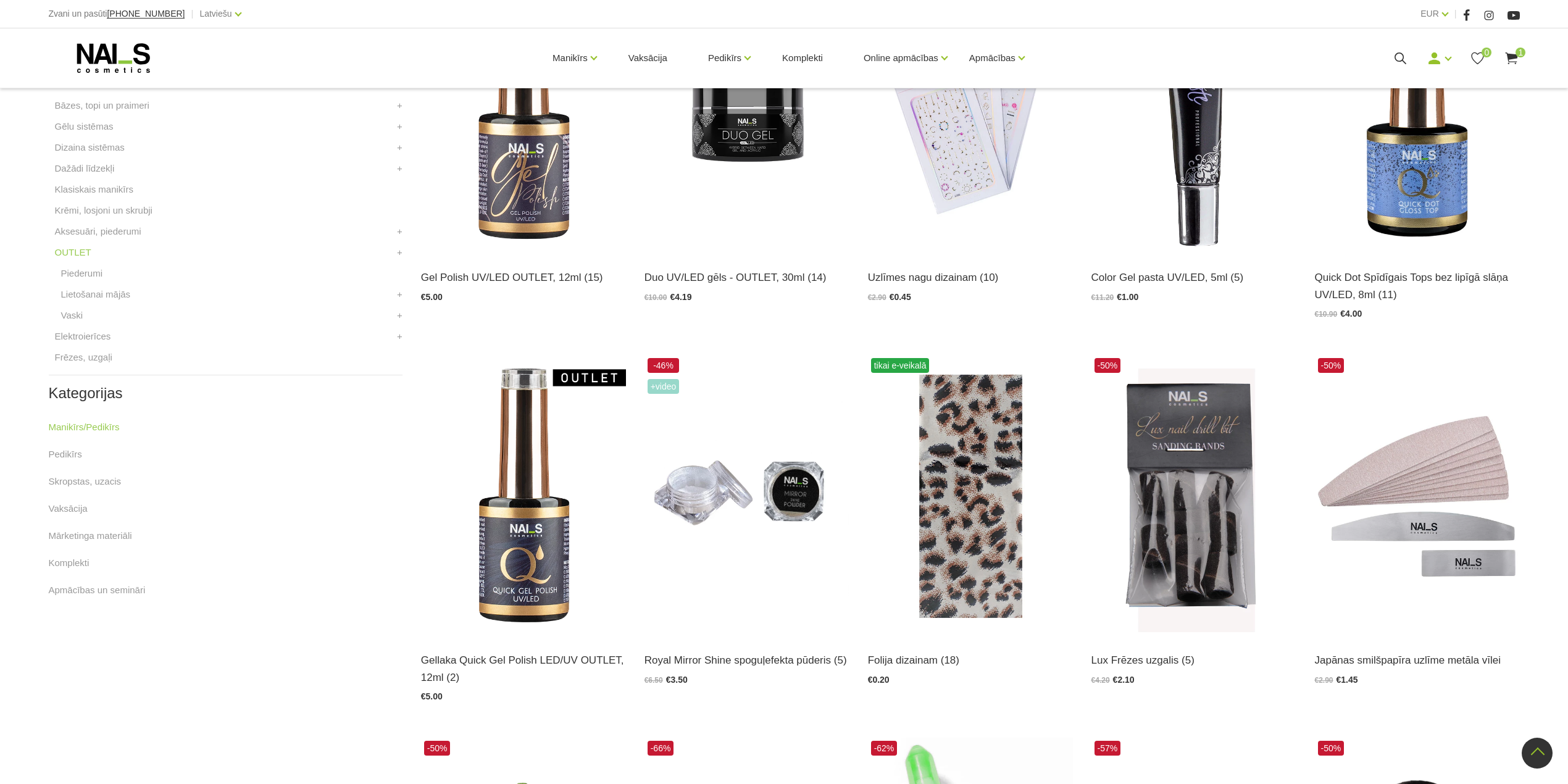
scroll to position [411, 0]
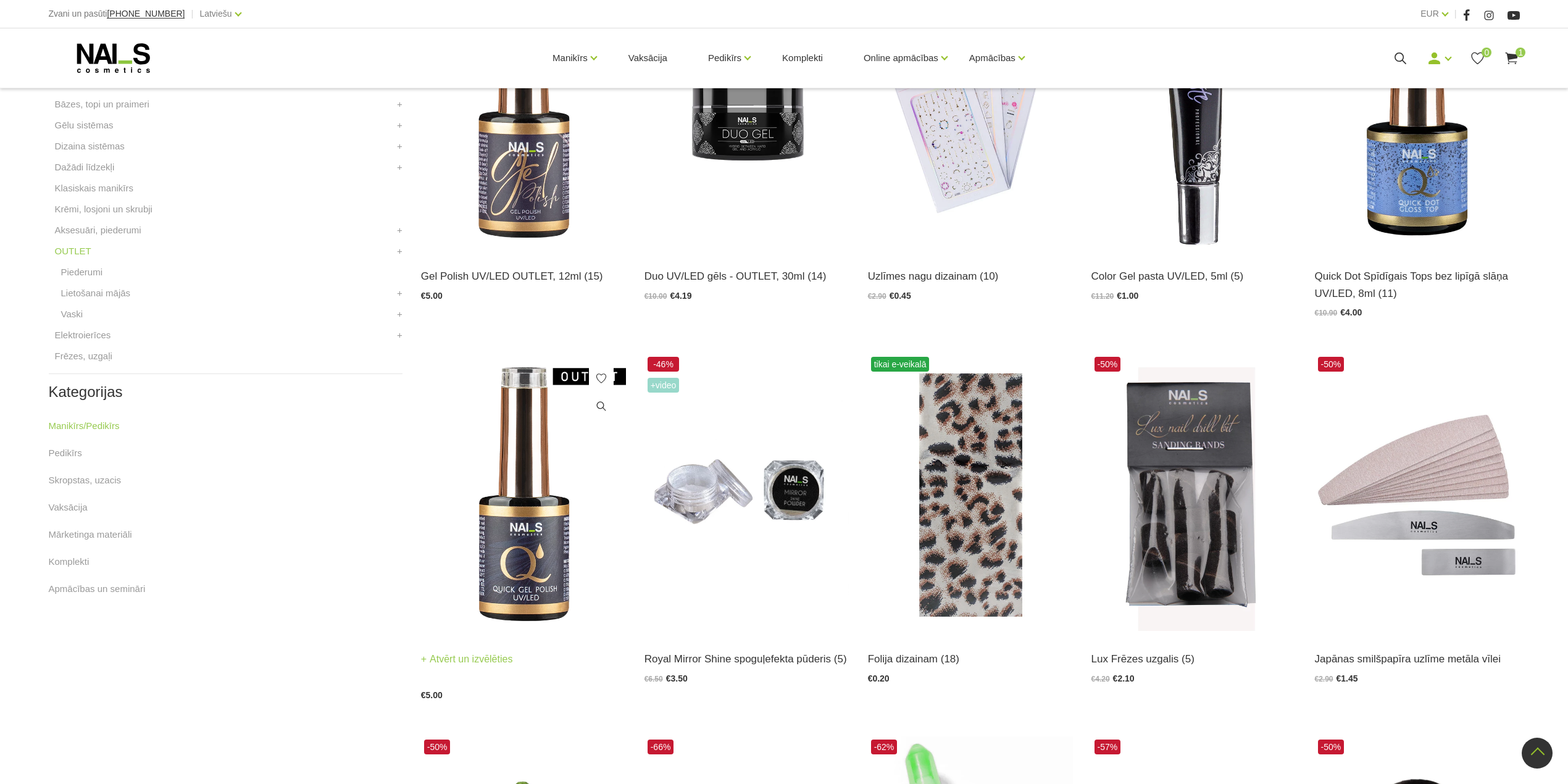
click at [504, 513] on img at bounding box center [523, 495] width 205 height 281
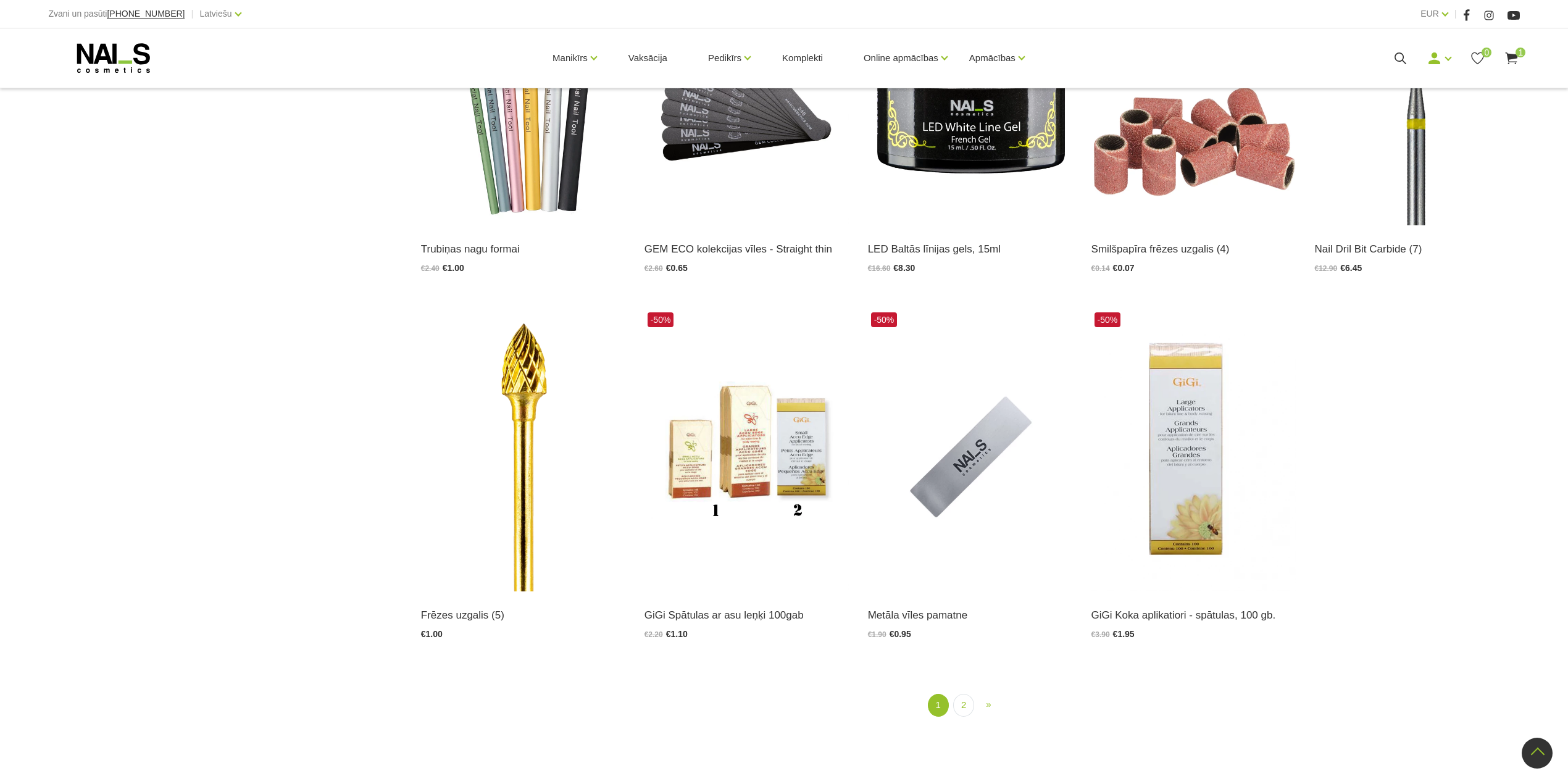
scroll to position [1779, 0]
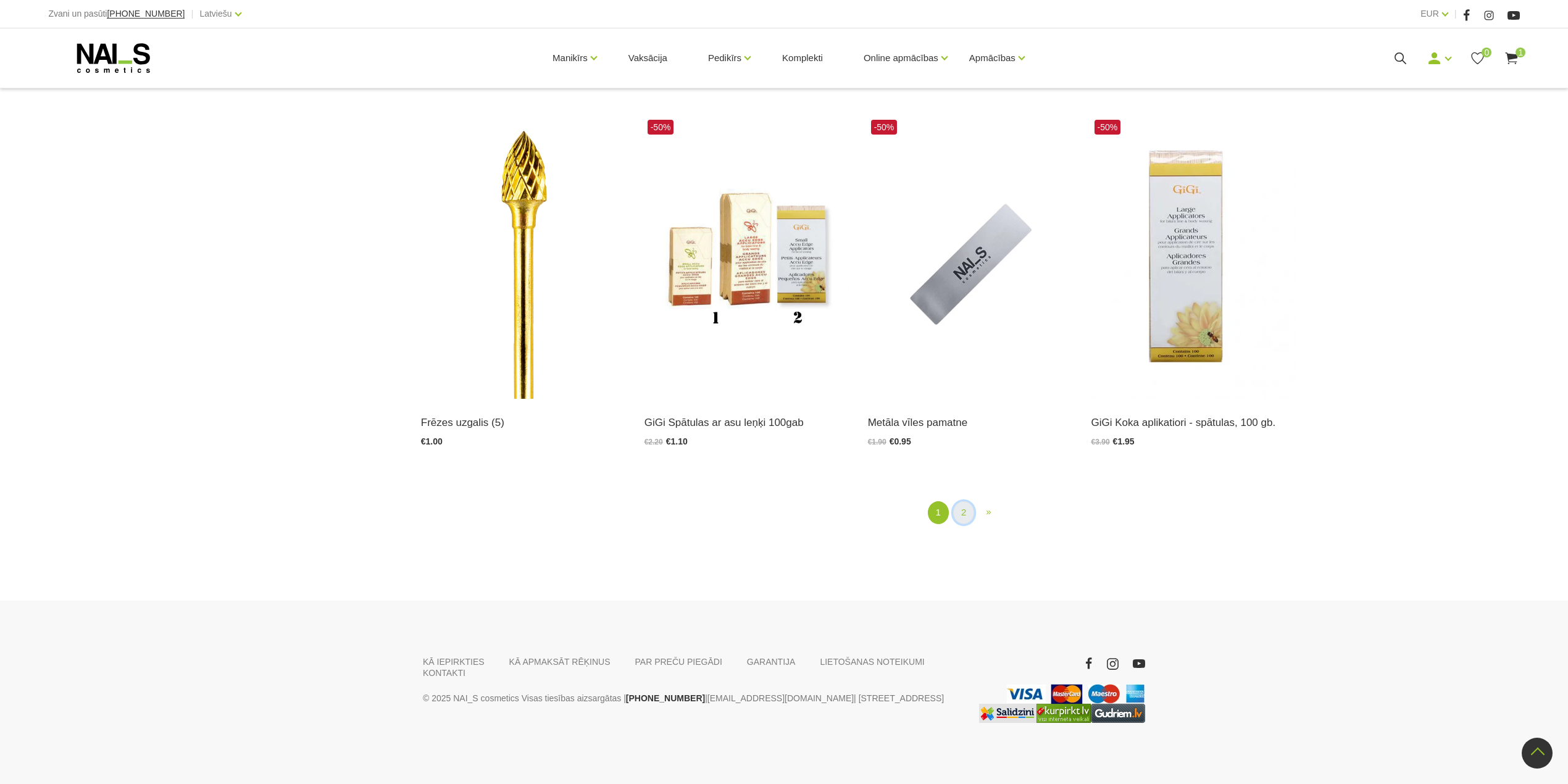
click at [969, 512] on link "2" at bounding box center [963, 513] width 21 height 22
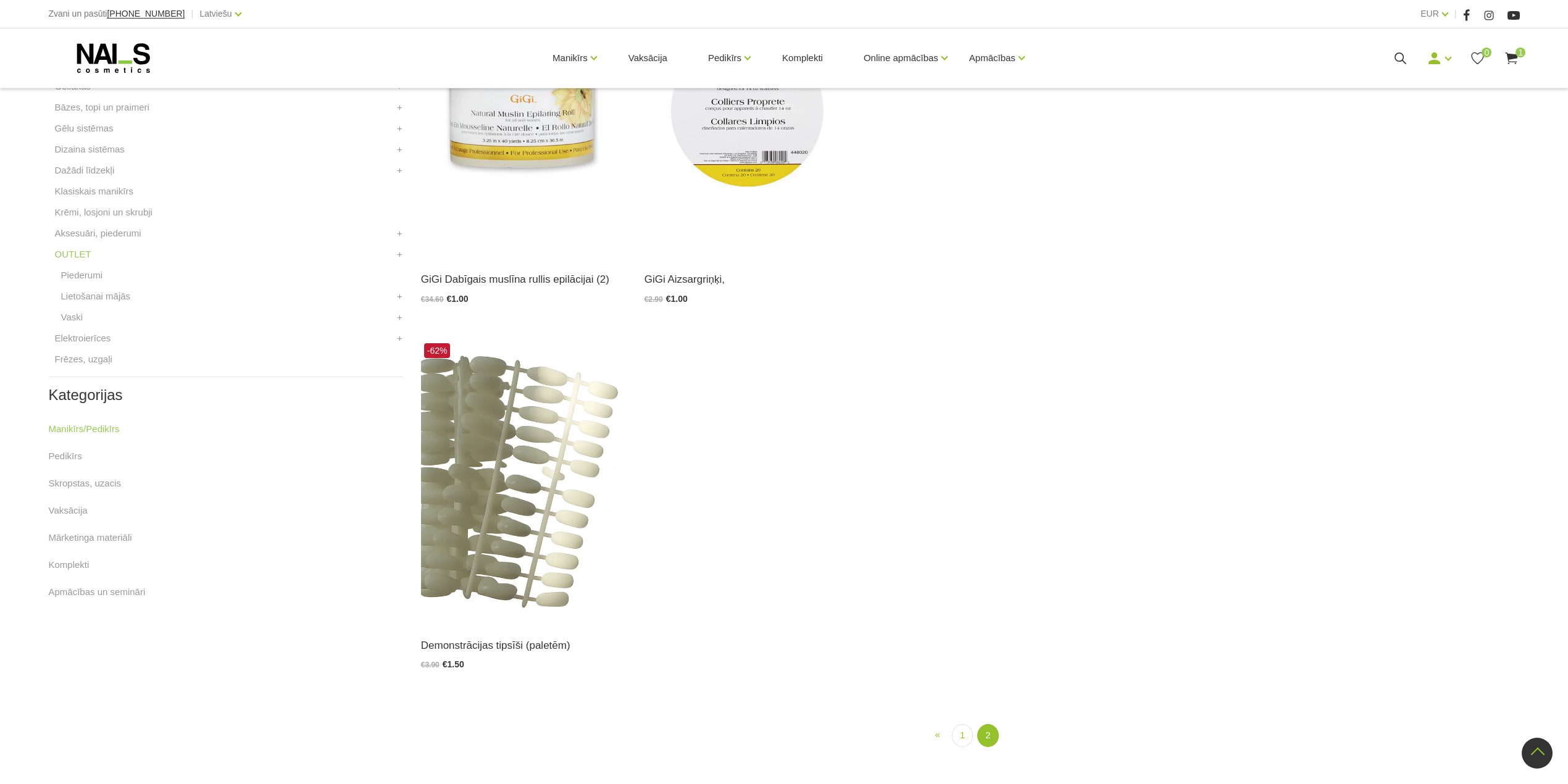
scroll to position [253, 0]
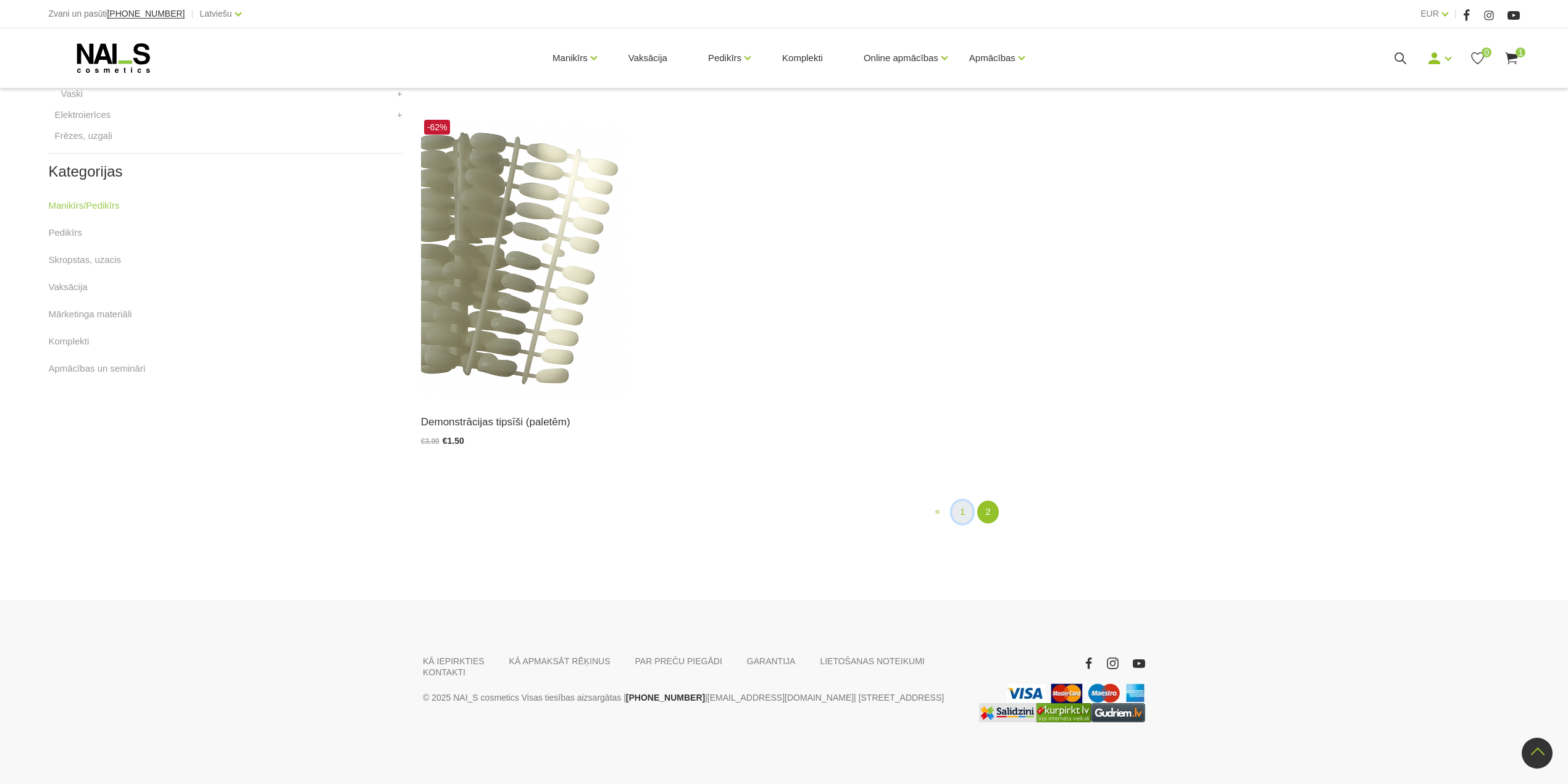
click at [960, 509] on link "1" at bounding box center [962, 512] width 21 height 22
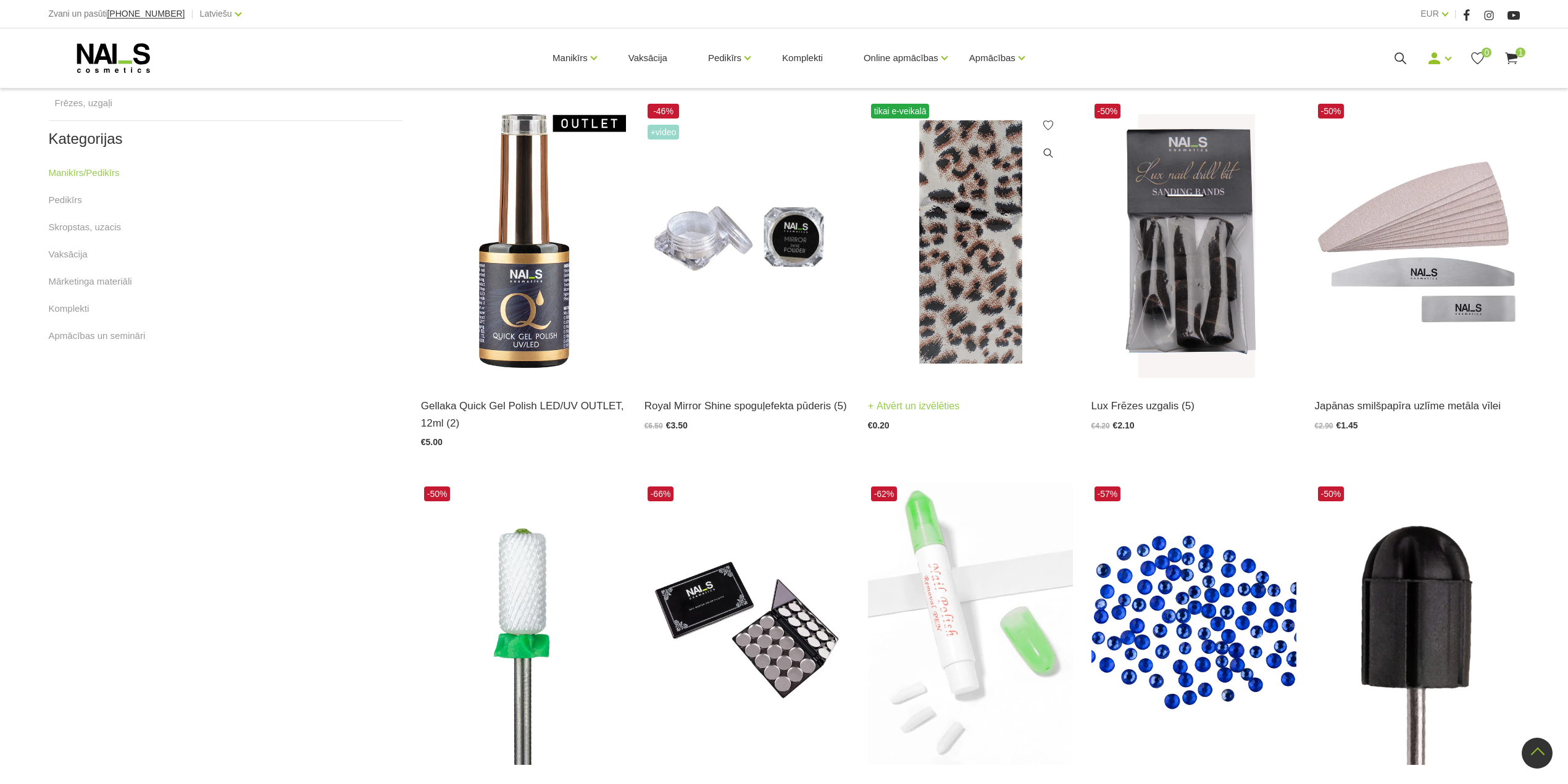
scroll to position [746, 0]
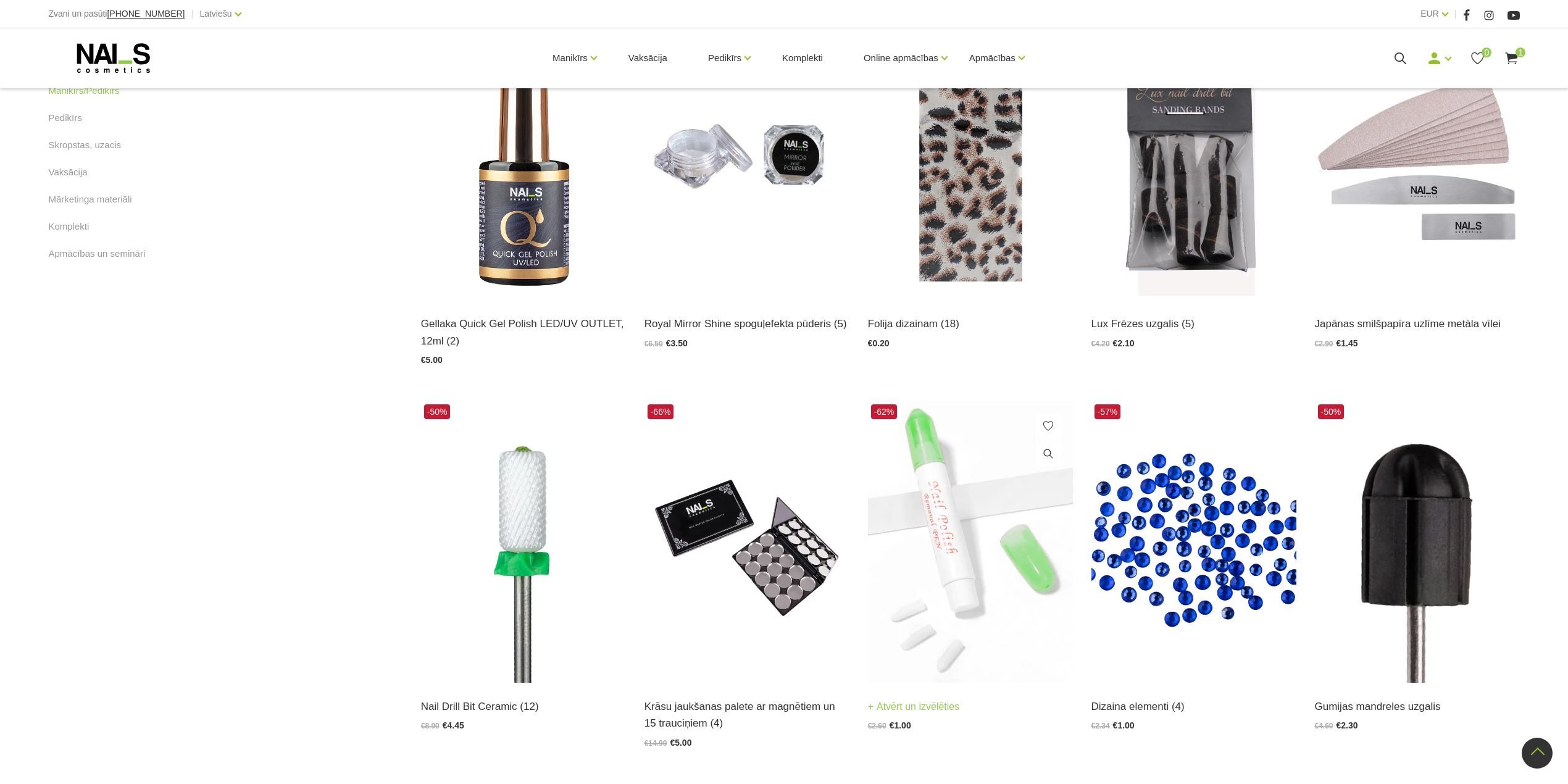
click at [918, 573] on img at bounding box center [970, 542] width 205 height 281
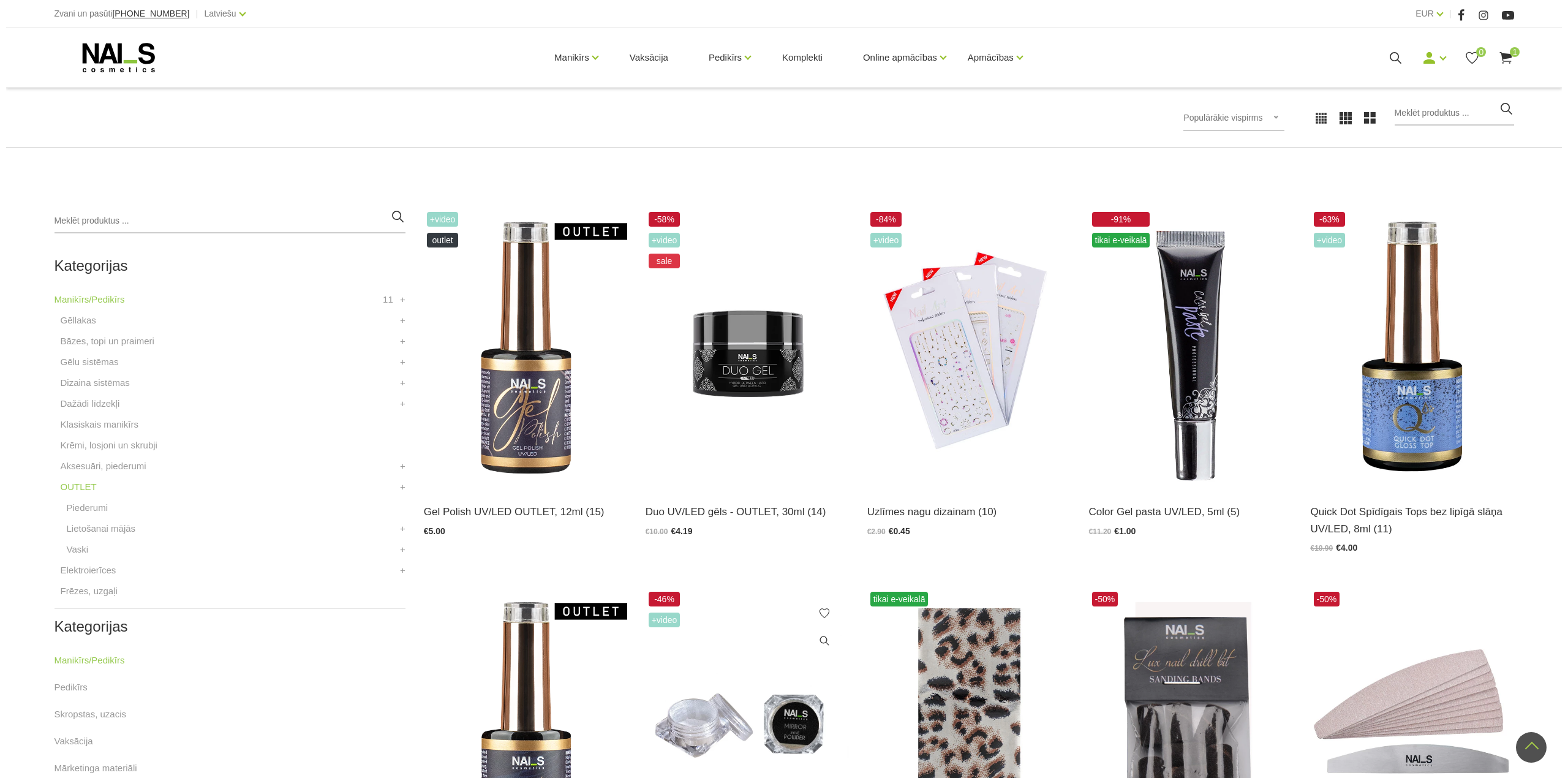
scroll to position [169, 0]
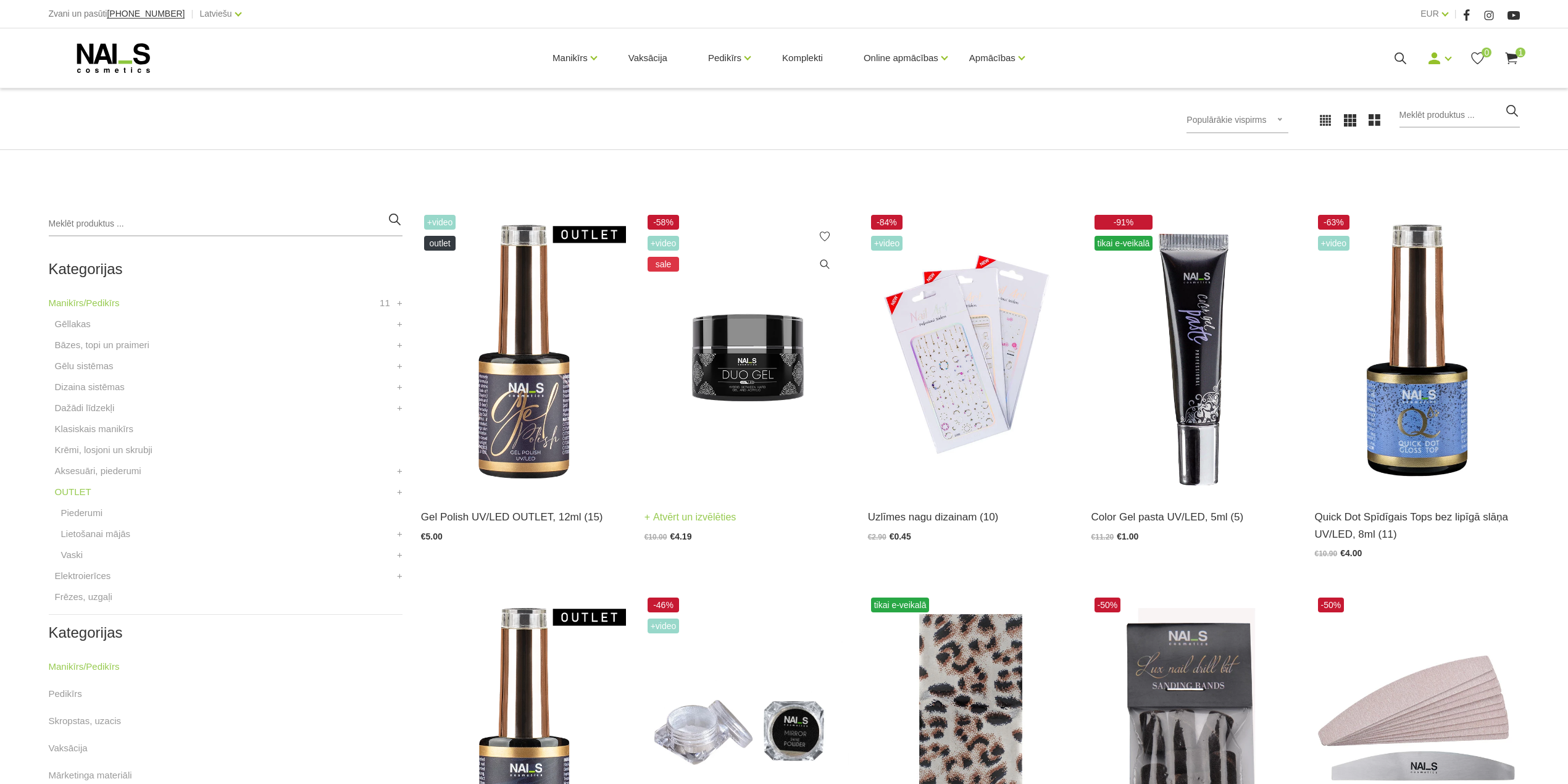
click at [759, 340] on img at bounding box center [746, 352] width 205 height 281
click at [1517, 59] on icon at bounding box center [1512, 58] width 15 height 15
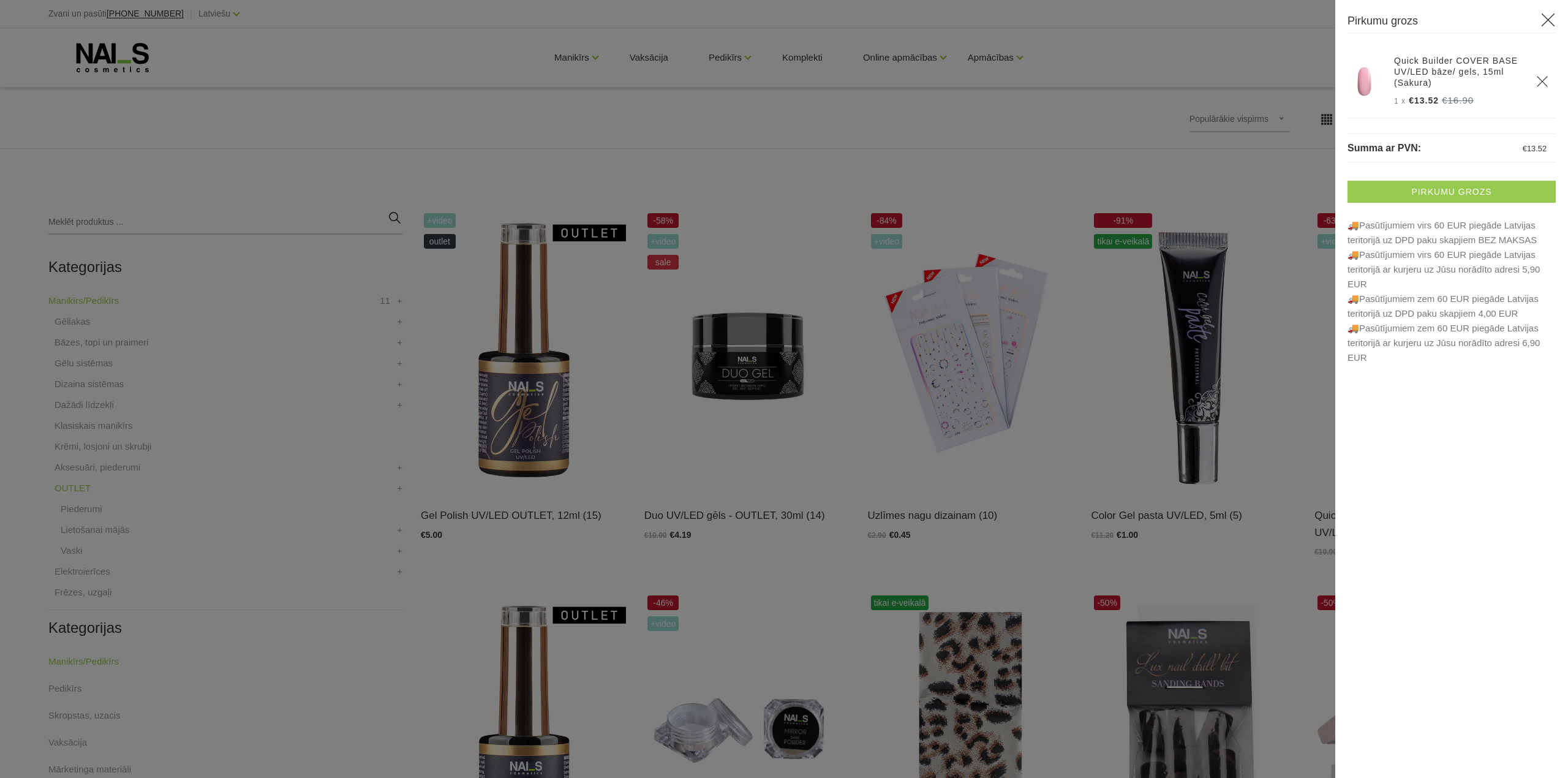
click at [1490, 191] on link "Pirkumu grozs" at bounding box center [1452, 191] width 208 height 22
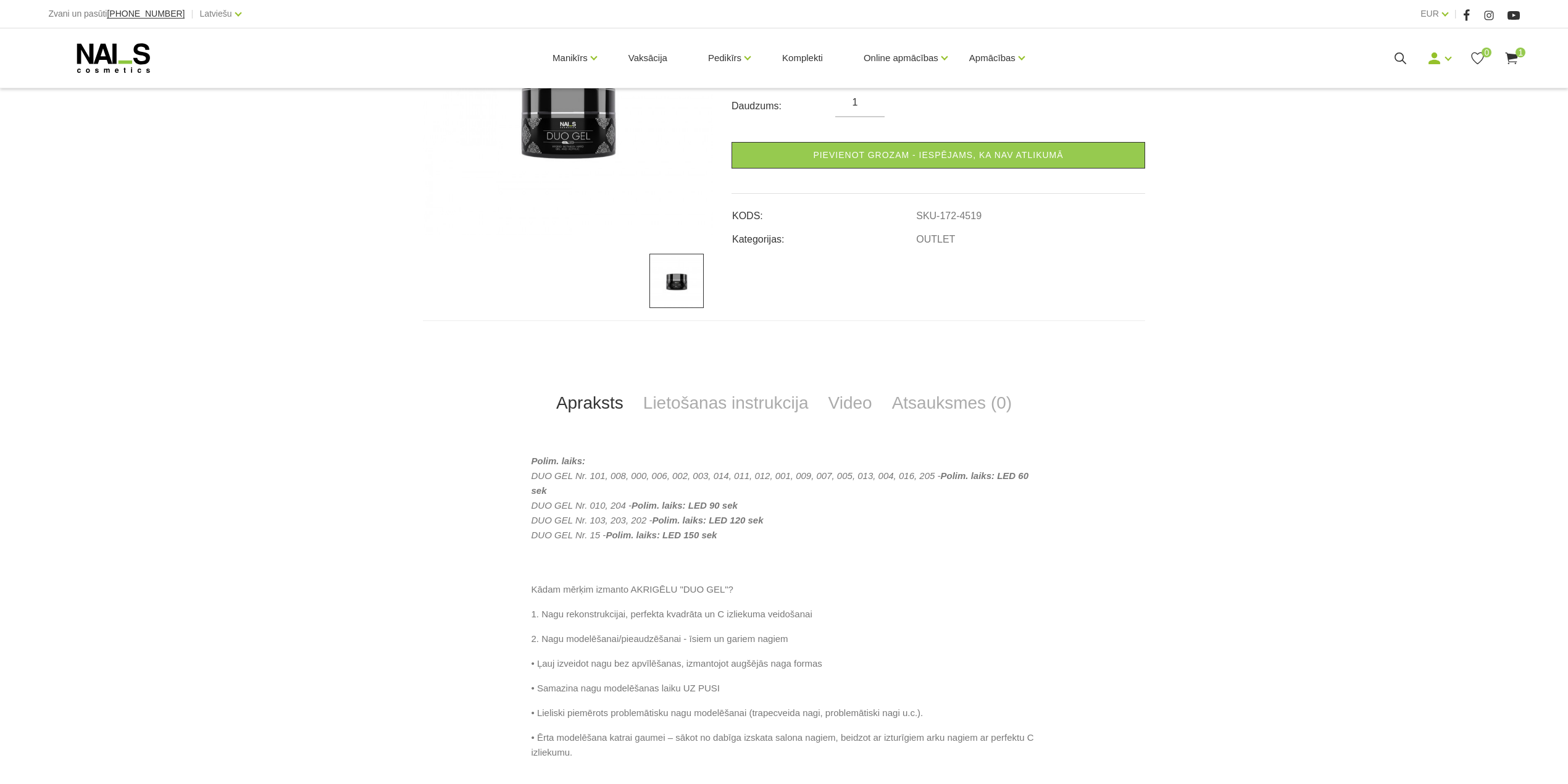
scroll to position [329, 0]
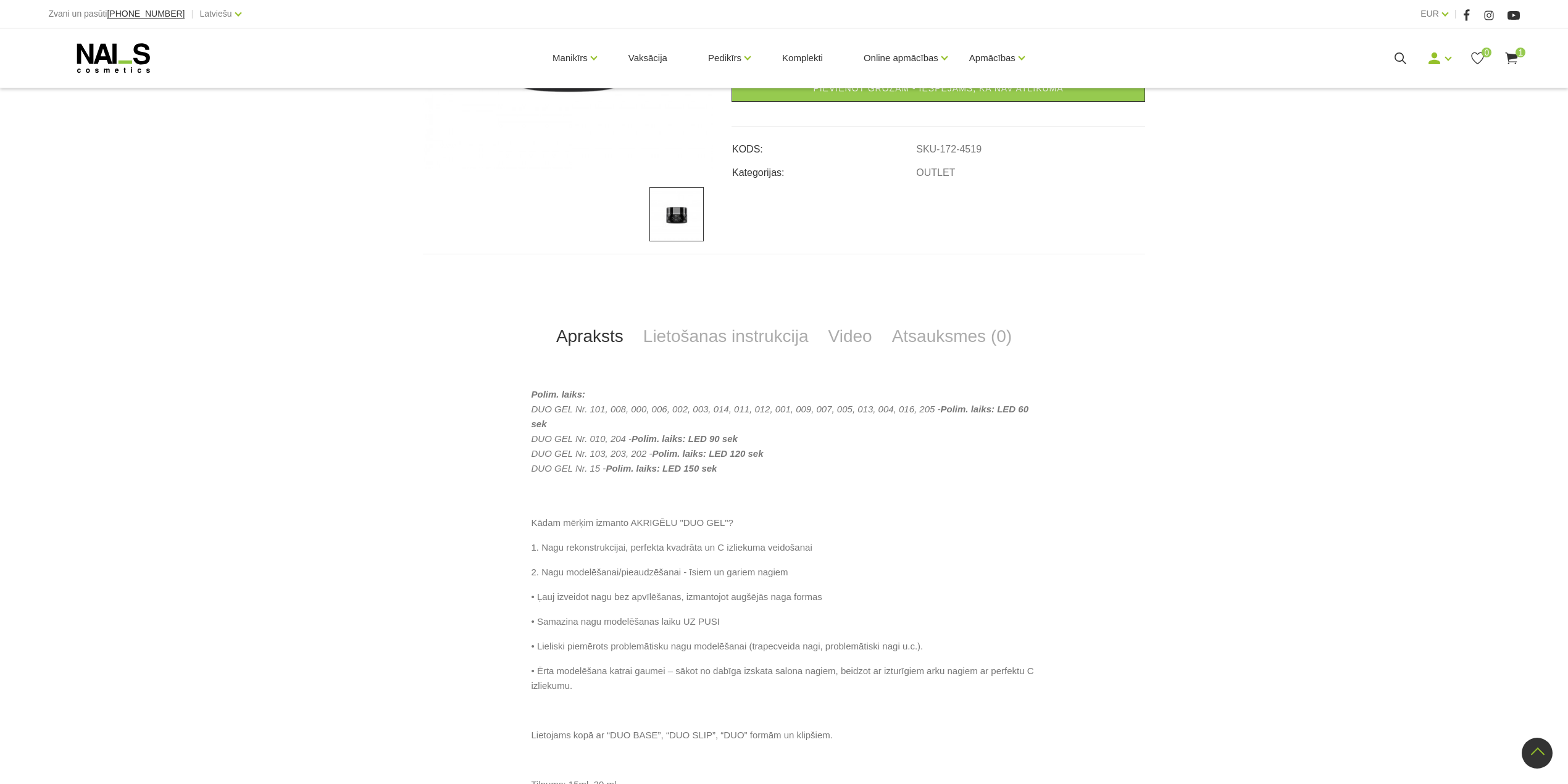
click at [756, 340] on link "Lietošanas instrukcija" at bounding box center [726, 336] width 185 height 40
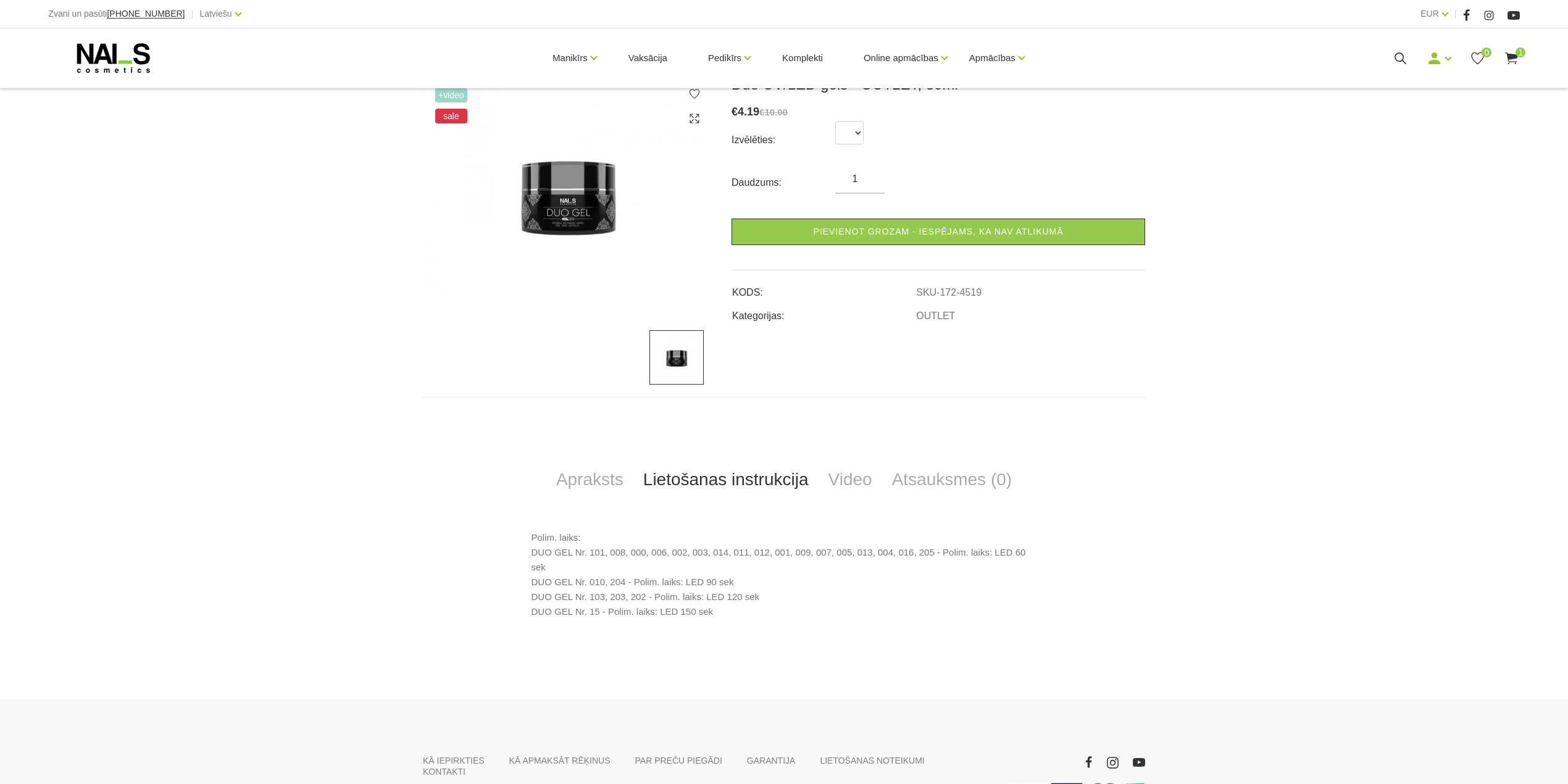
scroll to position [187, 0]
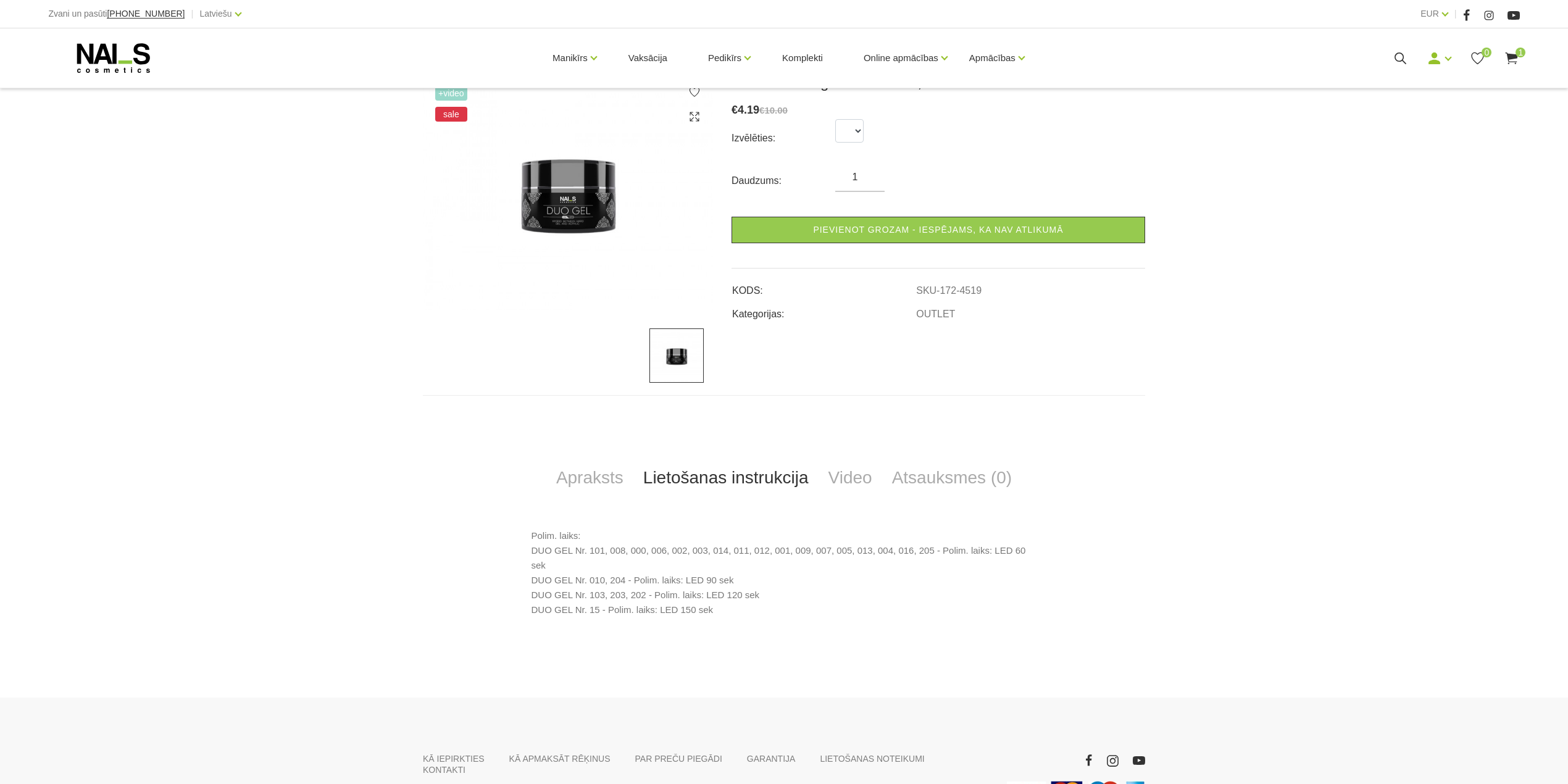
click at [541, 189] on img at bounding box center [568, 192] width 290 height 237
click at [852, 478] on link "Video" at bounding box center [850, 478] width 64 height 40
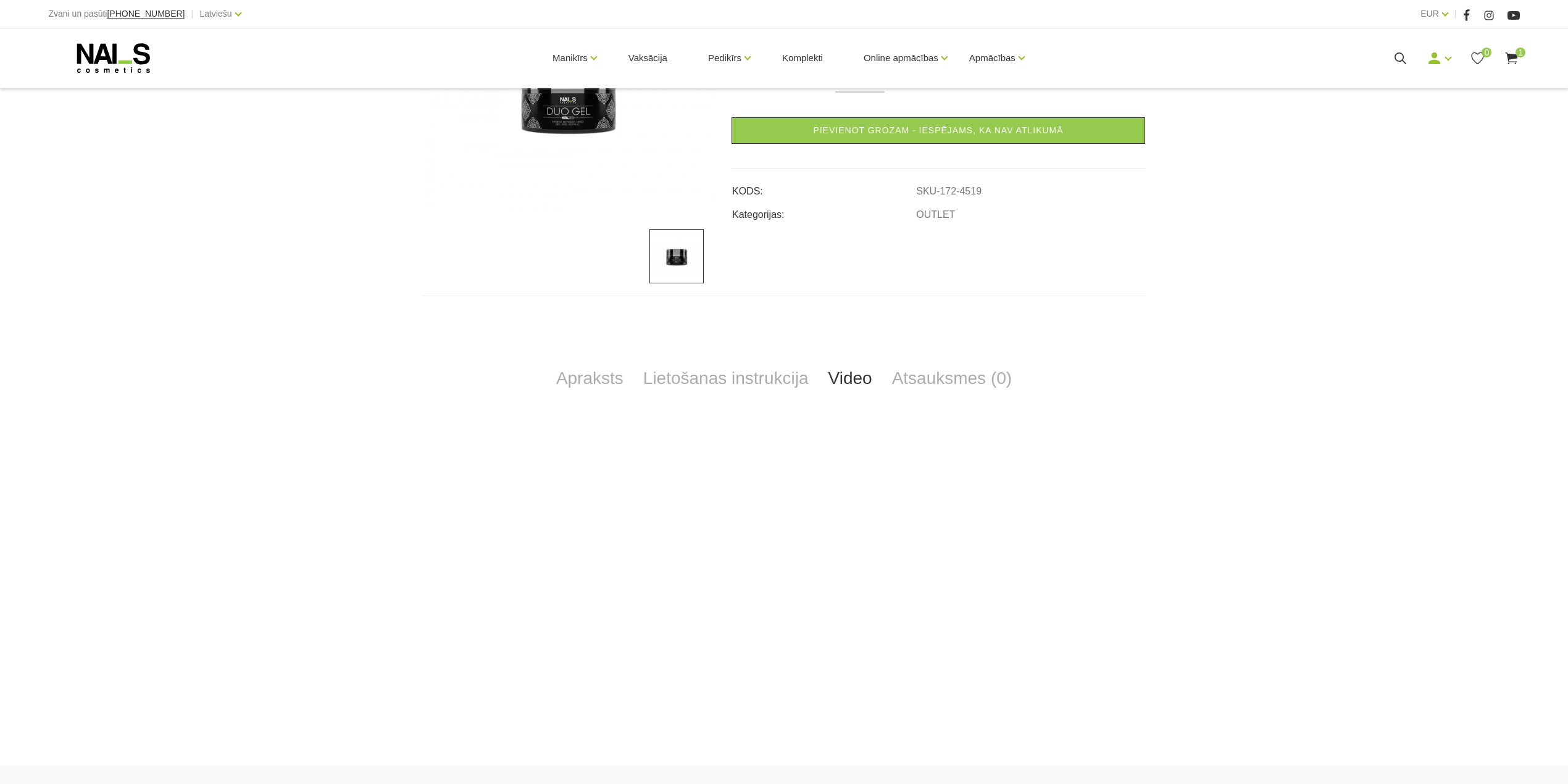
scroll to position [435, 0]
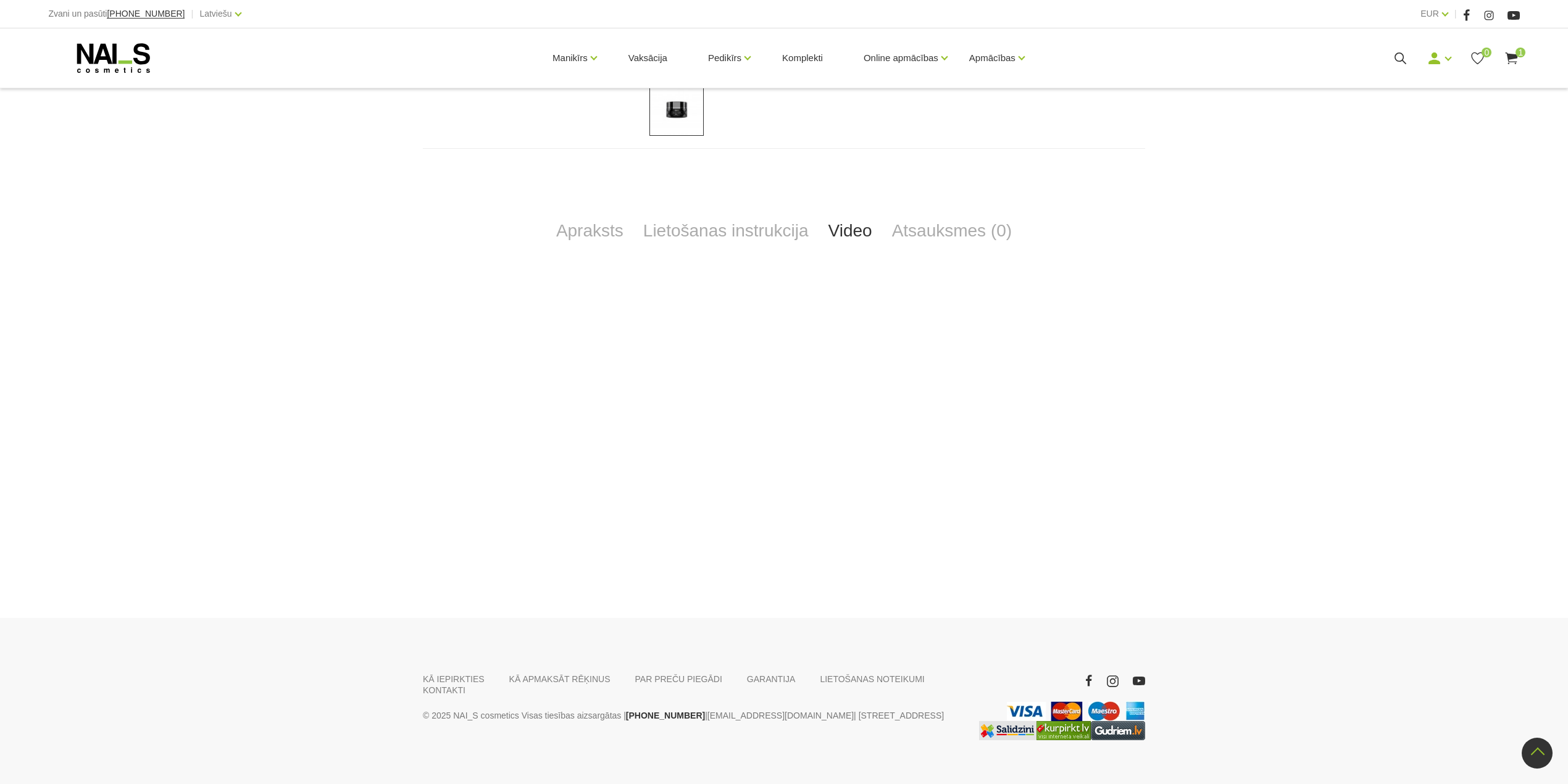
click at [1339, 428] on div "+Video sale Duo UV/LED gēls - OUTLET, 30ml € 4.19 €10.00 Izvēlēties: Daudzums: …" at bounding box center [784, 191] width 1568 height 730
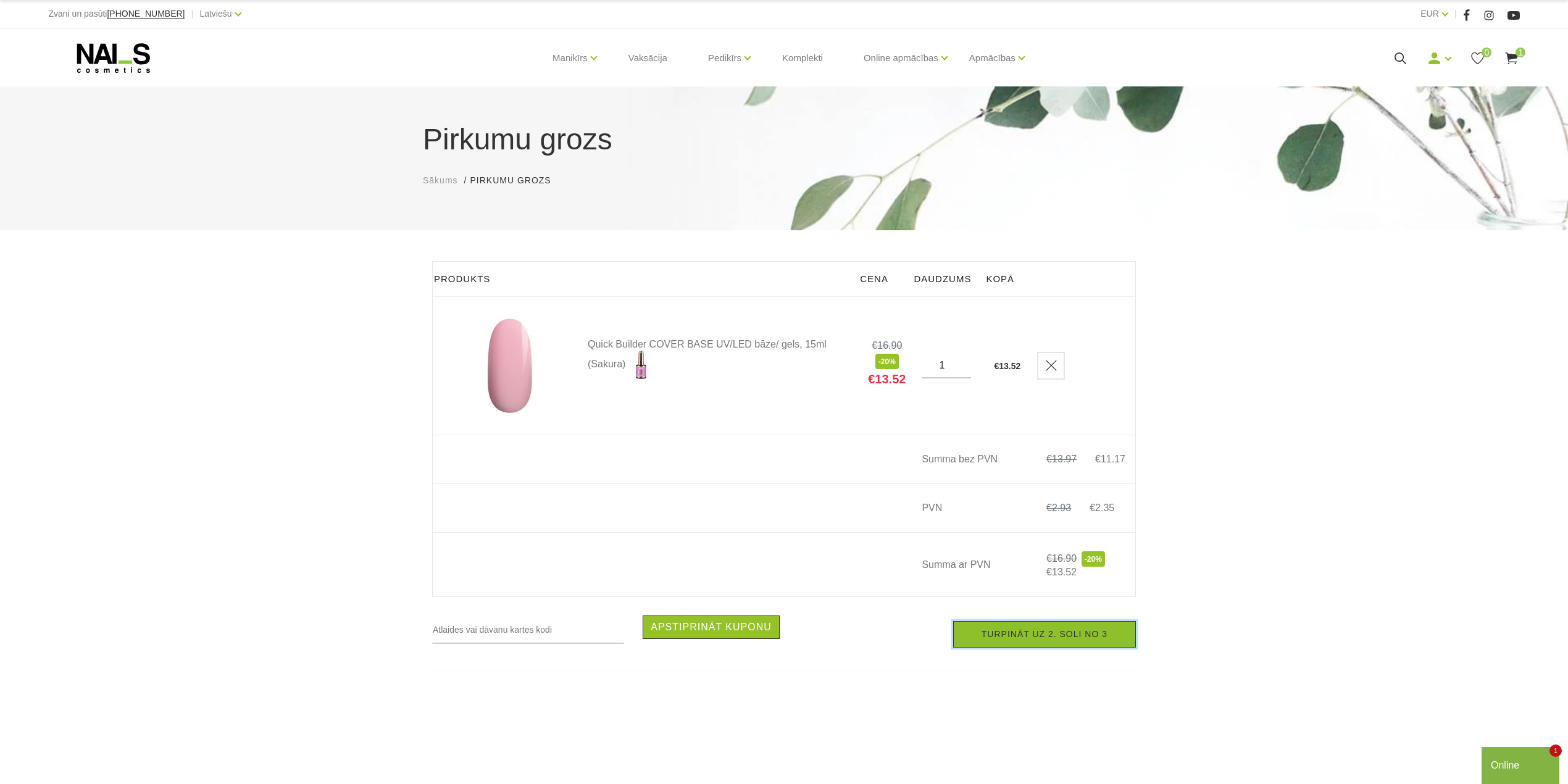
click at [1019, 645] on link "Turpināt uz 2. soli no 3" at bounding box center [1045, 634] width 183 height 27
click at [1046, 368] on link "Delete" at bounding box center [1051, 366] width 28 height 28
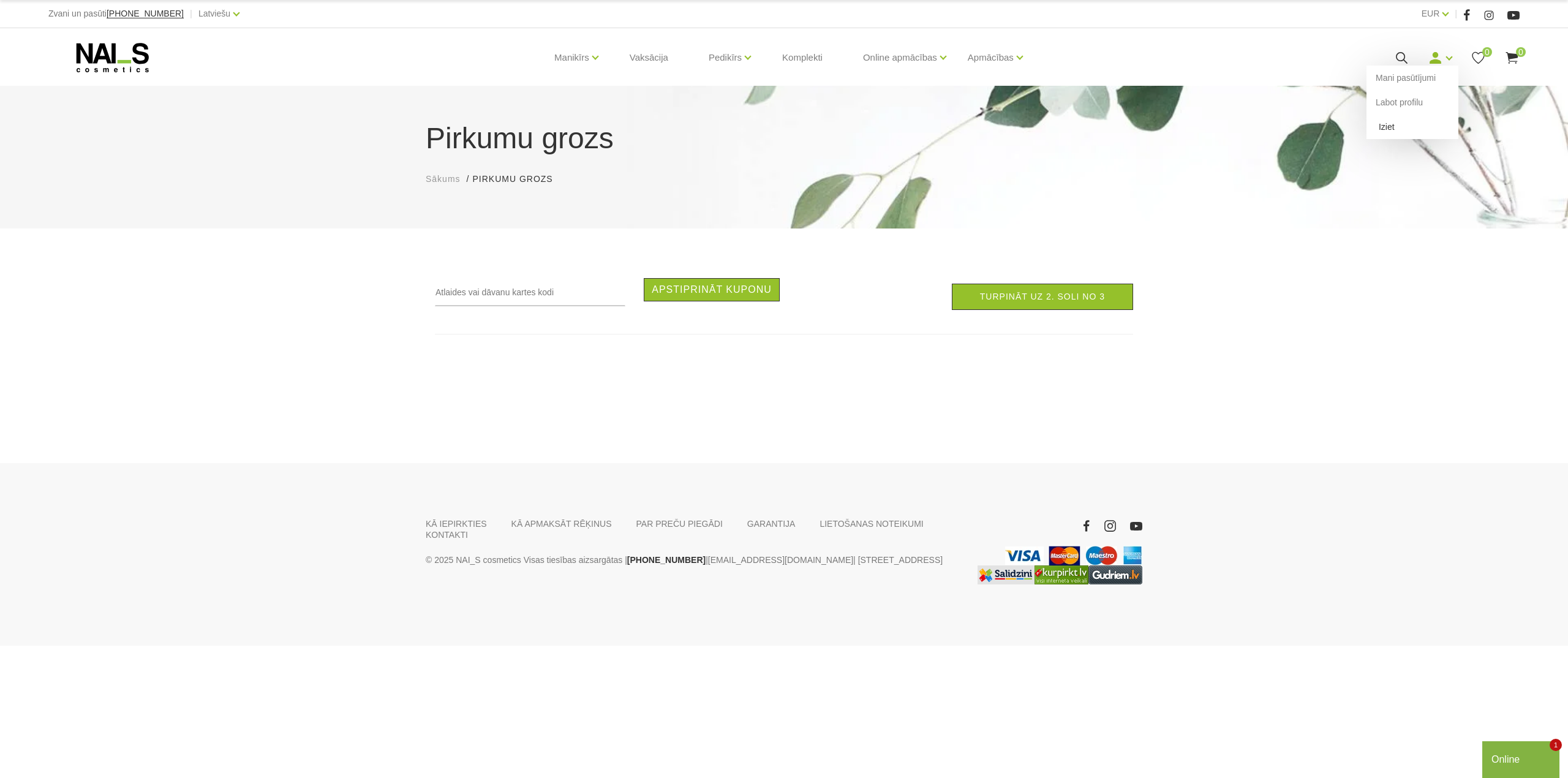
click at [1428, 132] on link "Iziet" at bounding box center [1412, 127] width 92 height 25
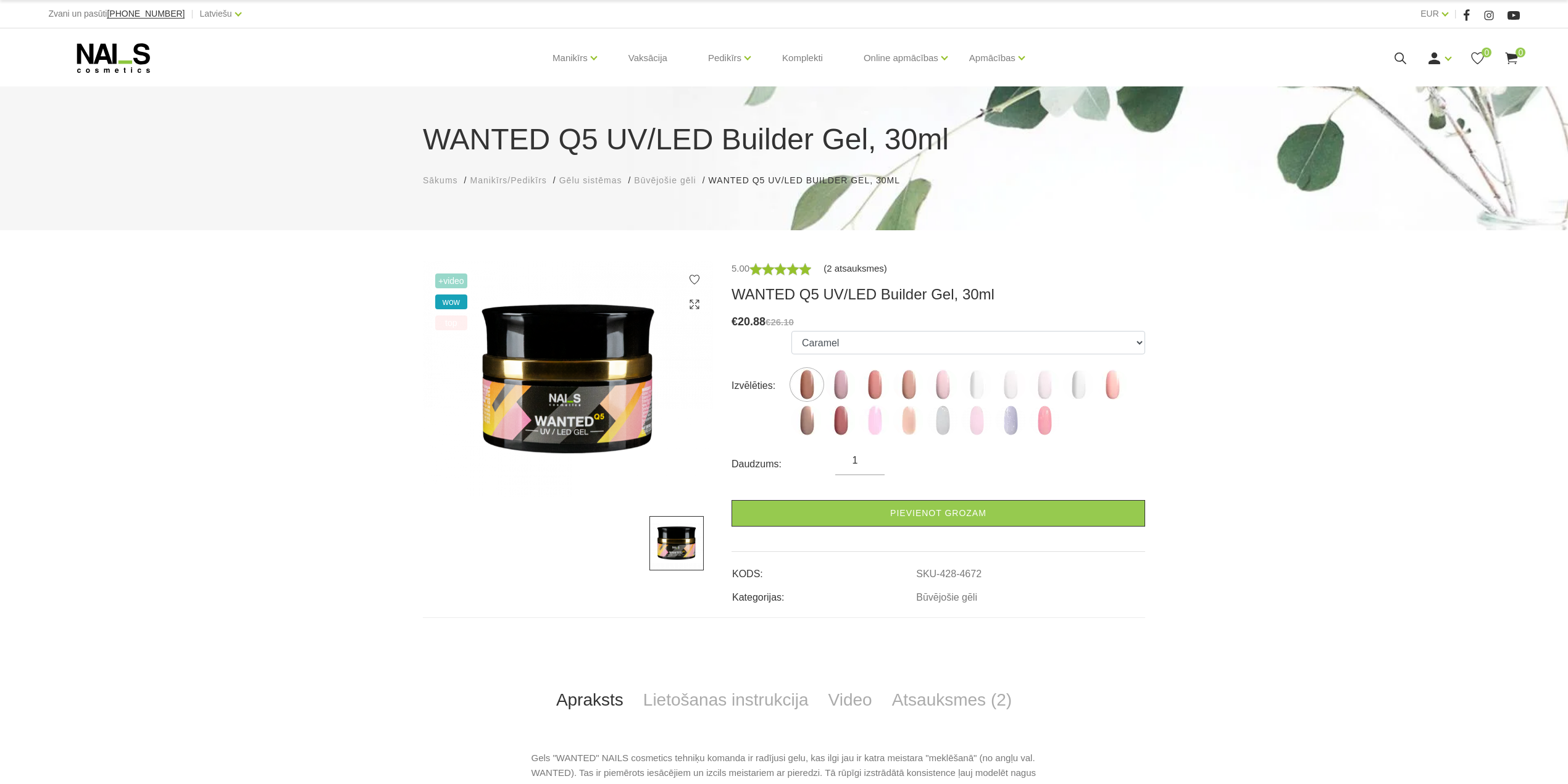
click at [839, 264] on link "(2 atsauksmes)" at bounding box center [855, 269] width 64 height 15
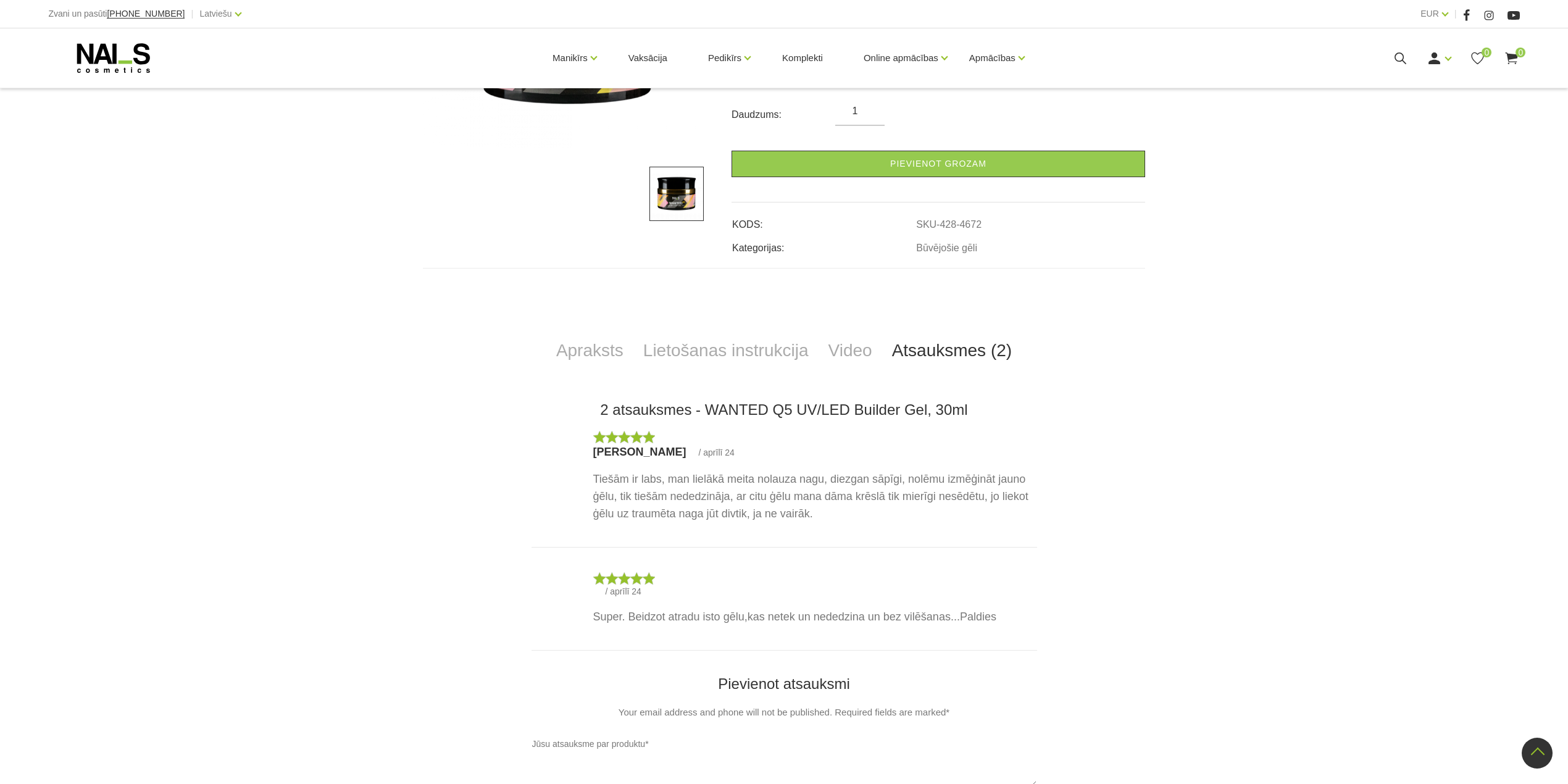
scroll to position [178, 0]
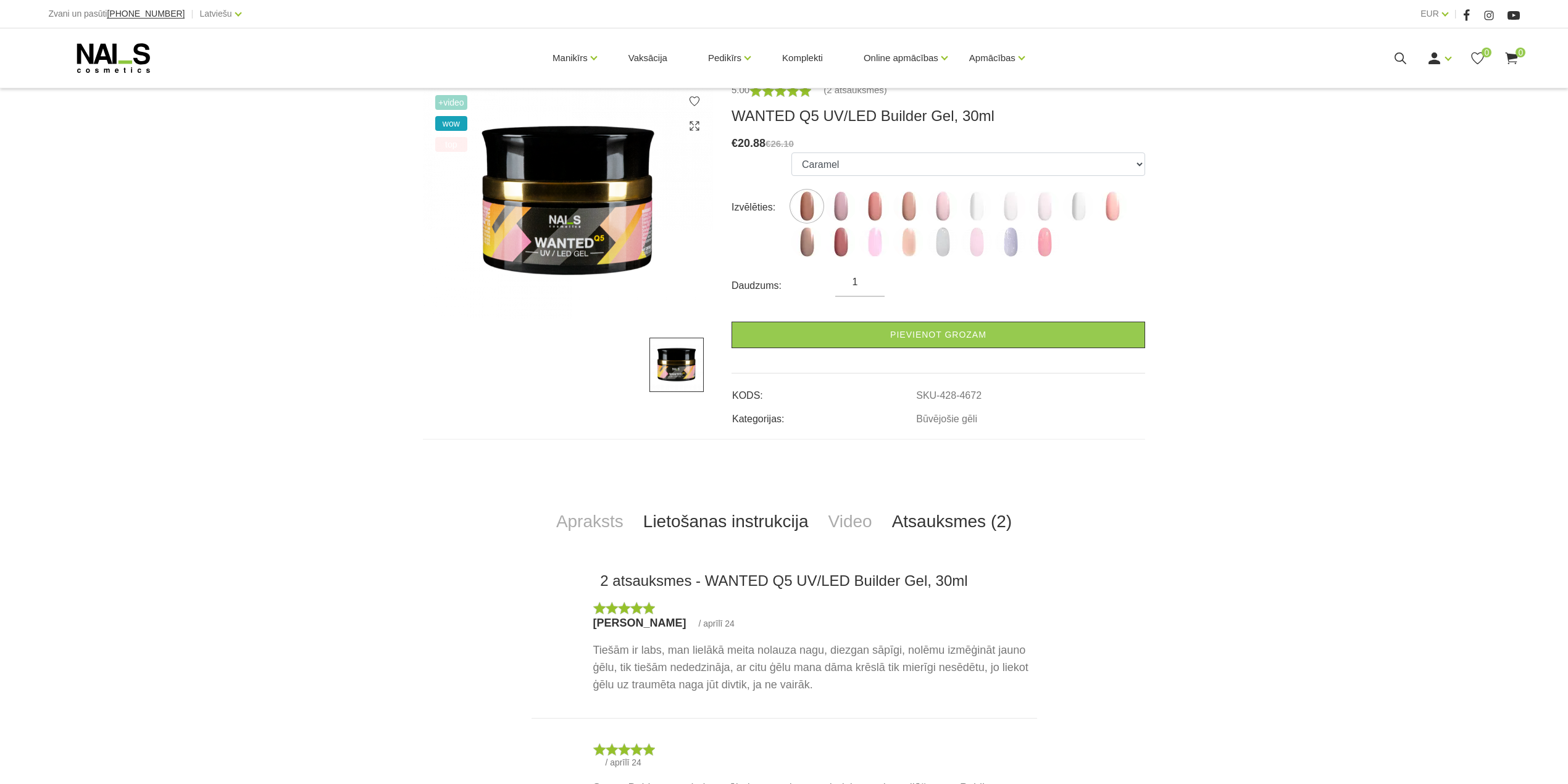
click at [702, 514] on link "Lietošanas instrukcija" at bounding box center [726, 521] width 185 height 40
